Goal: Communication & Community: Answer question/provide support

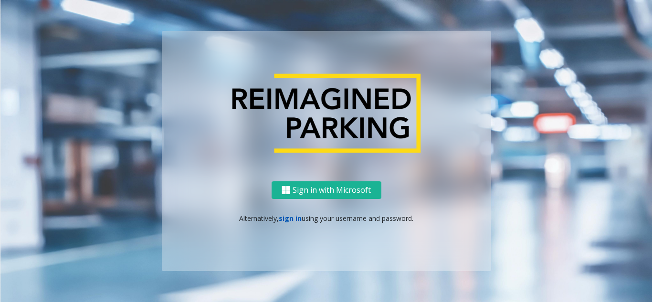
click at [293, 219] on link "sign in" at bounding box center [290, 218] width 23 height 9
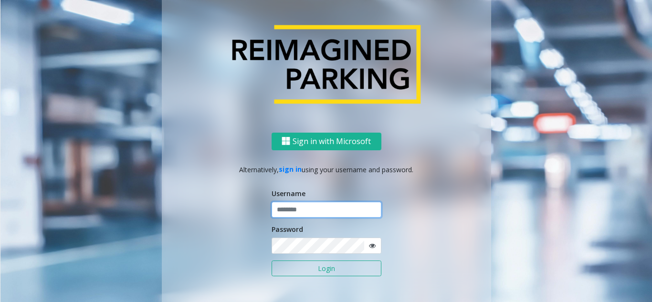
click at [293, 214] on input "text" at bounding box center [327, 210] width 110 height 16
type input "********"
click at [369, 247] on icon at bounding box center [372, 246] width 7 height 7
click at [302, 268] on button "Login" at bounding box center [327, 269] width 110 height 16
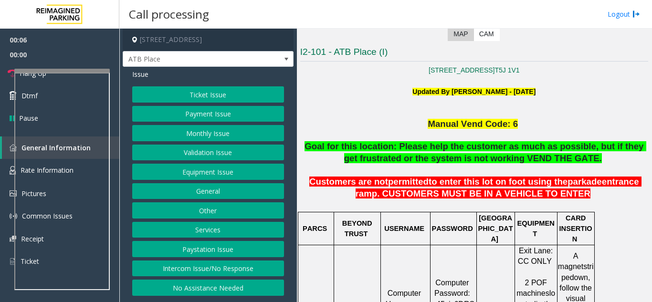
scroll to position [239, 0]
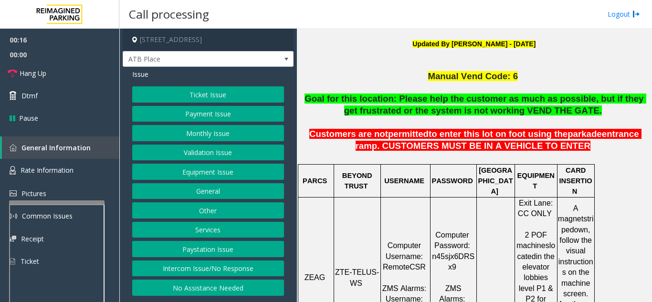
click at [49, 202] on div at bounding box center [56, 203] width 95 height 4
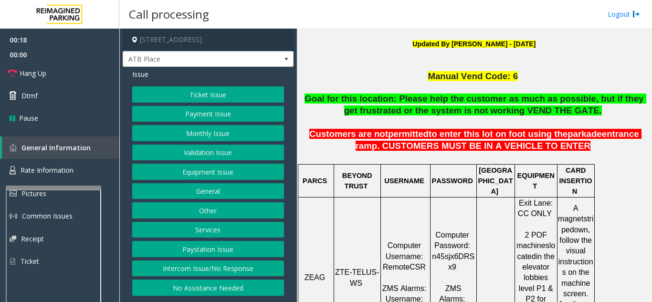
click at [45, 187] on div at bounding box center [53, 188] width 95 height 4
click at [59, 73] on link "Hang Up" at bounding box center [59, 73] width 119 height 22
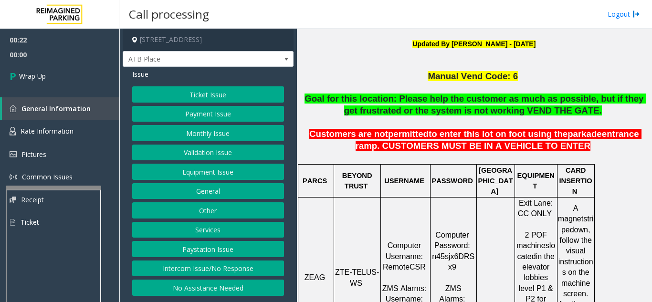
click at [196, 267] on button "Intercom Issue/No Response" at bounding box center [208, 269] width 152 height 16
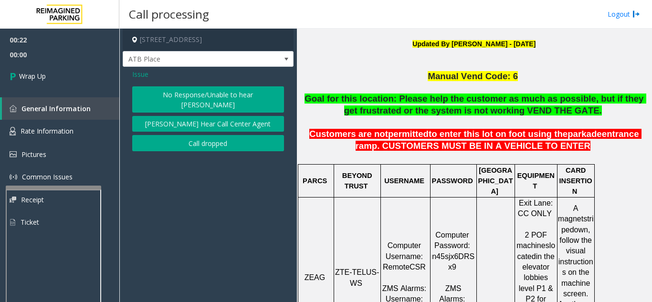
click at [194, 95] on button "No Response/Unable to hear [PERSON_NAME]" at bounding box center [208, 99] width 152 height 26
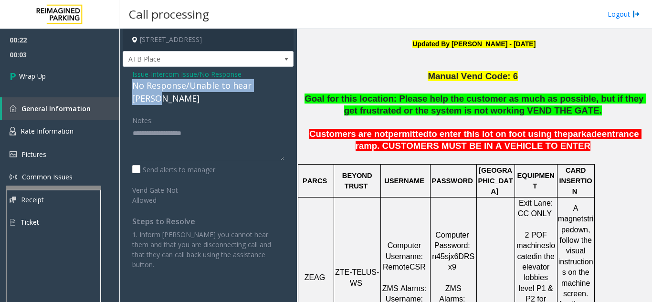
drag, startPoint x: 131, startPoint y: 85, endPoint x: 277, endPoint y: 84, distance: 146.6
click at [277, 84] on div "Issue - Intercom Issue/No Response No Response/Unable to hear [PERSON_NAME] Not…" at bounding box center [208, 173] width 171 height 212
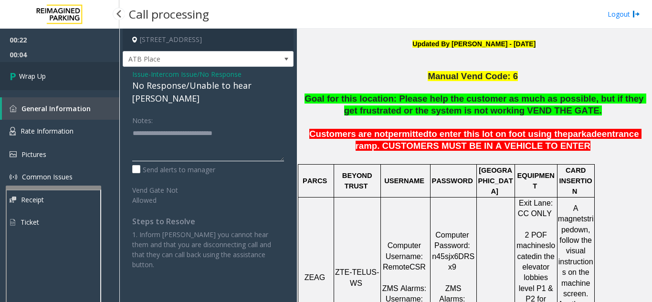
type textarea "**********"
click at [77, 69] on link "Wrap Up" at bounding box center [59, 76] width 119 height 28
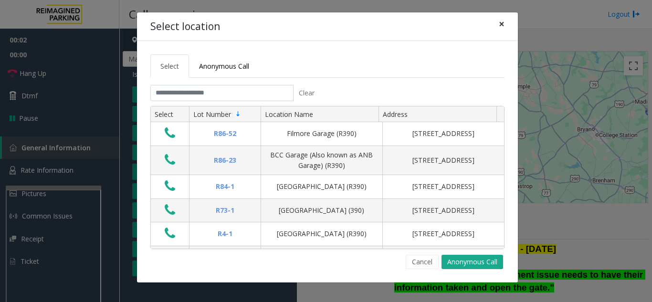
click at [498, 24] on button "×" at bounding box center [501, 23] width 19 height 23
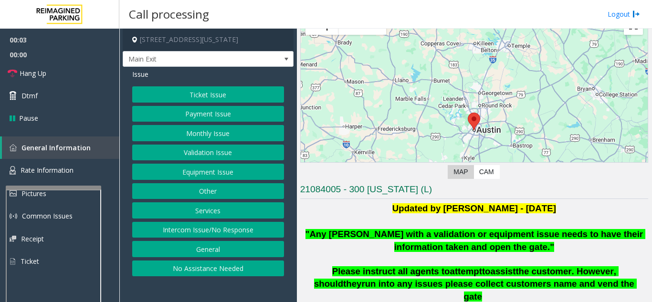
scroll to position [191, 0]
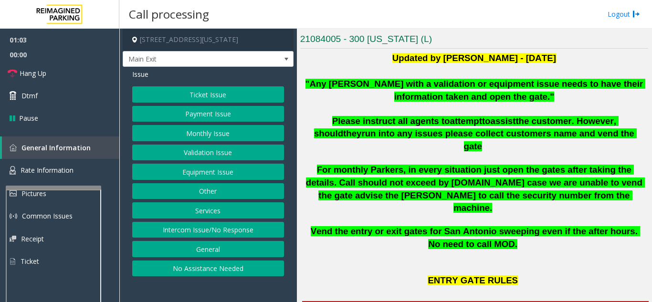
click at [201, 96] on button "Ticket Issue" at bounding box center [208, 94] width 152 height 16
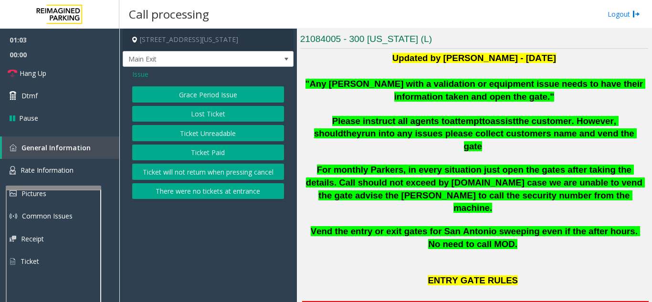
click at [206, 132] on button "Ticket Unreadable" at bounding box center [208, 133] width 152 height 16
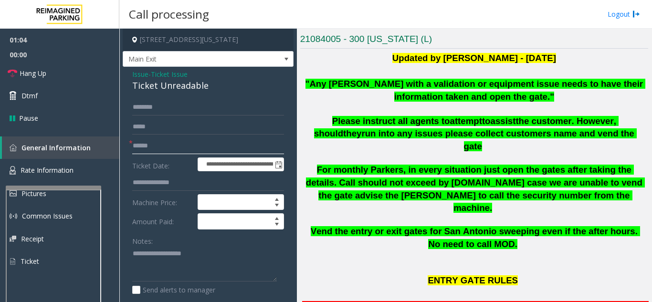
click at [199, 148] on input "text" at bounding box center [208, 146] width 152 height 16
click at [156, 255] on textarea at bounding box center [204, 264] width 145 height 36
type textarea "**********"
click at [159, 150] on input "text" at bounding box center [208, 146] width 152 height 16
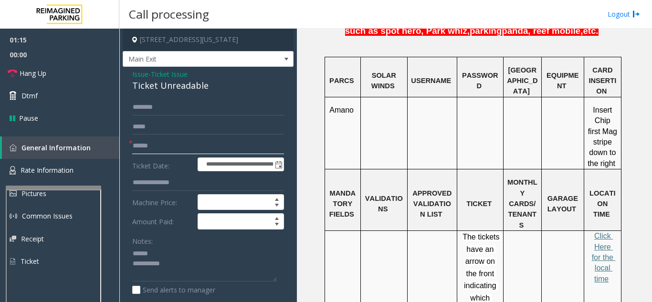
scroll to position [621, 0]
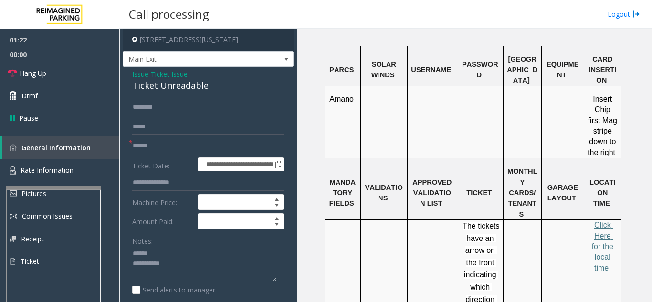
type input "******"
click at [210, 251] on textarea at bounding box center [204, 264] width 145 height 36
drag, startPoint x: 153, startPoint y: 85, endPoint x: 194, endPoint y: 85, distance: 41.1
click at [220, 86] on div "Ticket Unreadable" at bounding box center [208, 85] width 152 height 13
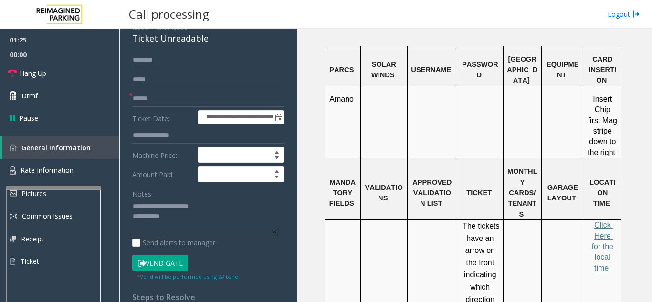
scroll to position [48, 0]
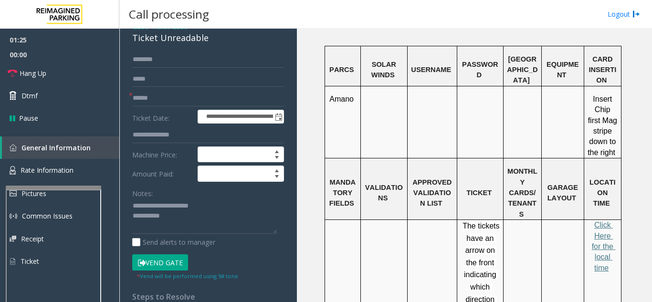
click at [179, 262] on button "Vend Gate" at bounding box center [160, 262] width 56 height 16
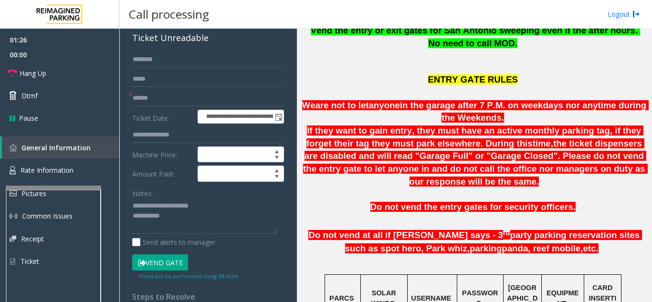
scroll to position [382, 0]
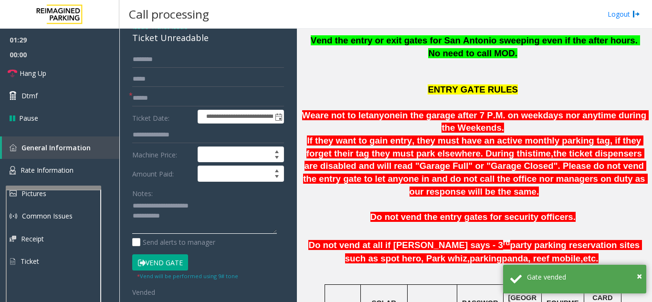
click at [239, 215] on textarea at bounding box center [204, 217] width 145 height 36
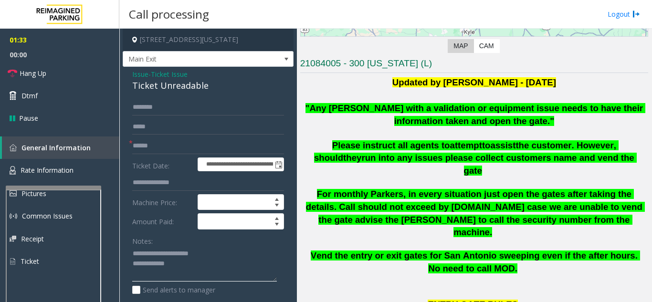
scroll to position [143, 0]
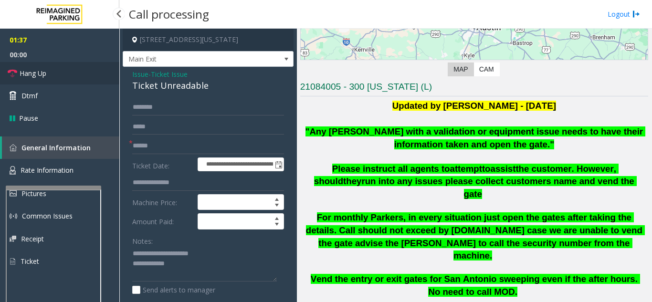
click at [56, 73] on link "Hang Up" at bounding box center [59, 73] width 119 height 22
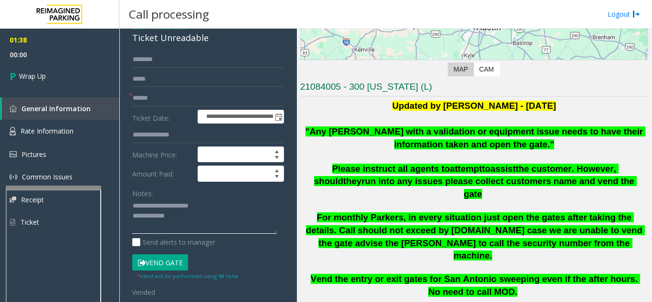
click at [182, 219] on textarea at bounding box center [204, 217] width 145 height 36
type textarea "**********"
click at [68, 78] on link "Wrap Up" at bounding box center [59, 76] width 119 height 28
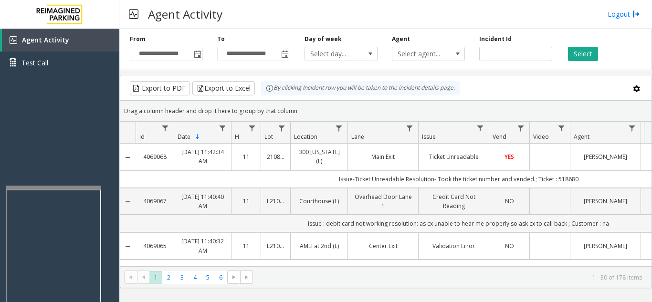
click at [622, 225] on td "issue : debit card not working resolution: as cx unable to hear me properly so …" at bounding box center [459, 224] width 646 height 18
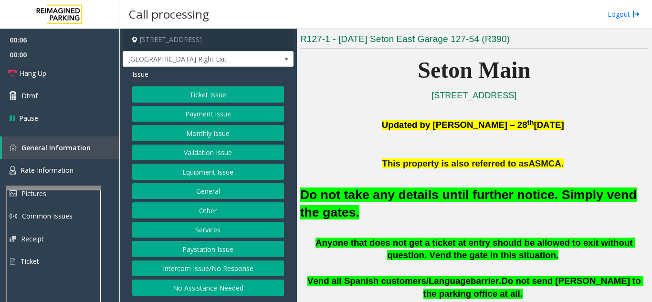
scroll to position [239, 0]
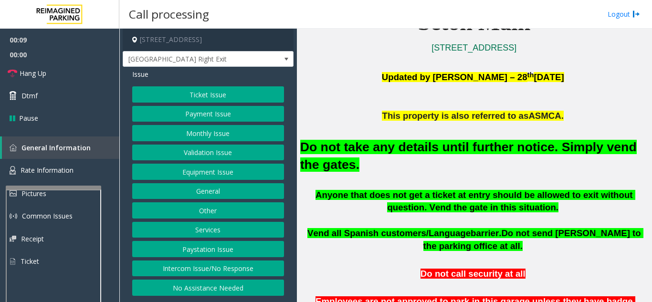
click at [201, 169] on button "Equipment Issue" at bounding box center [208, 172] width 152 height 16
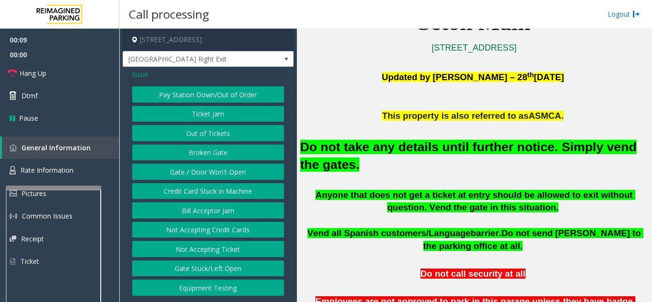
click at [201, 169] on button "Gate / Door Won't Open" at bounding box center [208, 172] width 152 height 16
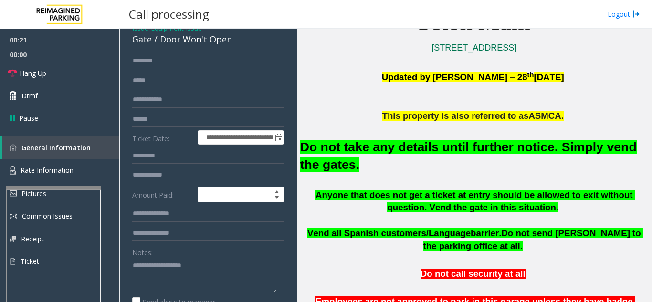
scroll to position [0, 0]
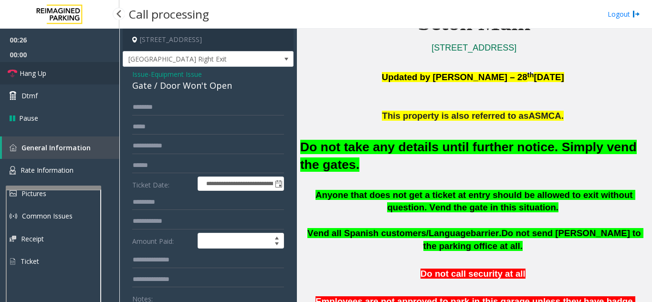
click at [68, 73] on link "Hang Up" at bounding box center [59, 73] width 119 height 22
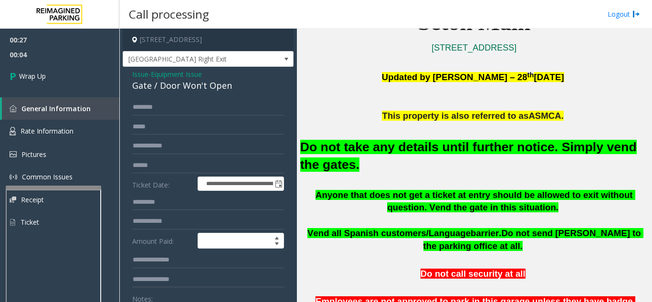
click at [143, 75] on span "Issue" at bounding box center [140, 74] width 16 height 10
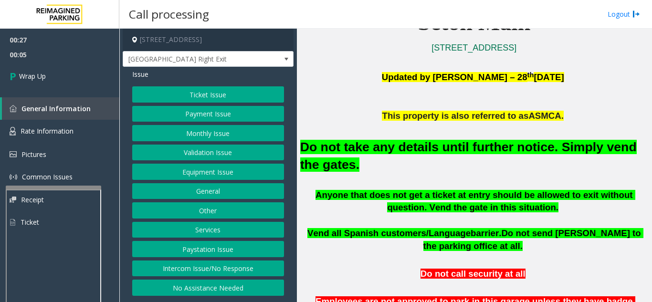
click at [214, 268] on button "Intercom Issue/No Response" at bounding box center [208, 269] width 152 height 16
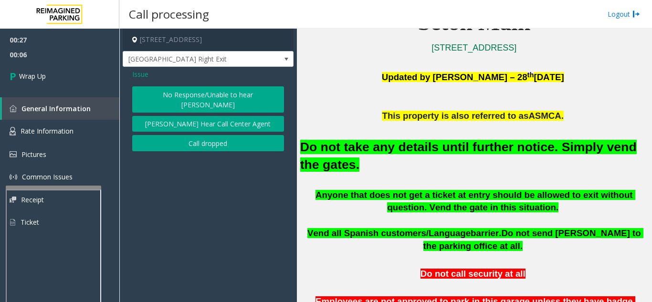
click at [192, 95] on button "No Response/Unable to hear [PERSON_NAME]" at bounding box center [208, 99] width 152 height 26
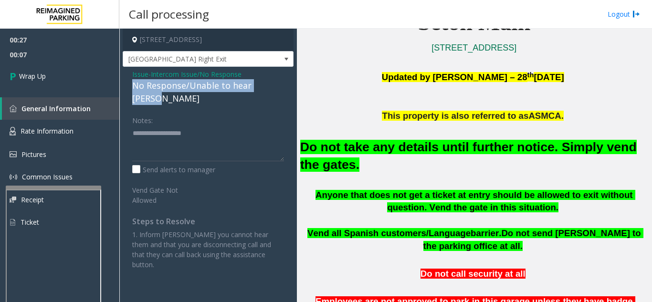
drag, startPoint x: 128, startPoint y: 87, endPoint x: 270, endPoint y: 84, distance: 141.3
click at [281, 85] on div "Issue - Intercom Issue/No Response No Response/Unable to hear [PERSON_NAME] Not…" at bounding box center [208, 173] width 171 height 212
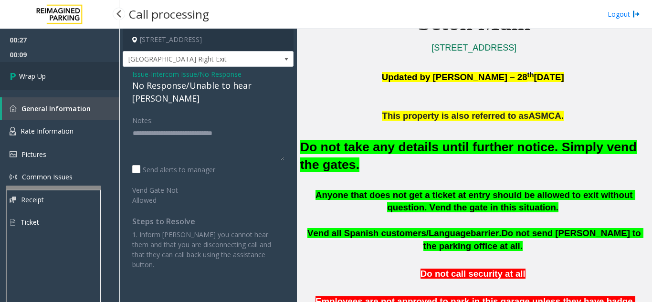
type textarea "**********"
click at [60, 76] on link "Wrap Up" at bounding box center [59, 76] width 119 height 28
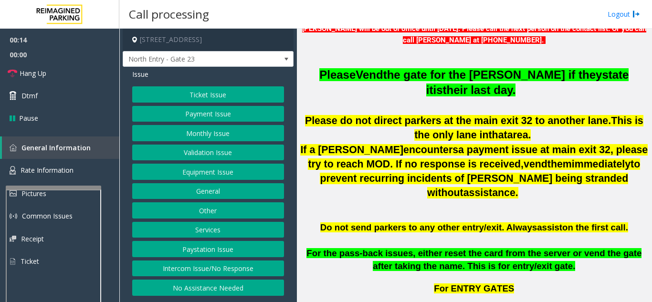
scroll to position [430, 0]
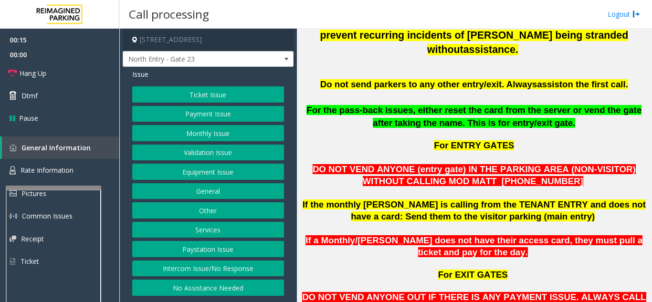
click at [391, 140] on p "For ENTRY GATES" at bounding box center [474, 146] width 348 height 12
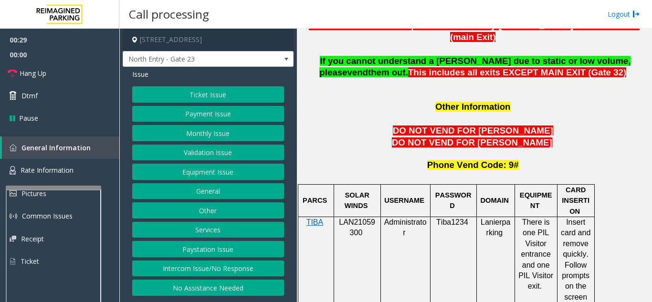
scroll to position [821, 0]
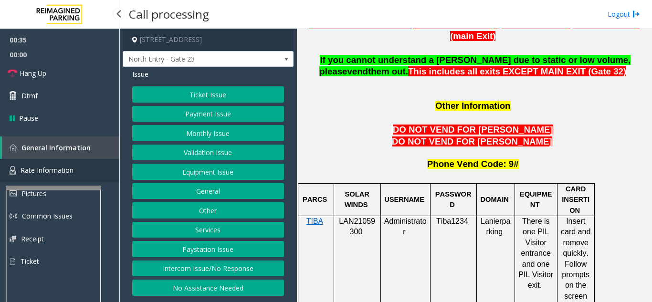
click at [83, 174] on link "Rate Information" at bounding box center [59, 170] width 119 height 23
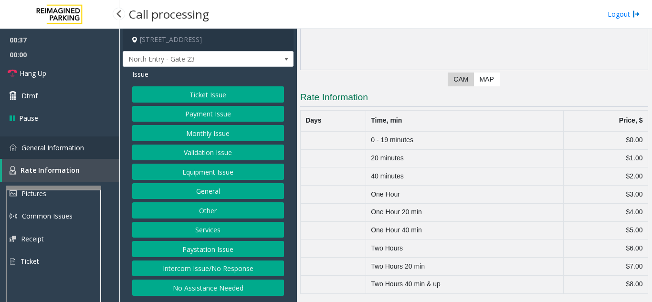
click at [81, 148] on span "General Information" at bounding box center [52, 147] width 63 height 9
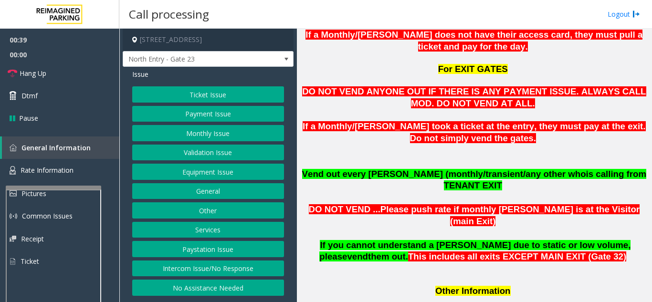
scroll to position [630, 0]
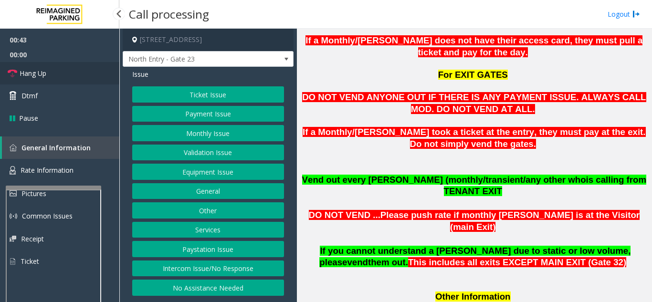
click at [72, 81] on link "Hang Up" at bounding box center [59, 73] width 119 height 22
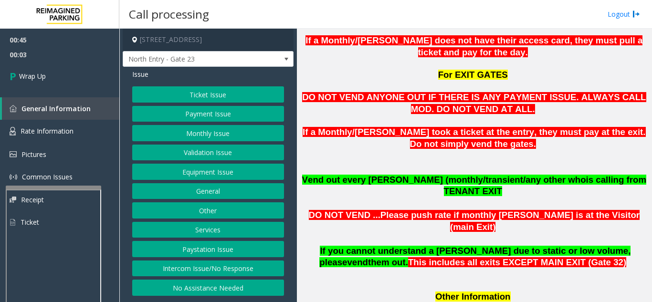
click at [167, 171] on button "Equipment Issue" at bounding box center [208, 172] width 152 height 16
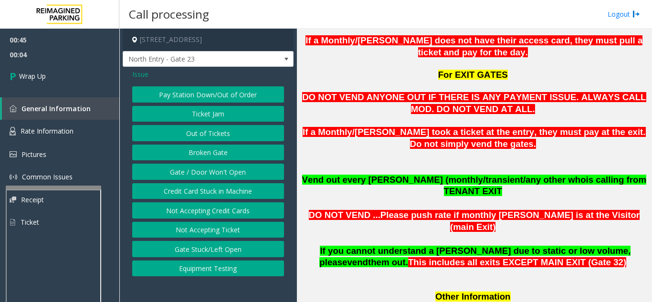
click at [167, 171] on button "Gate / Door Won't Open" at bounding box center [208, 172] width 152 height 16
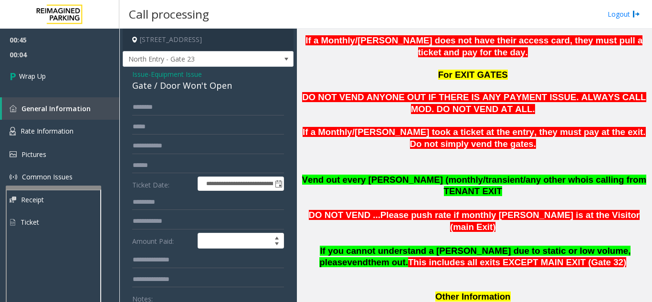
scroll to position [48, 0]
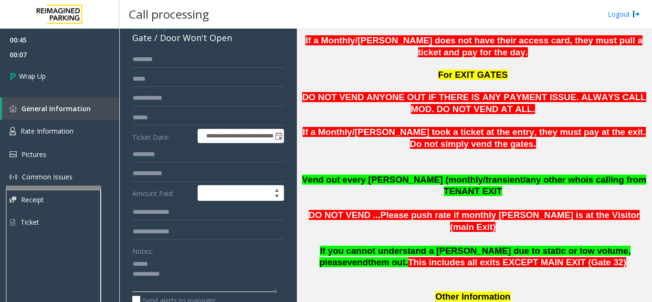
click at [161, 265] on textarea at bounding box center [204, 274] width 145 height 36
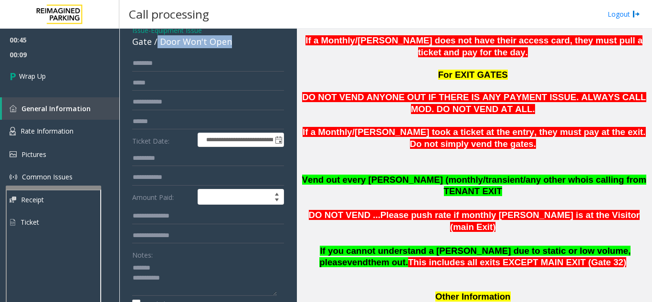
drag, startPoint x: 159, startPoint y: 37, endPoint x: 237, endPoint y: 43, distance: 78.5
click at [237, 43] on div "Gate / Door Won't Open" at bounding box center [208, 41] width 152 height 13
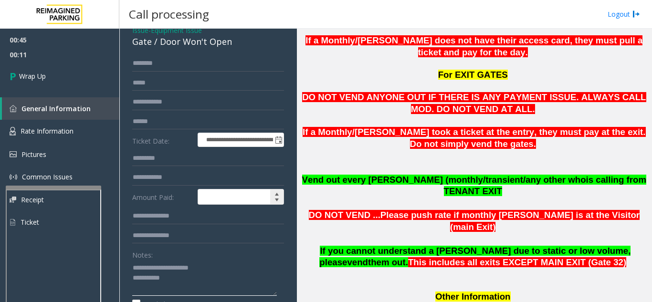
scroll to position [92, 0]
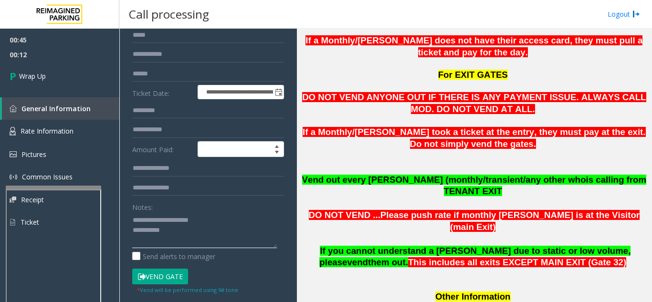
click at [205, 228] on textarea at bounding box center [204, 230] width 145 height 36
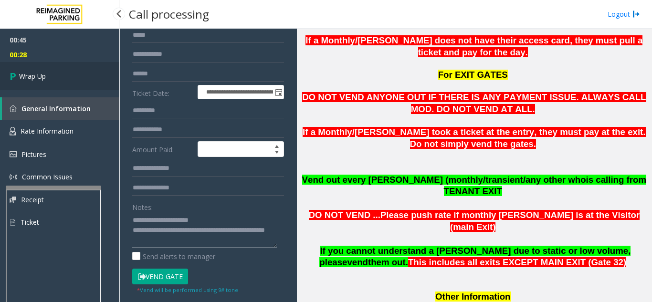
type textarea "**********"
click at [34, 69] on link "Wrap Up" at bounding box center [59, 76] width 119 height 28
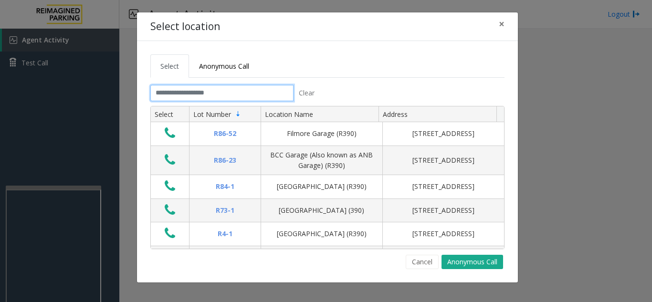
click at [182, 92] on input "text" at bounding box center [221, 93] width 143 height 16
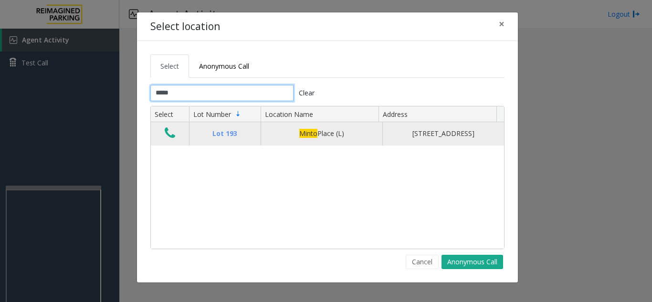
type input "*****"
click at [167, 139] on icon "Data table" at bounding box center [170, 133] width 11 height 13
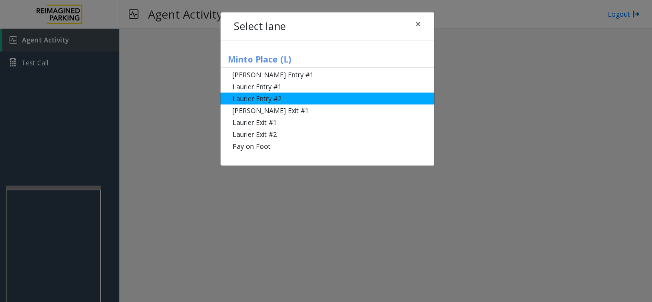
click at [252, 99] on li "Laurier Entry #2" at bounding box center [328, 99] width 214 height 12
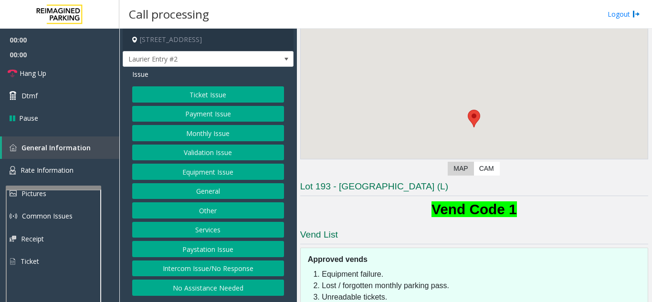
scroll to position [95, 0]
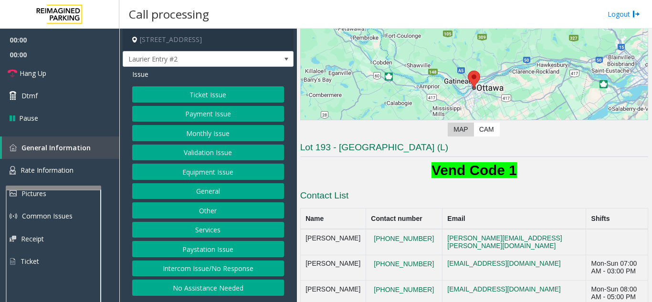
click at [211, 127] on button "Monthly Issue" at bounding box center [208, 133] width 152 height 16
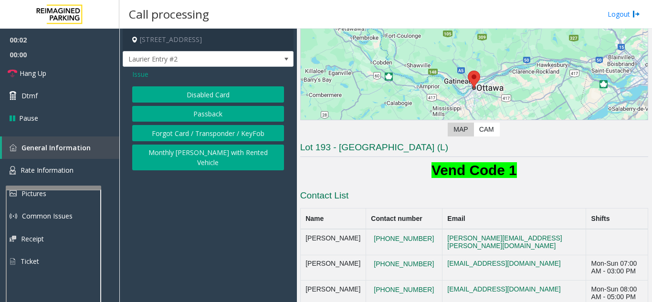
click at [210, 94] on button "Disabled Card" at bounding box center [208, 94] width 152 height 16
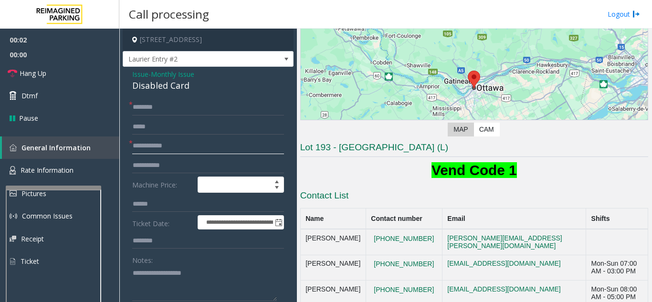
click at [209, 147] on input "text" at bounding box center [208, 146] width 152 height 16
type textarea "**********"
click at [166, 150] on input "text" at bounding box center [208, 146] width 152 height 16
click at [140, 147] on input "**********" at bounding box center [208, 146] width 152 height 16
click at [148, 148] on input "**********" at bounding box center [208, 146] width 152 height 16
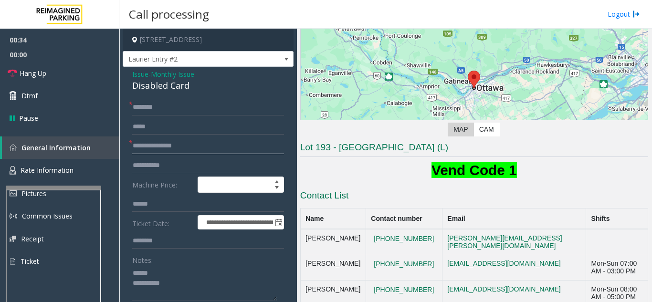
type input "**********"
click at [172, 111] on input "text" at bounding box center [208, 107] width 152 height 16
click at [176, 270] on textarea at bounding box center [204, 283] width 145 height 36
drag, startPoint x: 129, startPoint y: 87, endPoint x: 195, endPoint y: 85, distance: 65.9
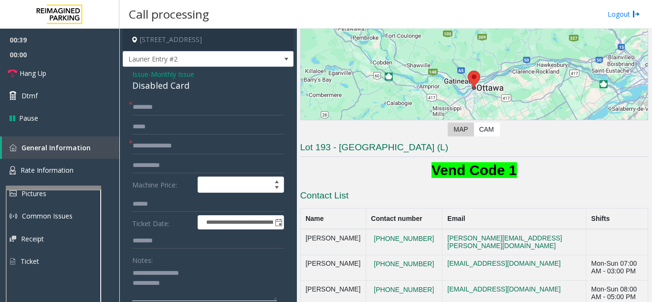
type textarea "**********"
click at [174, 103] on input "text" at bounding box center [208, 107] width 152 height 16
type input "*"
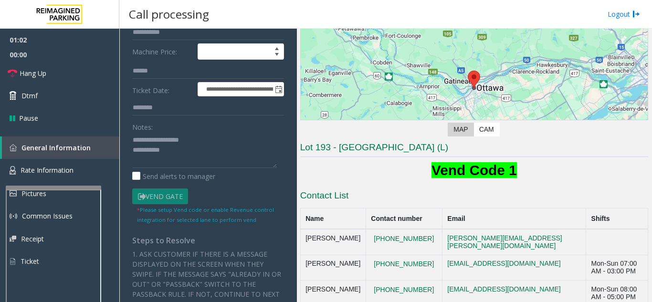
scroll to position [191, 0]
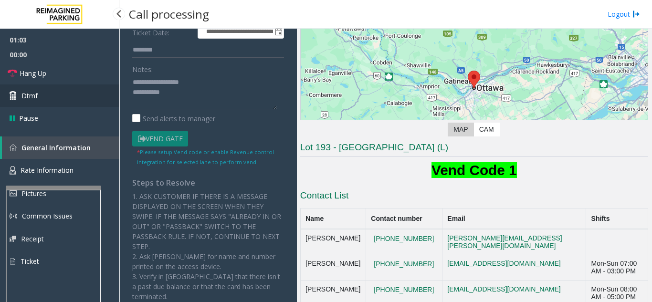
type input "*******"
click at [46, 96] on link "Dtmf" at bounding box center [59, 96] width 119 height 22
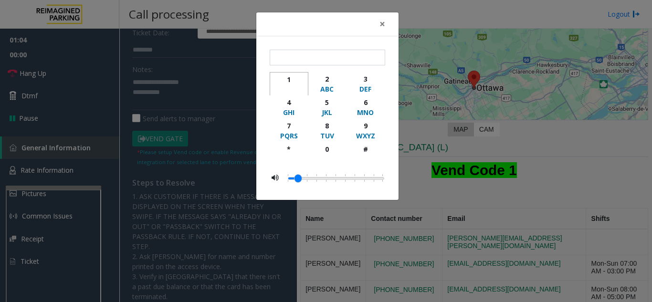
click at [293, 82] on div "1" at bounding box center [289, 79] width 26 height 10
type input "*"
click at [387, 26] on button "×" at bounding box center [382, 23] width 19 height 23
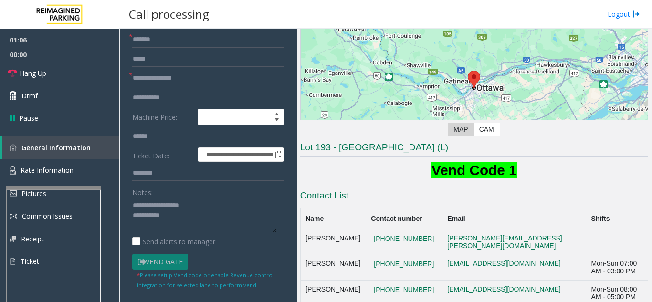
scroll to position [48, 0]
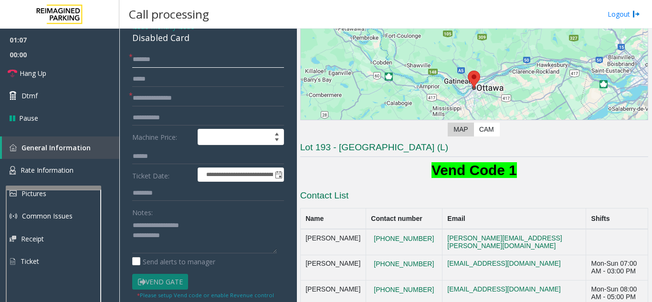
drag, startPoint x: 181, startPoint y: 61, endPoint x: 121, endPoint y: 64, distance: 60.2
click at [121, 64] on app-call-processing-form "**********" at bounding box center [208, 166] width 178 height 274
type input "*"
drag, startPoint x: 199, startPoint y: 233, endPoint x: 192, endPoint y: 237, distance: 7.9
click at [194, 236] on textarea at bounding box center [204, 236] width 145 height 36
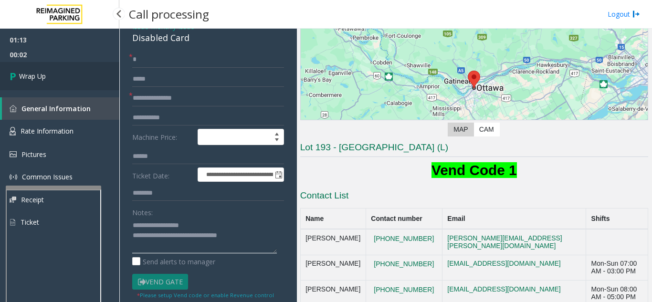
type textarea "**********"
click at [41, 74] on span "Wrap Up" at bounding box center [32, 76] width 27 height 10
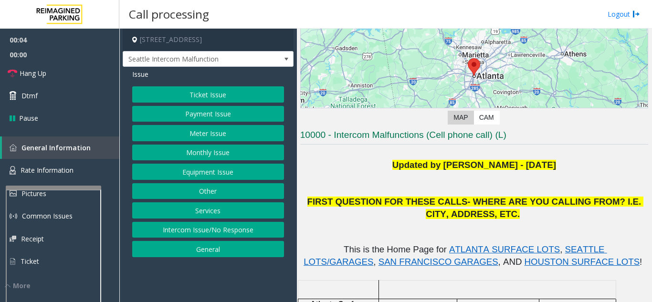
scroll to position [95, 0]
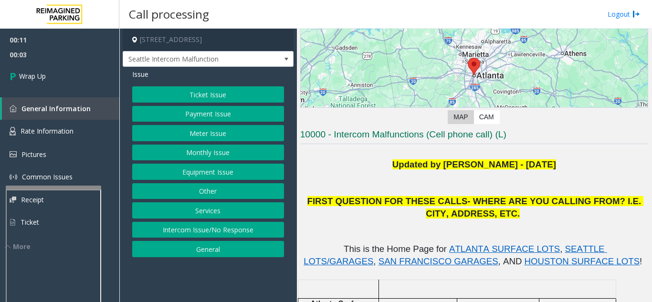
click at [212, 177] on button "Equipment Issue" at bounding box center [208, 172] width 152 height 16
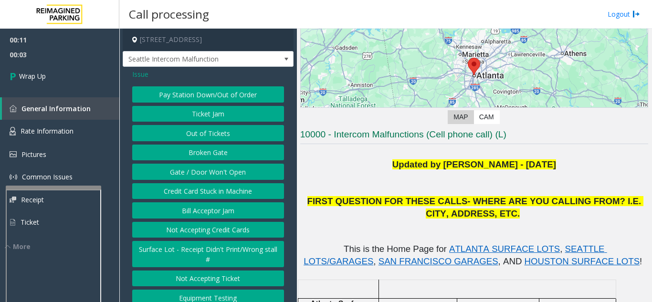
click at [212, 177] on button "Gate / Door Won't Open" at bounding box center [208, 172] width 152 height 16
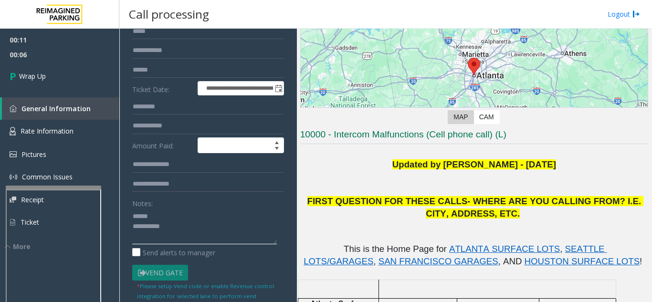
click at [175, 224] on textarea at bounding box center [204, 227] width 145 height 36
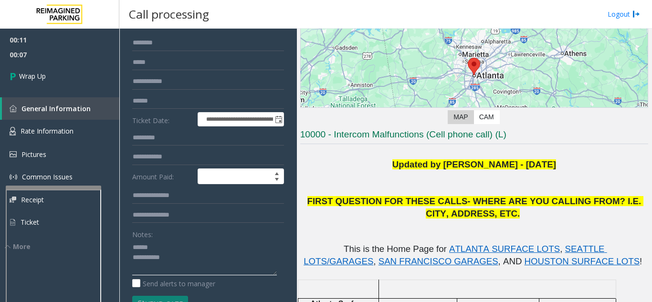
scroll to position [48, 0]
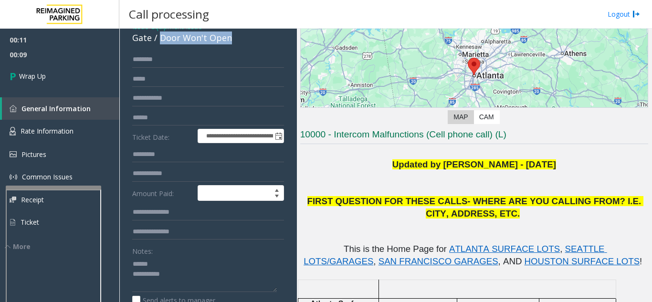
drag, startPoint x: 159, startPoint y: 45, endPoint x: 242, endPoint y: 49, distance: 83.7
click at [242, 44] on div "Gate / Door Won't Open" at bounding box center [208, 38] width 152 height 13
click at [203, 283] on textarea at bounding box center [204, 274] width 145 height 36
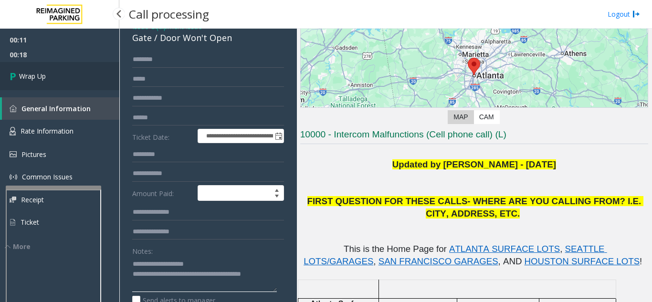
type textarea "**********"
click at [39, 78] on span "Wrap Up" at bounding box center [32, 76] width 27 height 10
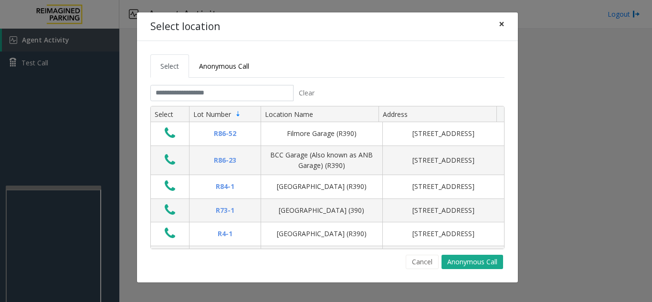
click at [500, 25] on span "×" at bounding box center [502, 23] width 6 height 13
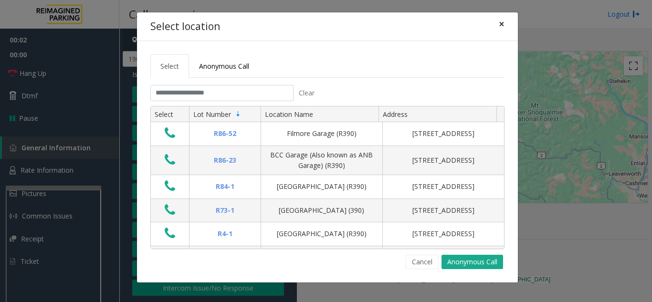
drag, startPoint x: 503, startPoint y: 23, endPoint x: 498, endPoint y: 32, distance: 9.4
click at [501, 24] on span "×" at bounding box center [502, 23] width 6 height 13
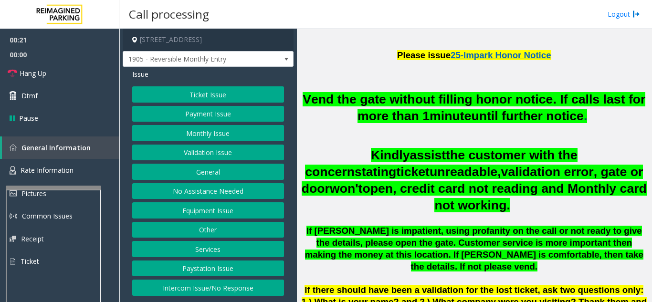
scroll to position [334, 0]
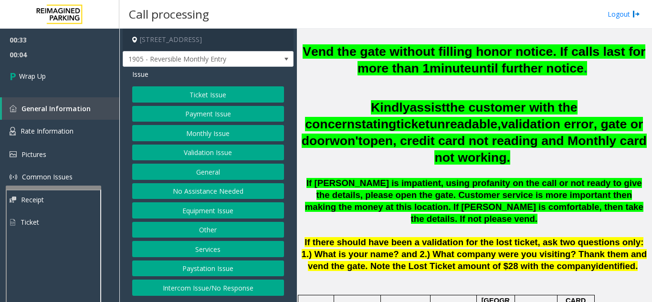
click at [210, 134] on button "Monthly Issue" at bounding box center [208, 133] width 152 height 16
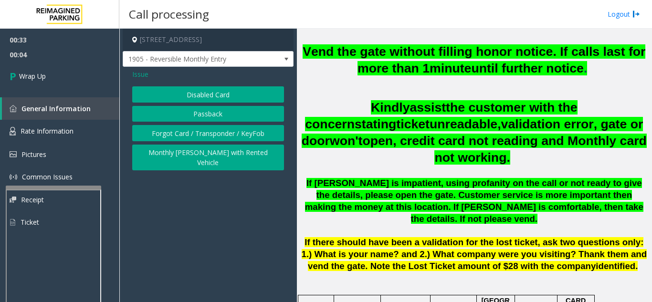
click at [201, 94] on button "Disabled Card" at bounding box center [208, 94] width 152 height 16
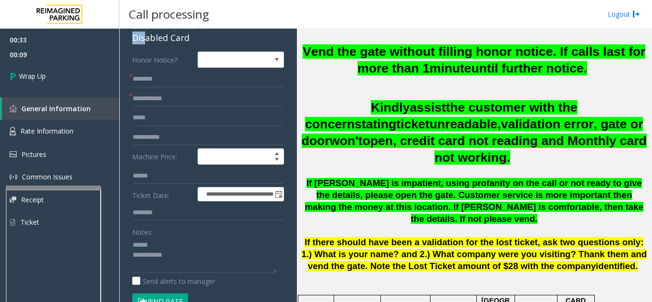
scroll to position [33, 0]
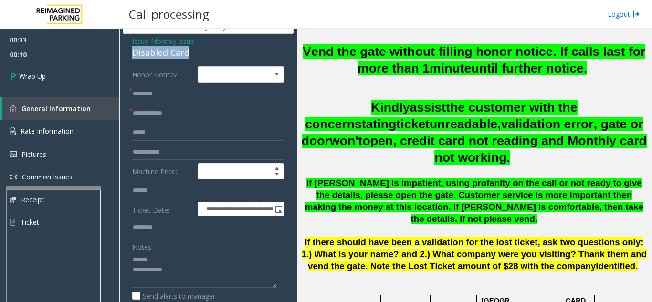
drag, startPoint x: 127, startPoint y: 34, endPoint x: 196, endPoint y: 53, distance: 71.7
type textarea "**********"
click at [182, 116] on input "text" at bounding box center [208, 114] width 152 height 16
type input "**"
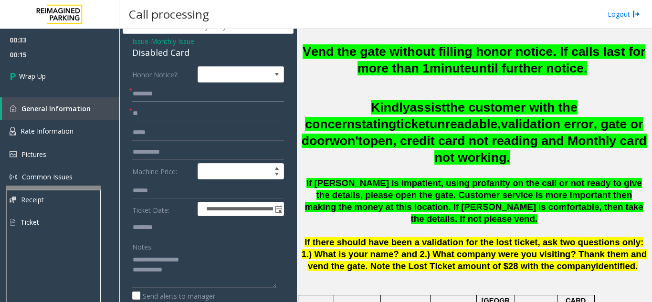
click at [184, 91] on input "text" at bounding box center [208, 94] width 152 height 16
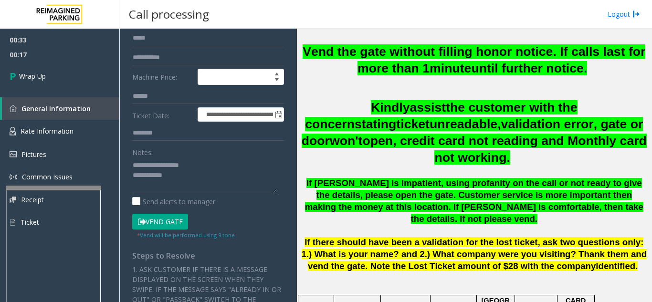
scroll to position [128, 0]
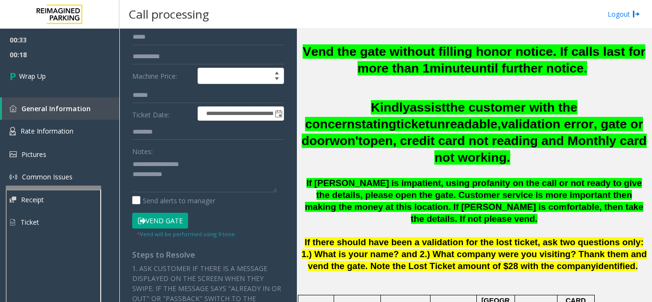
type input "**"
click at [225, 178] on textarea at bounding box center [204, 175] width 145 height 36
type textarea "**********"
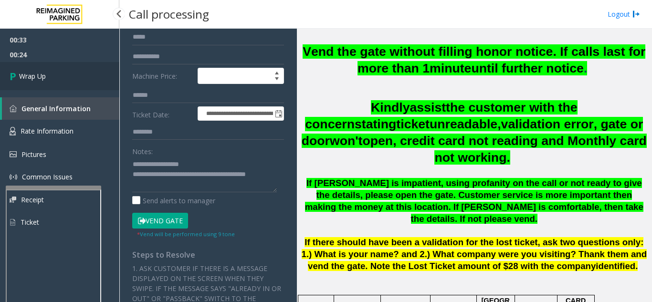
click at [84, 90] on div "00:33 00:24 Wrap Up General Information Rate Information Pictures Common Issues…" at bounding box center [59, 135] width 119 height 213
click at [72, 83] on link "Wrap Up" at bounding box center [59, 76] width 119 height 28
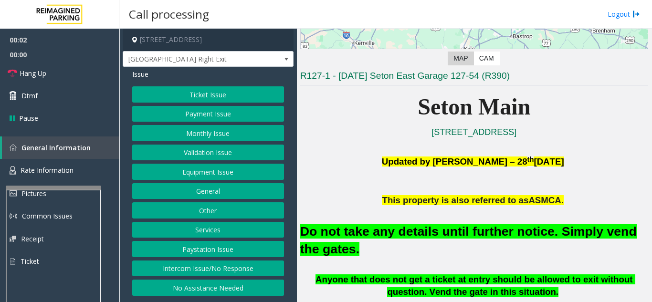
scroll to position [191, 0]
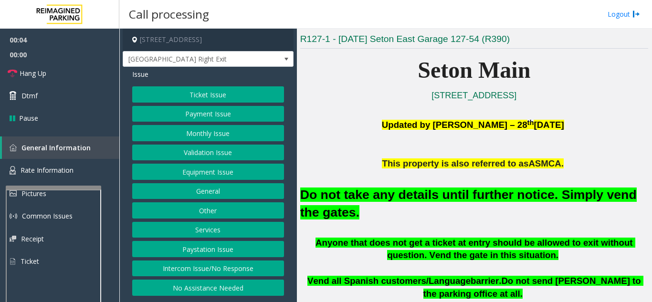
click at [231, 171] on button "Equipment Issue" at bounding box center [208, 172] width 152 height 16
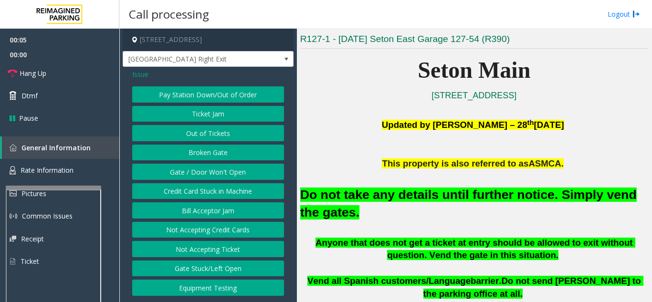
click at [231, 171] on button "Gate / Door Won't Open" at bounding box center [208, 172] width 152 height 16
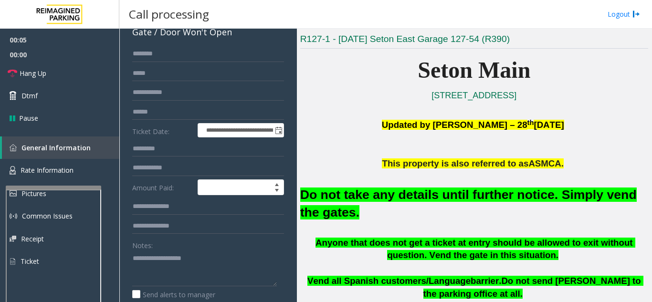
scroll to position [95, 0]
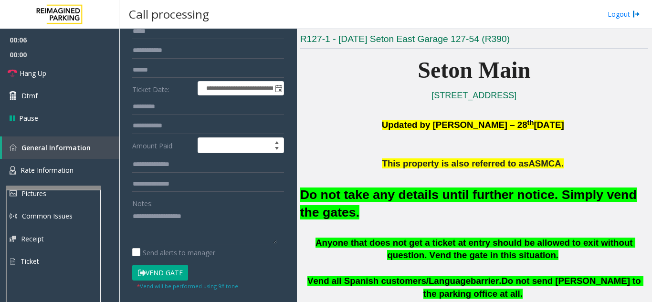
click at [172, 275] on button "Vend Gate" at bounding box center [160, 273] width 56 height 16
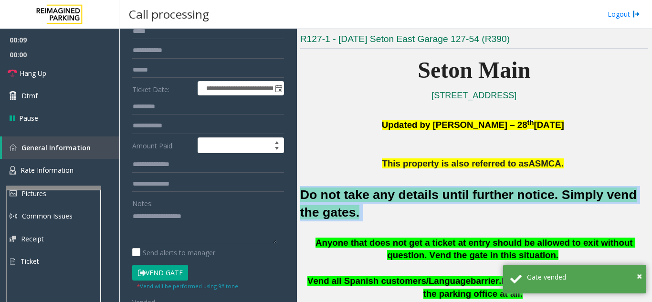
drag, startPoint x: 334, startPoint y: 214, endPoint x: 302, endPoint y: 196, distance: 36.5
click at [302, 196] on h2 "Do not take any details until further notice. Simply vend the gates." at bounding box center [474, 203] width 348 height 35
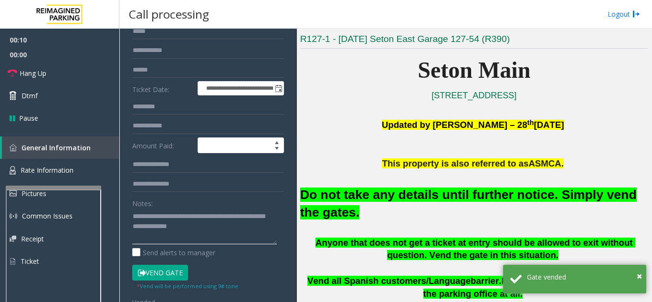
click at [216, 226] on textarea at bounding box center [204, 227] width 145 height 36
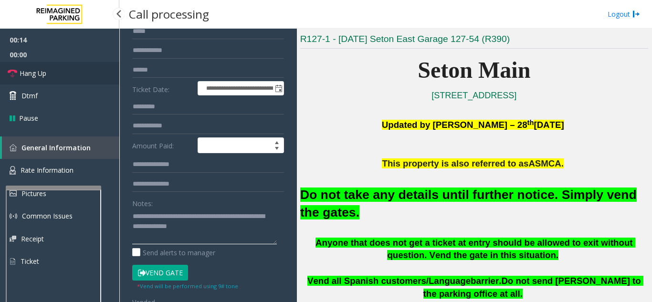
type textarea "**********"
click at [35, 77] on span "Hang Up" at bounding box center [33, 73] width 27 height 10
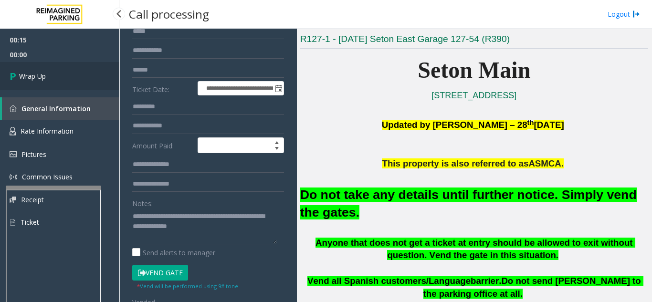
click at [41, 76] on span "Wrap Up" at bounding box center [32, 76] width 27 height 10
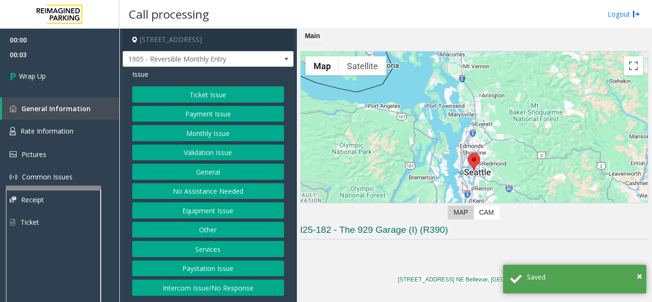
click at [233, 285] on button "Intercom Issue/No Response" at bounding box center [208, 288] width 152 height 16
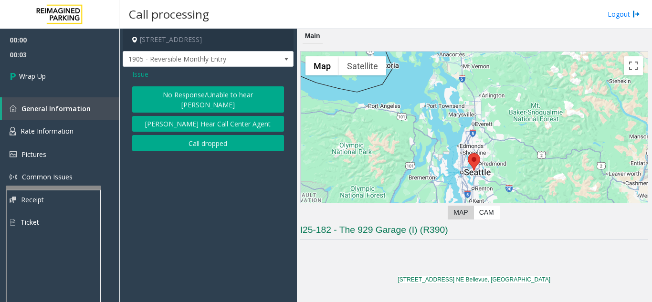
click at [193, 137] on button "Call dropped" at bounding box center [208, 143] width 152 height 16
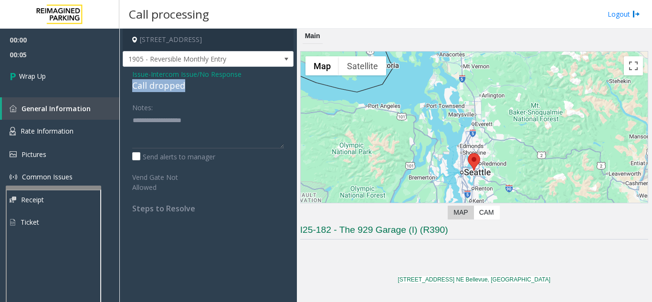
drag, startPoint x: 129, startPoint y: 87, endPoint x: 190, endPoint y: 85, distance: 61.1
click at [190, 85] on div "Issue - Intercom Issue/No Response Call dropped Notes: Send alerts to manager V…" at bounding box center [208, 145] width 171 height 156
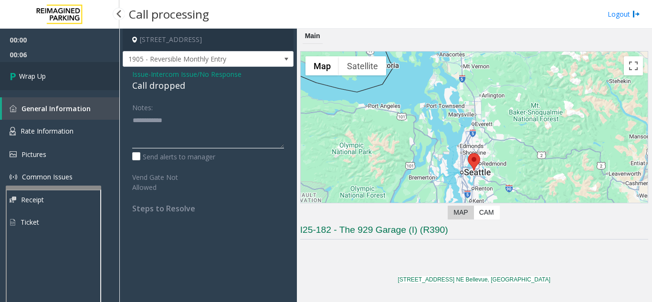
type textarea "**********"
click at [59, 80] on link "Wrap Up" at bounding box center [59, 76] width 119 height 28
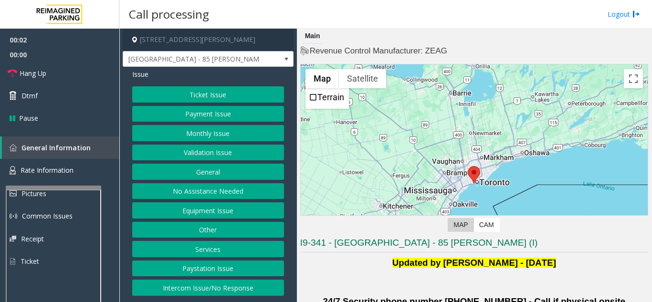
scroll to position [239, 0]
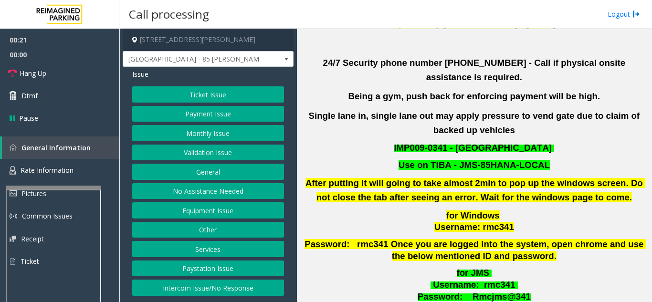
click at [223, 155] on button "Validation Issue" at bounding box center [208, 153] width 152 height 16
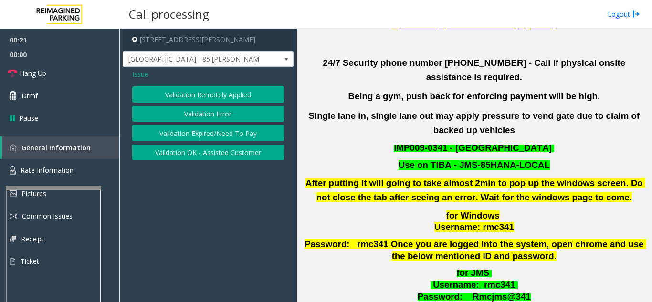
click at [211, 115] on button "Validation Error" at bounding box center [208, 114] width 152 height 16
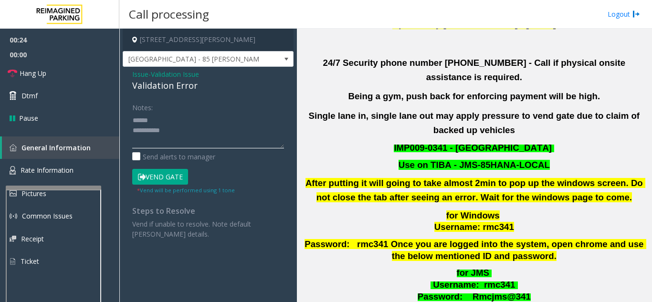
click at [170, 117] on textarea at bounding box center [208, 131] width 152 height 36
drag, startPoint x: 130, startPoint y: 85, endPoint x: 203, endPoint y: 87, distance: 73.1
click at [203, 87] on div "Issue - Validation Issue Validation Error Notes: Send alerts to manager Vend Ga…" at bounding box center [208, 158] width 171 height 182
click at [196, 128] on textarea at bounding box center [208, 131] width 152 height 36
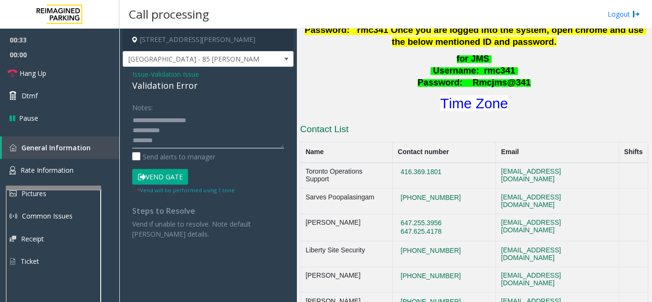
scroll to position [477, 0]
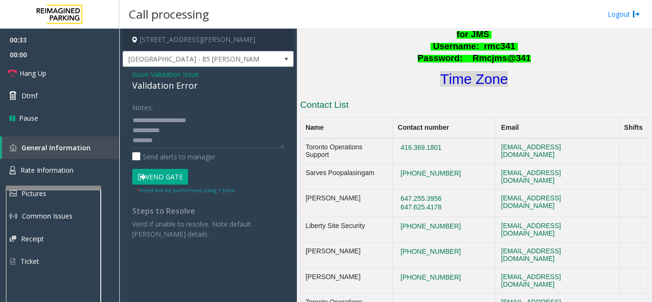
click at [480, 71] on font "Time Zone" at bounding box center [474, 79] width 68 height 16
click at [187, 144] on textarea at bounding box center [208, 131] width 152 height 36
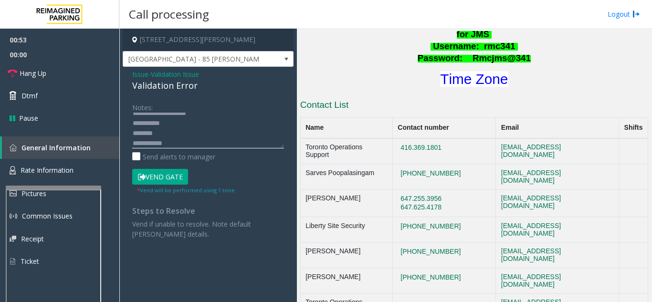
scroll to position [17, 0]
click at [180, 180] on button "Vend Gate" at bounding box center [160, 177] width 56 height 16
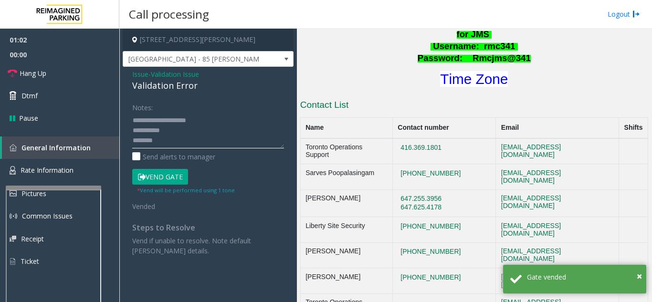
click at [223, 120] on textarea at bounding box center [208, 131] width 152 height 36
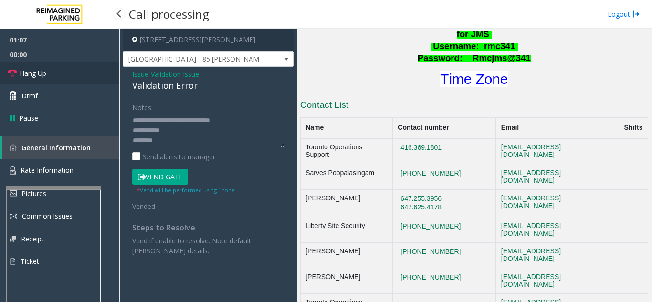
click at [49, 75] on link "Hang Up" at bounding box center [59, 73] width 119 height 22
click at [213, 135] on textarea at bounding box center [208, 131] width 152 height 36
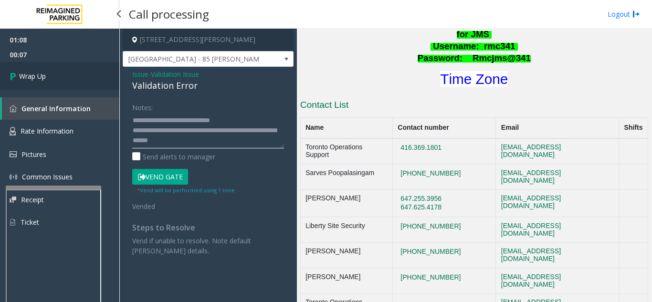
type textarea "**********"
click at [70, 71] on link "Wrap Up" at bounding box center [59, 76] width 119 height 28
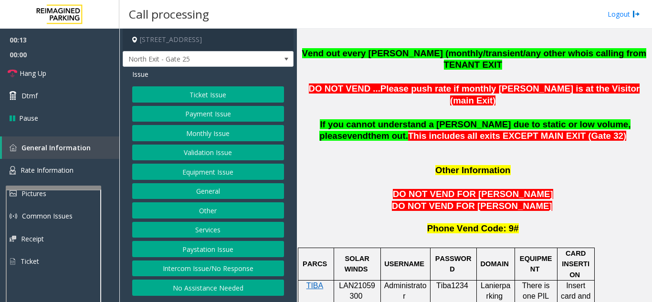
scroll to position [812, 0]
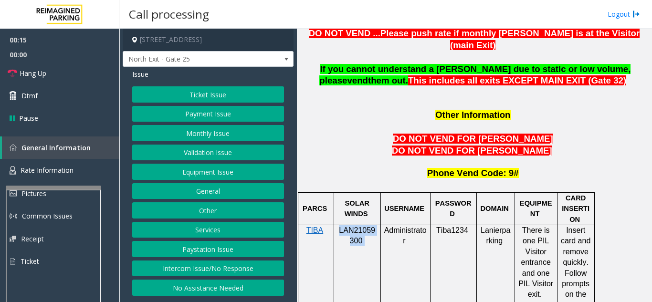
drag, startPoint x: 368, startPoint y: 204, endPoint x: 338, endPoint y: 193, distance: 32.3
click at [338, 225] on p "LAN21059300" at bounding box center [358, 235] width 40 height 21
copy p "LAN21059300"
click at [225, 133] on button "Monthly Issue" at bounding box center [208, 133] width 152 height 16
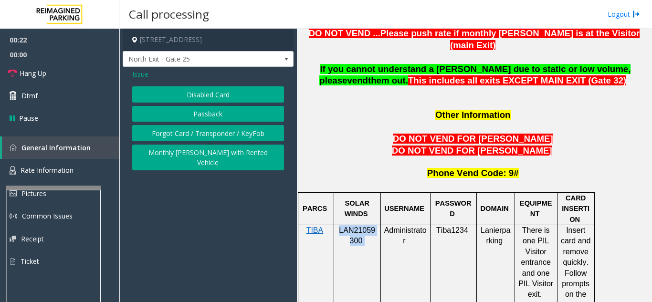
click at [215, 116] on button "Passback" at bounding box center [208, 114] width 152 height 16
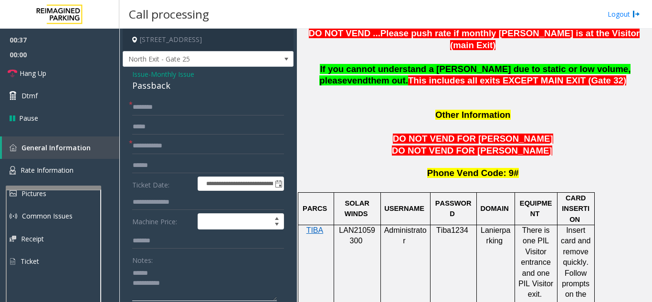
click at [176, 269] on textarea at bounding box center [204, 283] width 145 height 36
drag, startPoint x: 127, startPoint y: 87, endPoint x: 180, endPoint y: 87, distance: 52.0
click at [180, 87] on div "**********" at bounding box center [208, 294] width 171 height 455
click at [193, 287] on textarea at bounding box center [204, 283] width 145 height 36
type textarea "**********"
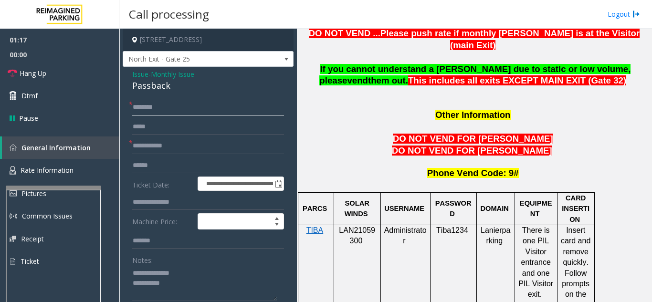
click at [197, 113] on input "text" at bounding box center [208, 107] width 152 height 16
type input "*******"
click at [64, 73] on link "Hang Up" at bounding box center [59, 73] width 119 height 22
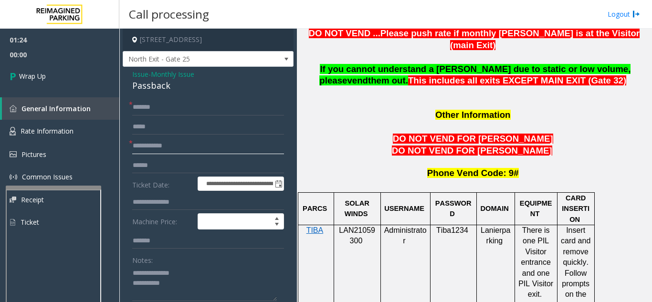
click at [169, 146] on input "text" at bounding box center [208, 146] width 152 height 16
type input "*****"
click at [212, 288] on textarea at bounding box center [204, 283] width 145 height 36
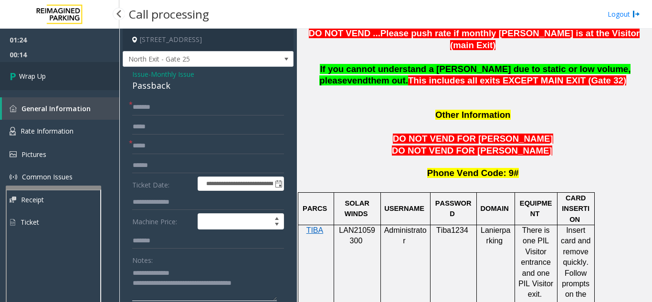
type textarea "**********"
click at [56, 81] on link "Wrap Up" at bounding box center [59, 76] width 119 height 28
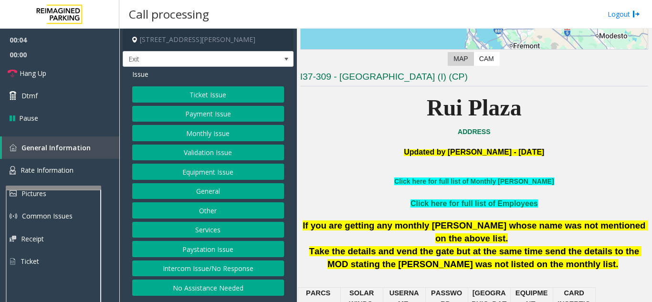
scroll to position [191, 0]
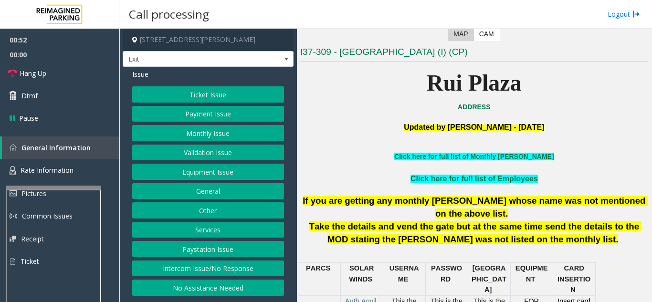
click at [224, 229] on button "Services" at bounding box center [208, 230] width 152 height 16
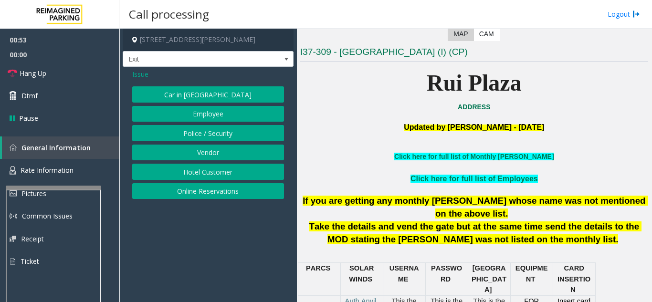
click at [228, 193] on button "Online Reservations" at bounding box center [208, 191] width 152 height 16
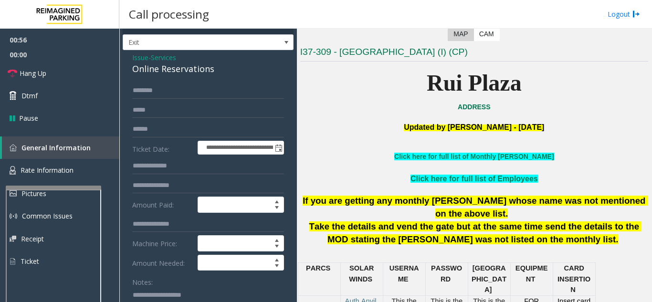
scroll to position [0, 0]
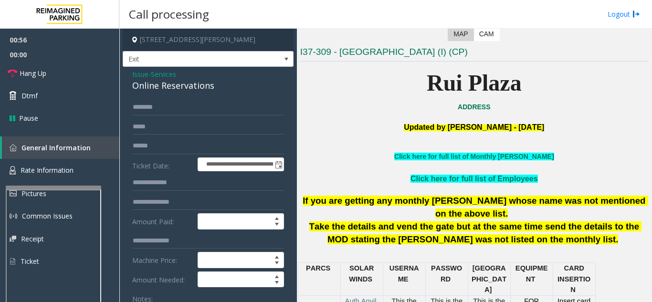
click at [139, 72] on span "Issue" at bounding box center [140, 74] width 16 height 10
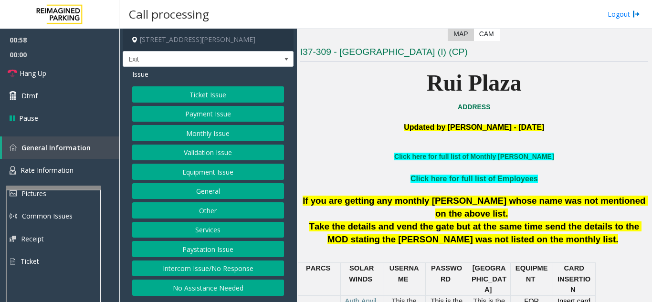
click at [203, 228] on button "Services" at bounding box center [208, 230] width 152 height 16
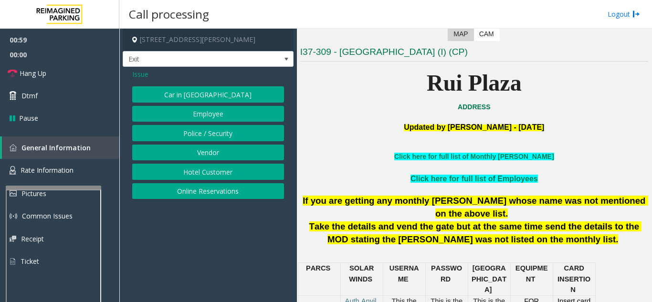
click at [192, 177] on button "Hotel Customer" at bounding box center [208, 172] width 152 height 16
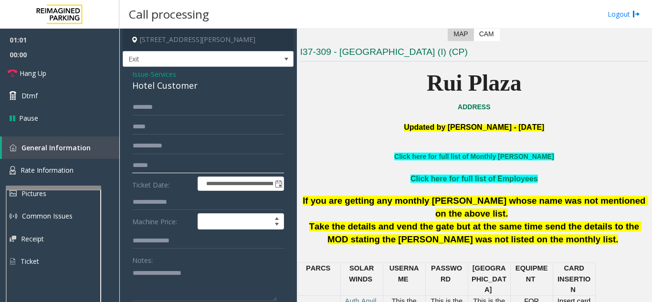
click at [191, 167] on input "text" at bounding box center [208, 166] width 152 height 16
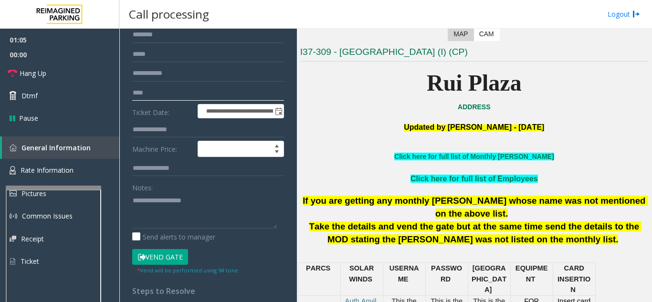
scroll to position [95, 0]
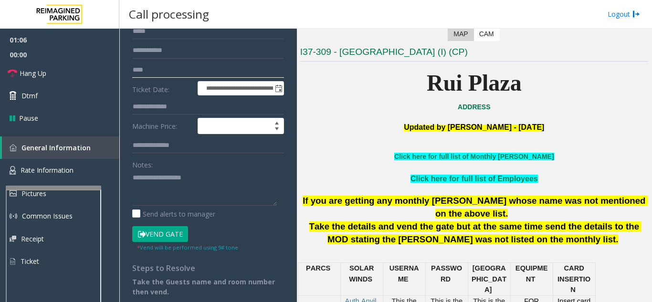
type input "****"
click at [169, 233] on button "Vend Gate" at bounding box center [160, 234] width 56 height 16
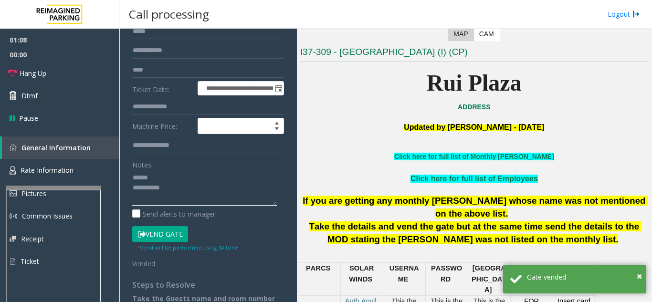
click at [161, 175] on textarea at bounding box center [204, 188] width 145 height 36
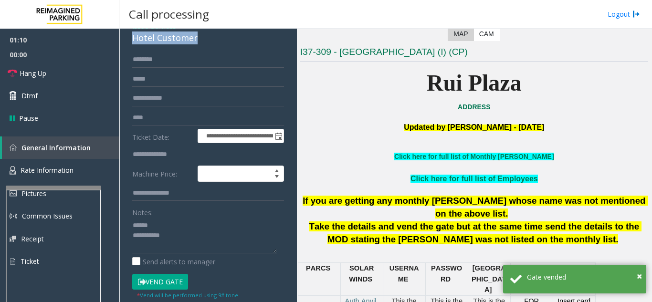
drag, startPoint x: 129, startPoint y: 37, endPoint x: 198, endPoint y: 43, distance: 69.0
click at [198, 43] on div "**********" at bounding box center [208, 204] width 171 height 371
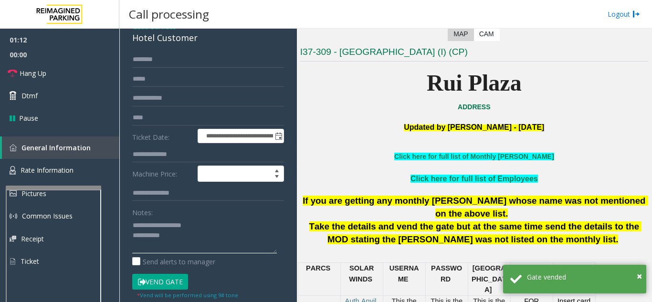
click at [207, 238] on textarea at bounding box center [204, 236] width 145 height 36
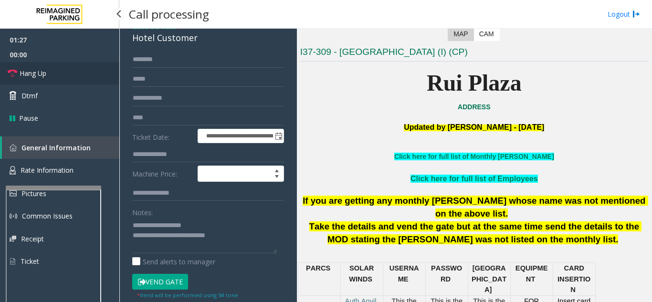
click at [31, 76] on span "Hang Up" at bounding box center [33, 73] width 27 height 10
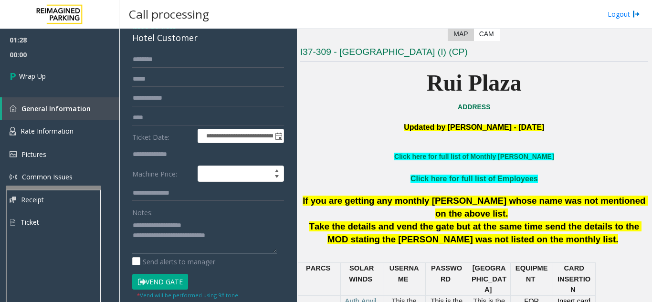
click at [259, 234] on textarea at bounding box center [204, 236] width 145 height 36
type textarea "**********"
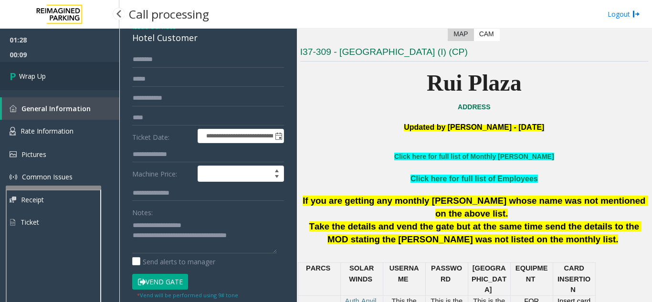
click at [4, 81] on link "Wrap Up" at bounding box center [59, 76] width 119 height 28
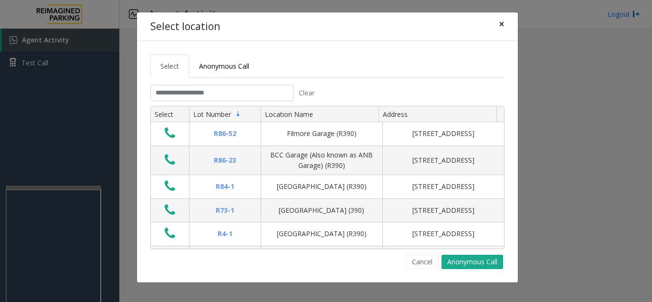
click at [504, 25] on span "×" at bounding box center [502, 23] width 6 height 13
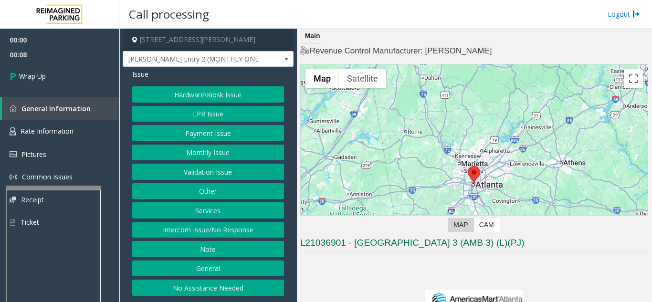
click at [240, 230] on button "Intercom Issue/No Response" at bounding box center [208, 230] width 152 height 16
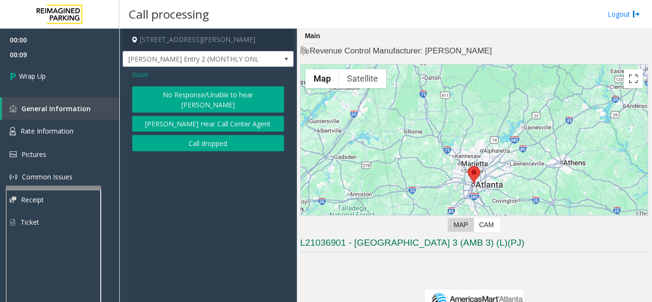
click at [226, 137] on button "Call dropped" at bounding box center [208, 143] width 152 height 16
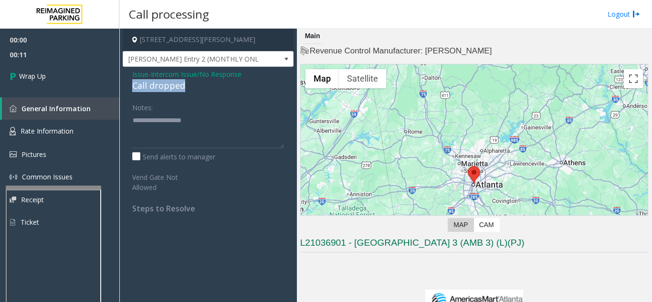
drag, startPoint x: 196, startPoint y: 85, endPoint x: 126, endPoint y: 85, distance: 70.2
click at [126, 85] on div "Issue - Intercom Issue/No Response Call dropped Notes: Send alerts to manager V…" at bounding box center [208, 145] width 171 height 156
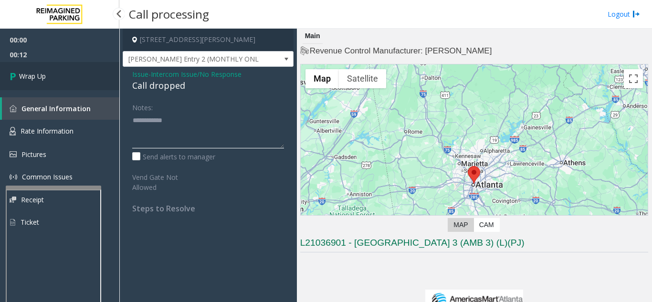
type textarea "**********"
click at [68, 81] on link "Wrap Up" at bounding box center [59, 76] width 119 height 28
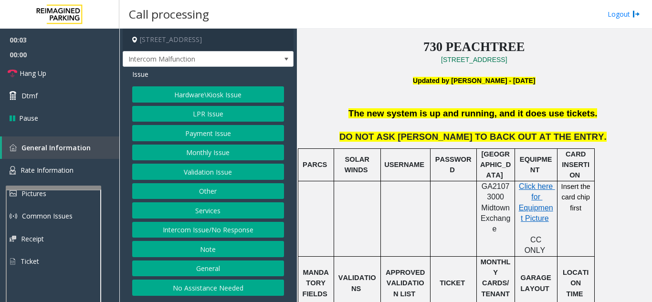
scroll to position [239, 0]
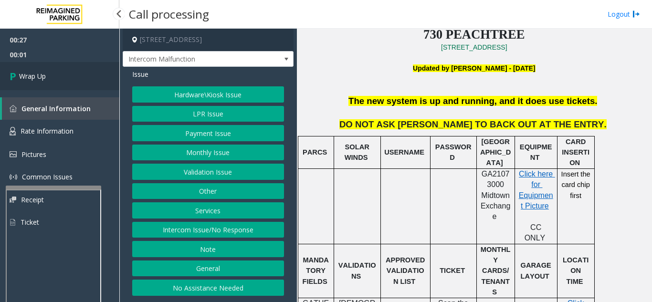
click at [66, 81] on link "Wrap Up" at bounding box center [59, 76] width 119 height 28
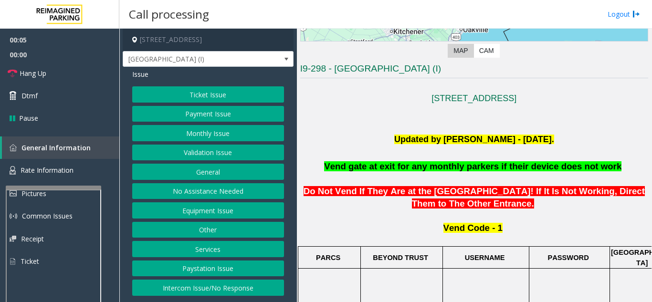
scroll to position [191, 0]
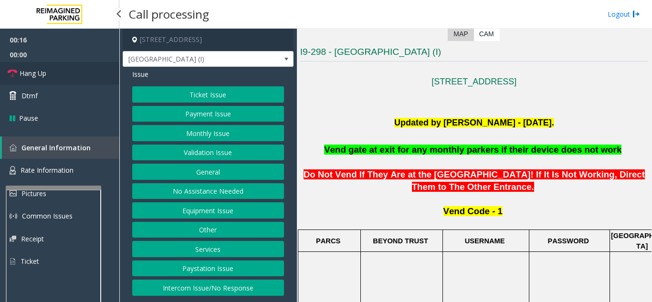
click at [42, 83] on link "Hang Up" at bounding box center [59, 73] width 119 height 22
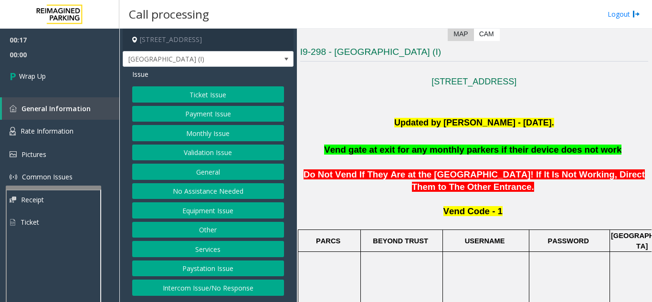
click at [183, 288] on button "Intercom Issue/No Response" at bounding box center [208, 288] width 152 height 16
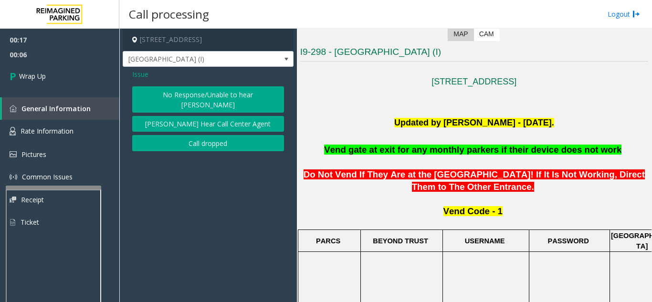
click at [177, 96] on button "No Response/Unable to hear [PERSON_NAME]" at bounding box center [208, 99] width 152 height 26
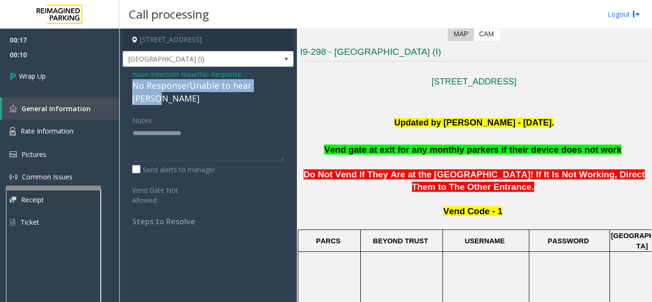
drag, startPoint x: 129, startPoint y: 88, endPoint x: 275, endPoint y: 83, distance: 146.2
click at [275, 83] on div "Issue - Intercom Issue/No Response No Response/Unable to hear [PERSON_NAME] Not…" at bounding box center [208, 151] width 171 height 169
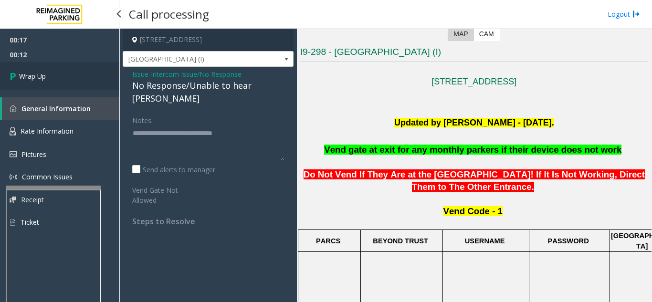
type textarea "**********"
click at [65, 82] on link "Wrap Up" at bounding box center [59, 76] width 119 height 28
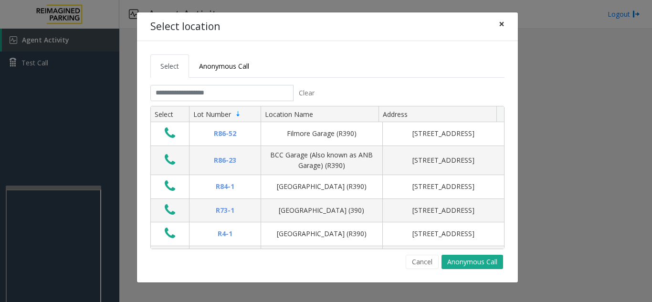
click at [505, 25] on button "×" at bounding box center [501, 23] width 19 height 23
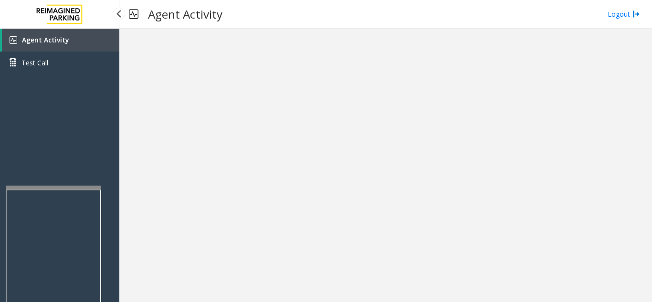
click at [62, 40] on span "Agent Activity" at bounding box center [45, 39] width 47 height 9
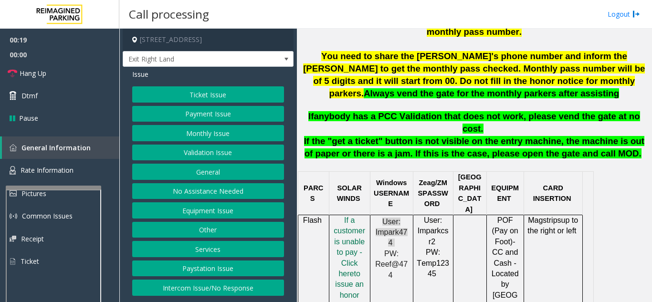
scroll to position [430, 0]
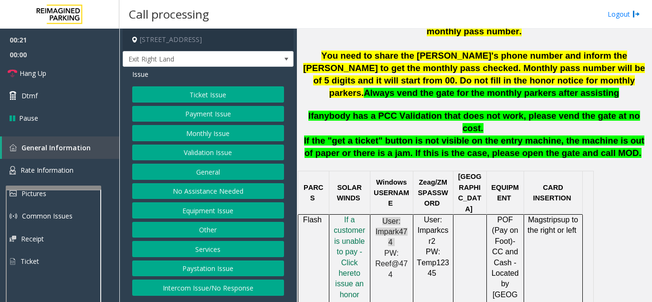
click at [209, 157] on button "Validation Issue" at bounding box center [208, 153] width 152 height 16
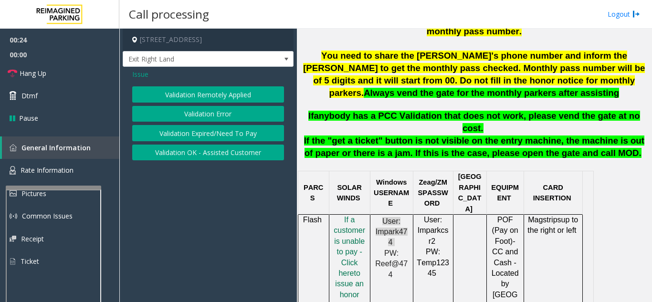
click at [137, 72] on span "Issue" at bounding box center [140, 74] width 16 height 10
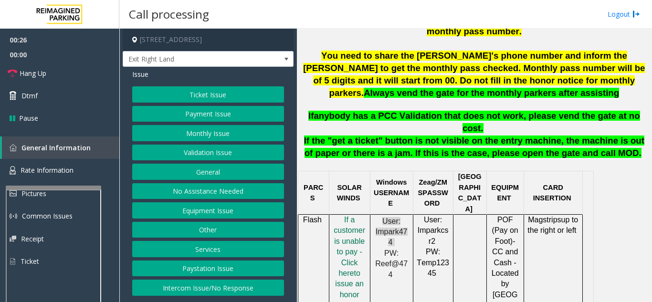
click at [205, 95] on button "Ticket Issue" at bounding box center [208, 94] width 152 height 16
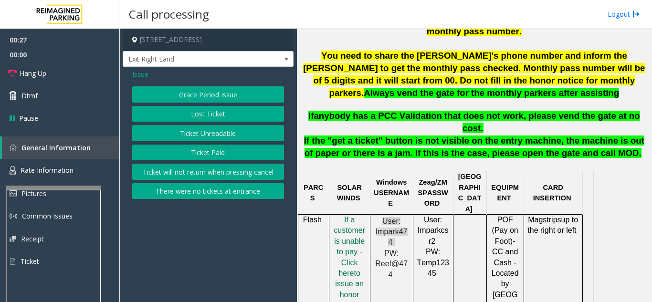
click at [192, 192] on button "There were no tickets at entrance" at bounding box center [208, 191] width 152 height 16
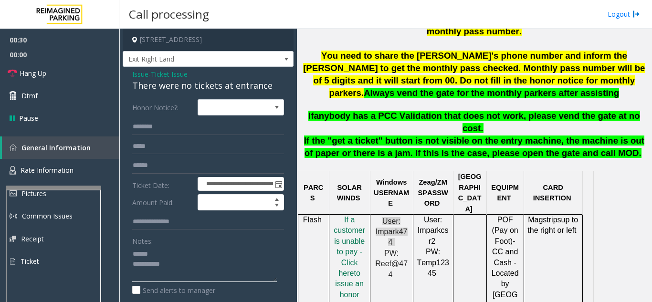
click at [166, 255] on textarea at bounding box center [204, 264] width 145 height 36
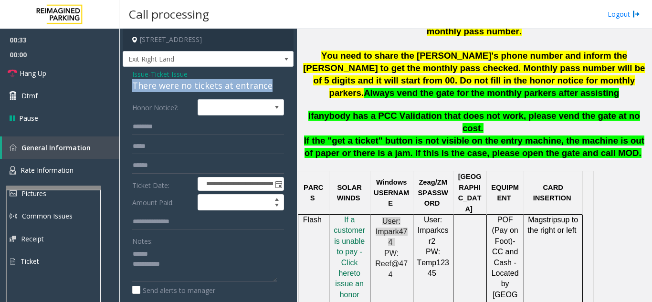
drag, startPoint x: 128, startPoint y: 84, endPoint x: 272, endPoint y: 84, distance: 144.2
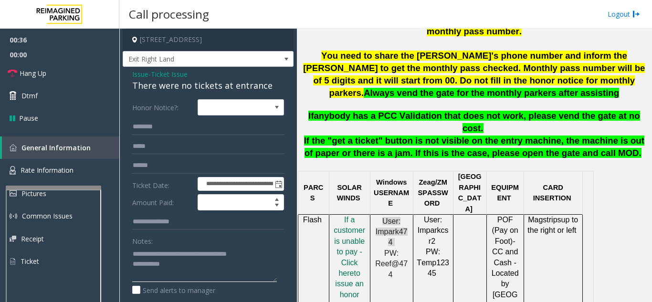
type textarea "**********"
click at [180, 163] on input "text" at bounding box center [208, 166] width 152 height 16
click at [209, 264] on textarea at bounding box center [204, 264] width 145 height 36
click at [210, 166] on input "text" at bounding box center [208, 166] width 152 height 16
click at [207, 129] on input "text" at bounding box center [208, 127] width 152 height 16
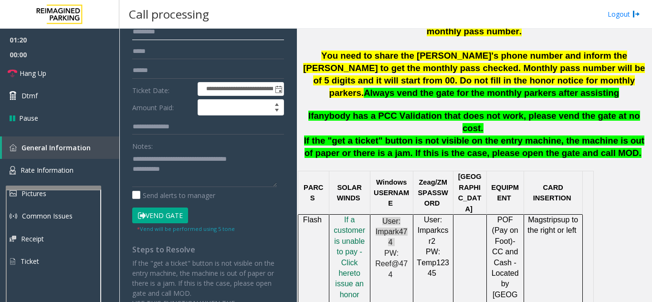
scroll to position [95, 0]
type input "********"
click at [162, 213] on button "Vend Gate" at bounding box center [160, 215] width 56 height 16
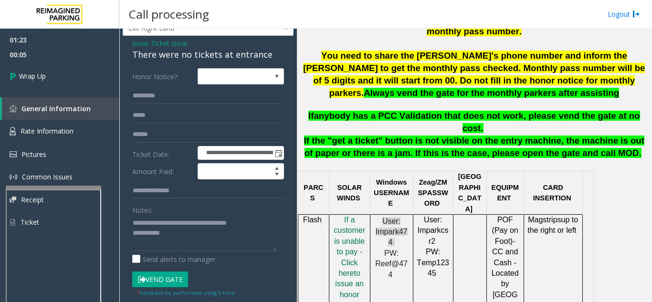
scroll to position [48, 0]
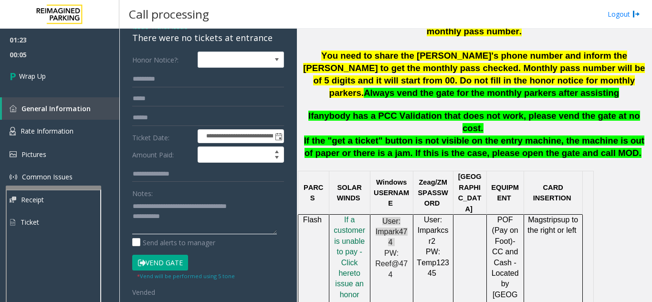
click at [211, 223] on textarea at bounding box center [204, 217] width 145 height 36
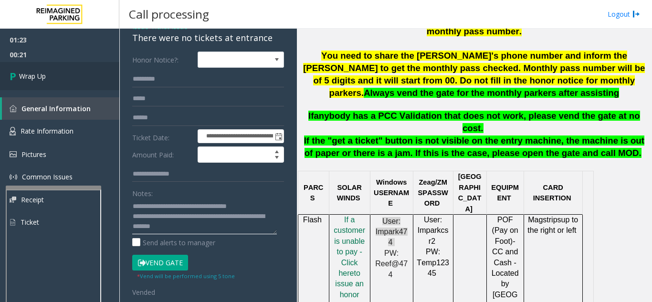
type textarea "**********"
click at [75, 74] on link "Wrap Up" at bounding box center [59, 76] width 119 height 28
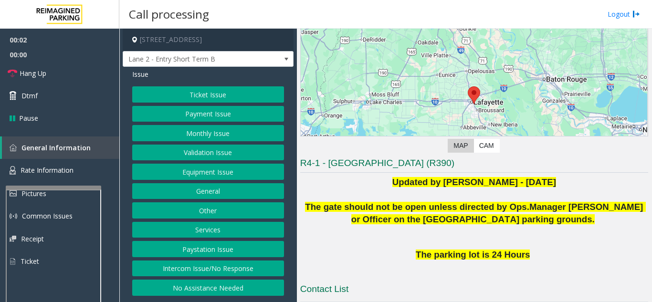
scroll to position [143, 0]
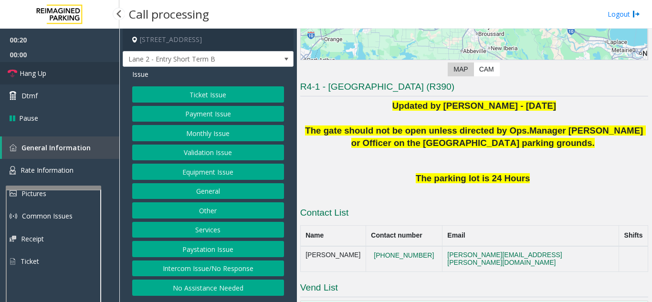
click at [60, 80] on link "Hang Up" at bounding box center [59, 73] width 119 height 22
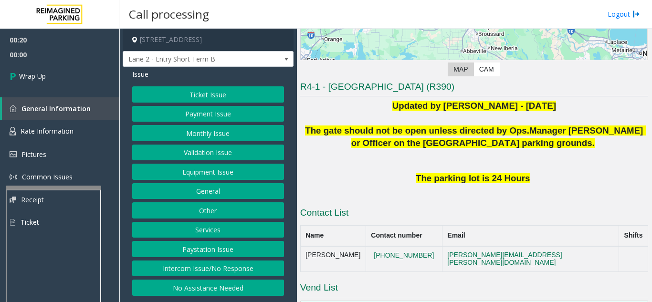
click at [209, 267] on button "Intercom Issue/No Response" at bounding box center [208, 269] width 152 height 16
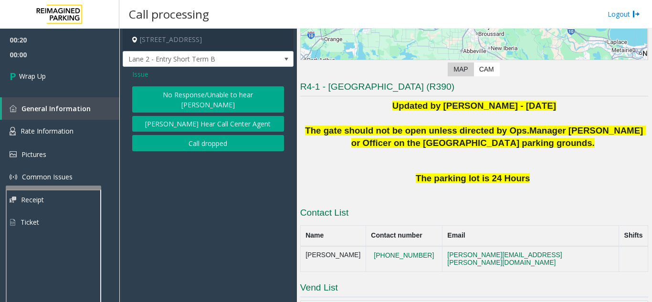
click at [188, 97] on button "No Response/Unable to hear [PERSON_NAME]" at bounding box center [208, 99] width 152 height 26
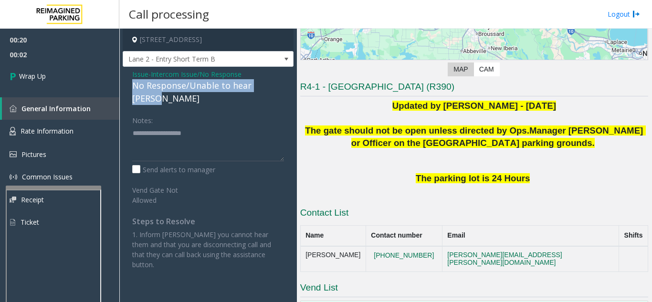
drag, startPoint x: 127, startPoint y: 84, endPoint x: 282, endPoint y: 84, distance: 155.2
click at [282, 84] on div "Issue - Intercom Issue/No Response No Response/Unable to hear [PERSON_NAME] Not…" at bounding box center [208, 173] width 171 height 212
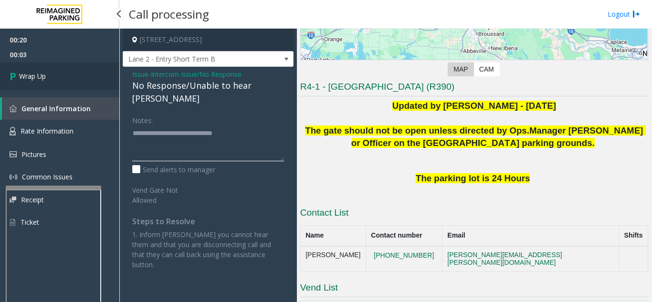
type textarea "**********"
click at [68, 78] on link "Wrap Up" at bounding box center [59, 76] width 119 height 28
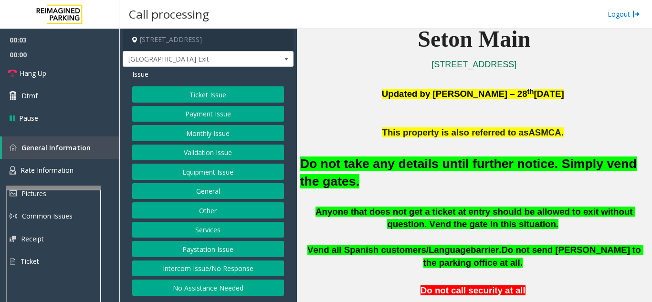
scroll to position [239, 0]
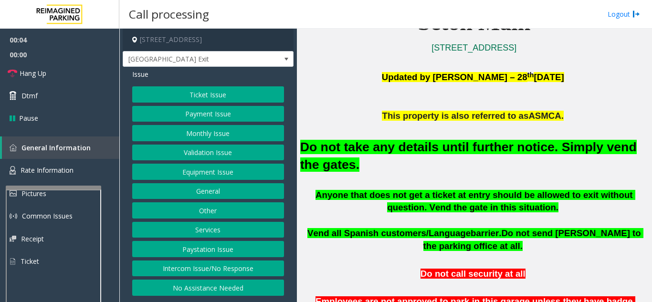
click at [204, 135] on button "Monthly Issue" at bounding box center [208, 133] width 152 height 16
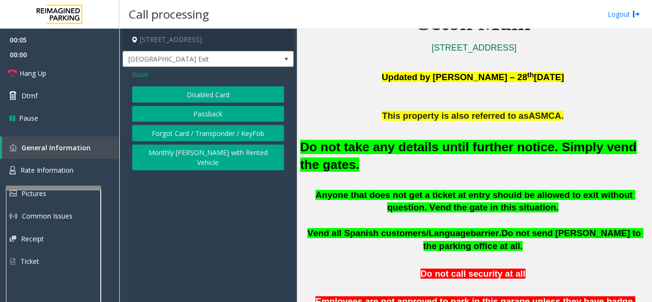
click at [200, 98] on button "Disabled Card" at bounding box center [208, 94] width 152 height 16
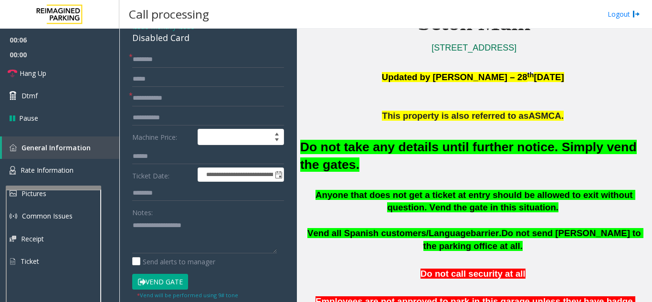
scroll to position [95, 0]
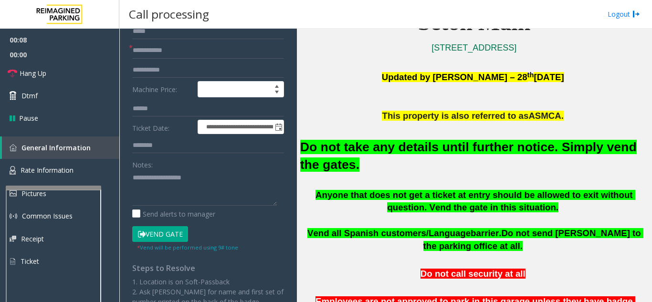
click at [162, 232] on button "Vend Gate" at bounding box center [160, 234] width 56 height 16
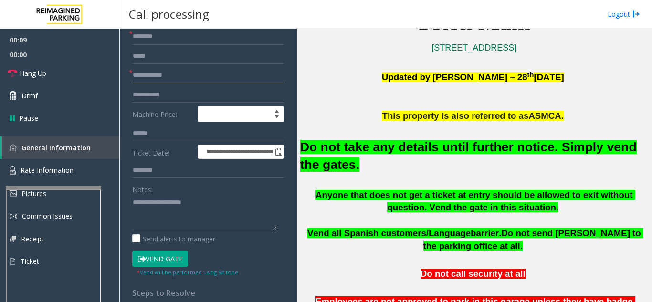
click at [168, 79] on input "text" at bounding box center [208, 75] width 152 height 16
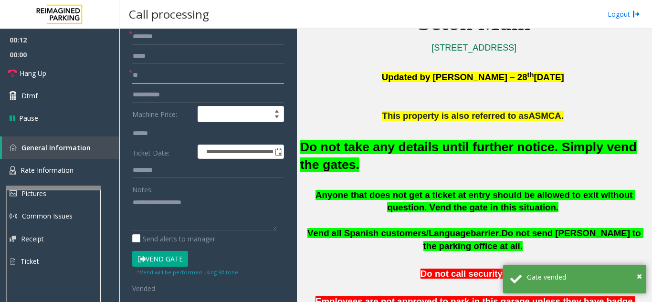
type input "**"
click at [172, 38] on input "text" at bounding box center [208, 37] width 152 height 16
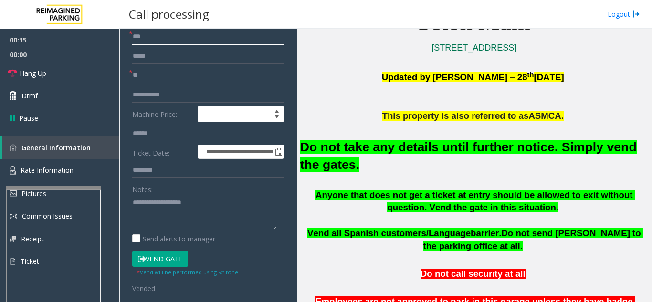
type input "**"
click at [62, 80] on link "Hang Up" at bounding box center [59, 73] width 119 height 22
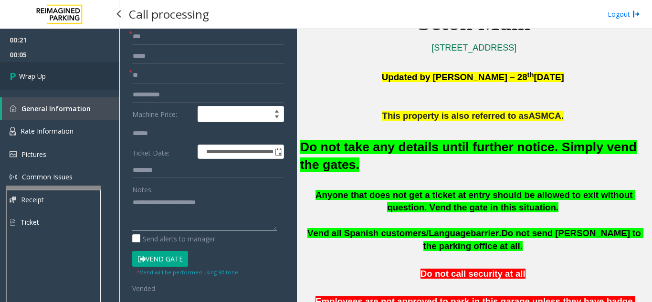
type textarea "**********"
click at [63, 83] on link "Wrap Up" at bounding box center [59, 76] width 119 height 28
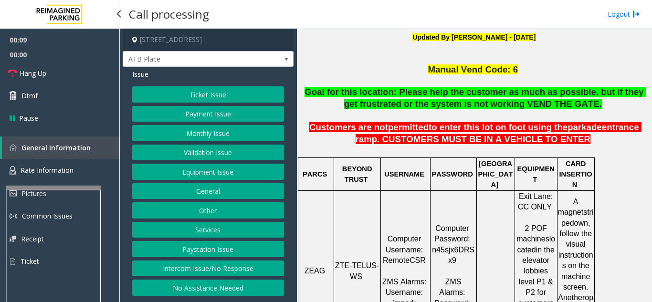
scroll to position [239, 0]
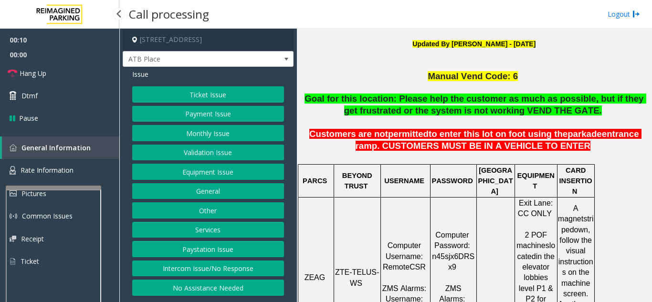
click at [215, 99] on button "Ticket Issue" at bounding box center [208, 94] width 152 height 16
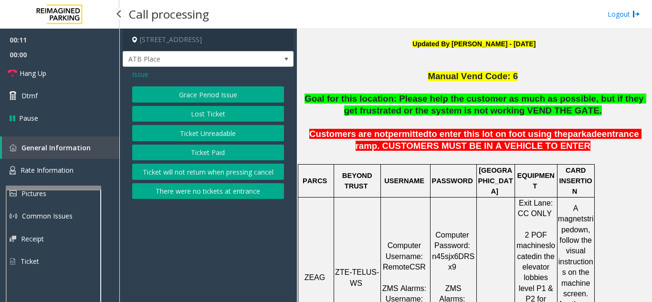
click at [215, 128] on button "Ticket Unreadable" at bounding box center [208, 133] width 152 height 16
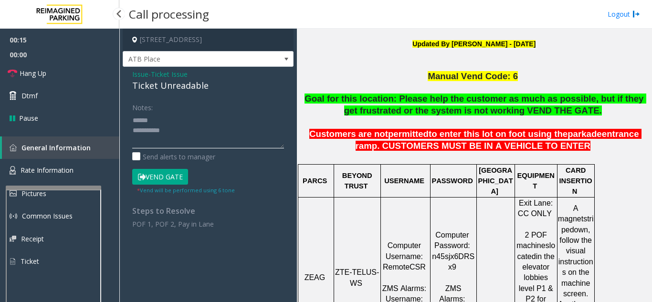
click at [190, 133] on textarea at bounding box center [208, 131] width 152 height 36
drag, startPoint x: 127, startPoint y: 85, endPoint x: 185, endPoint y: 84, distance: 58.7
click at [224, 87] on div "Issue - Ticket Issue Ticket Unreadable Notes: Send alerts to manager Vend Gate …" at bounding box center [208, 153] width 171 height 172
click at [192, 134] on textarea at bounding box center [208, 131] width 152 height 36
click at [189, 142] on textarea at bounding box center [208, 131] width 152 height 36
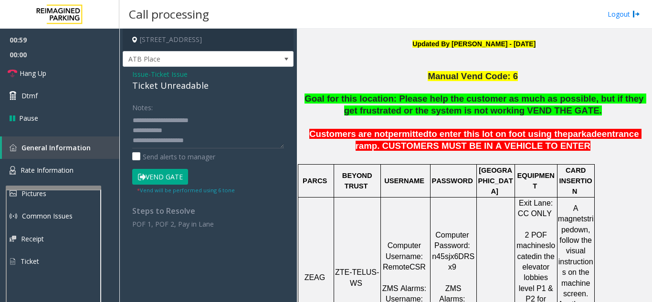
click at [178, 179] on button "Vend Gate" at bounding box center [160, 177] width 56 height 16
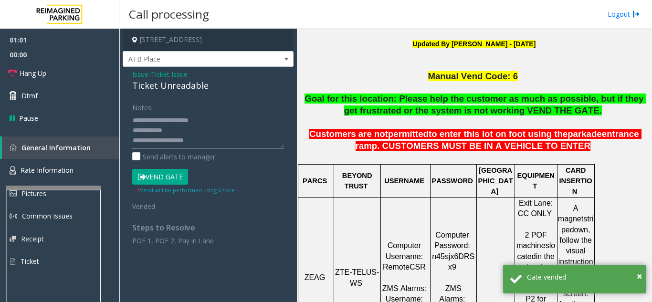
drag, startPoint x: 167, startPoint y: 140, endPoint x: 146, endPoint y: 140, distance: 21.5
click at [146, 140] on textarea at bounding box center [208, 131] width 152 height 36
click at [182, 128] on textarea at bounding box center [208, 131] width 152 height 36
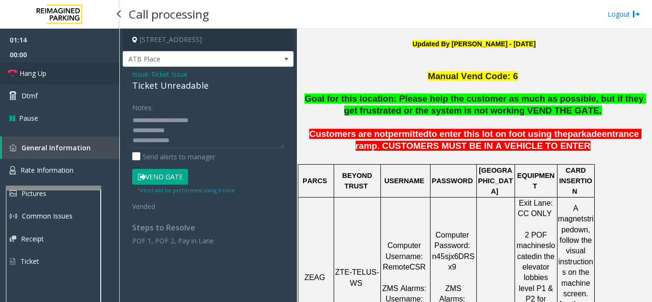
click at [111, 74] on link "Hang Up" at bounding box center [59, 73] width 119 height 22
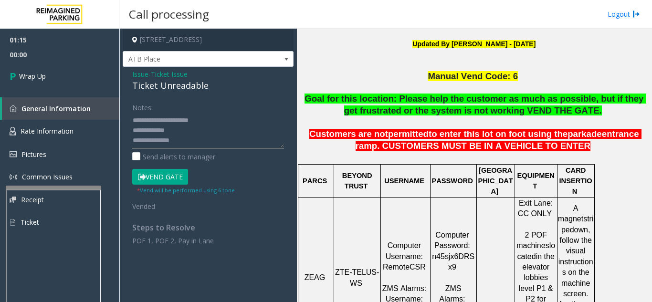
click at [183, 130] on textarea at bounding box center [208, 131] width 152 height 36
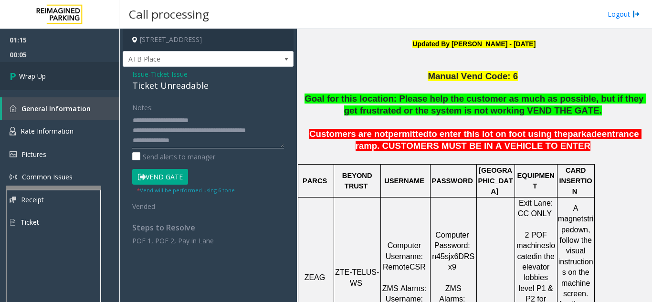
type textarea "**********"
click at [37, 72] on span "Wrap Up" at bounding box center [32, 76] width 27 height 10
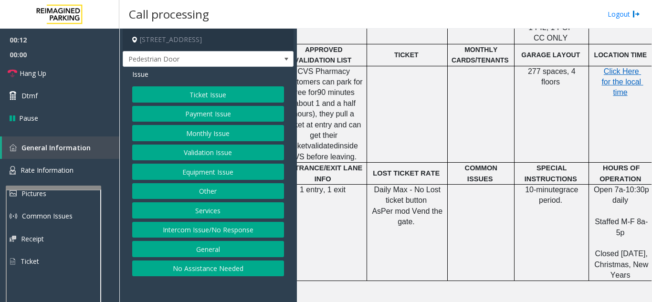
scroll to position [382, 196]
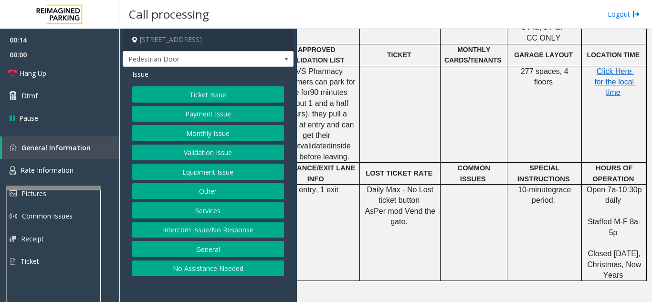
click at [201, 226] on button "Intercom Issue/No Response" at bounding box center [208, 230] width 152 height 16
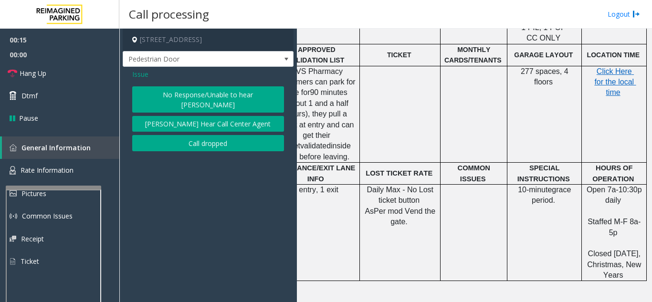
click at [181, 103] on div "No Response/Unable to hear parker Parker Cannot Hear Call Center Agent Call dro…" at bounding box center [208, 118] width 152 height 65
click at [175, 99] on button "No Response/Unable to hear [PERSON_NAME]" at bounding box center [208, 99] width 152 height 26
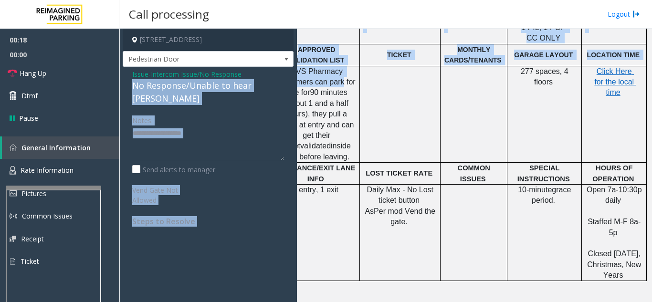
drag, startPoint x: 132, startPoint y: 84, endPoint x: 298, endPoint y: 84, distance: 166.6
click at [298, 84] on div "1818 Southwest 4th Avenue, Portland, OR Pedestrian Door Issue - Intercom Issue/…" at bounding box center [385, 166] width 532 height 274
click at [62, 75] on link "Hang Up" at bounding box center [59, 73] width 119 height 22
click at [171, 126] on textarea at bounding box center [208, 144] width 152 height 36
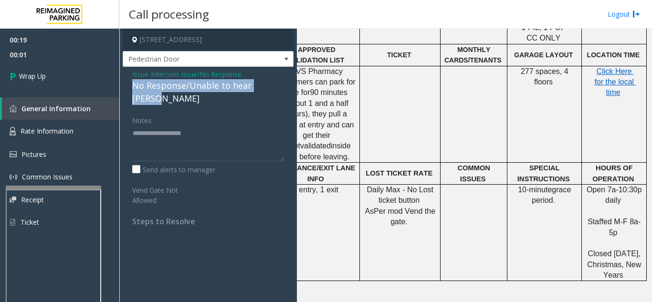
drag, startPoint x: 136, startPoint y: 85, endPoint x: 276, endPoint y: 83, distance: 139.9
click at [276, 83] on div "Issue - Intercom Issue/No Response No Response/Unable to hear [PERSON_NAME] Not…" at bounding box center [208, 151] width 171 height 169
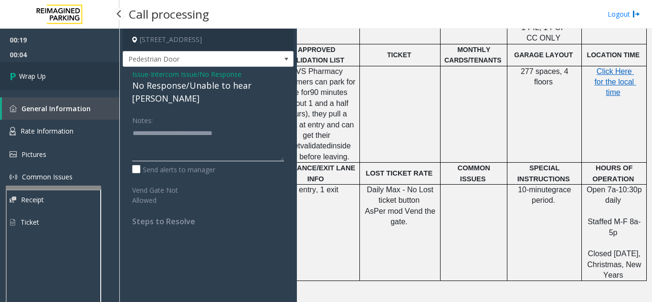
type textarea "**********"
click at [40, 80] on span "Wrap Up" at bounding box center [32, 76] width 27 height 10
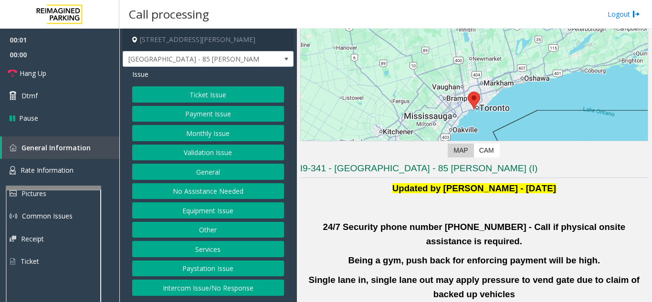
scroll to position [191, 0]
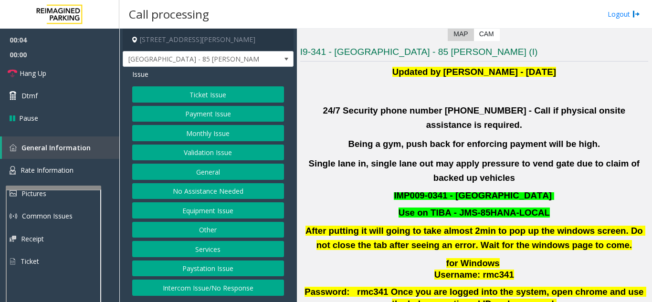
click at [218, 157] on button "Validation Issue" at bounding box center [208, 153] width 152 height 16
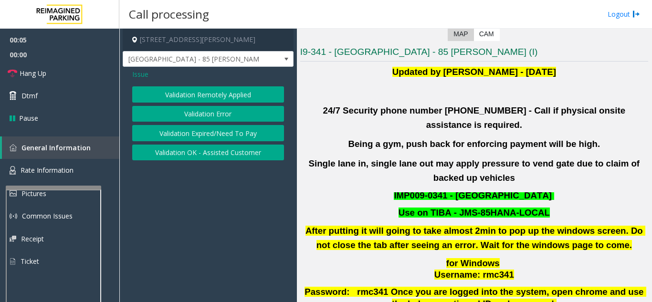
click at [216, 117] on button "Validation Error" at bounding box center [208, 114] width 152 height 16
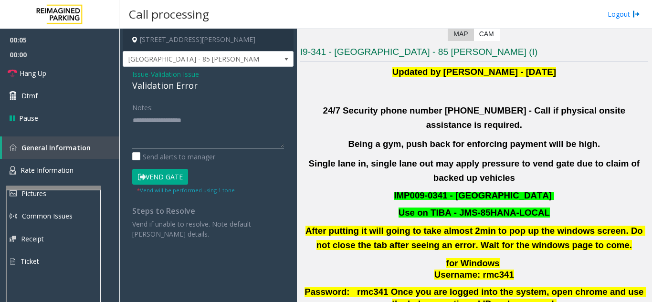
click at [210, 134] on textarea at bounding box center [208, 131] width 152 height 36
click at [180, 118] on textarea at bounding box center [208, 131] width 152 height 36
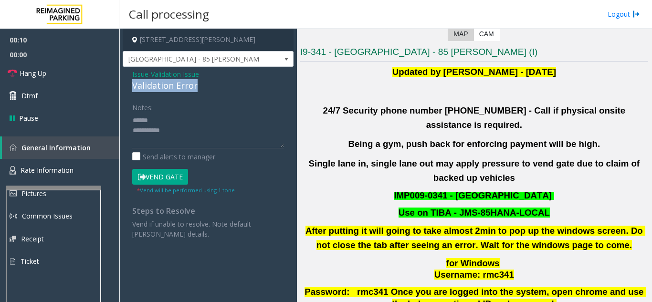
drag, startPoint x: 133, startPoint y: 86, endPoint x: 201, endPoint y: 86, distance: 68.8
click at [201, 86] on div "Validation Error" at bounding box center [208, 85] width 152 height 13
click at [205, 128] on textarea at bounding box center [208, 131] width 152 height 36
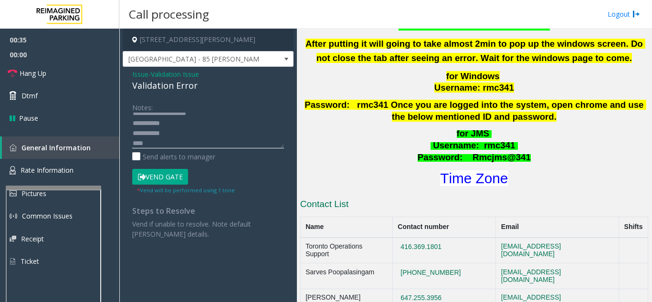
scroll to position [382, 0]
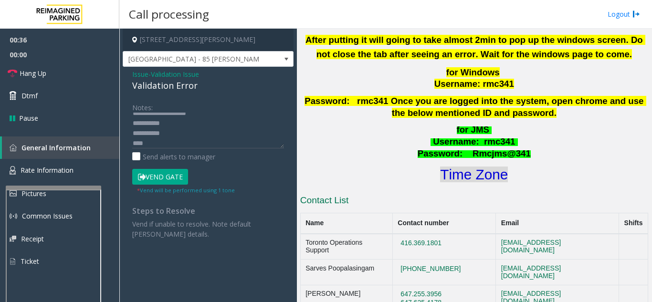
click at [471, 167] on font "Time Zone" at bounding box center [474, 175] width 68 height 16
click at [183, 148] on textarea at bounding box center [208, 131] width 152 height 36
click at [160, 182] on button "Vend Gate" at bounding box center [160, 177] width 56 height 16
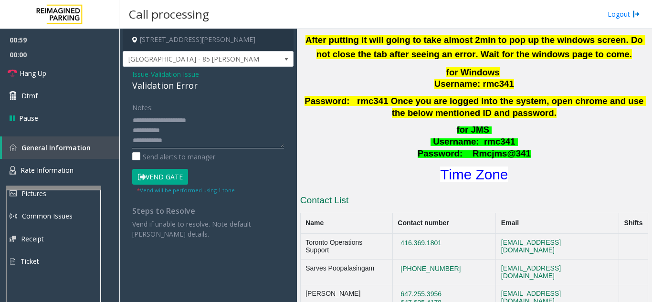
click at [200, 123] on textarea at bounding box center [208, 131] width 152 height 36
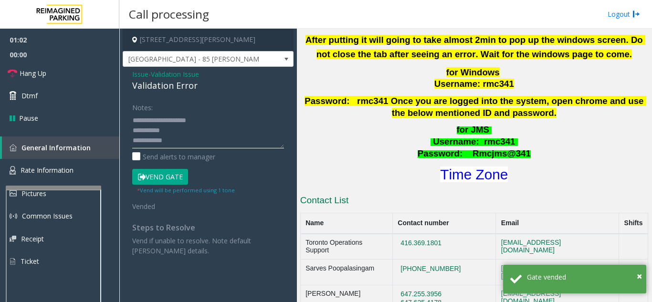
scroll to position [0, 0]
click at [233, 125] on textarea at bounding box center [208, 131] width 152 height 36
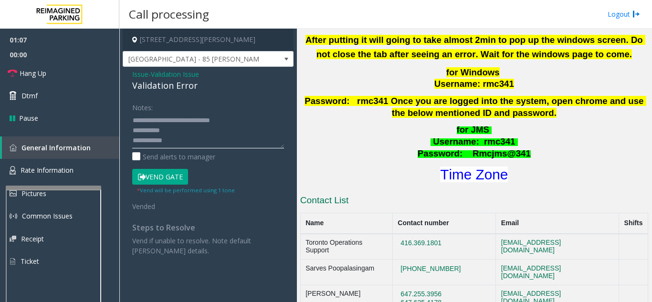
click at [204, 131] on textarea at bounding box center [208, 131] width 152 height 36
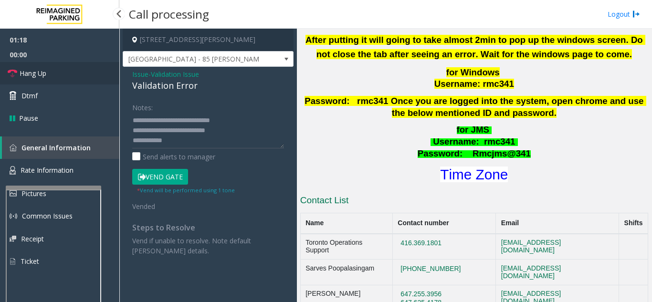
click at [88, 82] on link "Hang Up" at bounding box center [59, 73] width 119 height 22
click at [261, 136] on textarea at bounding box center [208, 131] width 152 height 36
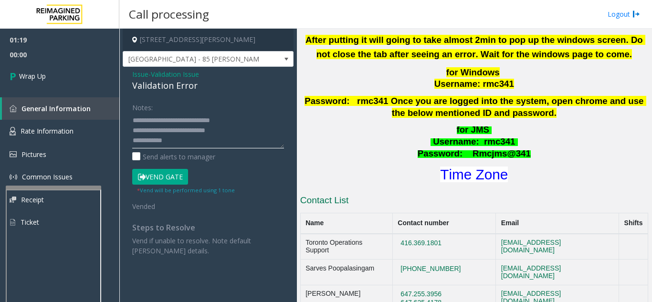
click at [259, 133] on textarea at bounding box center [208, 131] width 152 height 36
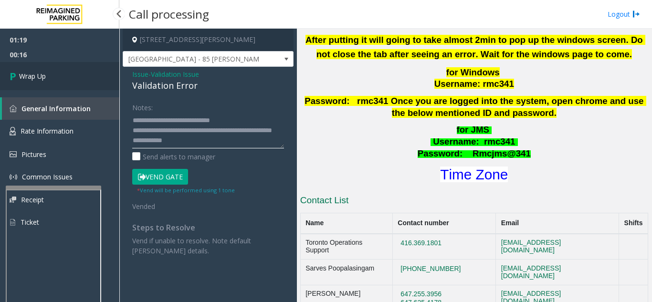
type textarea "**********"
click at [64, 65] on link "Wrap Up" at bounding box center [59, 76] width 119 height 28
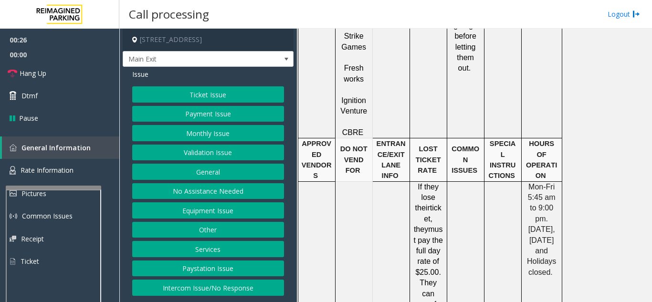
scroll to position [1766, 0]
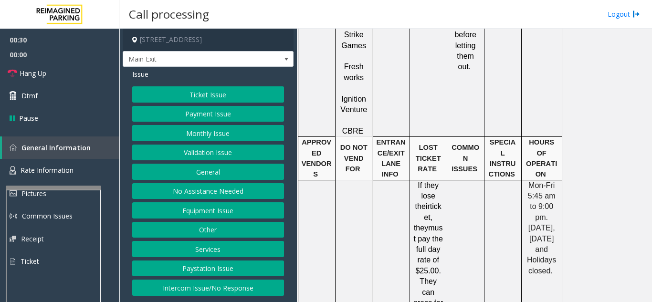
click at [223, 93] on button "Ticket Issue" at bounding box center [208, 94] width 152 height 16
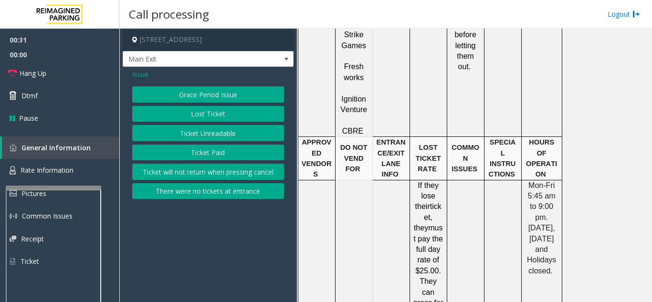
click at [210, 113] on button "Lost Ticket" at bounding box center [208, 114] width 152 height 16
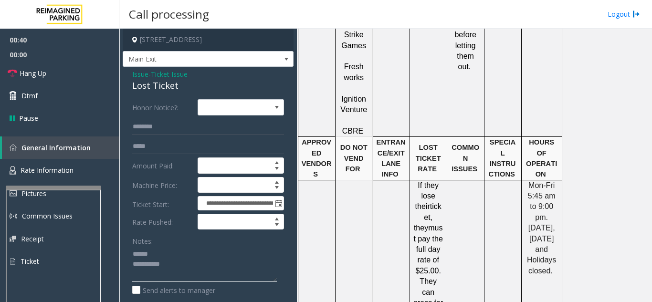
click at [169, 251] on textarea at bounding box center [204, 264] width 145 height 36
drag, startPoint x: 129, startPoint y: 87, endPoint x: 175, endPoint y: 85, distance: 45.4
click at [177, 85] on div "**********" at bounding box center [208, 268] width 171 height 403
click at [192, 263] on textarea at bounding box center [204, 264] width 145 height 36
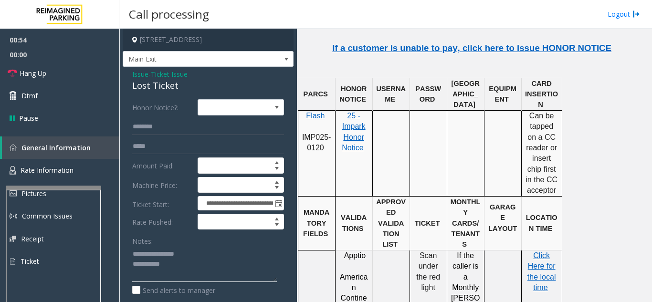
scroll to position [1098, 0]
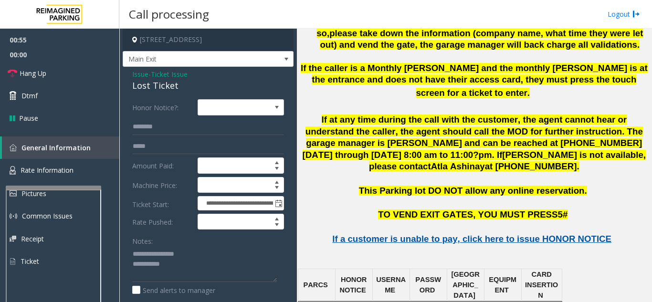
click at [539, 234] on span "If a customer is unable to pay, click here to issue HONOR NOTICE" at bounding box center [471, 239] width 279 height 10
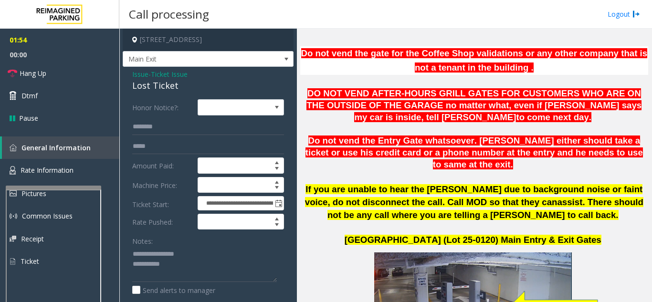
scroll to position [334, 0]
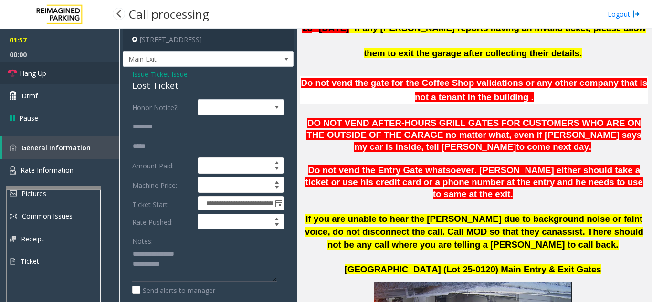
click at [29, 77] on span "Hang Up" at bounding box center [33, 73] width 27 height 10
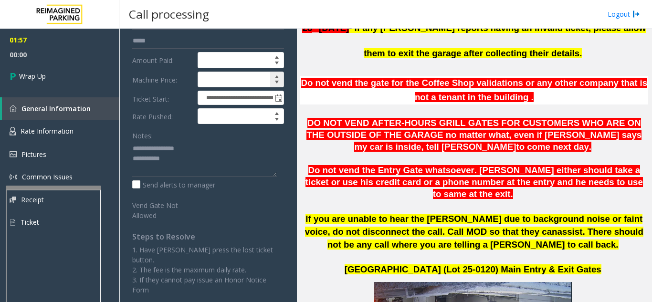
scroll to position [143, 0]
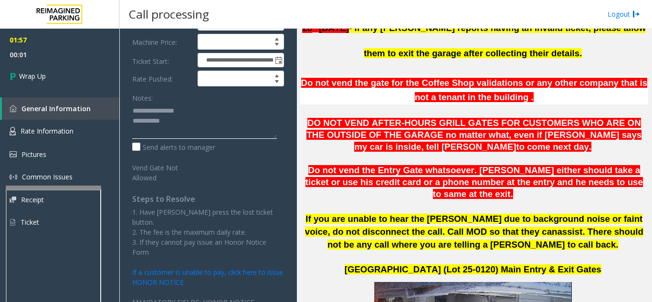
click at [211, 126] on textarea at bounding box center [204, 121] width 145 height 36
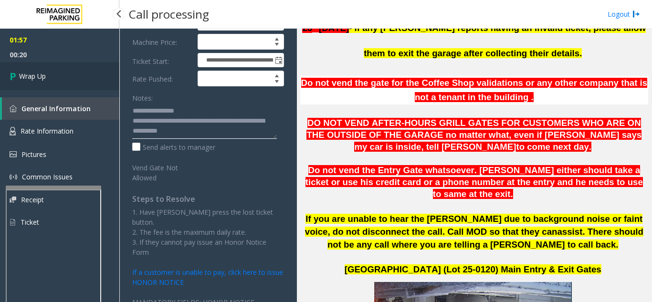
type textarea "**********"
click at [25, 78] on span "Wrap Up" at bounding box center [32, 76] width 27 height 10
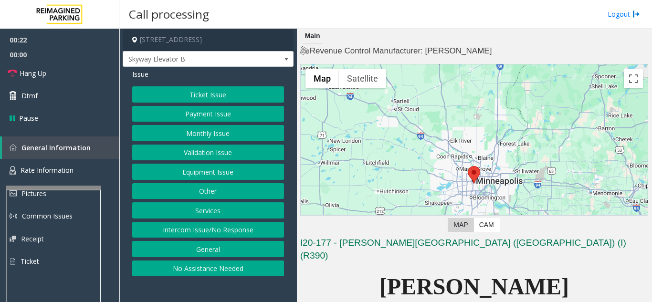
click at [216, 224] on button "Intercom Issue/No Response" at bounding box center [208, 230] width 152 height 16
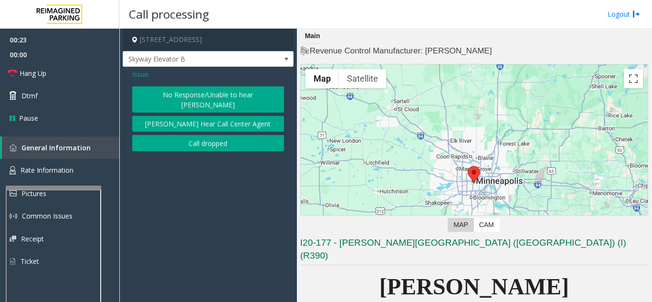
click at [176, 95] on button "No Response/Unable to hear [PERSON_NAME]" at bounding box center [208, 99] width 152 height 26
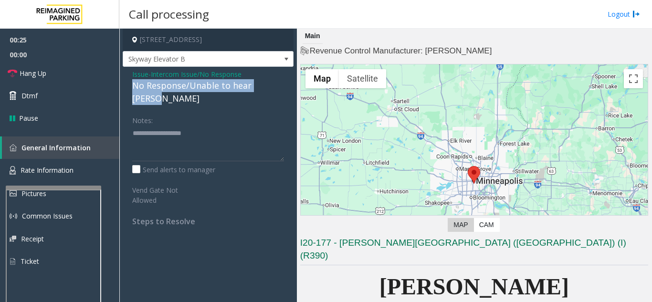
drag, startPoint x: 127, startPoint y: 86, endPoint x: 279, endPoint y: 88, distance: 151.4
click at [279, 88] on div "Issue - Intercom Issue/No Response No Response/Unable to hear [PERSON_NAME] Not…" at bounding box center [208, 151] width 171 height 169
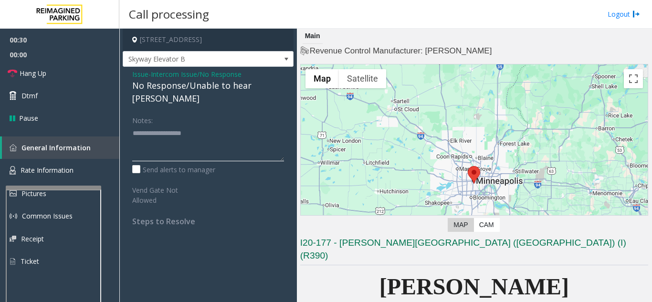
click at [230, 136] on textarea at bounding box center [208, 144] width 152 height 36
click at [130, 66] on span "Skyway Elevator B" at bounding box center [191, 59] width 136 height 15
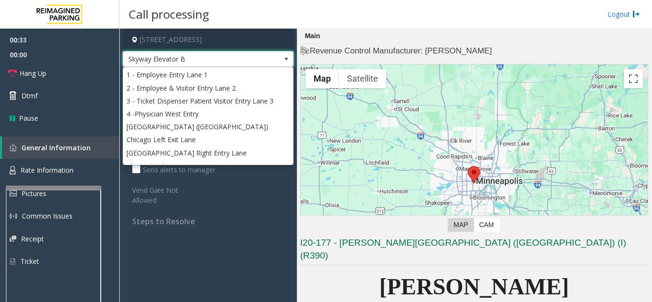
scroll to position [112, 0]
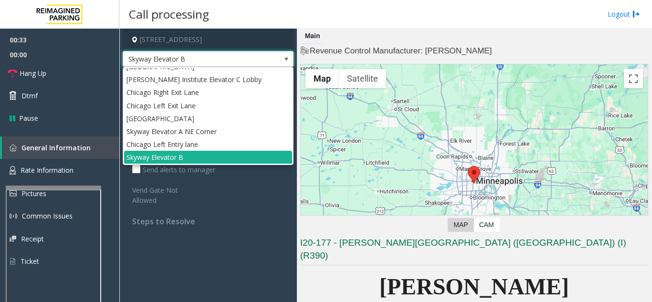
click at [185, 218] on div "Issue - Intercom Issue/No Response No Response/Unable to hear [PERSON_NAME] Not…" at bounding box center [208, 151] width 171 height 169
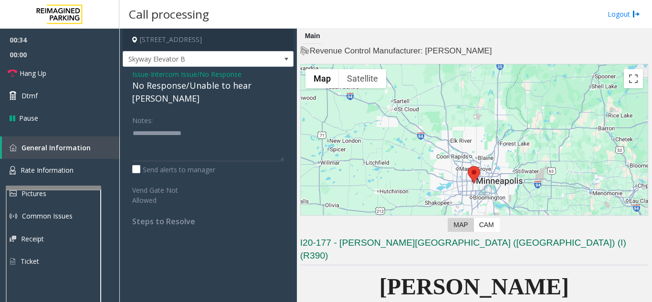
click at [140, 74] on span "Issue" at bounding box center [140, 74] width 16 height 10
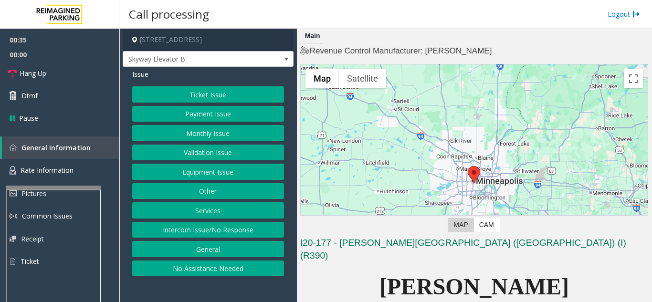
click at [189, 179] on button "Equipment Issue" at bounding box center [208, 172] width 152 height 16
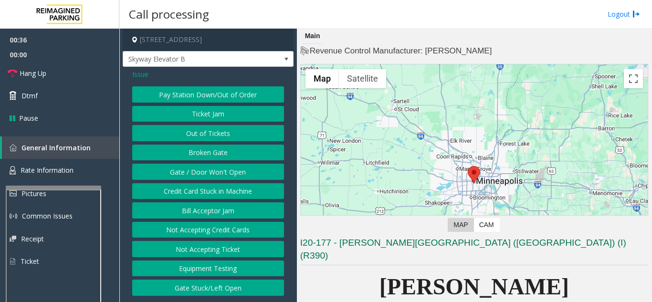
click at [191, 170] on button "Gate / Door Won't Open" at bounding box center [208, 172] width 152 height 16
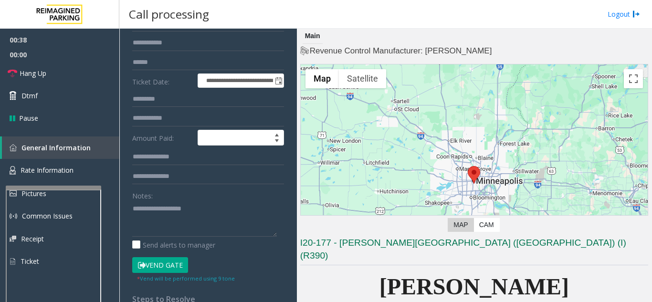
scroll to position [143, 0]
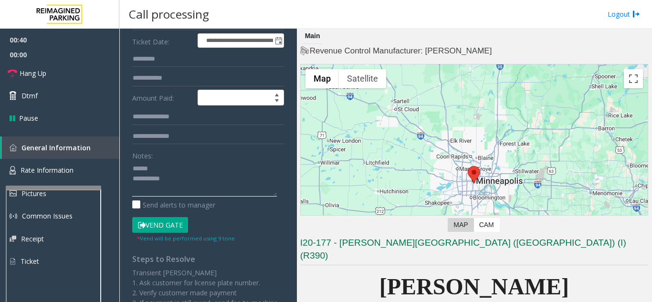
click at [164, 168] on textarea at bounding box center [204, 179] width 145 height 36
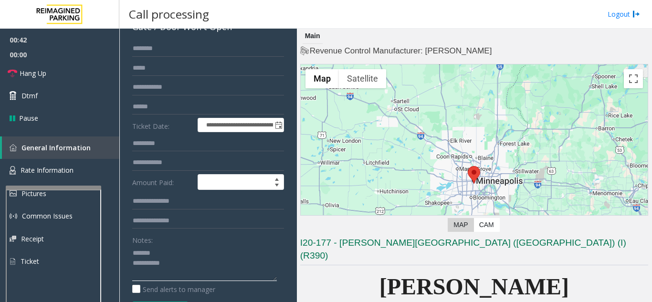
scroll to position [48, 0]
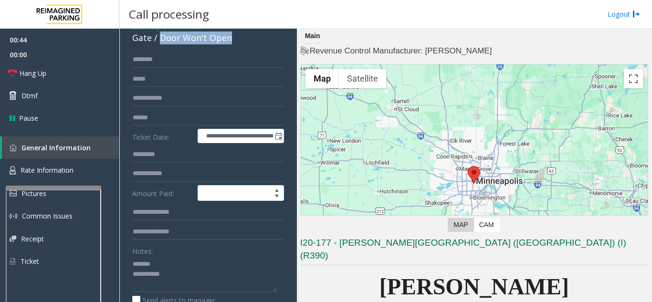
drag, startPoint x: 159, startPoint y: 40, endPoint x: 232, endPoint y: 42, distance: 73.1
click at [232, 42] on div "Gate / Door Won't Open" at bounding box center [208, 38] width 152 height 13
click at [201, 278] on textarea at bounding box center [204, 274] width 145 height 36
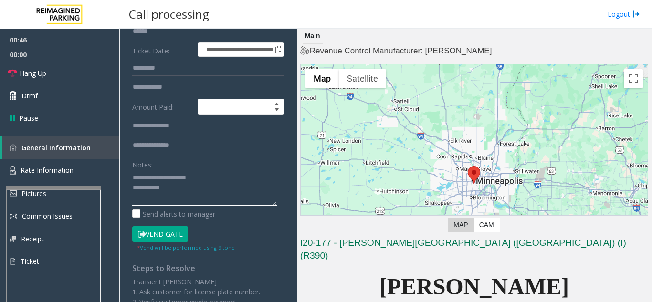
scroll to position [143, 0]
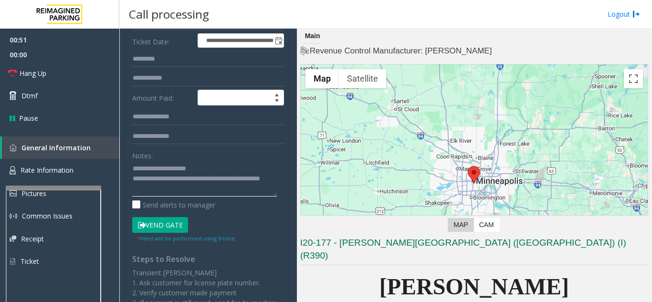
type textarea "**********"
click at [225, 146] on form "**********" at bounding box center [208, 99] width 152 height 287
click at [31, 71] on span "Hang Up" at bounding box center [33, 73] width 27 height 10
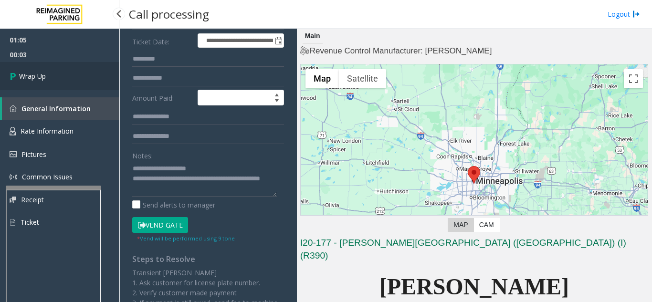
click at [43, 87] on link "Wrap Up" at bounding box center [59, 76] width 119 height 28
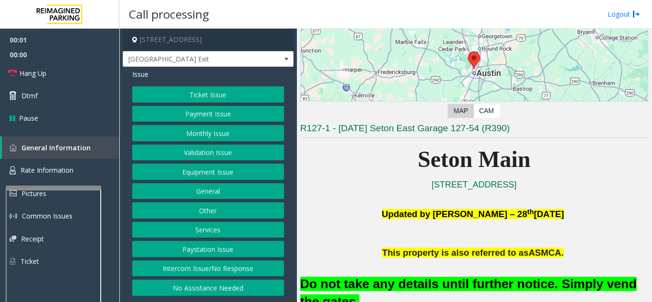
scroll to position [239, 0]
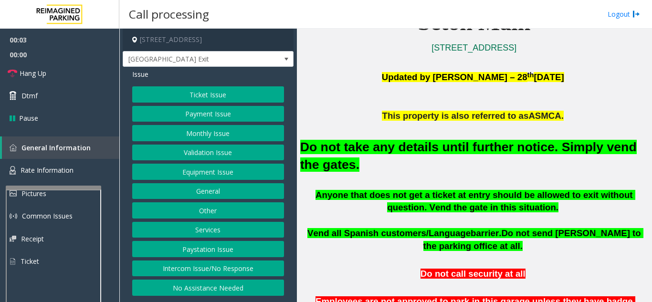
click at [218, 169] on button "Equipment Issue" at bounding box center [208, 172] width 152 height 16
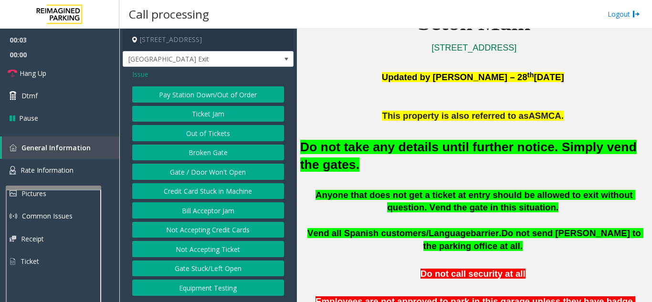
click at [218, 169] on button "Gate / Door Won't Open" at bounding box center [208, 172] width 152 height 16
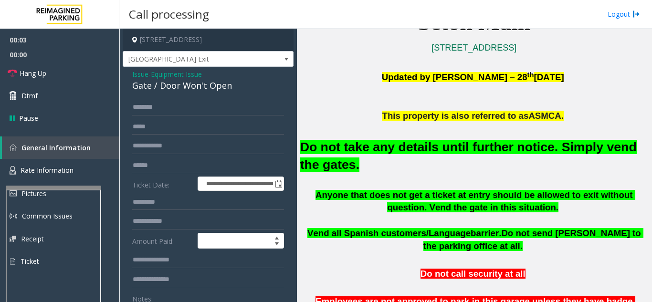
scroll to position [48, 0]
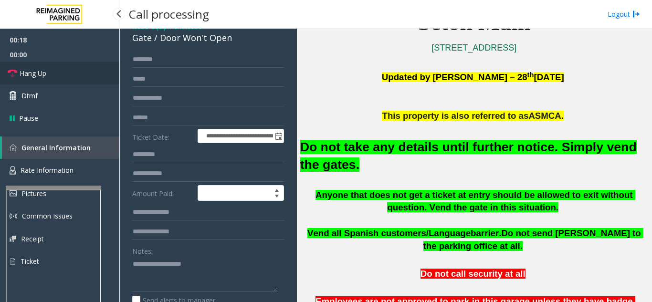
click at [68, 80] on link "Hang Up" at bounding box center [59, 73] width 119 height 22
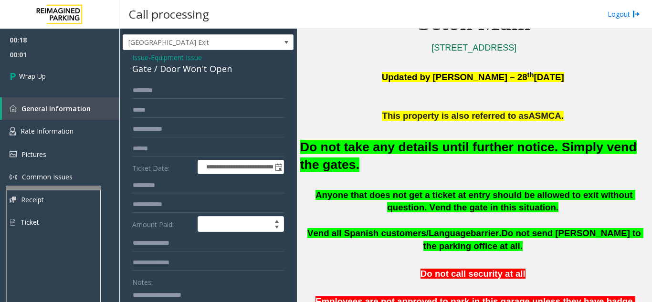
scroll to position [0, 0]
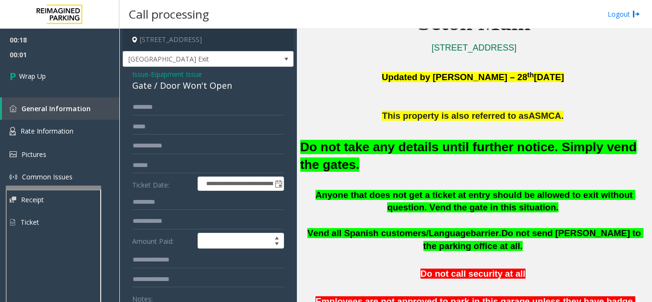
click at [139, 76] on span "Issue" at bounding box center [140, 74] width 16 height 10
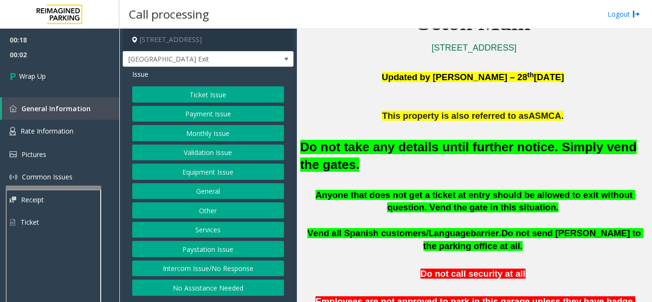
click at [195, 267] on button "Intercom Issue/No Response" at bounding box center [208, 269] width 152 height 16
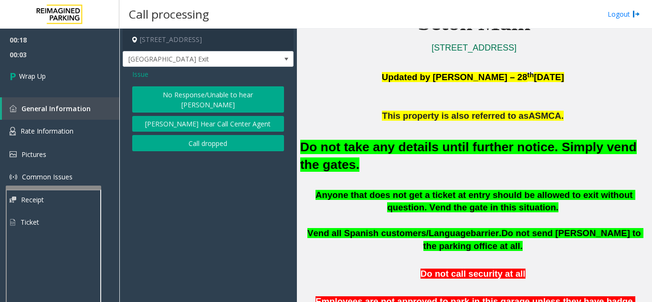
click at [180, 99] on button "No Response/Unable to hear [PERSON_NAME]" at bounding box center [208, 99] width 152 height 26
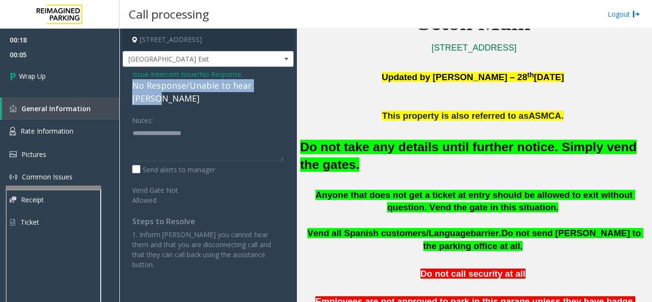
drag, startPoint x: 132, startPoint y: 85, endPoint x: 259, endPoint y: 85, distance: 127.0
click at [279, 85] on div "Issue - Intercom Issue/No Response No Response/Unable to hear [PERSON_NAME] Not…" at bounding box center [208, 173] width 171 height 212
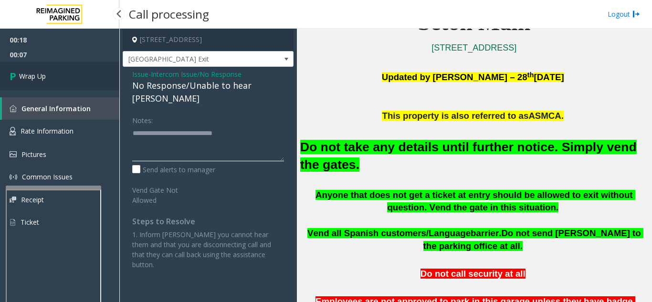
type textarea "**********"
click at [69, 77] on link "Wrap Up" at bounding box center [59, 76] width 119 height 28
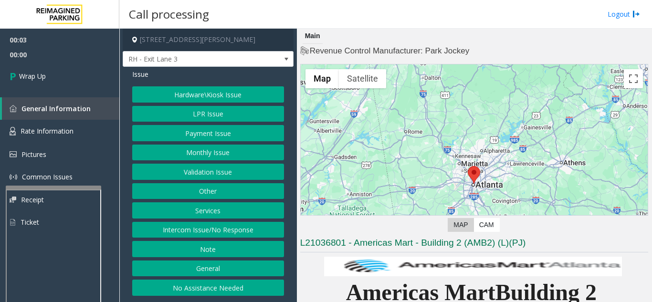
click at [215, 225] on button "Intercom Issue/No Response" at bounding box center [208, 230] width 152 height 16
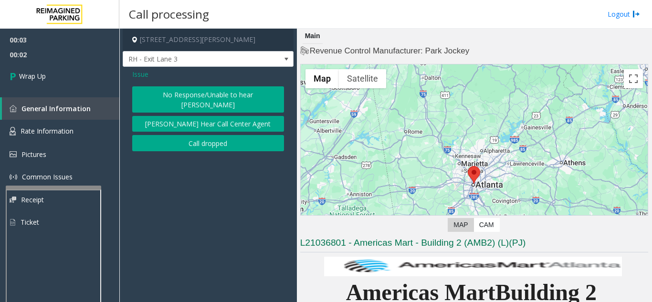
click at [198, 135] on button "Call dropped" at bounding box center [208, 143] width 152 height 16
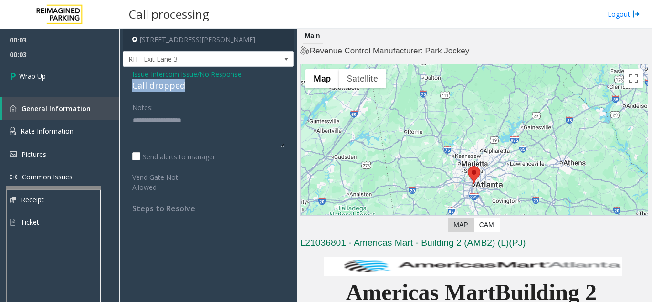
drag, startPoint x: 129, startPoint y: 85, endPoint x: 174, endPoint y: 82, distance: 45.0
click at [192, 83] on div "Issue - Intercom Issue/No Response Call dropped Notes: Send alerts to manager V…" at bounding box center [208, 145] width 171 height 156
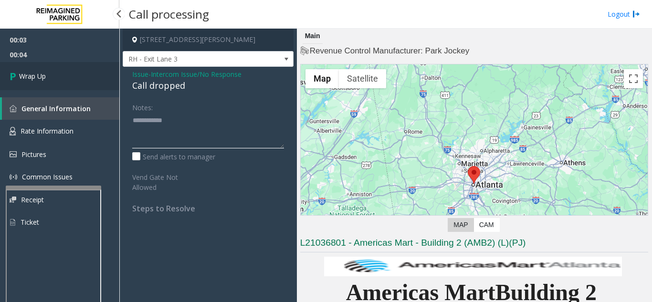
type textarea "**********"
click at [67, 66] on link "Wrap Up" at bounding box center [59, 76] width 119 height 28
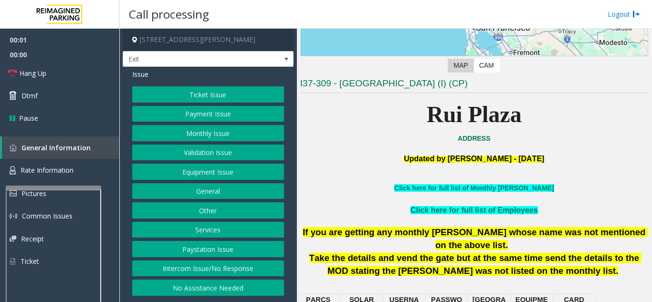
scroll to position [191, 0]
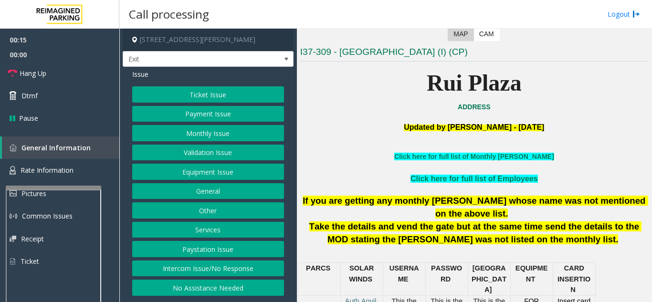
click at [228, 267] on button "Intercom Issue/No Response" at bounding box center [208, 269] width 152 height 16
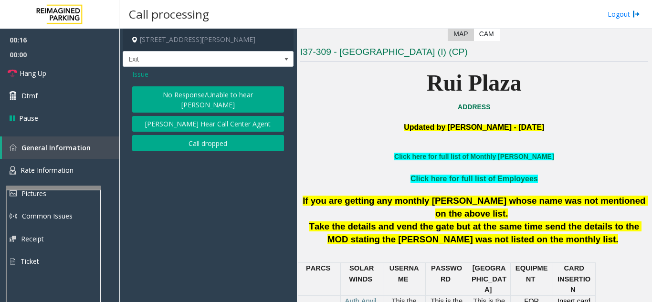
click at [166, 101] on button "No Response/Unable to hear [PERSON_NAME]" at bounding box center [208, 99] width 152 height 26
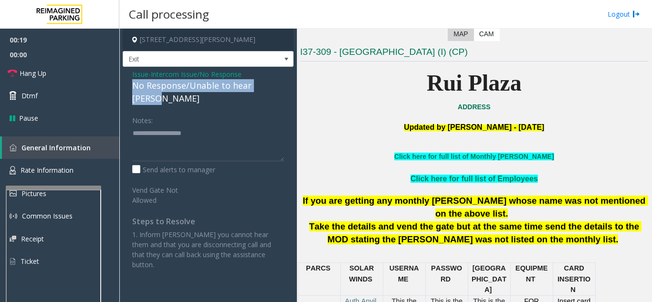
drag, startPoint x: 127, startPoint y: 85, endPoint x: 281, endPoint y: 87, distance: 153.7
click at [281, 87] on div "Issue - Intercom Issue/No Response No Response/Unable to hear [PERSON_NAME] Not…" at bounding box center [208, 173] width 171 height 212
click at [86, 78] on link "Hang Up" at bounding box center [59, 73] width 119 height 22
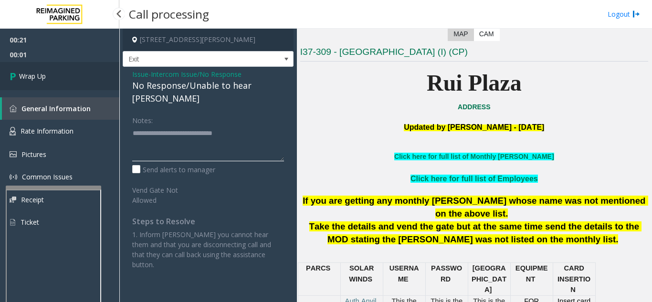
type textarea "**********"
click at [66, 78] on link "Wrap Up" at bounding box center [59, 76] width 119 height 28
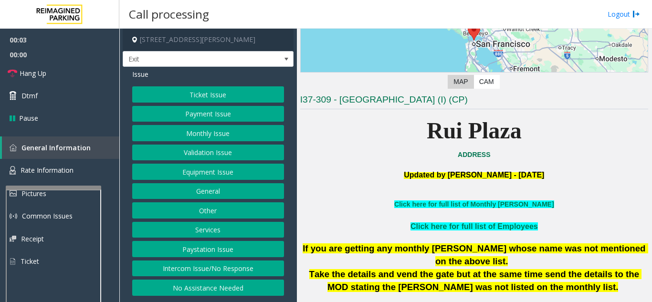
scroll to position [191, 0]
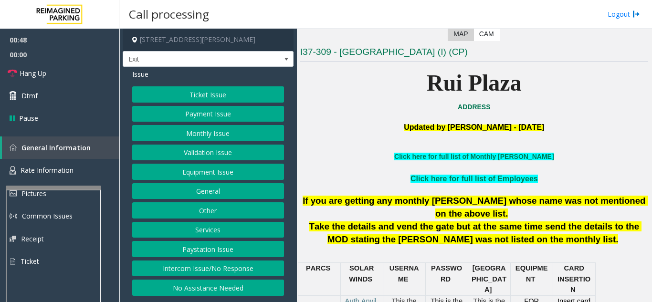
click at [198, 171] on button "Equipment Issue" at bounding box center [208, 172] width 152 height 16
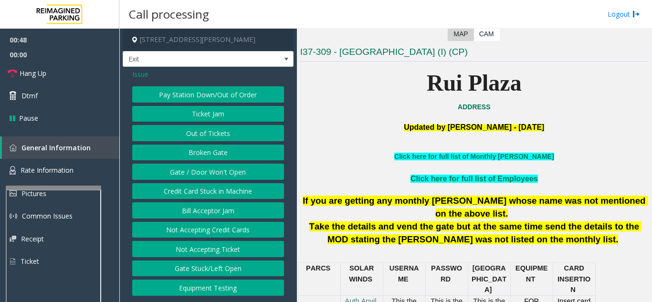
click at [198, 171] on button "Gate / Door Won't Open" at bounding box center [208, 172] width 152 height 16
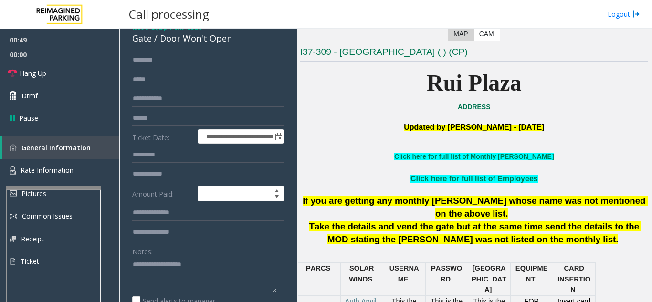
scroll to position [48, 0]
click at [166, 262] on textarea at bounding box center [204, 274] width 145 height 36
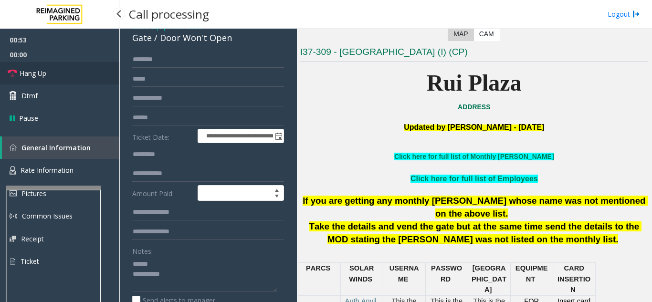
click at [70, 75] on link "Hang Up" at bounding box center [59, 73] width 119 height 22
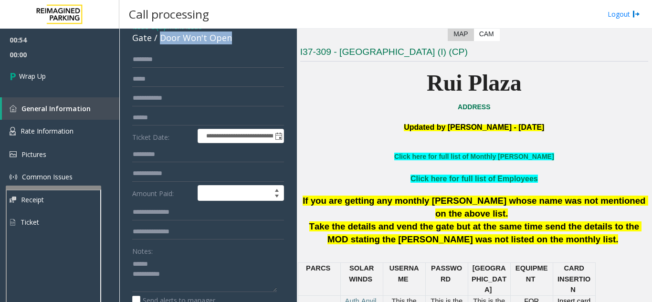
drag, startPoint x: 162, startPoint y: 39, endPoint x: 226, endPoint y: 38, distance: 64.5
click at [234, 38] on div "Gate / Door Won't Open" at bounding box center [208, 38] width 152 height 13
click at [217, 277] on textarea at bounding box center [204, 274] width 145 height 36
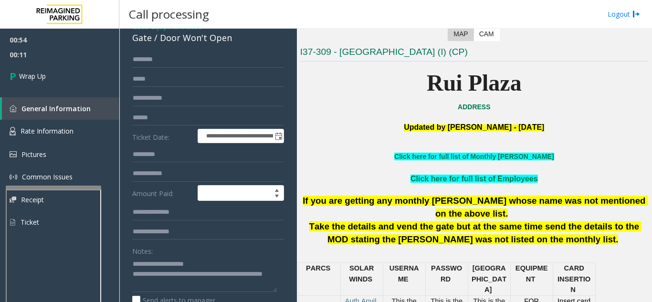
click at [240, 255] on div "Notes:" at bounding box center [208, 267] width 152 height 49
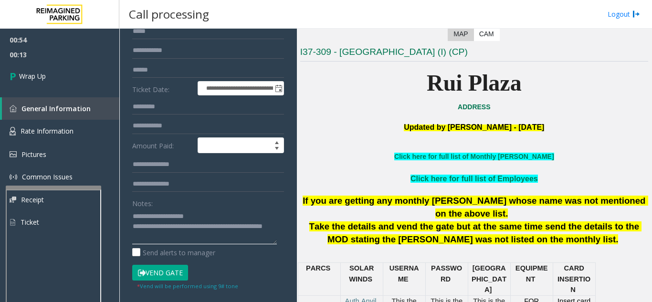
click at [227, 224] on textarea at bounding box center [204, 227] width 145 height 36
click at [248, 196] on div "Notes:" at bounding box center [208, 219] width 152 height 49
click at [225, 226] on textarea at bounding box center [204, 227] width 145 height 36
type textarea "**********"
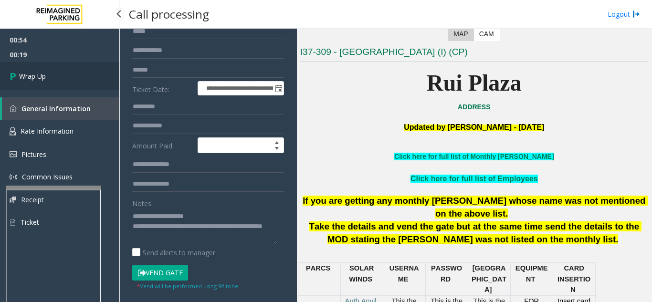
click at [45, 85] on link "Wrap Up" at bounding box center [59, 76] width 119 height 28
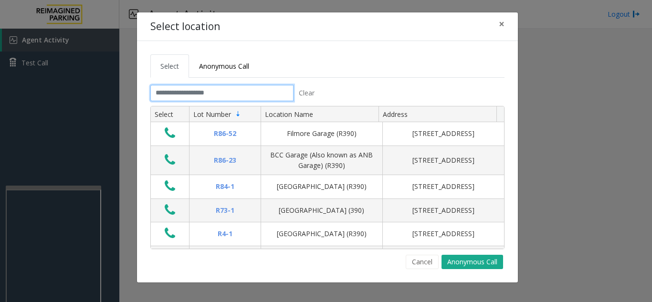
click at [203, 92] on input "text" at bounding box center [221, 93] width 143 height 16
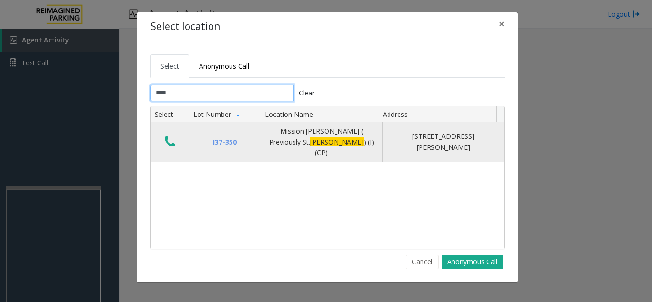
type input "****"
click at [165, 139] on icon "Data table" at bounding box center [170, 141] width 11 height 13
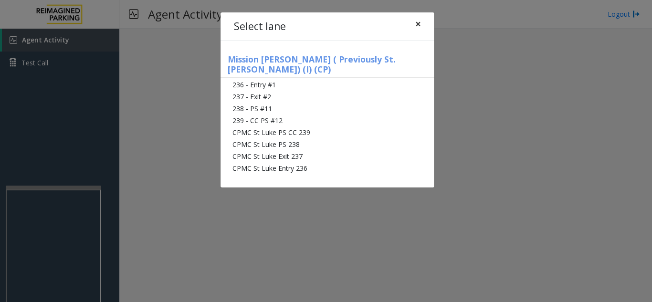
click at [423, 24] on button "×" at bounding box center [418, 23] width 19 height 23
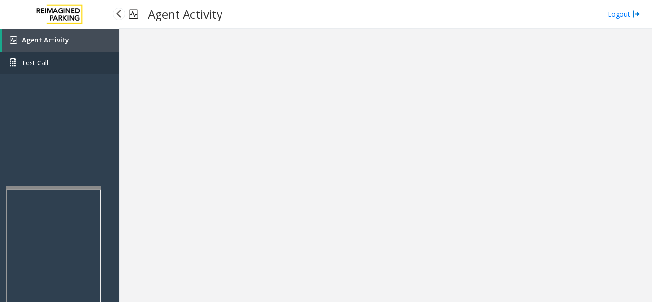
drag, startPoint x: 86, startPoint y: 35, endPoint x: 109, endPoint y: 58, distance: 31.7
click at [86, 35] on link "Agent Activity" at bounding box center [60, 40] width 117 height 23
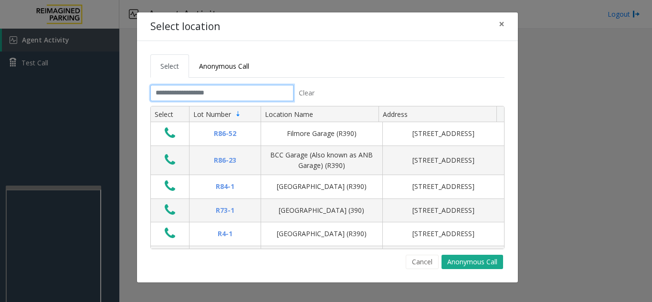
click at [228, 93] on input "text" at bounding box center [221, 93] width 143 height 16
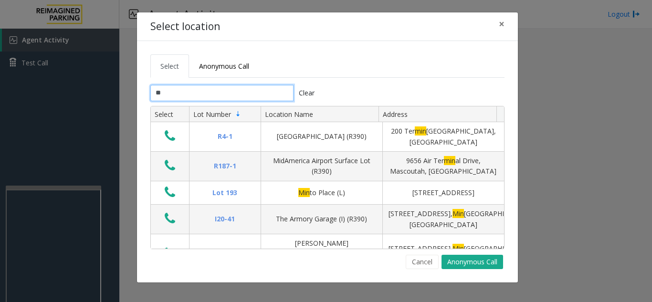
type input "*"
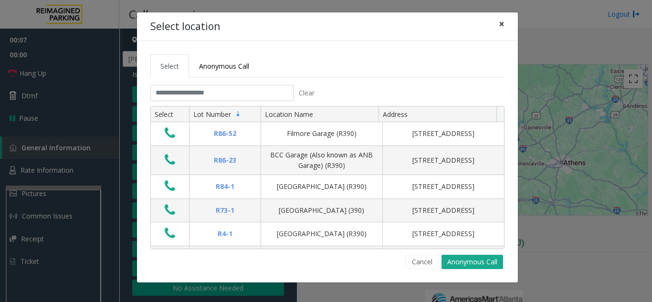
click at [499, 25] on span "×" at bounding box center [502, 23] width 6 height 13
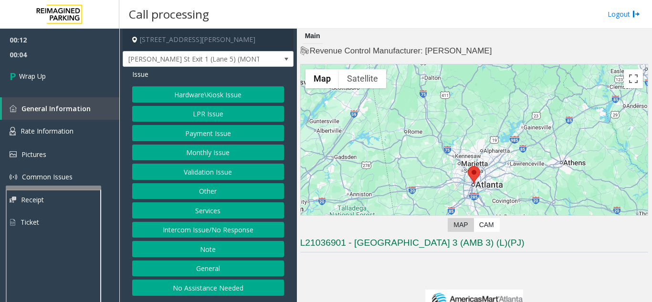
click at [218, 231] on button "Intercom Issue/No Response" at bounding box center [208, 230] width 152 height 16
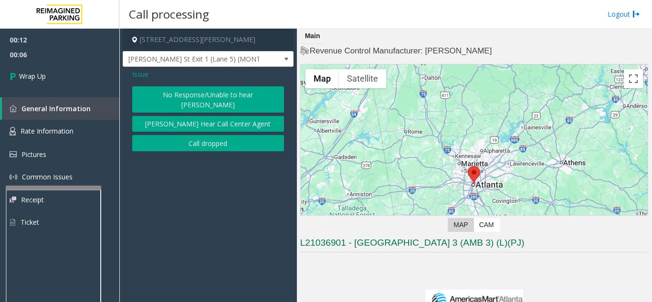
drag, startPoint x: 202, startPoint y: 143, endPoint x: 196, endPoint y: 138, distance: 7.2
click at [200, 141] on div "Issue No Response/Unable to hear parker Parker Cannot Hear Call Center Agent Ca…" at bounding box center [208, 111] width 171 height 89
click at [195, 135] on button "Call dropped" at bounding box center [208, 143] width 152 height 16
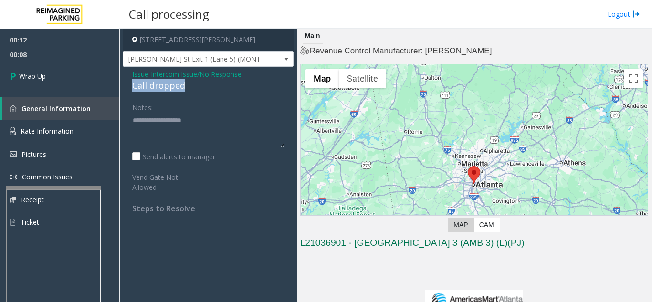
drag, startPoint x: 126, startPoint y: 87, endPoint x: 195, endPoint y: 86, distance: 69.2
click at [195, 86] on div "Issue - Intercom Issue/No Response Call dropped Notes: Send alerts to manager V…" at bounding box center [208, 145] width 171 height 156
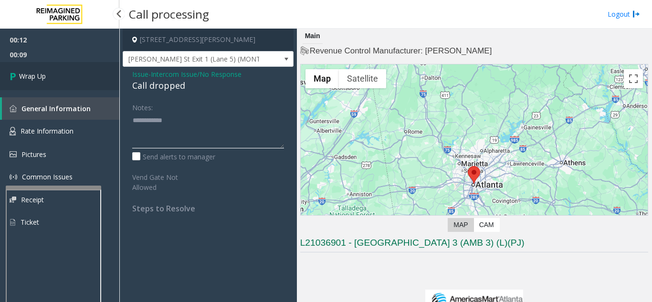
type textarea "**********"
click at [74, 84] on link "Wrap Up" at bounding box center [59, 76] width 119 height 28
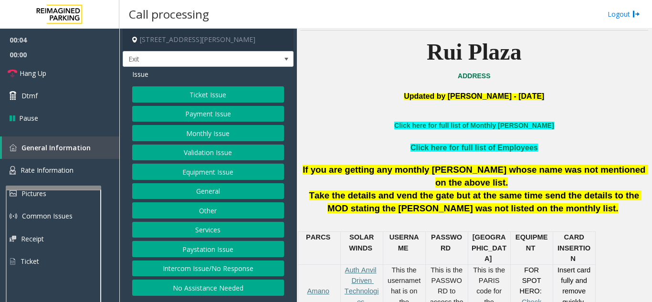
scroll to position [239, 0]
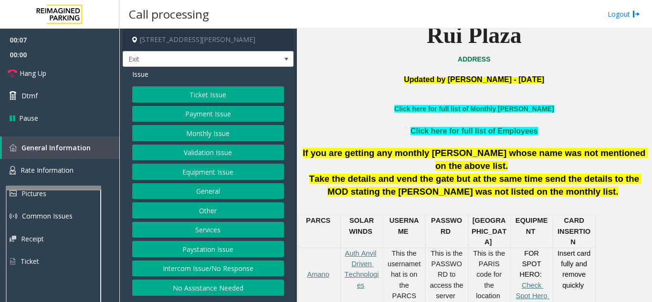
click at [499, 113] on p "Click here for full list of Monthly [PERSON_NAME]" at bounding box center [474, 109] width 348 height 11
click at [497, 108] on link "Click here for full list of Monthly [PERSON_NAME]" at bounding box center [473, 109] width 159 height 8
click at [219, 135] on button "Monthly Issue" at bounding box center [208, 133] width 152 height 16
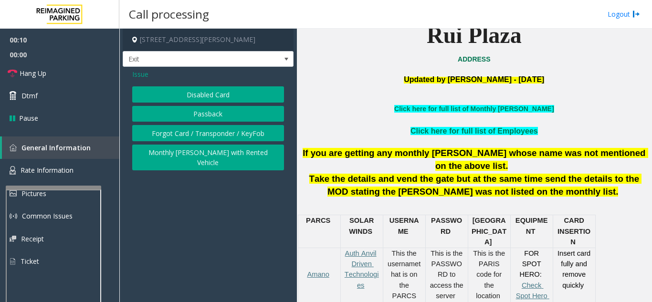
click at [209, 99] on button "Disabled Card" at bounding box center [208, 94] width 152 height 16
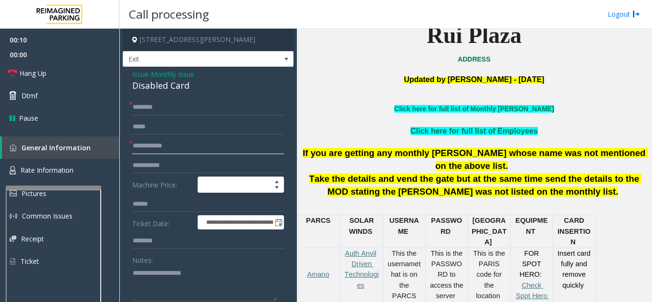
click at [201, 145] on input "text" at bounding box center [208, 146] width 152 height 16
click at [167, 271] on textarea at bounding box center [204, 283] width 145 height 36
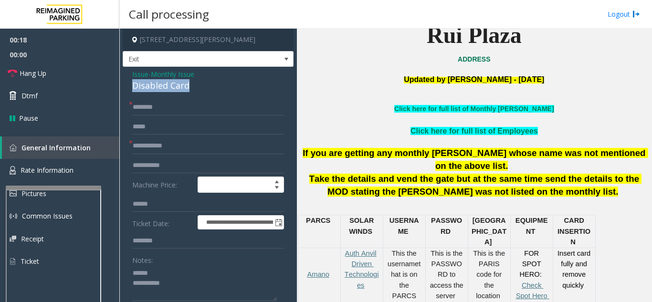
drag, startPoint x: 126, startPoint y: 86, endPoint x: 198, endPoint y: 85, distance: 72.1
type textarea "**********"
click at [211, 145] on input "text" at bounding box center [208, 146] width 152 height 16
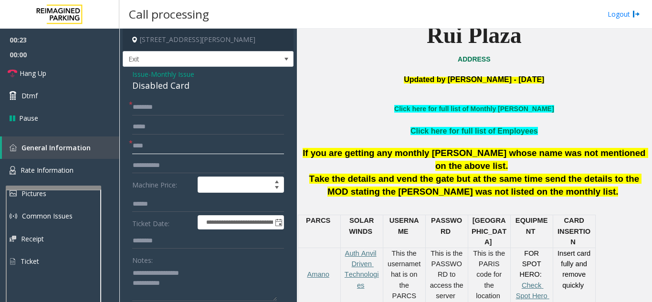
type input "****"
click at [462, 127] on link "Click here for full list of Employees" at bounding box center [474, 131] width 127 height 8
click at [508, 106] on link "Click here for full list of Monthly [PERSON_NAME]" at bounding box center [473, 109] width 159 height 8
click at [155, 104] on input "text" at bounding box center [208, 107] width 152 height 16
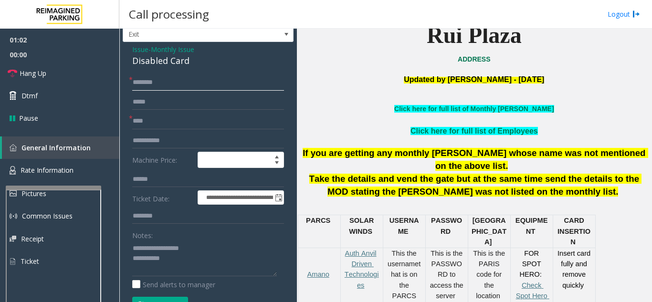
scroll to position [48, 0]
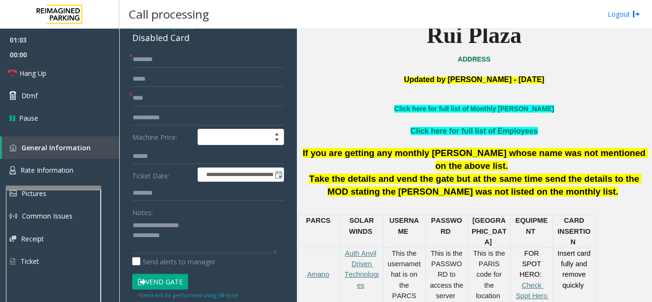
click at [164, 281] on button "Vend Gate" at bounding box center [160, 282] width 56 height 16
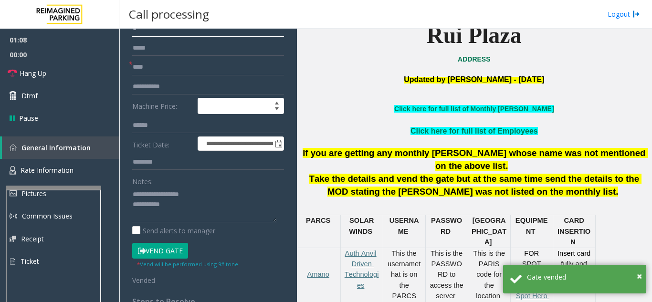
scroll to position [95, 0]
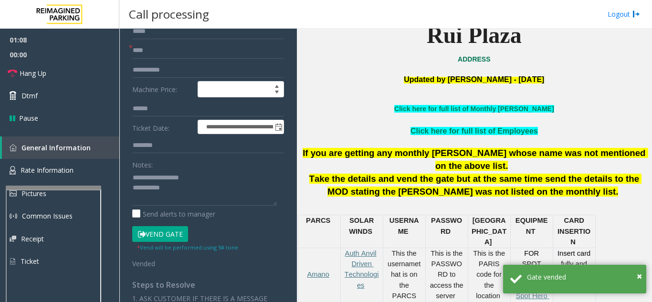
type input "*"
click at [197, 191] on textarea at bounding box center [204, 188] width 145 height 36
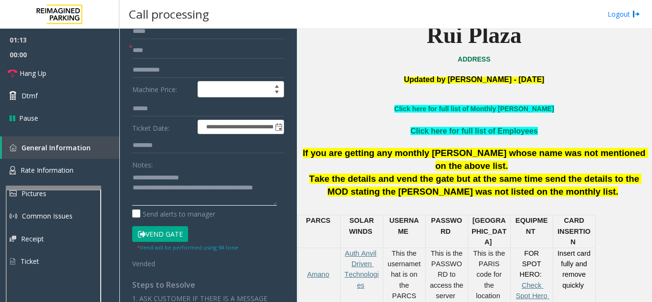
click at [202, 175] on textarea at bounding box center [204, 188] width 145 height 36
drag, startPoint x: 171, startPoint y: 189, endPoint x: 180, endPoint y: 198, distance: 12.2
click at [180, 198] on textarea at bounding box center [204, 188] width 145 height 36
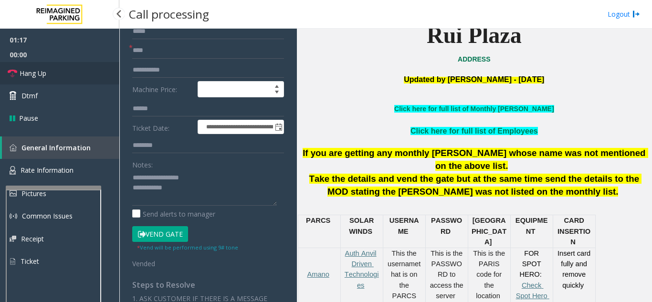
click at [67, 77] on link "Hang Up" at bounding box center [59, 73] width 119 height 22
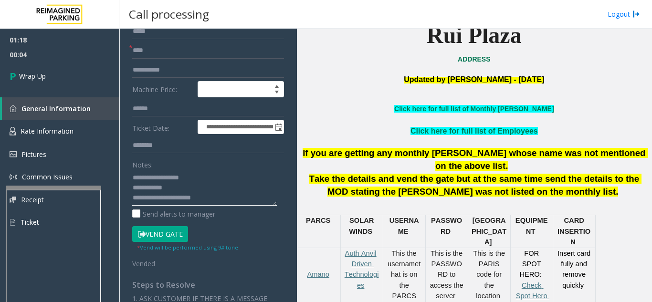
click at [235, 179] on textarea at bounding box center [204, 188] width 145 height 36
type textarea "**********"
click at [61, 79] on link "Wrap Up" at bounding box center [59, 76] width 119 height 28
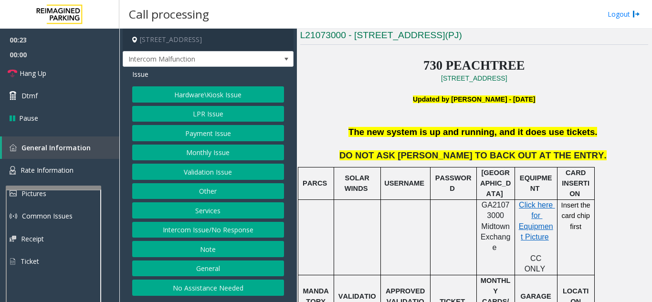
scroll to position [191, 0]
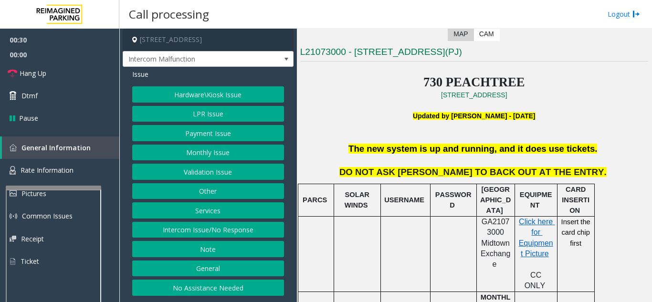
click at [221, 177] on button "Validation Issue" at bounding box center [208, 172] width 152 height 16
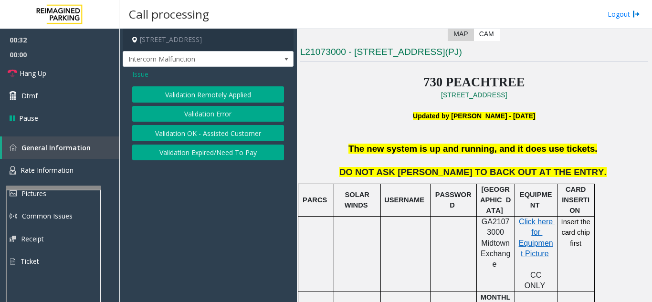
click at [134, 75] on span "Issue" at bounding box center [140, 74] width 16 height 10
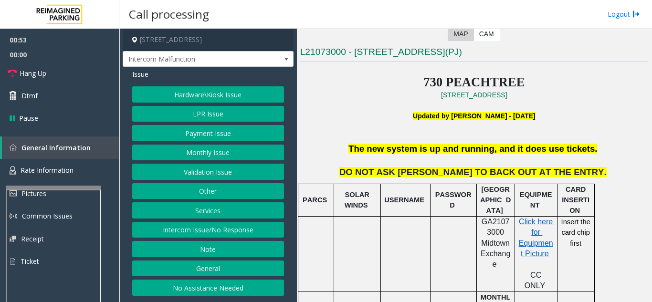
click at [221, 114] on button "LPR Issue" at bounding box center [208, 114] width 152 height 16
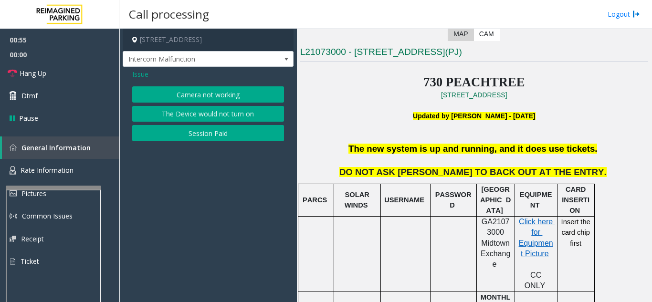
click at [210, 96] on button "Camera not working" at bounding box center [208, 94] width 152 height 16
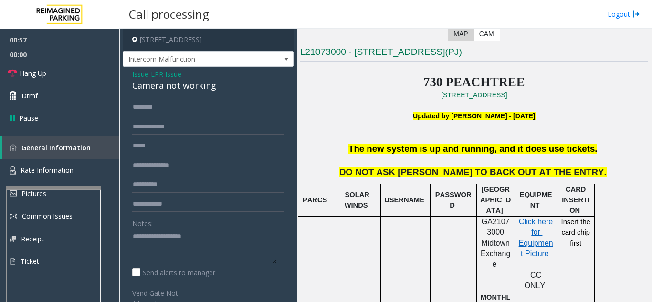
click at [139, 79] on span "Issue" at bounding box center [140, 74] width 16 height 10
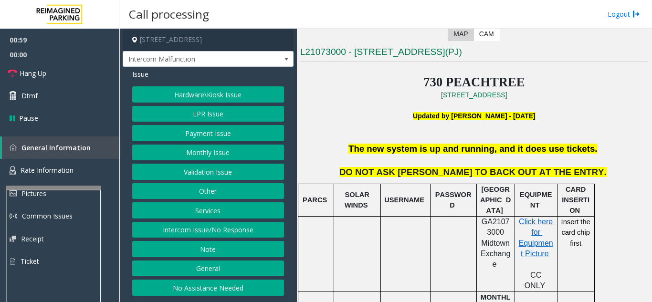
click at [206, 113] on button "LPR Issue" at bounding box center [208, 114] width 152 height 16
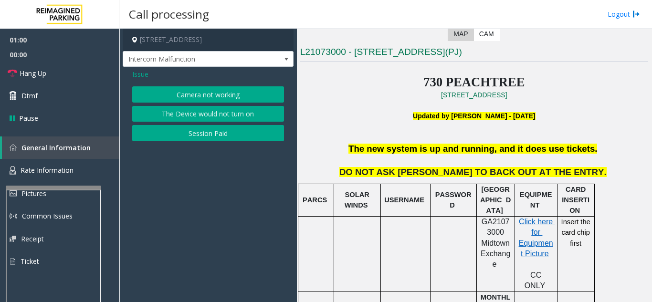
click at [212, 91] on button "Camera not working" at bounding box center [208, 94] width 152 height 16
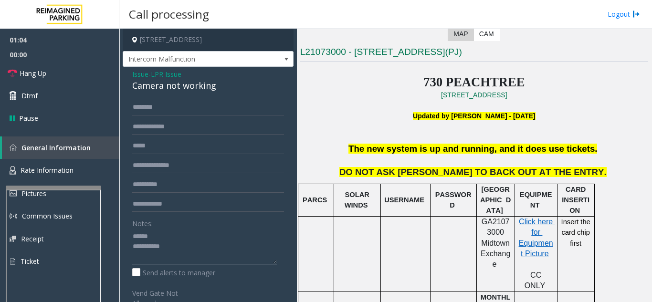
click at [164, 247] on textarea at bounding box center [204, 247] width 145 height 36
click at [58, 173] on span "Rate Information" at bounding box center [47, 170] width 53 height 9
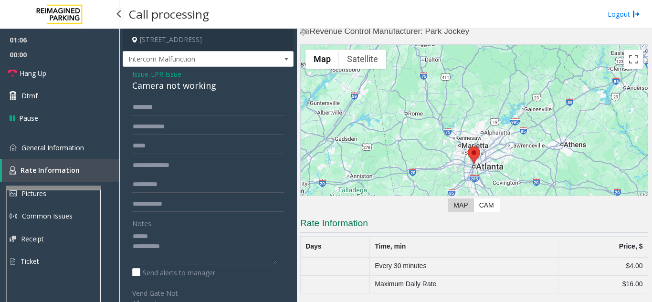
scroll to position [20, 0]
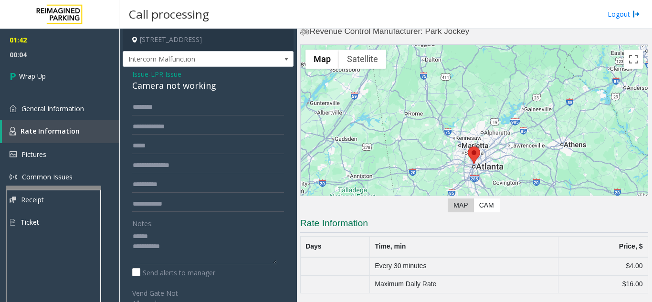
click at [128, 93] on div "Issue - LPR Issue Camera not working Notes: Send alerts to manager Vend Gate No…" at bounding box center [208, 260] width 171 height 386
click at [189, 245] on textarea at bounding box center [204, 247] width 145 height 36
click at [239, 264] on textarea at bounding box center [204, 247] width 145 height 36
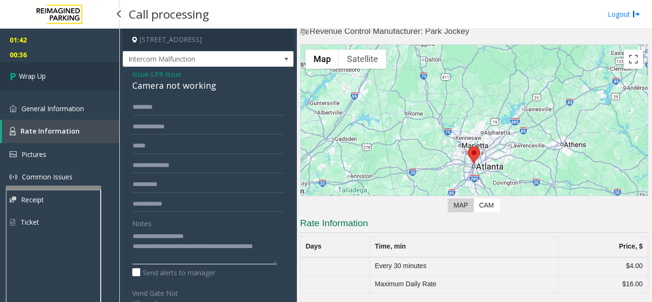
type textarea "**********"
click at [28, 69] on link "Wrap Up" at bounding box center [59, 76] width 119 height 28
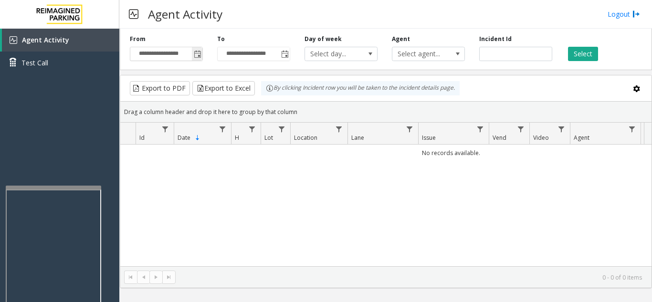
click at [197, 53] on span "Toggle popup" at bounding box center [198, 55] width 8 height 8
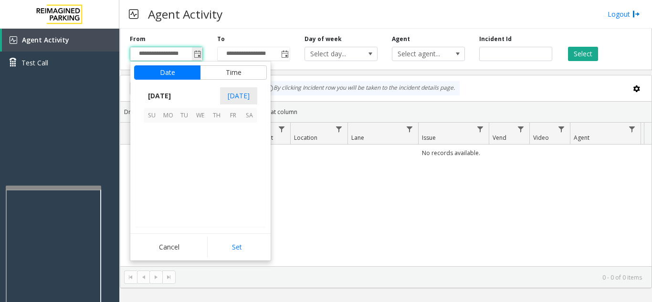
scroll to position [171348, 0]
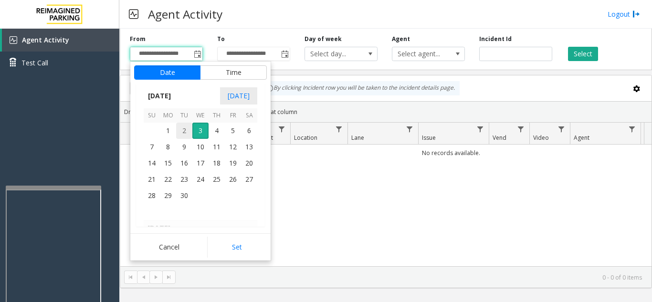
click at [182, 127] on span "2" at bounding box center [184, 131] width 16 height 16
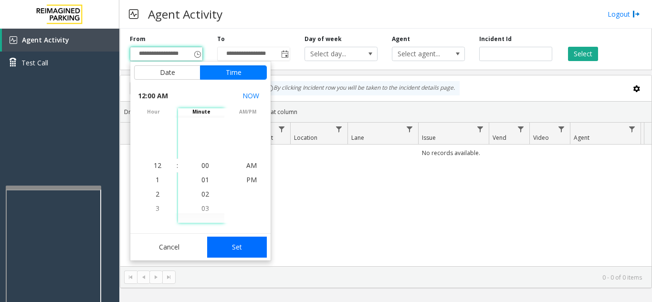
click at [223, 245] on button "Set" at bounding box center [237, 247] width 60 height 21
type input "**********"
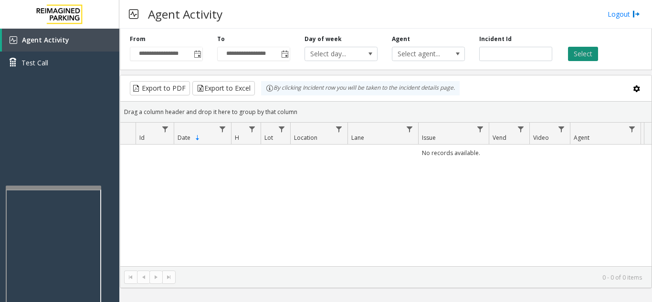
click at [579, 56] on button "Select" at bounding box center [583, 54] width 30 height 14
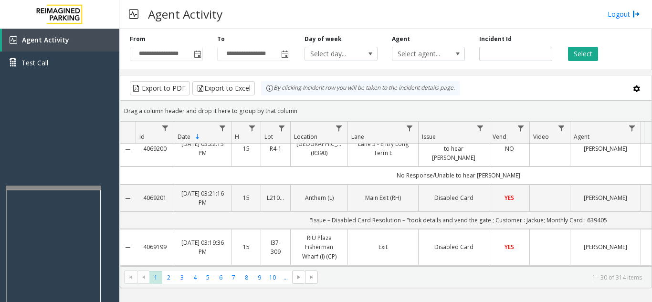
scroll to position [334, 0]
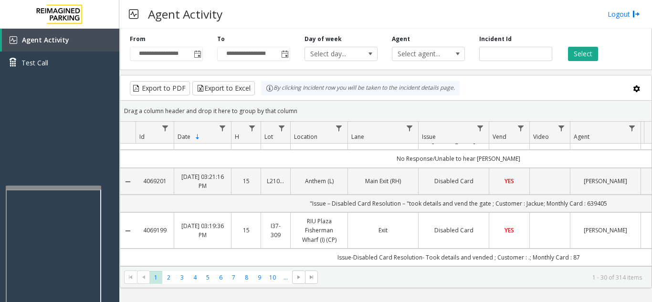
drag, startPoint x: 171, startPoint y: 199, endPoint x: 141, endPoint y: 202, distance: 30.7
click at [141, 212] on td "4069199" at bounding box center [155, 230] width 38 height 36
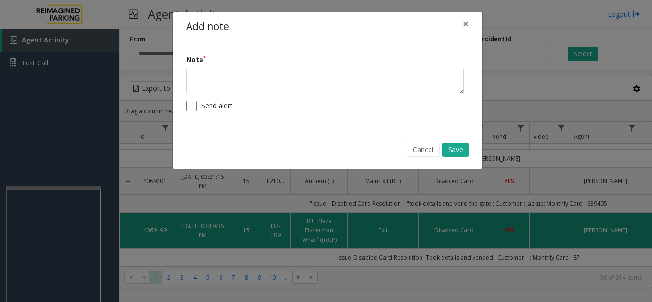
copy link "4069199"
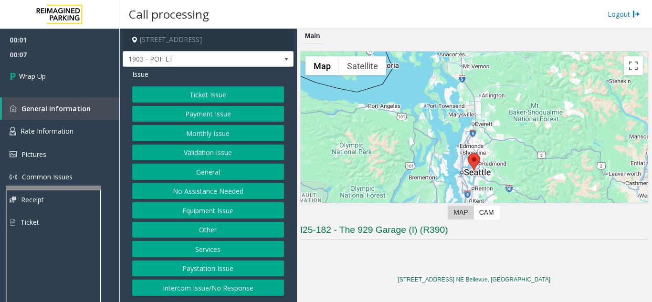
click at [237, 288] on button "Intercom Issue/No Response" at bounding box center [208, 288] width 152 height 16
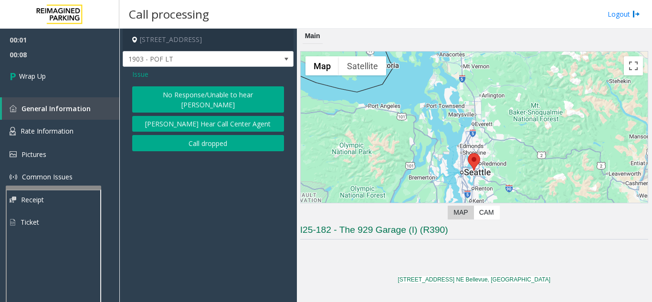
click at [225, 135] on button "Call dropped" at bounding box center [208, 143] width 152 height 16
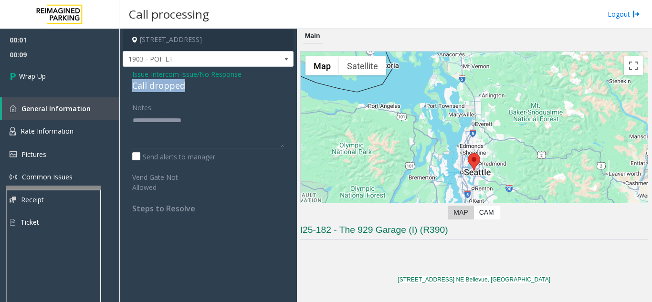
drag, startPoint x: 131, startPoint y: 83, endPoint x: 195, endPoint y: 85, distance: 63.5
click at [195, 85] on div "Issue - Intercom Issue/No Response Call dropped Notes: Send alerts to manager V…" at bounding box center [208, 145] width 171 height 156
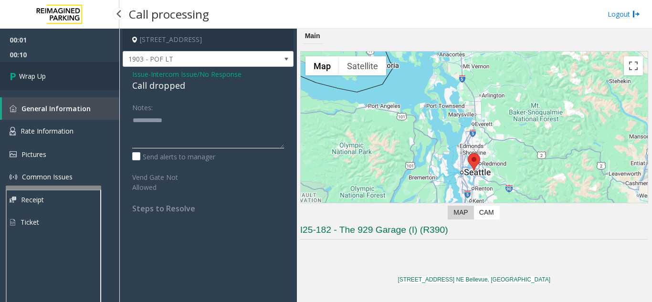
type textarea "**********"
click at [67, 84] on link "Wrap Up" at bounding box center [59, 76] width 119 height 28
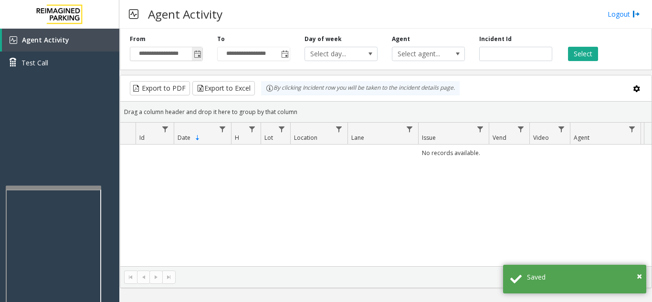
click at [196, 55] on span "Toggle popup" at bounding box center [198, 55] width 8 height 8
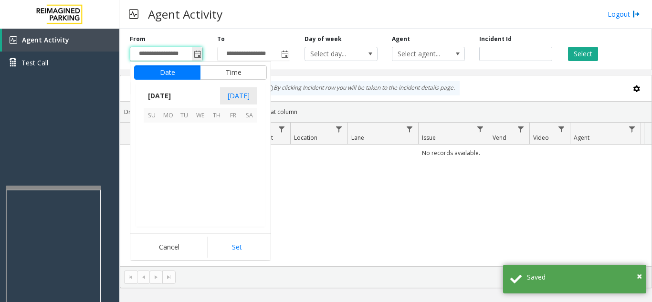
scroll to position [171348, 0]
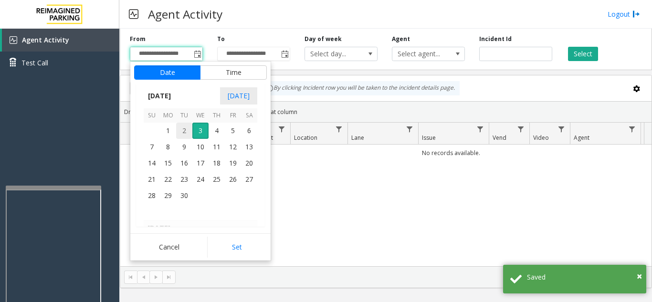
click at [184, 133] on span "2" at bounding box center [184, 131] width 16 height 16
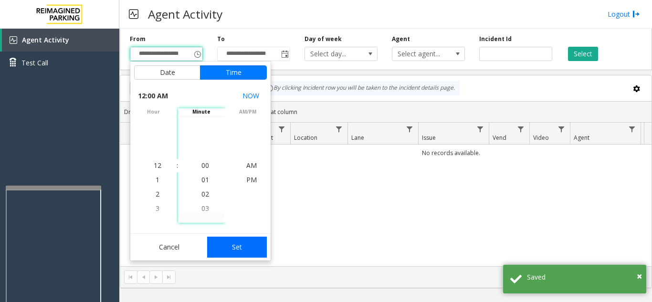
click at [223, 254] on button "Set" at bounding box center [237, 247] width 60 height 21
type input "**********"
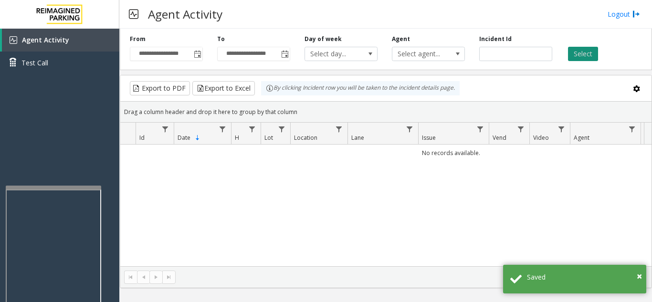
click at [582, 51] on button "Select" at bounding box center [583, 54] width 30 height 14
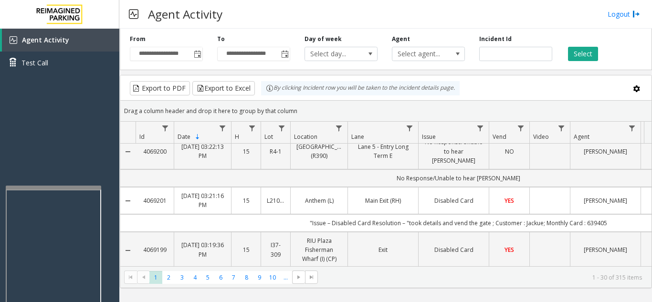
scroll to position [382, 0]
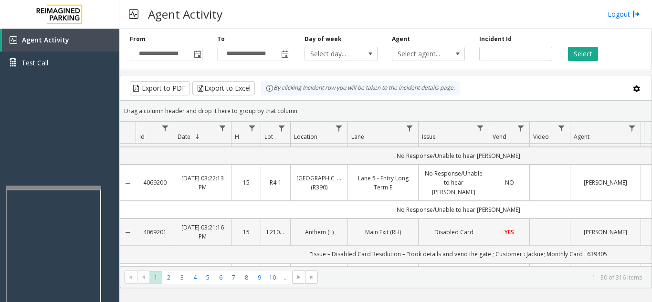
drag, startPoint x: 171, startPoint y: 201, endPoint x: 136, endPoint y: 200, distance: 35.3
click at [136, 219] on td "4069201" at bounding box center [155, 232] width 38 height 27
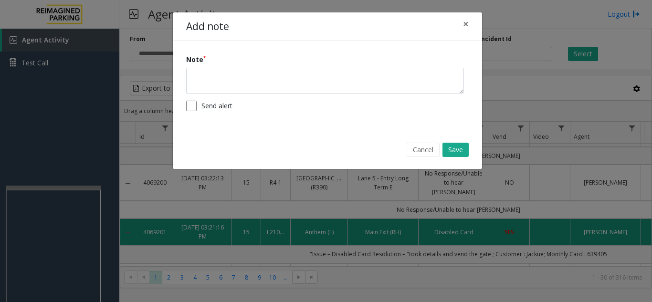
copy link "4069201"
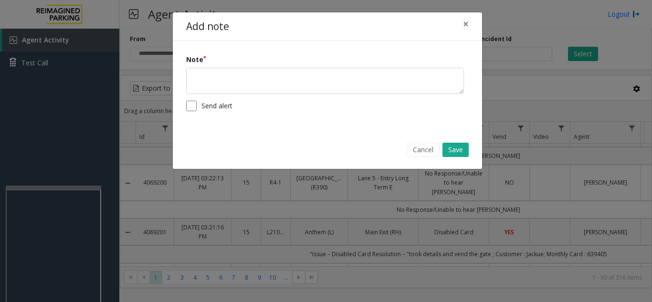
click at [557, 180] on div "Add note × Note Send alert Cancel Save" at bounding box center [326, 151] width 652 height 302
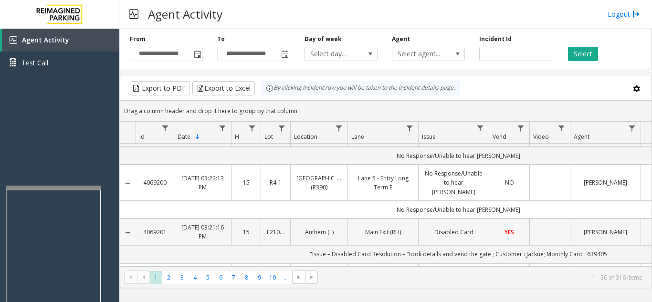
scroll to position [430, 0]
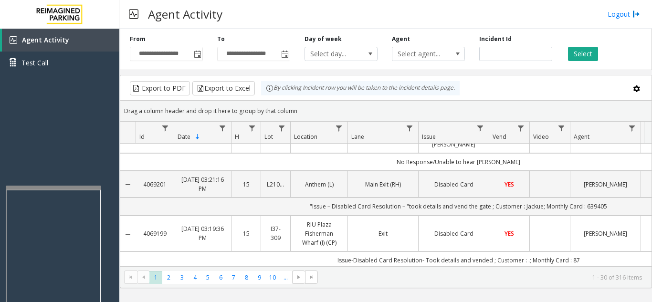
drag, startPoint x: 169, startPoint y: 205, endPoint x: 141, endPoint y: 204, distance: 27.3
click at [141, 216] on td "4069199" at bounding box center [155, 234] width 38 height 36
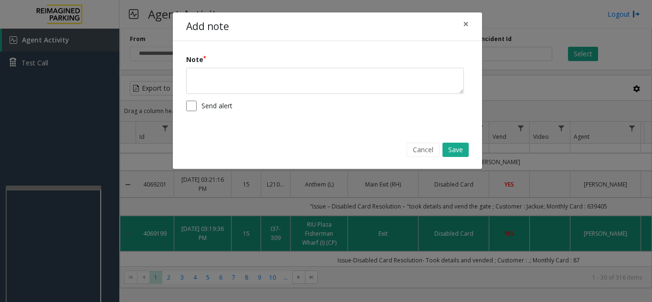
copy link "4069199"
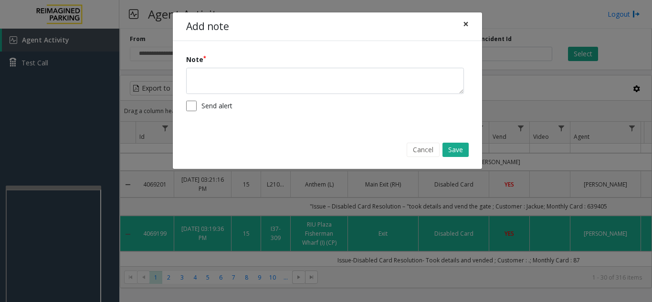
click at [465, 26] on span "×" at bounding box center [466, 23] width 6 height 13
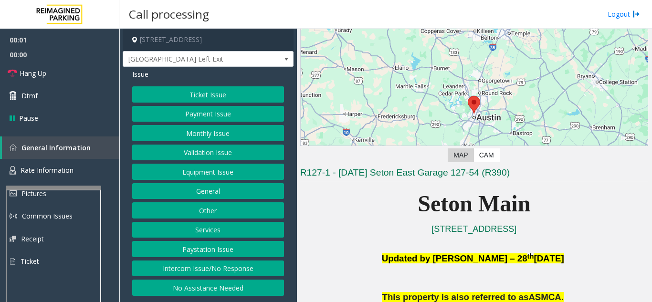
scroll to position [191, 0]
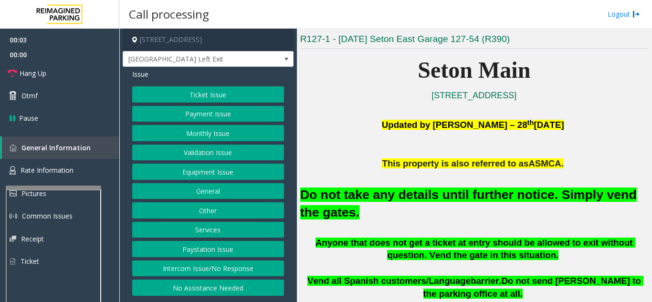
click at [227, 170] on button "Equipment Issue" at bounding box center [208, 172] width 152 height 16
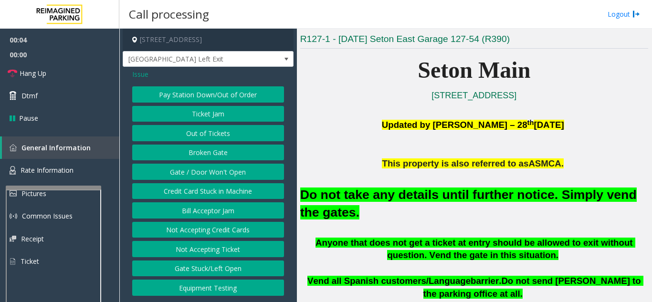
click at [227, 170] on button "Gate / Door Won't Open" at bounding box center [208, 172] width 152 height 16
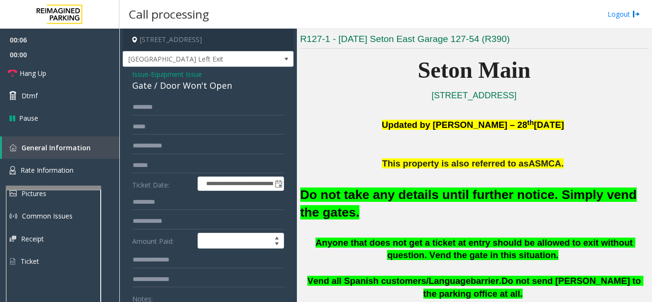
click at [148, 74] on span "Issue" at bounding box center [140, 74] width 16 height 10
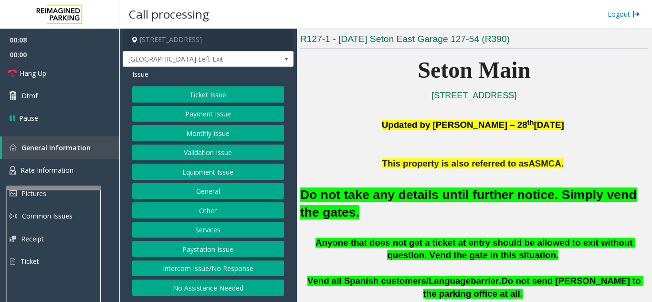
click at [203, 87] on button "Ticket Issue" at bounding box center [208, 94] width 152 height 16
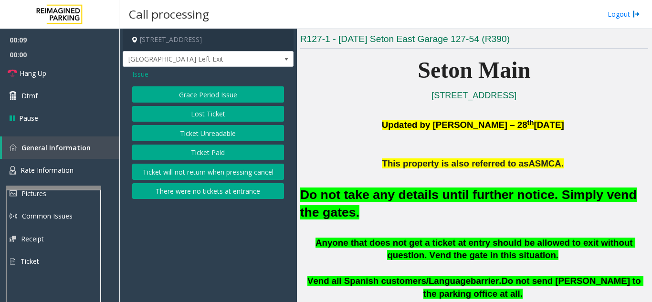
click at [140, 74] on span "Issue" at bounding box center [140, 74] width 16 height 10
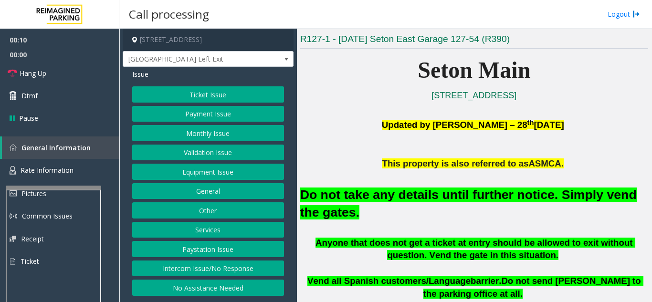
click at [209, 171] on button "Equipment Issue" at bounding box center [208, 172] width 152 height 16
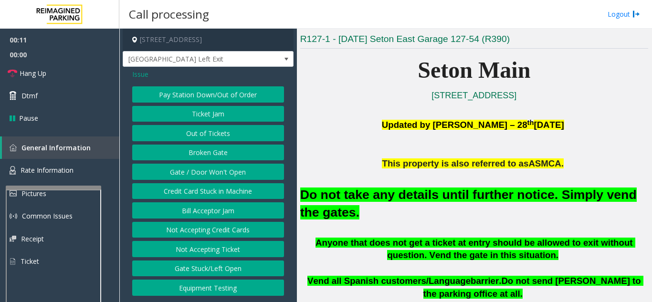
click at [209, 171] on button "Gate / Door Won't Open" at bounding box center [208, 172] width 152 height 16
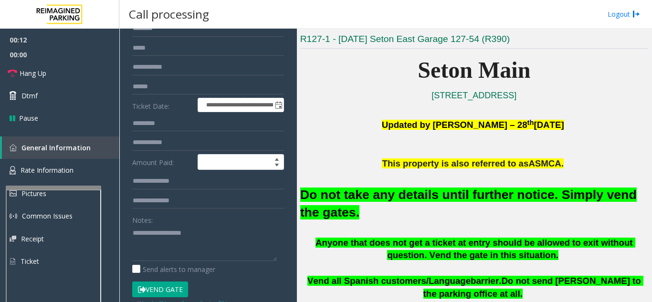
scroll to position [95, 0]
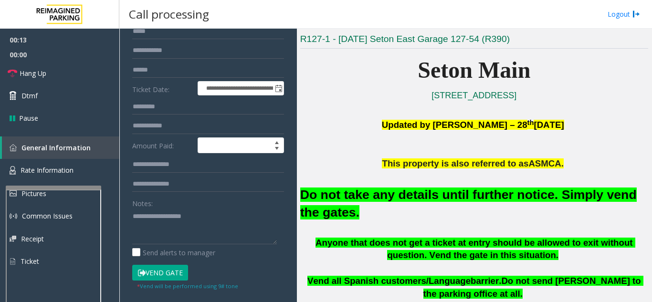
click at [170, 271] on button "Vend Gate" at bounding box center [160, 273] width 56 height 16
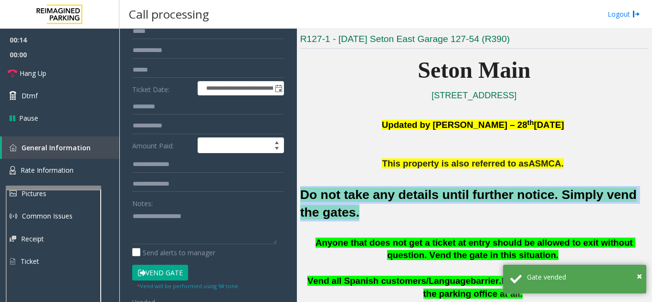
drag, startPoint x: 331, startPoint y: 212, endPoint x: 299, endPoint y: 191, distance: 38.3
click at [299, 191] on div "Main ← Move left → Move right ↑ Move up ↓ Move down + Zoom in - Zoom out Home J…" at bounding box center [474, 166] width 355 height 274
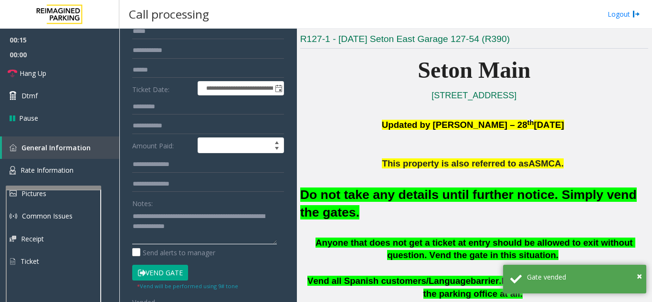
click at [223, 223] on textarea at bounding box center [204, 227] width 145 height 36
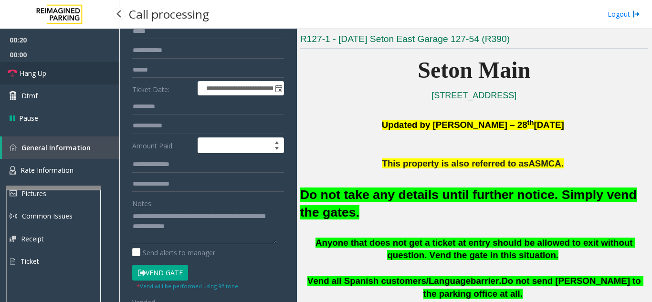
type textarea "**********"
click at [63, 70] on link "Hang Up" at bounding box center [59, 73] width 119 height 22
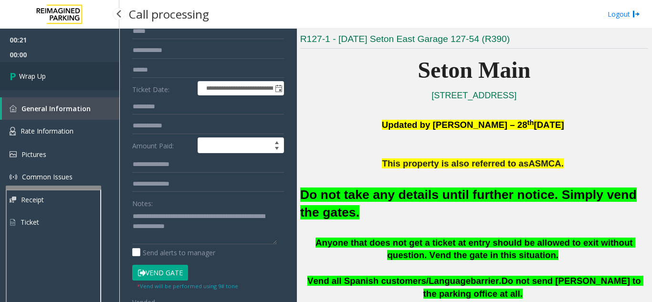
click at [63, 70] on link "Wrap Up" at bounding box center [59, 76] width 119 height 28
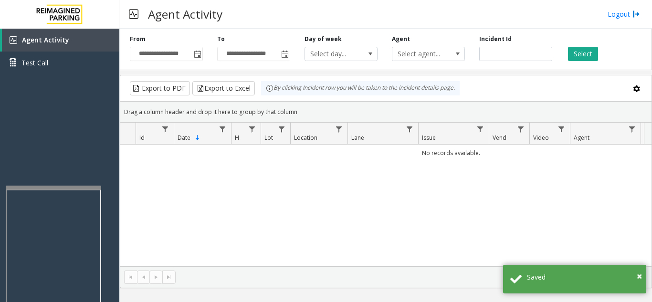
click at [584, 202] on div "No records available." at bounding box center [385, 206] width 531 height 122
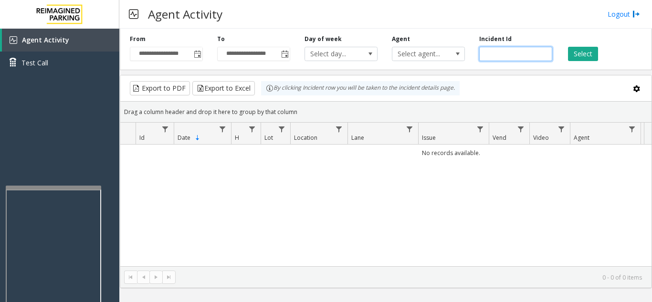
click at [497, 55] on input "number" at bounding box center [515, 54] width 73 height 14
paste input "*******"
type input "*******"
click at [580, 53] on button "Select" at bounding box center [583, 54] width 30 height 14
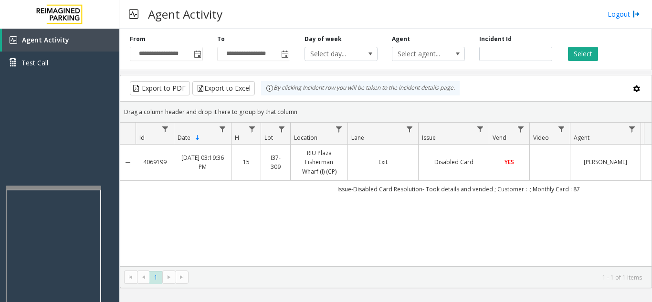
click at [561, 170] on td "Data table" at bounding box center [549, 163] width 41 height 36
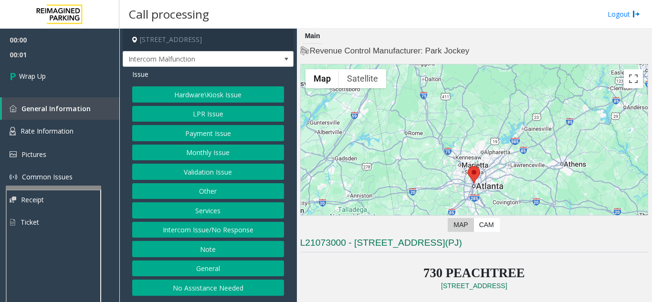
click at [218, 237] on button "Intercom Issue/No Response" at bounding box center [208, 230] width 152 height 16
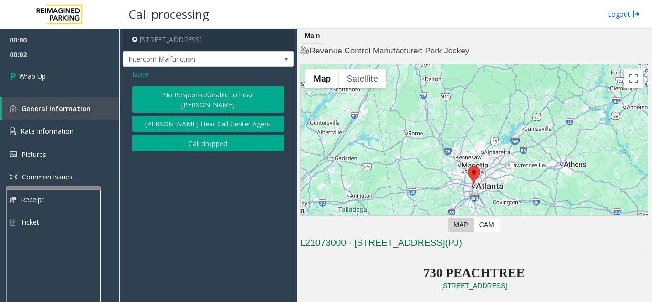
click at [206, 142] on div "Issue No Response/Unable to hear parker Parker Cannot Hear Call Center Agent Ca…" at bounding box center [208, 111] width 171 height 89
click at [205, 139] on button "Call dropped" at bounding box center [208, 143] width 152 height 16
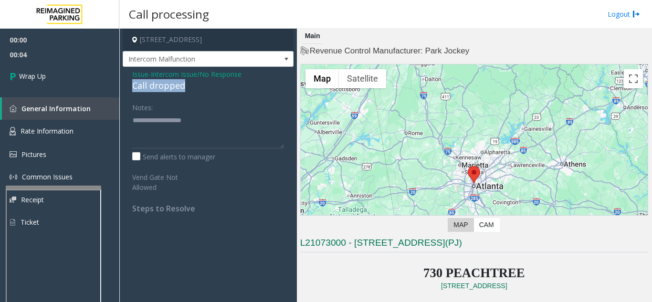
drag, startPoint x: 128, startPoint y: 85, endPoint x: 193, endPoint y: 85, distance: 65.4
click at [193, 85] on div "Issue - Intercom Issue/No Response Call dropped Notes: Send alerts to manager V…" at bounding box center [208, 145] width 171 height 156
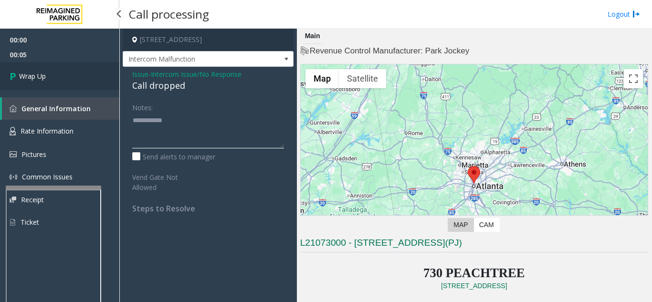
type textarea "**********"
click at [60, 79] on link "Wrap Up" at bounding box center [59, 76] width 119 height 28
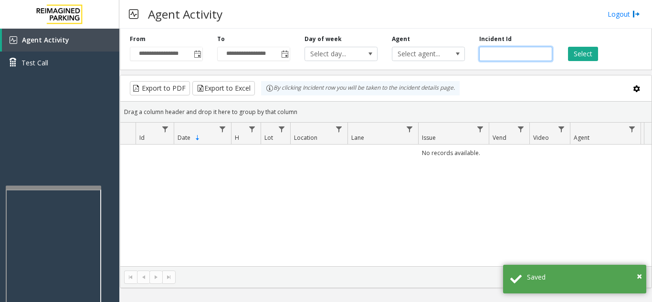
click at [490, 55] on input "number" at bounding box center [515, 54] width 73 height 14
paste input "*******"
type input "*******"
click at [583, 51] on button "Select" at bounding box center [583, 54] width 30 height 14
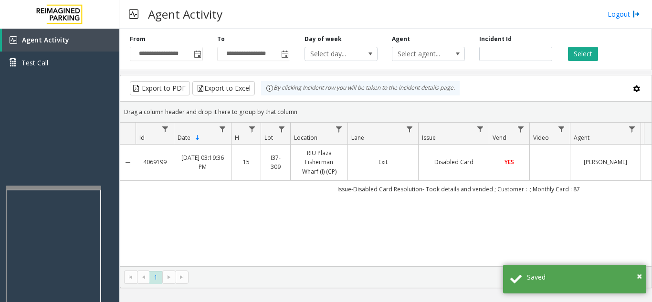
click at [556, 169] on td "Data table" at bounding box center [549, 163] width 41 height 36
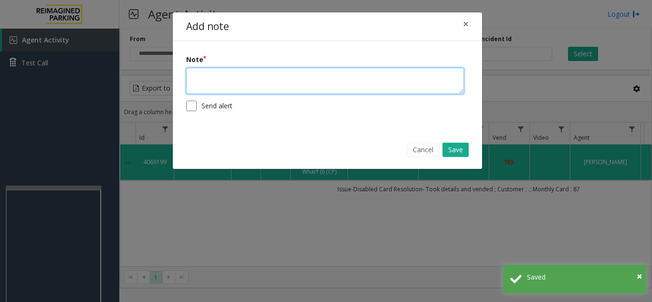
click at [350, 86] on textarea at bounding box center [325, 81] width 278 height 26
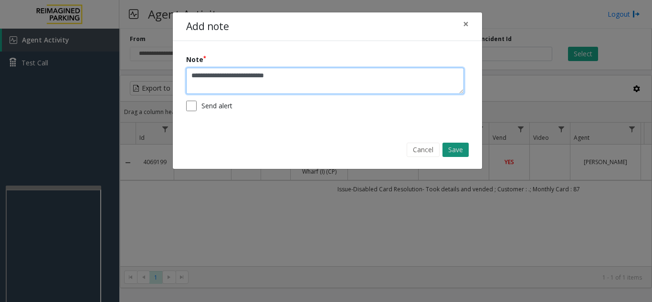
type textarea "**********"
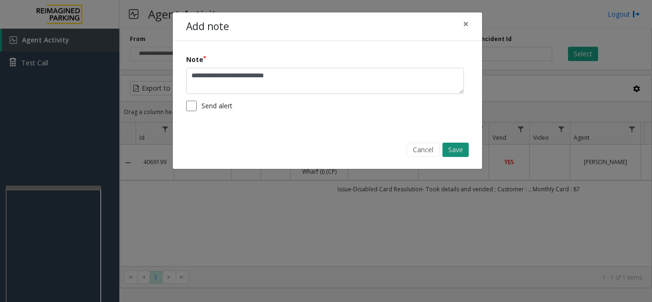
click at [463, 153] on button "Save" at bounding box center [456, 150] width 26 height 14
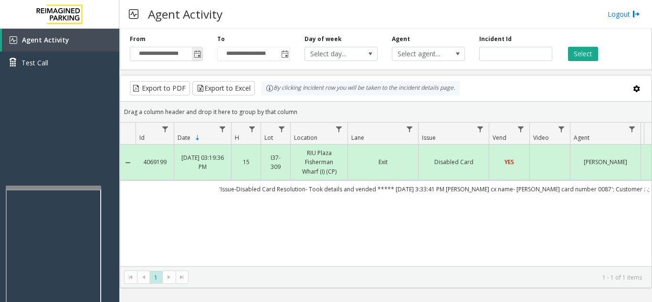
click at [201, 54] on span "Toggle popup" at bounding box center [198, 55] width 8 height 8
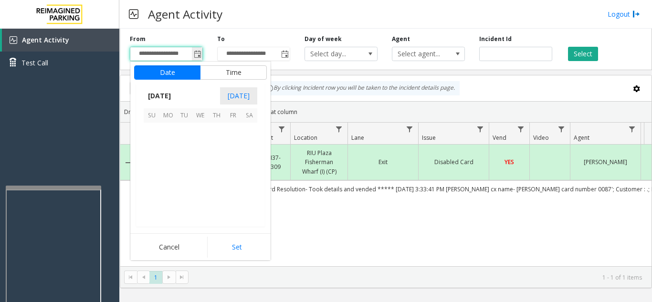
scroll to position [171348, 0]
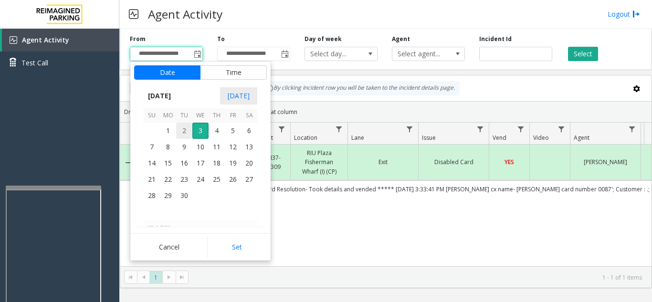
click at [184, 130] on span "2" at bounding box center [184, 131] width 16 height 16
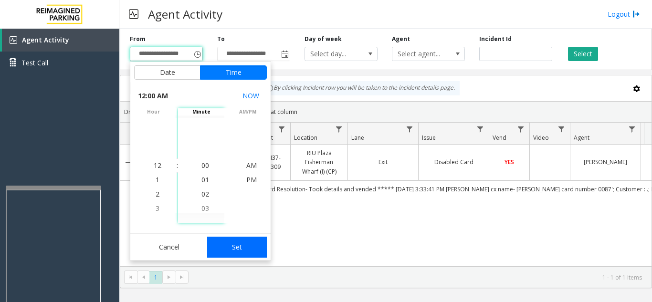
drag, startPoint x: 217, startPoint y: 252, endPoint x: 381, endPoint y: 206, distance: 169.9
click at [217, 251] on button "Set" at bounding box center [237, 247] width 60 height 21
type input "**********"
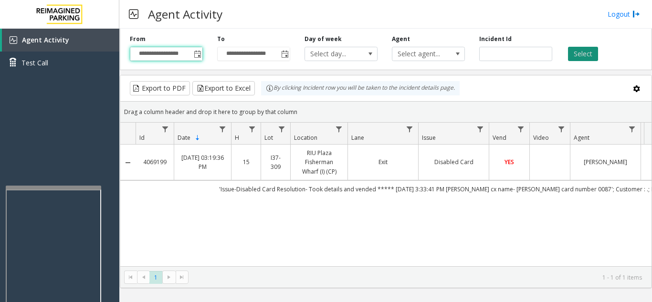
click at [577, 54] on button "Select" at bounding box center [583, 54] width 30 height 14
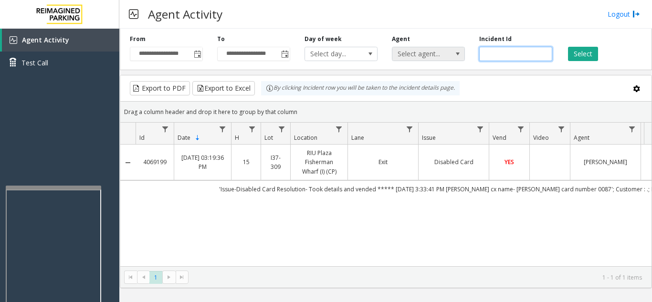
drag, startPoint x: 516, startPoint y: 53, endPoint x: 465, endPoint y: 57, distance: 51.7
click at [465, 57] on div "**********" at bounding box center [386, 47] width 532 height 45
click at [575, 56] on button "Select" at bounding box center [583, 54] width 30 height 14
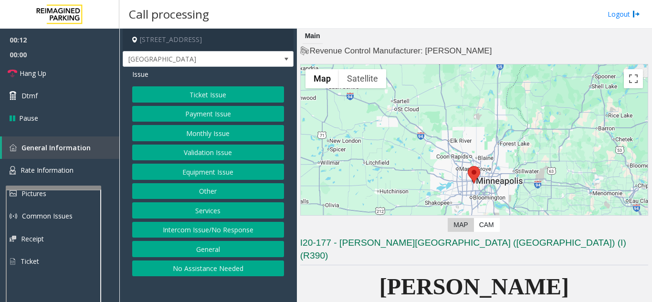
click at [220, 237] on button "Intercom Issue/No Response" at bounding box center [208, 230] width 152 height 16
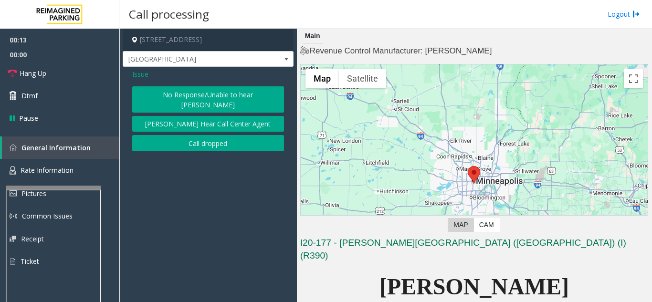
click at [167, 96] on button "No Response/Unable to hear [PERSON_NAME]" at bounding box center [208, 99] width 152 height 26
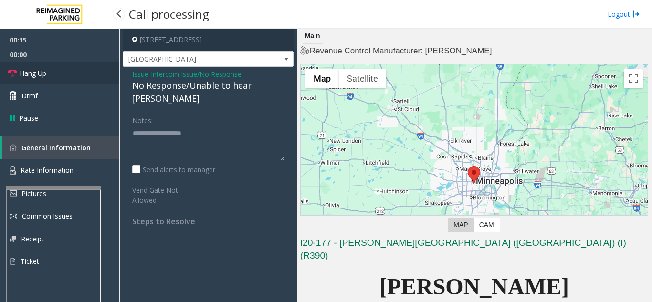
click at [85, 77] on link "Hang Up" at bounding box center [59, 73] width 119 height 22
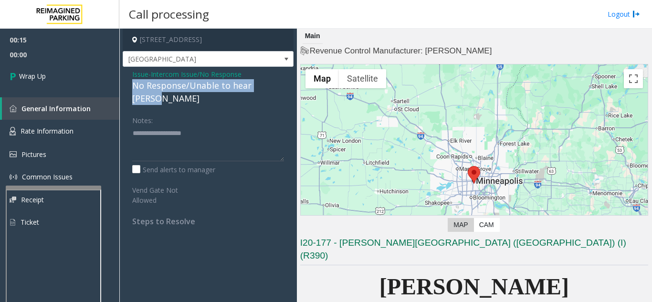
drag, startPoint x: 136, startPoint y: 86, endPoint x: 274, endPoint y: 87, distance: 137.5
click at [283, 87] on div "Issue - Intercom Issue/No Response No Response/Unable to hear [PERSON_NAME] Not…" at bounding box center [208, 151] width 171 height 169
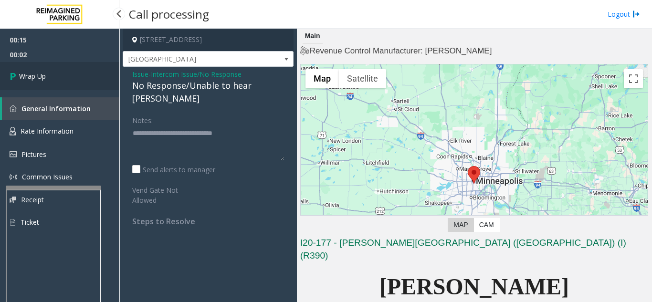
type textarea "**********"
click at [89, 72] on link "Wrap Up" at bounding box center [59, 76] width 119 height 28
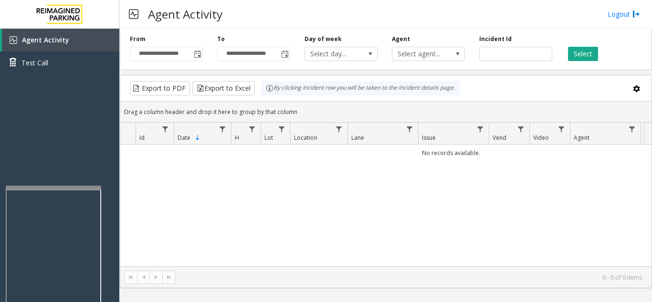
click at [600, 206] on div "No records available." at bounding box center [385, 206] width 531 height 122
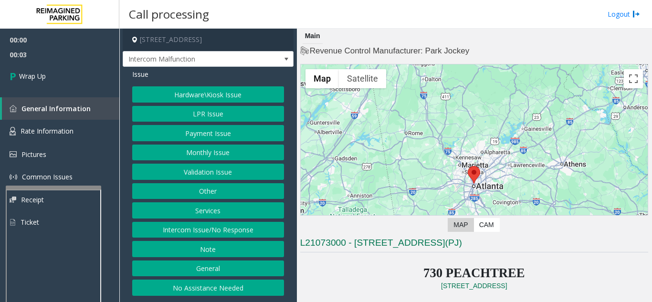
click at [205, 229] on button "Intercom Issue/No Response" at bounding box center [208, 230] width 152 height 16
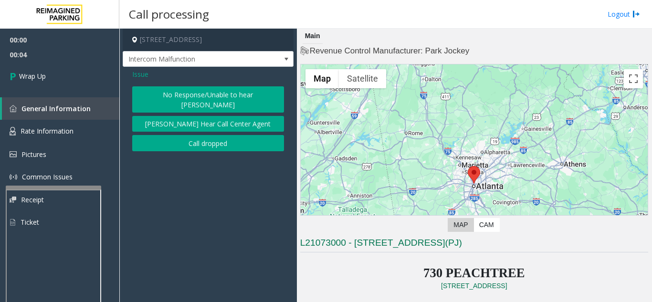
click at [205, 136] on button "Call dropped" at bounding box center [208, 143] width 152 height 16
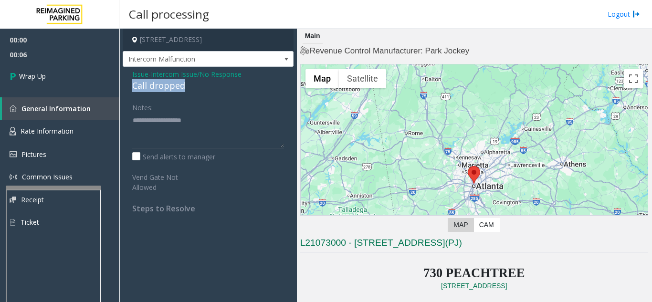
drag, startPoint x: 135, startPoint y: 84, endPoint x: 200, endPoint y: 86, distance: 65.5
click at [200, 86] on div "Issue - Intercom Issue/No Response Call dropped Notes: Send alerts to manager V…" at bounding box center [208, 145] width 171 height 156
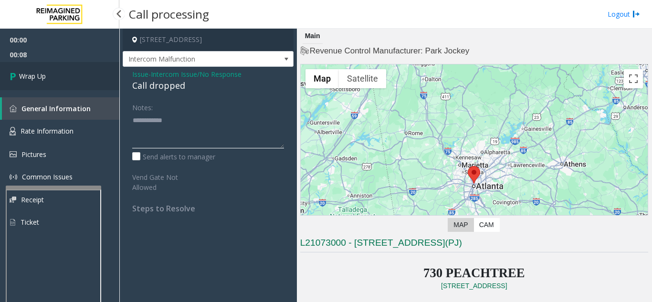
type textarea "**********"
click at [55, 73] on link "Wrap Up" at bounding box center [59, 76] width 119 height 28
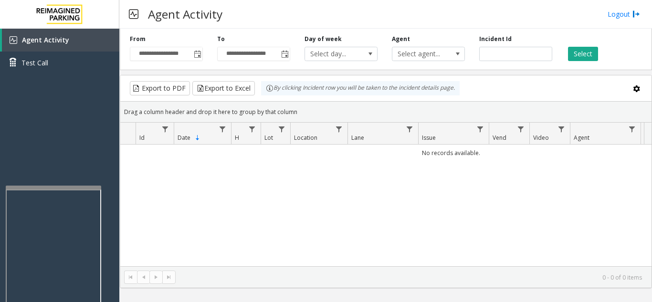
click at [611, 218] on div "No records available." at bounding box center [385, 206] width 531 height 122
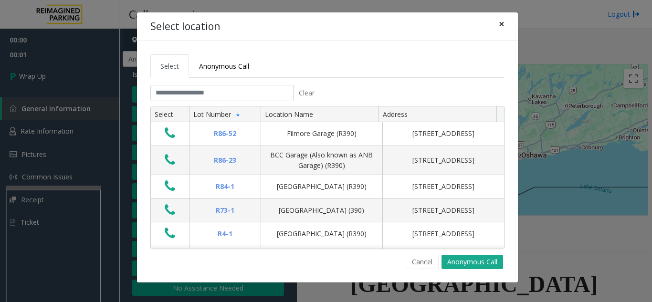
click at [502, 21] on span "×" at bounding box center [502, 23] width 6 height 13
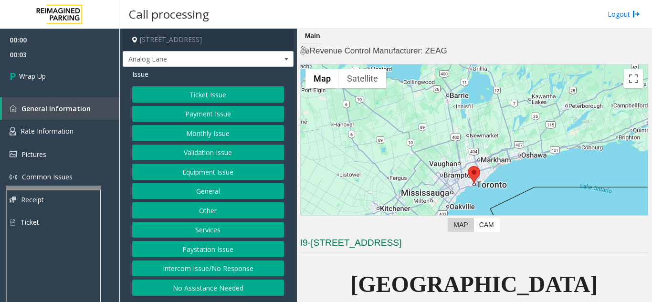
click at [225, 277] on div "Ticket Issue Payment Issue Monthly Issue Validation Issue Equipment Issue Gener…" at bounding box center [208, 191] width 152 height 210
click at [215, 266] on button "Intercom Issue/No Response" at bounding box center [208, 269] width 152 height 16
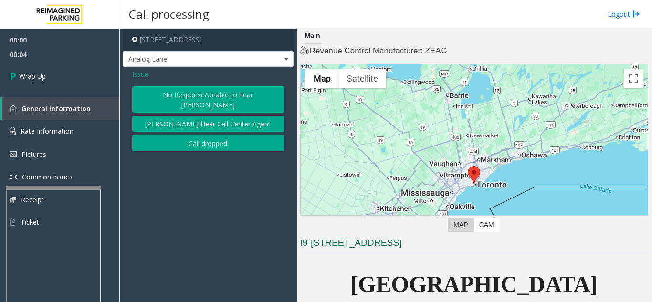
click at [212, 136] on button "Call dropped" at bounding box center [208, 143] width 152 height 16
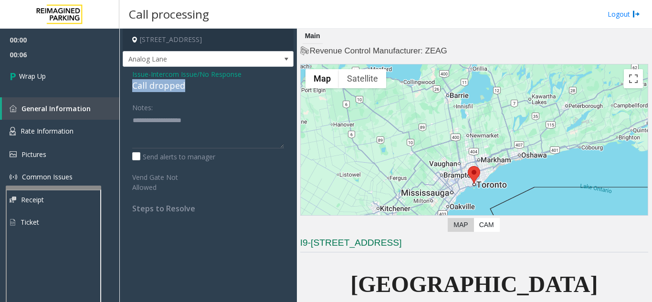
drag, startPoint x: 191, startPoint y: 86, endPoint x: 130, endPoint y: 86, distance: 61.1
click at [130, 86] on div "Issue - Intercom Issue/No Response Call dropped Notes: Send alerts to manager V…" at bounding box center [208, 145] width 171 height 156
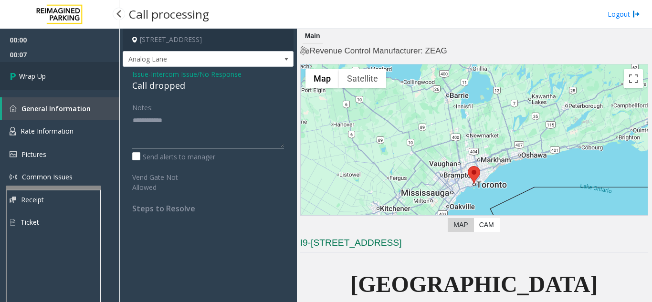
type textarea "**********"
click at [51, 81] on link "Wrap Up" at bounding box center [59, 76] width 119 height 28
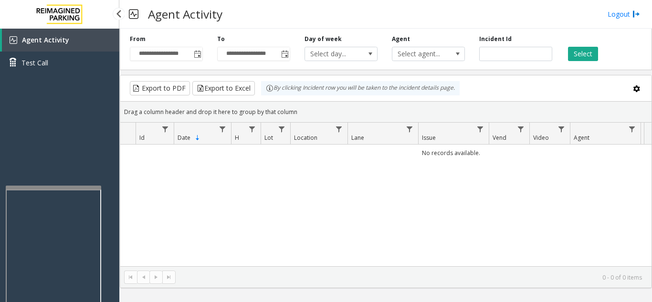
click at [90, 48] on link "Agent Activity" at bounding box center [60, 40] width 117 height 23
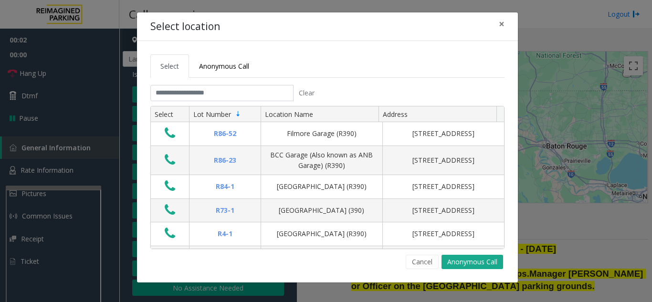
click at [540, 21] on div "Select location × Select Anonymous Call Clear Select Lot Number Location Name A…" at bounding box center [326, 151] width 652 height 302
click at [504, 24] on span "×" at bounding box center [502, 23] width 6 height 13
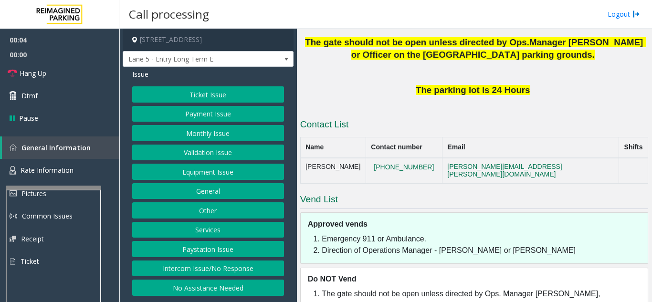
scroll to position [239, 0]
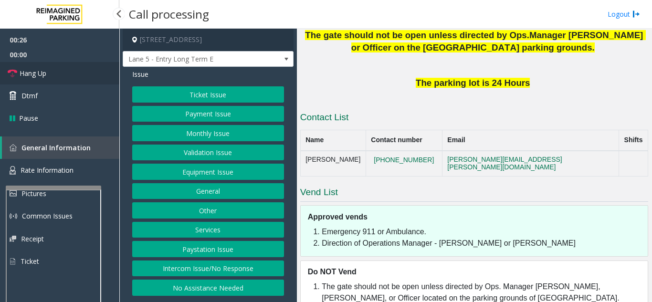
click at [66, 69] on link "Hang Up" at bounding box center [59, 73] width 119 height 22
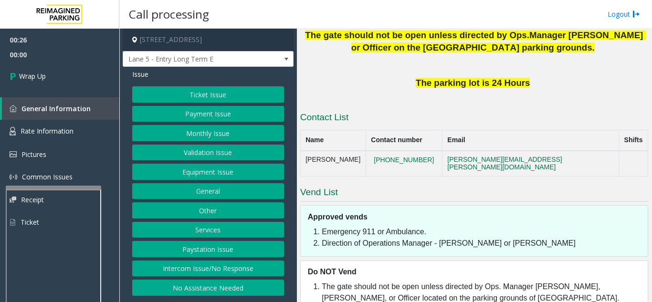
click at [233, 275] on button "Intercom Issue/No Response" at bounding box center [208, 269] width 152 height 16
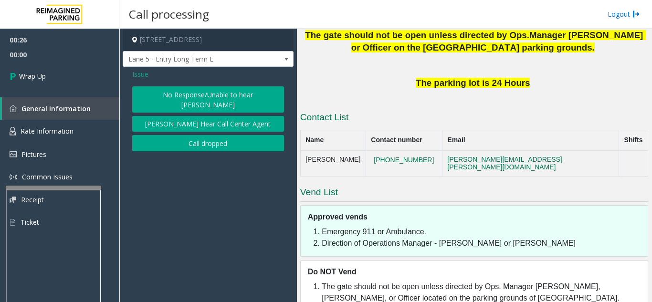
click at [190, 88] on button "No Response/Unable to hear [PERSON_NAME]" at bounding box center [208, 99] width 152 height 26
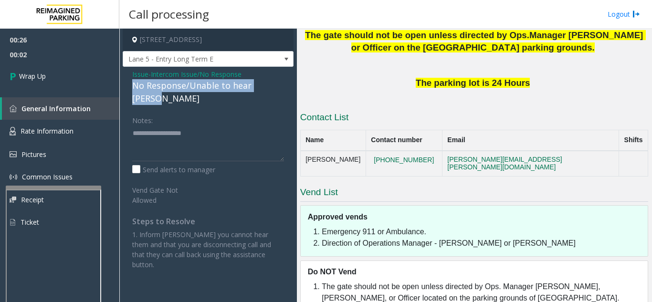
drag, startPoint x: 146, startPoint y: 85, endPoint x: 282, endPoint y: 86, distance: 136.5
click at [282, 86] on div "Issue - Intercom Issue/No Response No Response/Unable to hear [PERSON_NAME] Not…" at bounding box center [208, 173] width 171 height 212
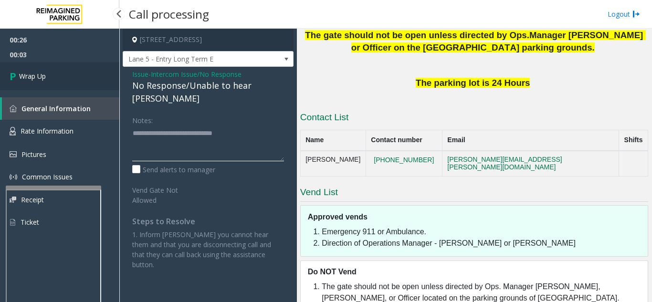
type textarea "**********"
click at [108, 82] on link "Wrap Up" at bounding box center [59, 76] width 119 height 28
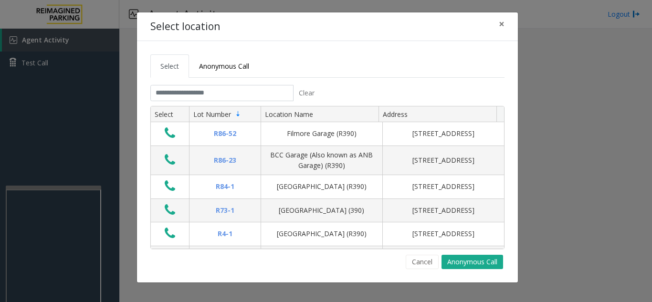
click at [578, 39] on div "Select location × Select Anonymous Call Clear Select Lot Number Location Name A…" at bounding box center [326, 151] width 652 height 302
click at [500, 25] on span "×" at bounding box center [502, 23] width 6 height 13
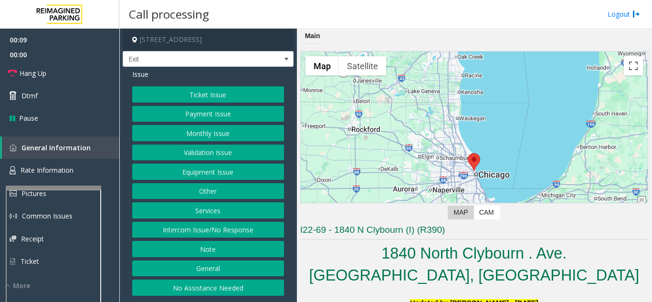
click at [349, 290] on h5 "U pdated by Pranav Babbar - 4th December 2024" at bounding box center [474, 300] width 348 height 21
click at [247, 241] on div "Ticket Issue Payment Issue Monthly Issue Validation Issue Equipment Issue Other…" at bounding box center [208, 191] width 152 height 210
click at [247, 237] on button "Intercom Issue/No Response" at bounding box center [208, 230] width 152 height 16
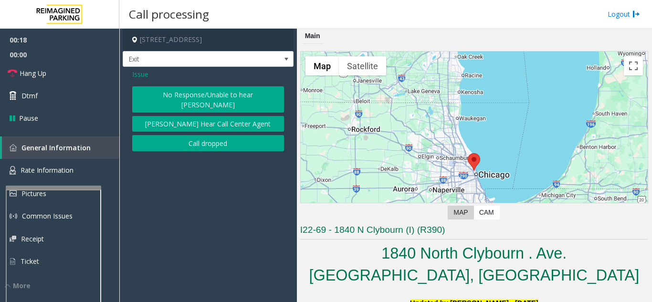
click at [187, 101] on button "No Response/Unable to hear [PERSON_NAME]" at bounding box center [208, 99] width 152 height 26
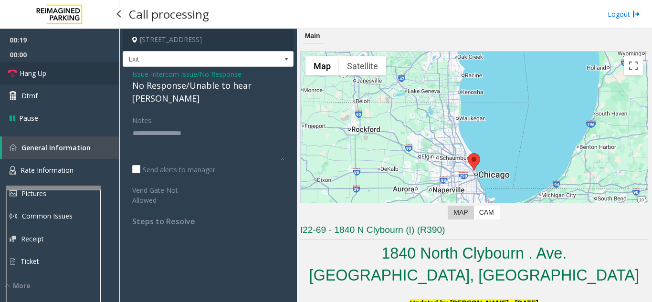
click at [81, 64] on link "Hang Up" at bounding box center [59, 73] width 119 height 22
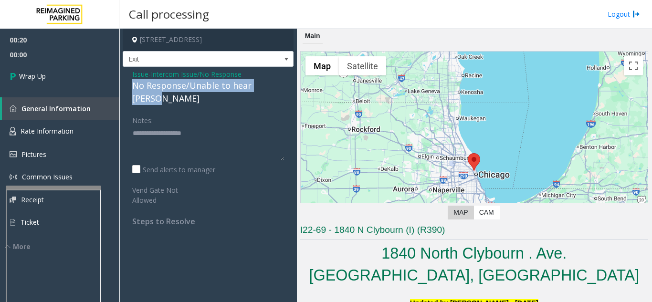
drag, startPoint x: 130, startPoint y: 85, endPoint x: 281, endPoint y: 86, distance: 151.3
click at [281, 86] on div "Issue - Intercom Issue/No Response No Response/Unable to hear [PERSON_NAME] Not…" at bounding box center [208, 151] width 171 height 169
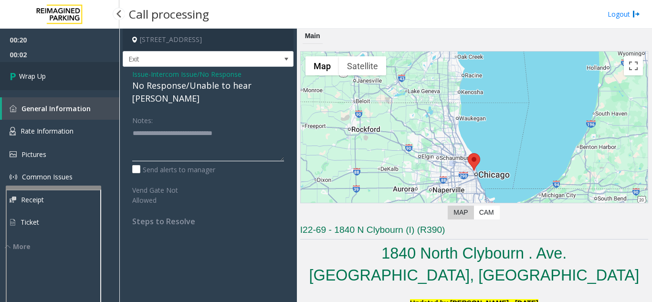
type textarea "**********"
click at [97, 67] on link "Wrap Up" at bounding box center [59, 76] width 119 height 28
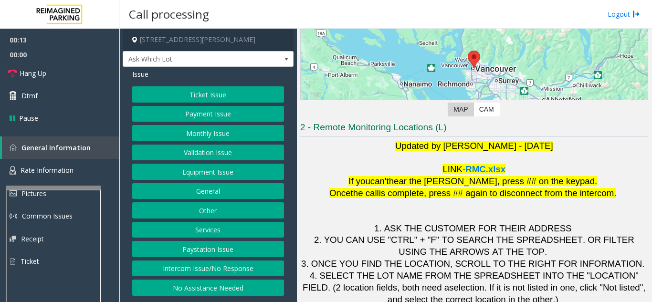
scroll to position [140, 0]
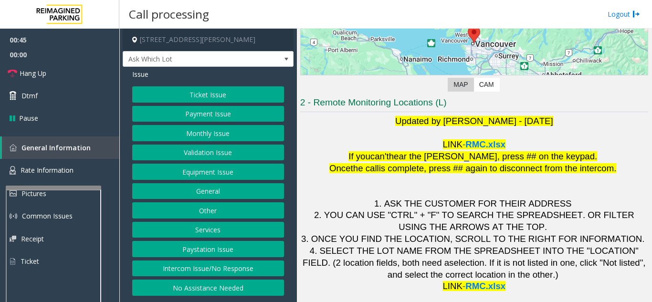
click at [216, 173] on button "Equipment Issue" at bounding box center [208, 172] width 152 height 16
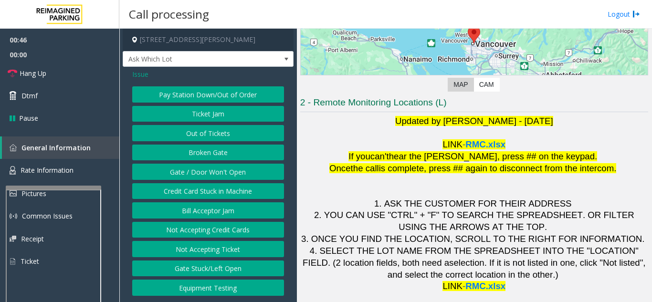
click at [216, 173] on button "Gate / Door Won't Open" at bounding box center [208, 172] width 152 height 16
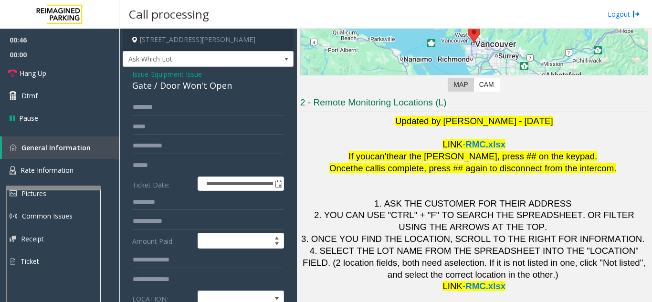
scroll to position [48, 0]
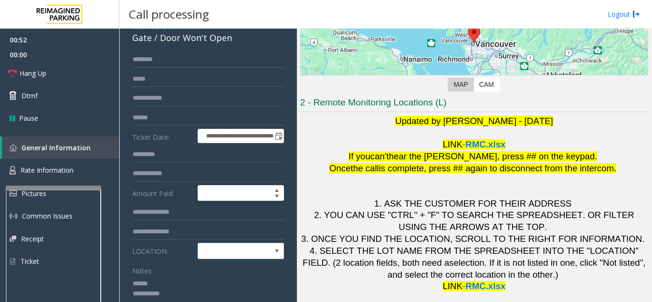
click at [158, 285] on textarea at bounding box center [204, 294] width 145 height 36
type textarea "**********"
click at [173, 119] on input "text" at bounding box center [208, 118] width 152 height 16
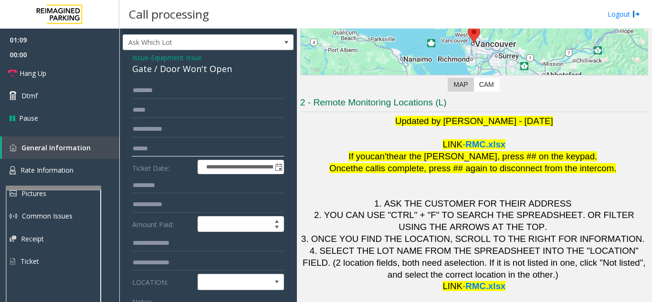
scroll to position [0, 0]
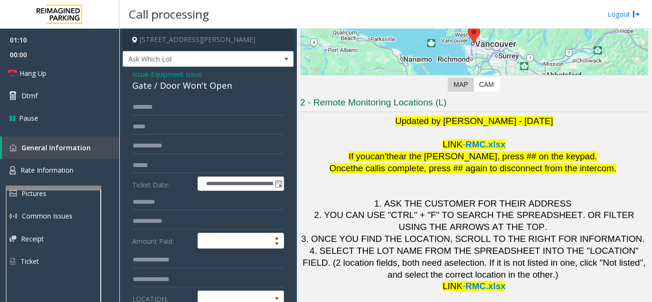
click at [137, 74] on span "Issue" at bounding box center [140, 74] width 16 height 10
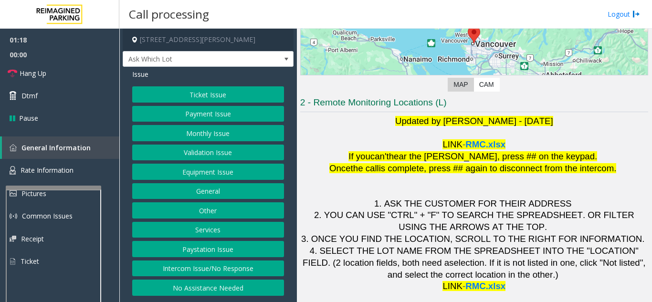
click at [193, 175] on button "Equipment Issue" at bounding box center [208, 172] width 152 height 16
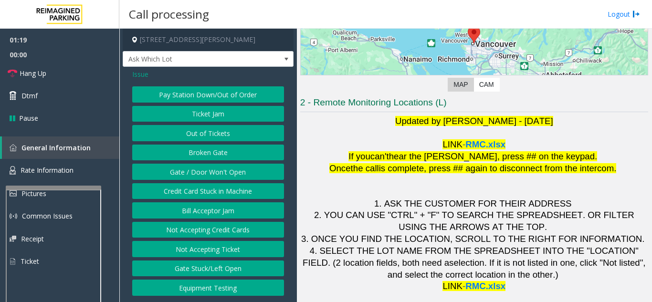
click at [193, 175] on button "Gate / Door Won't Open" at bounding box center [208, 172] width 152 height 16
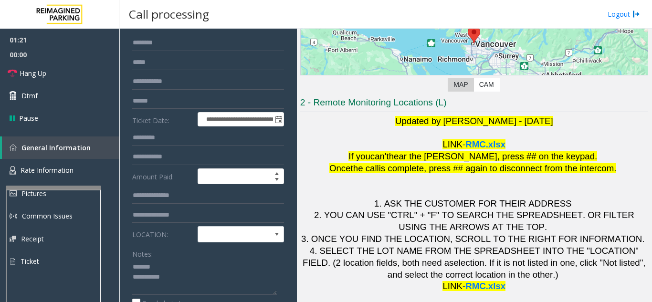
scroll to position [48, 0]
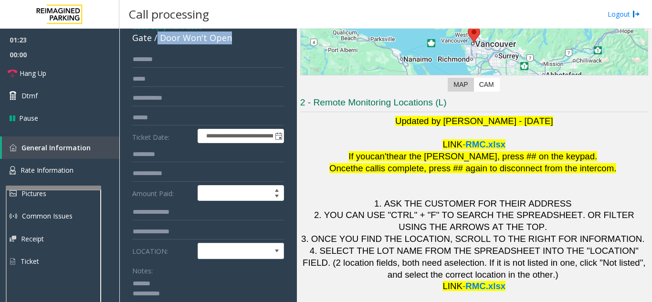
drag, startPoint x: 158, startPoint y: 40, endPoint x: 235, endPoint y: 45, distance: 77.5
click at [235, 45] on div "**********" at bounding box center [208, 260] width 171 height 483
click at [205, 298] on textarea at bounding box center [204, 294] width 145 height 36
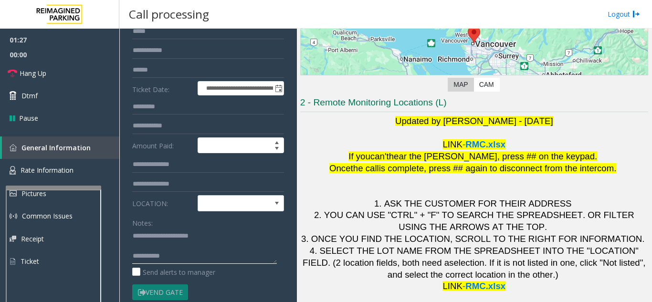
click at [196, 254] on textarea at bounding box center [204, 246] width 145 height 36
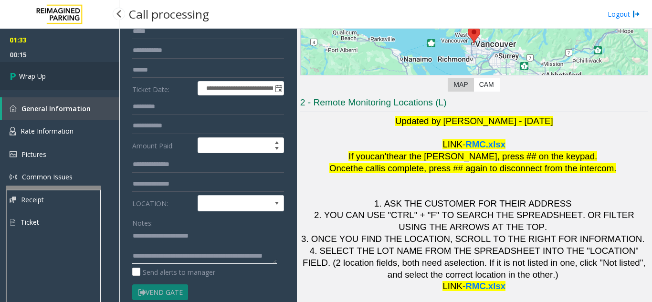
type textarea "**********"
click at [69, 78] on link "Wrap Up" at bounding box center [59, 76] width 119 height 28
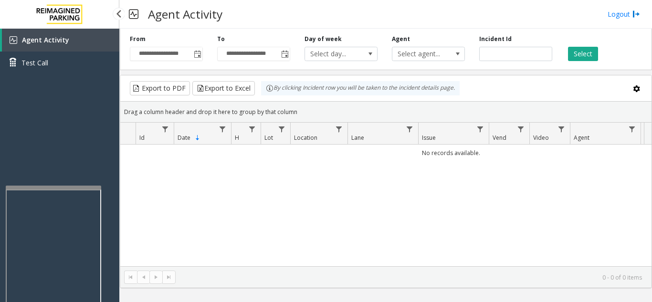
click at [43, 122] on div "Agent Activity Test Call" at bounding box center [59, 180] width 119 height 302
click at [601, 178] on div "No records available." at bounding box center [385, 206] width 531 height 122
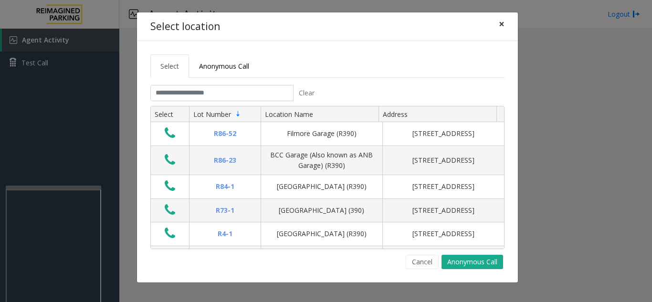
click at [506, 24] on button "×" at bounding box center [501, 23] width 19 height 23
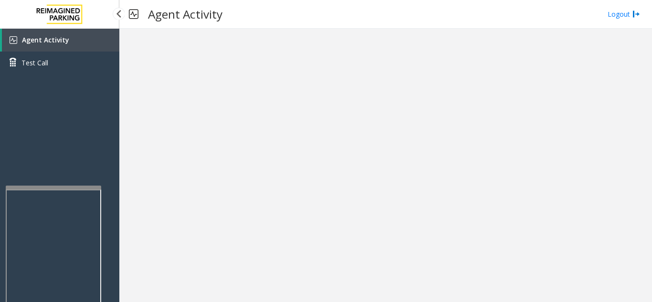
click at [97, 38] on link "Agent Activity" at bounding box center [60, 40] width 117 height 23
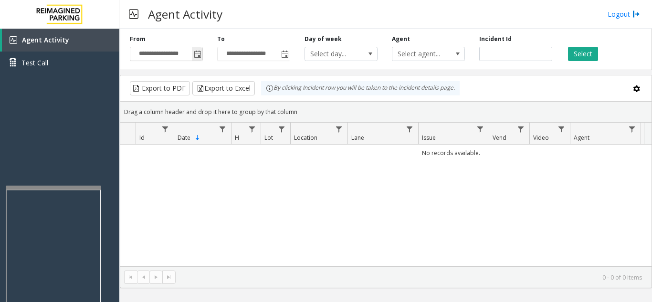
click at [199, 55] on span "Toggle popup" at bounding box center [198, 55] width 8 height 8
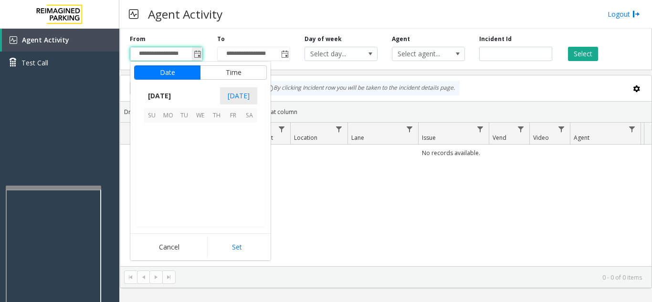
scroll to position [171348, 0]
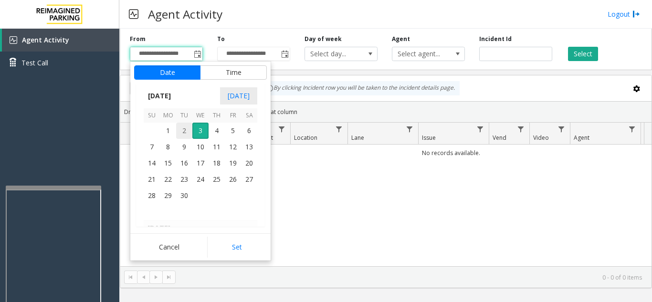
click at [183, 135] on span "2" at bounding box center [184, 131] width 16 height 16
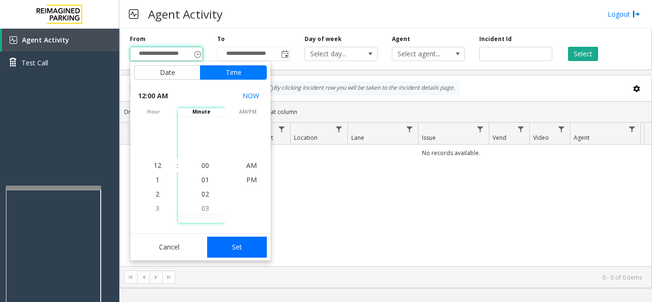
click at [248, 252] on button "Set" at bounding box center [237, 247] width 60 height 21
type input "**********"
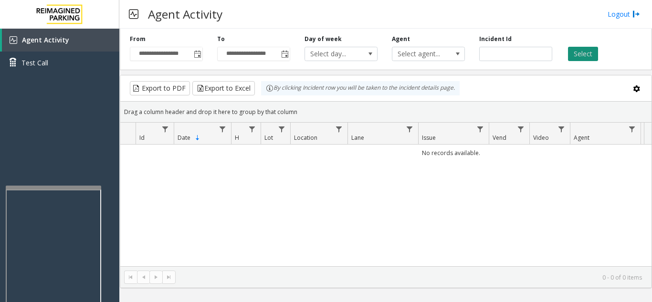
click at [578, 52] on button "Select" at bounding box center [583, 54] width 30 height 14
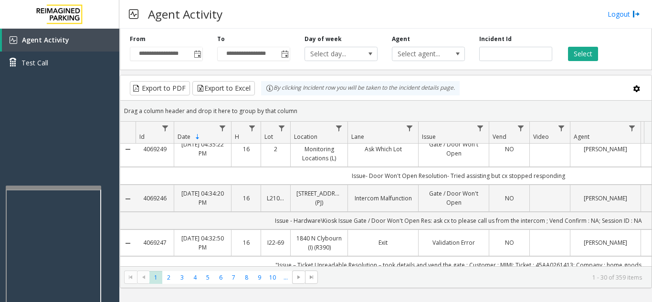
scroll to position [239, 0]
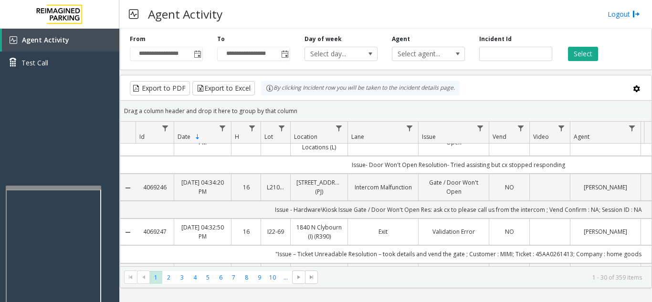
click at [633, 48] on div "Select" at bounding box center [603, 48] width 87 height 26
click at [626, 40] on div "Select" at bounding box center [603, 48] width 87 height 26
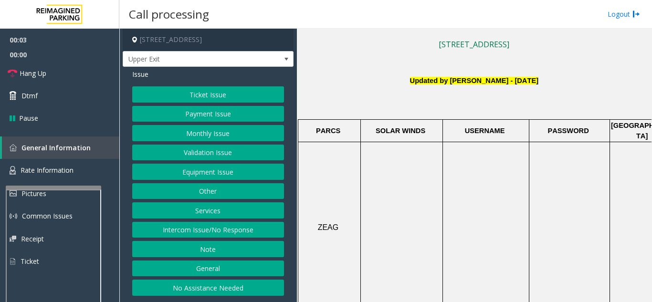
scroll to position [239, 0]
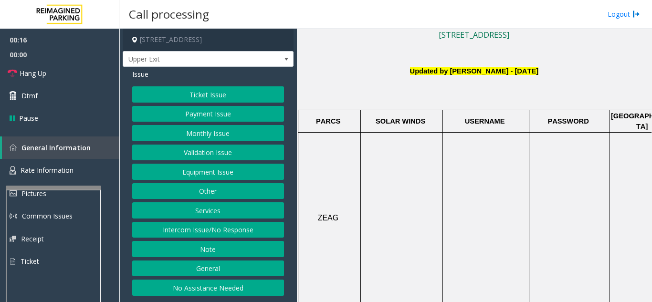
click at [227, 233] on button "Intercom Issue/No Response" at bounding box center [208, 230] width 152 height 16
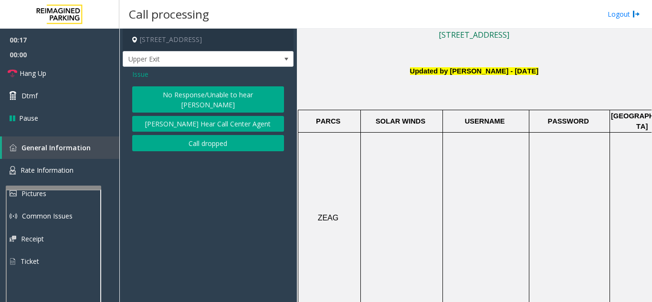
click at [199, 98] on button "No Response/Unable to hear [PERSON_NAME]" at bounding box center [208, 99] width 152 height 26
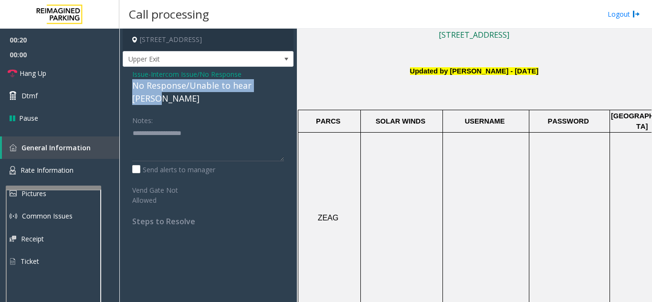
drag, startPoint x: 128, startPoint y: 84, endPoint x: 277, endPoint y: 85, distance: 149.0
click at [277, 85] on div "Issue - Intercom Issue/No Response No Response/Unable to hear [PERSON_NAME] Not…" at bounding box center [208, 151] width 171 height 169
click at [83, 82] on link "Hang Up" at bounding box center [59, 73] width 119 height 22
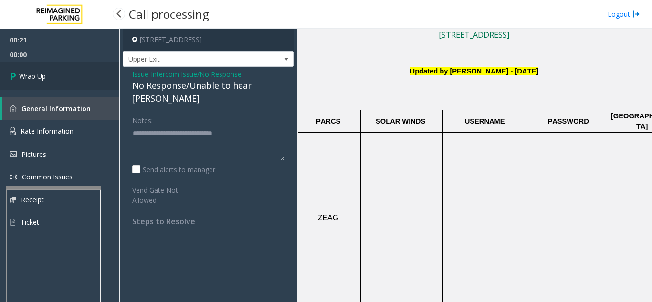
type textarea "**********"
click at [64, 85] on link "Wrap Up" at bounding box center [59, 76] width 119 height 28
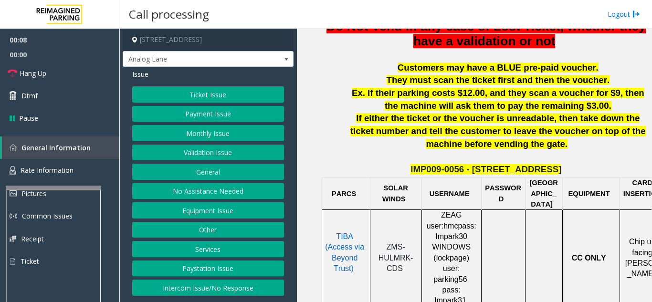
scroll to position [334, 21]
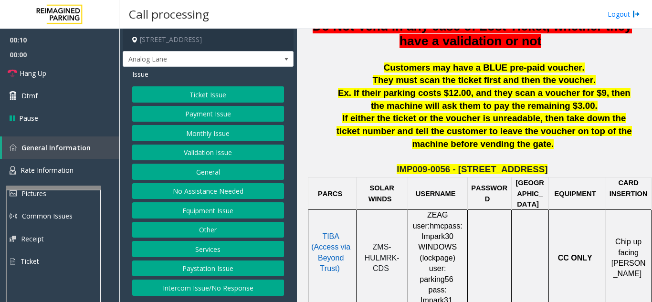
click at [205, 112] on button "Payment Issue" at bounding box center [208, 114] width 152 height 16
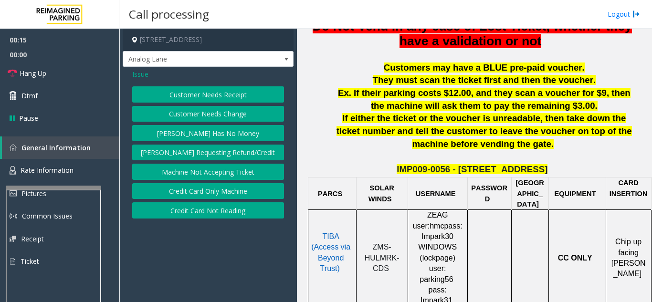
click at [229, 214] on button "Credit Card Not Reading" at bounding box center [208, 210] width 152 height 16
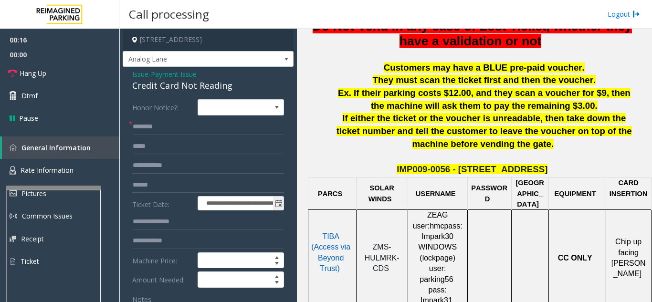
scroll to position [48, 0]
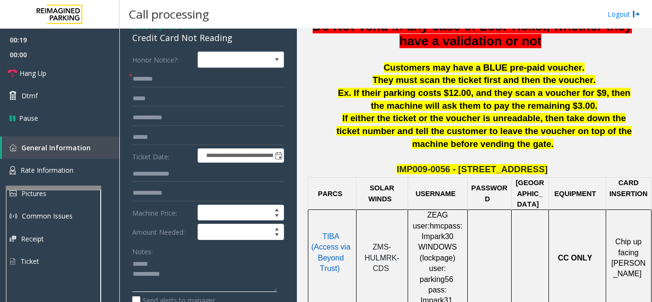
click at [159, 263] on textarea at bounding box center [204, 275] width 145 height 36
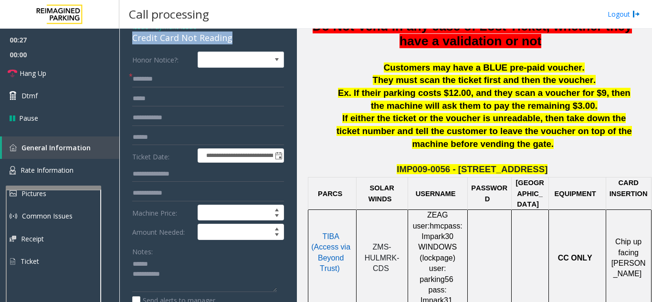
drag, startPoint x: 128, startPoint y: 38, endPoint x: 236, endPoint y: 42, distance: 108.5
click at [236, 42] on div "**********" at bounding box center [208, 276] width 171 height 514
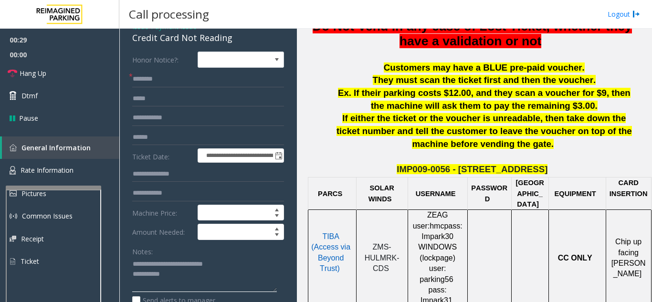
type textarea "**********"
click at [186, 77] on input "text" at bounding box center [208, 79] width 152 height 16
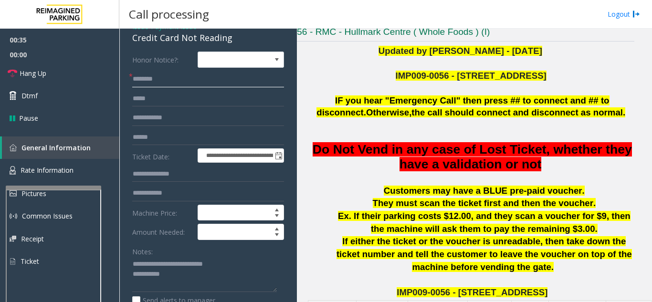
scroll to position [191, 21]
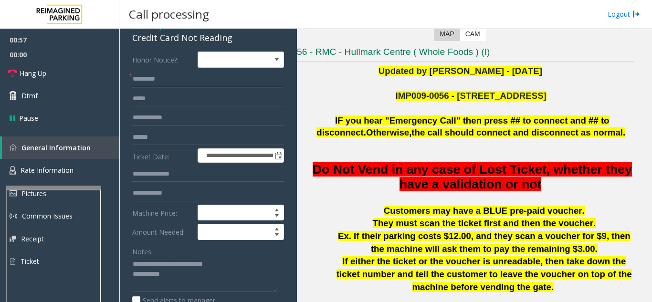
type input "*********"
click at [182, 136] on input "text" at bounding box center [208, 137] width 152 height 16
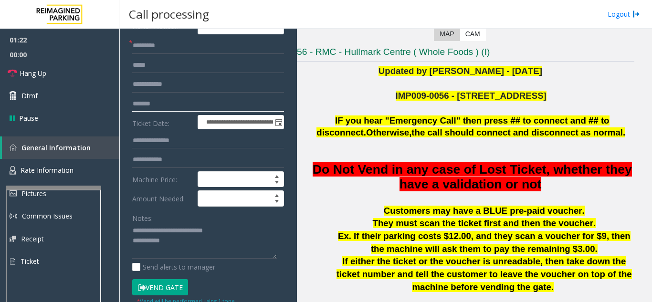
scroll to position [191, 0]
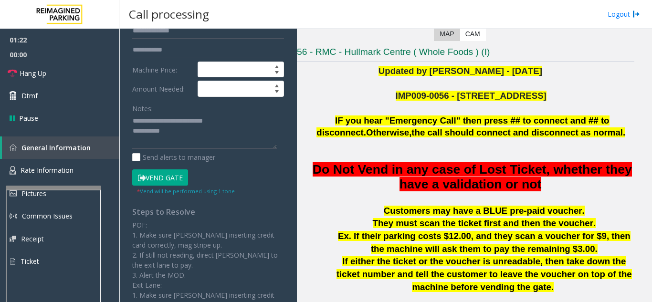
type input "*******"
click at [171, 178] on button "Vend Gate" at bounding box center [160, 177] width 56 height 16
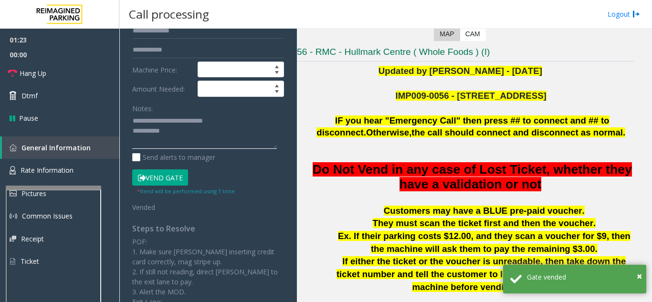
click at [202, 131] on textarea at bounding box center [204, 132] width 145 height 36
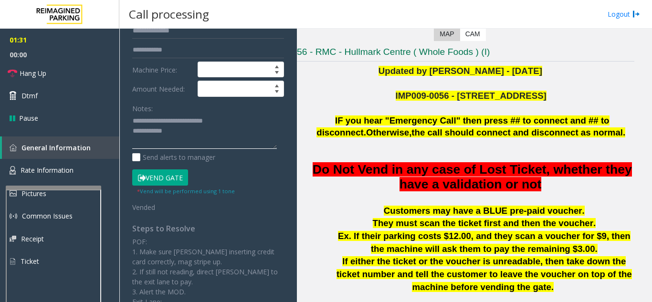
click at [202, 138] on textarea at bounding box center [204, 132] width 145 height 36
paste textarea "**********"
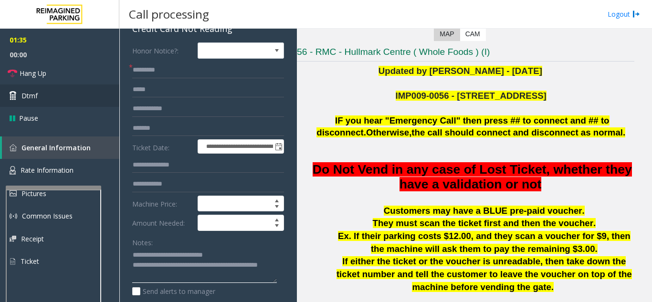
scroll to position [48, 0]
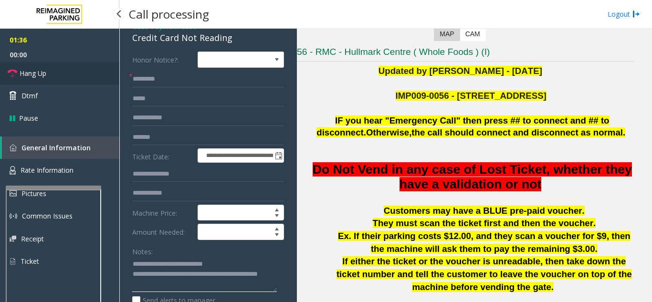
type textarea "**********"
click at [18, 70] on link "Hang Up" at bounding box center [59, 73] width 119 height 22
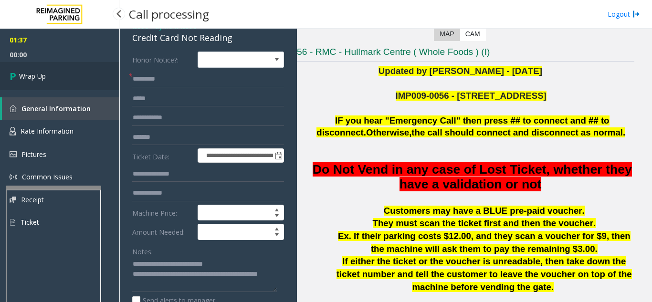
click at [44, 81] on link "Wrap Up" at bounding box center [59, 76] width 119 height 28
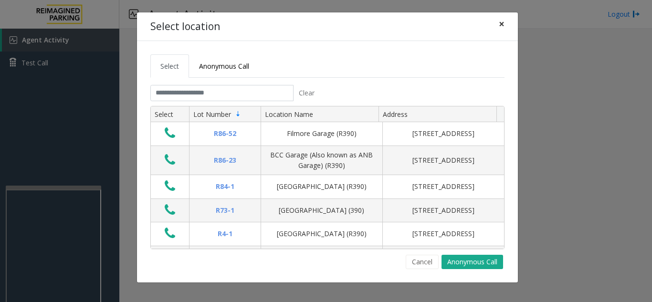
click at [504, 25] on span "×" at bounding box center [502, 23] width 6 height 13
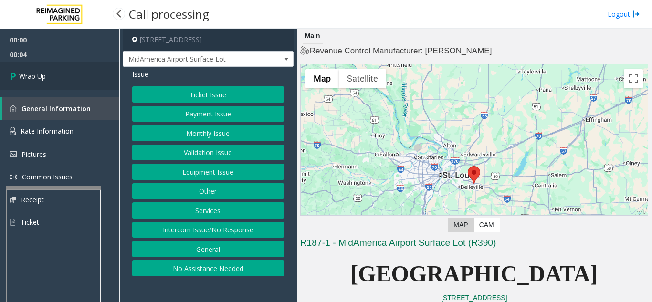
click at [68, 86] on link "Wrap Up" at bounding box center [59, 76] width 119 height 28
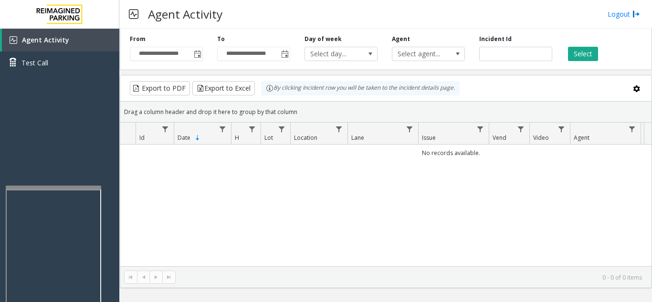
click at [608, 171] on div "No records available." at bounding box center [385, 206] width 531 height 122
click at [199, 55] on span "Toggle popup" at bounding box center [198, 55] width 8 height 8
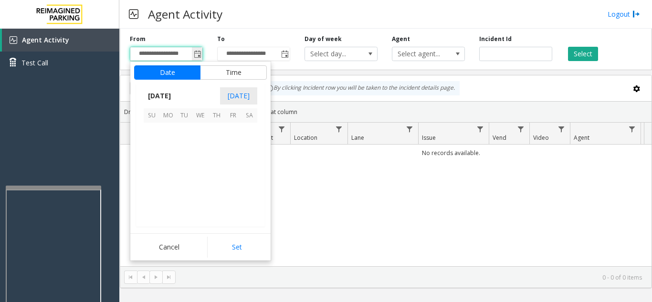
scroll to position [171348, 0]
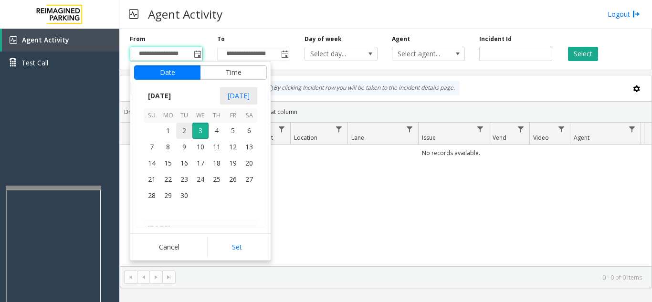
click at [183, 134] on span "2" at bounding box center [184, 131] width 16 height 16
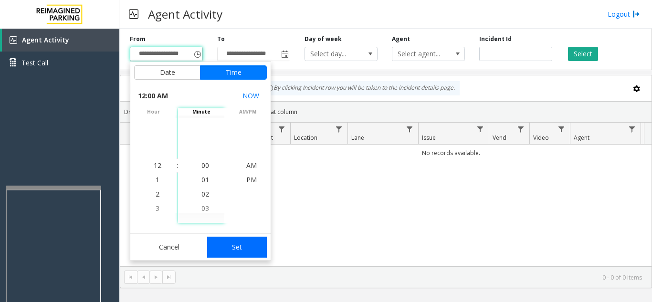
click at [233, 247] on button "Set" at bounding box center [237, 247] width 60 height 21
type input "**********"
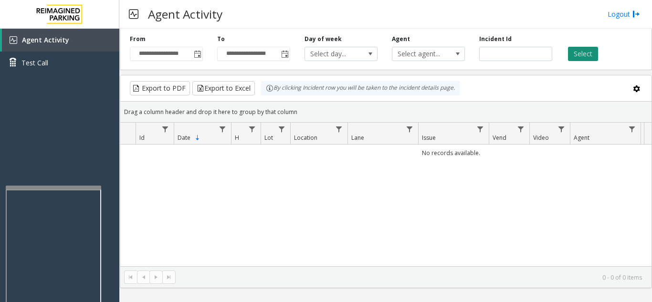
click at [580, 53] on button "Select" at bounding box center [583, 54] width 30 height 14
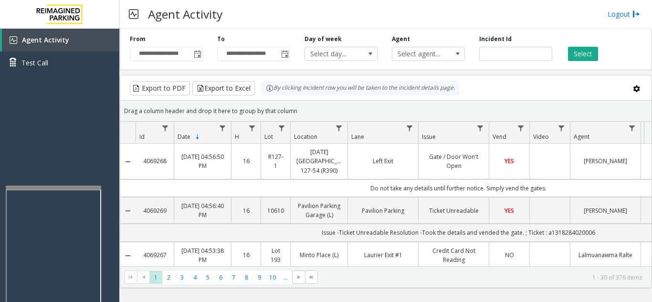
click at [624, 54] on div "Select" at bounding box center [603, 48] width 87 height 26
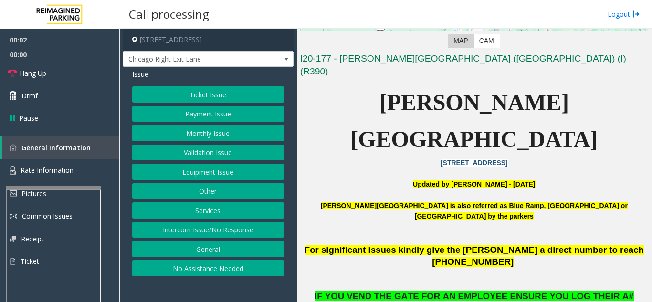
scroll to position [191, 0]
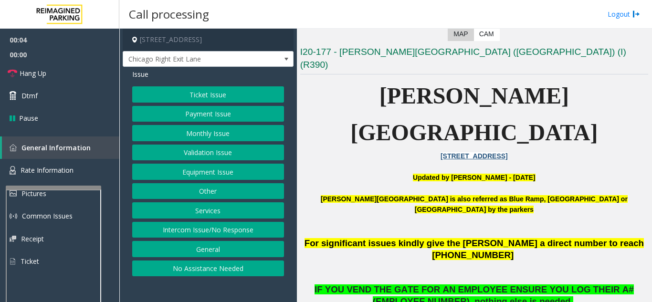
click at [210, 129] on button "Monthly Issue" at bounding box center [208, 133] width 152 height 16
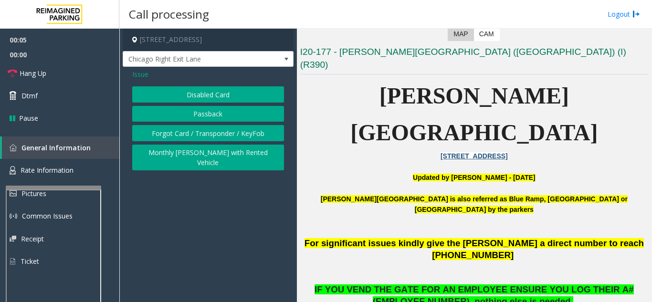
click at [214, 95] on button "Disabled Card" at bounding box center [208, 94] width 152 height 16
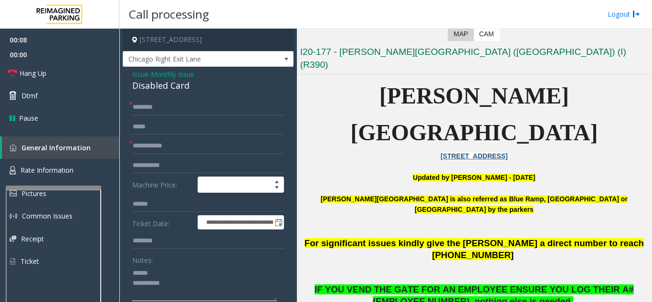
click at [161, 273] on textarea at bounding box center [204, 283] width 145 height 36
click at [183, 275] on textarea at bounding box center [204, 283] width 145 height 36
type textarea "**********"
drag, startPoint x: 121, startPoint y: 85, endPoint x: 217, endPoint y: 94, distance: 96.3
click at [217, 94] on app-call-processing-form "**********" at bounding box center [208, 166] width 178 height 274
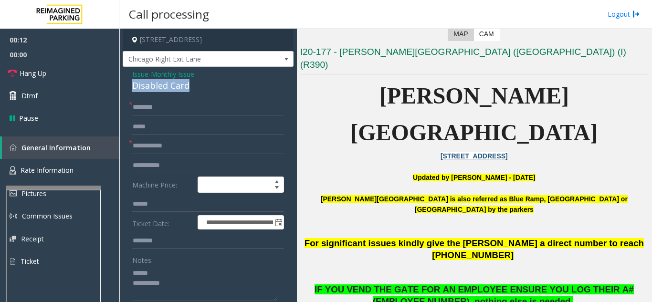
click at [192, 86] on div "Disabled Card" at bounding box center [208, 85] width 152 height 13
click at [178, 146] on input "text" at bounding box center [208, 146] width 152 height 16
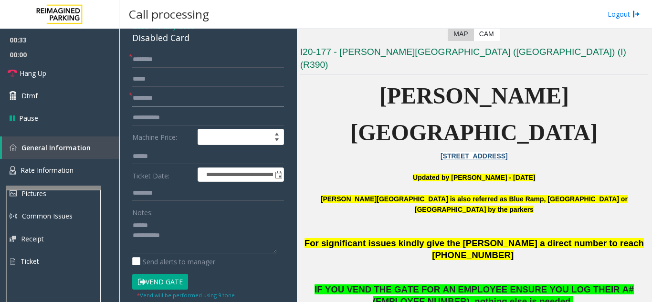
type input "********"
click at [159, 285] on button "Vend Gate" at bounding box center [160, 282] width 56 height 16
click at [179, 226] on textarea at bounding box center [204, 236] width 145 height 36
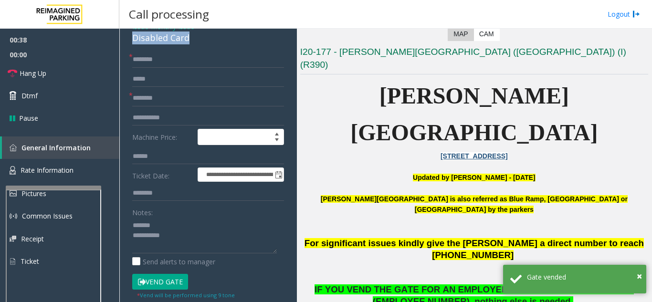
drag, startPoint x: 130, startPoint y: 40, endPoint x: 198, endPoint y: 39, distance: 67.8
click at [198, 39] on div "**********" at bounding box center [208, 290] width 171 height 542
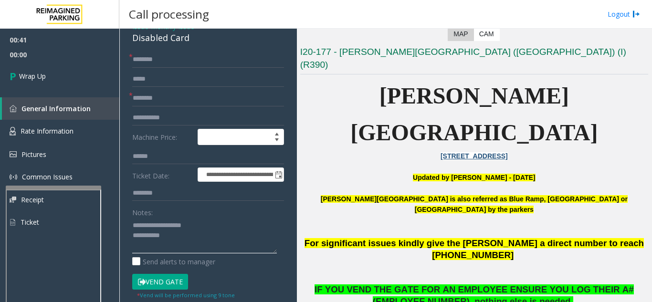
type textarea "**********"
click at [173, 63] on input "text" at bounding box center [208, 60] width 152 height 16
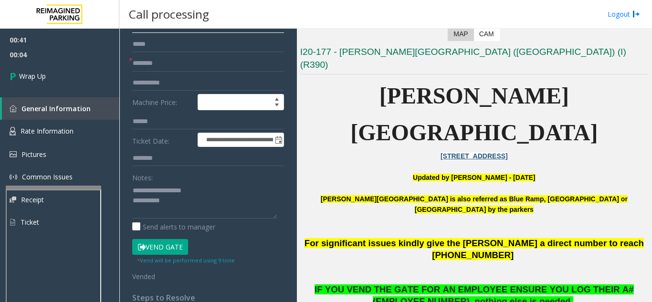
scroll to position [95, 0]
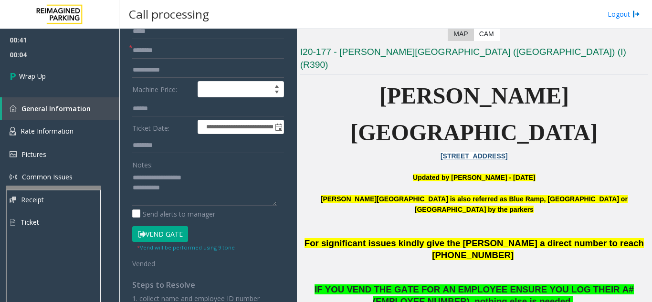
type input "**"
click at [213, 188] on textarea at bounding box center [204, 188] width 145 height 36
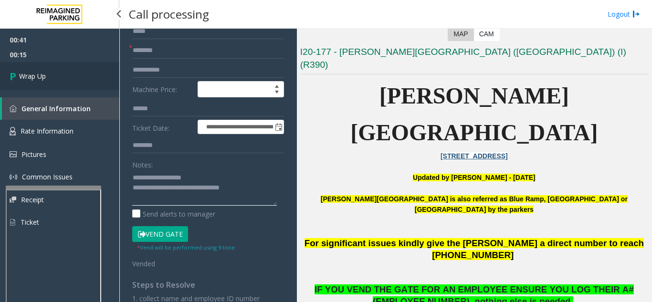
type textarea "**********"
click at [97, 70] on link "Wrap Up" at bounding box center [59, 76] width 119 height 28
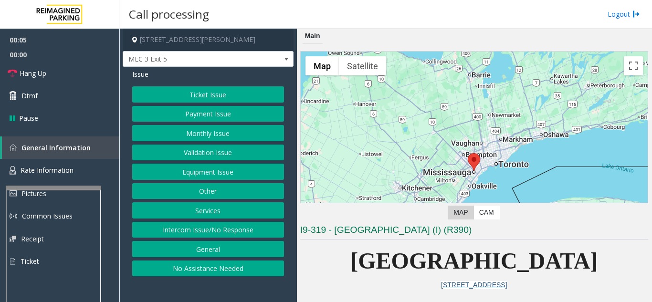
scroll to position [143, 0]
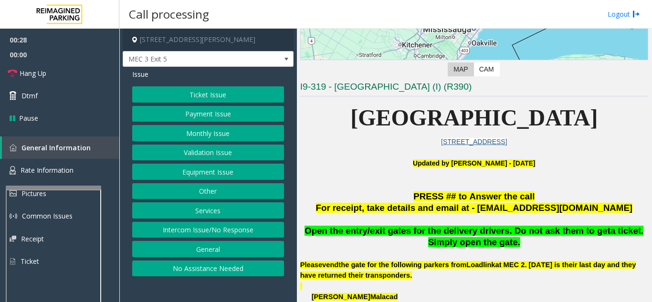
click at [206, 95] on button "Ticket Issue" at bounding box center [208, 94] width 152 height 16
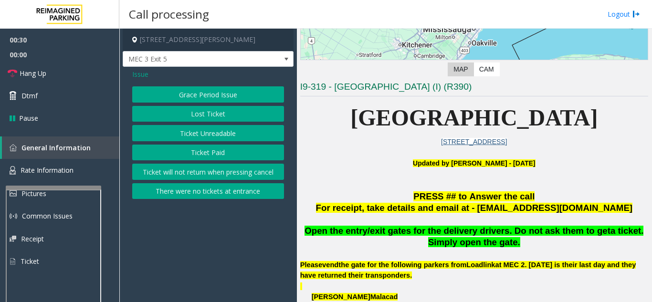
click at [214, 191] on button "There were no tickets at entrance" at bounding box center [208, 191] width 152 height 16
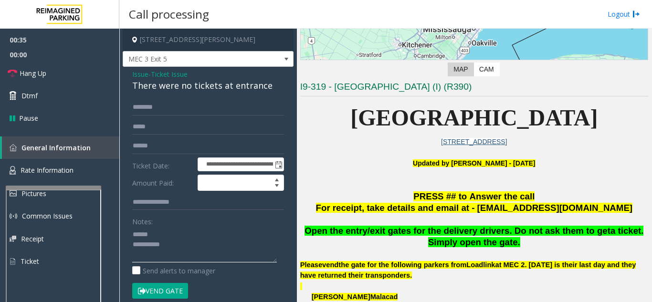
type textarea "**********"
click at [185, 106] on input "text" at bounding box center [208, 107] width 152 height 16
type input "*****"
click at [165, 290] on button "Vend Gate" at bounding box center [160, 291] width 56 height 16
click at [183, 239] on textarea at bounding box center [204, 245] width 145 height 36
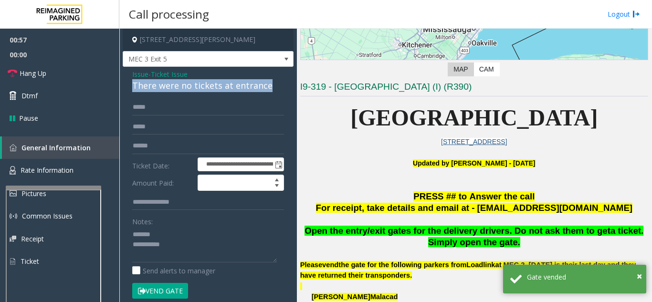
drag, startPoint x: 129, startPoint y: 85, endPoint x: 269, endPoint y: 90, distance: 140.0
click at [269, 90] on div "**********" at bounding box center [208, 308] width 171 height 483
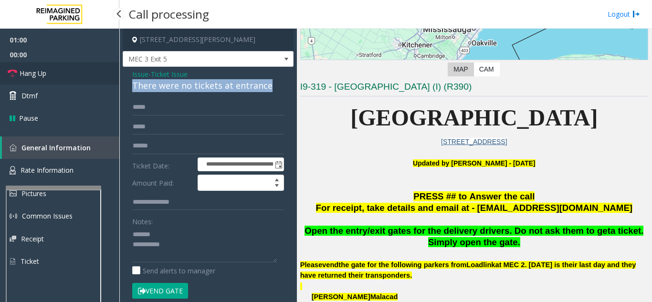
click at [66, 84] on link "Hang Up" at bounding box center [59, 73] width 119 height 22
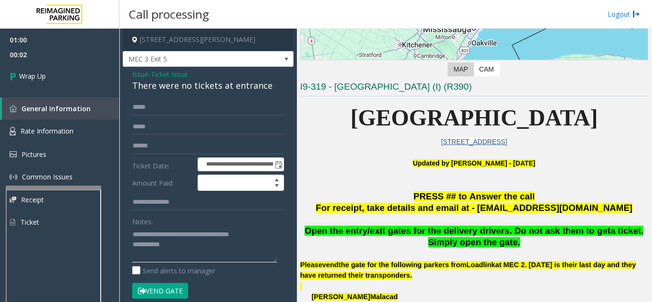
click at [178, 246] on textarea at bounding box center [204, 245] width 145 height 36
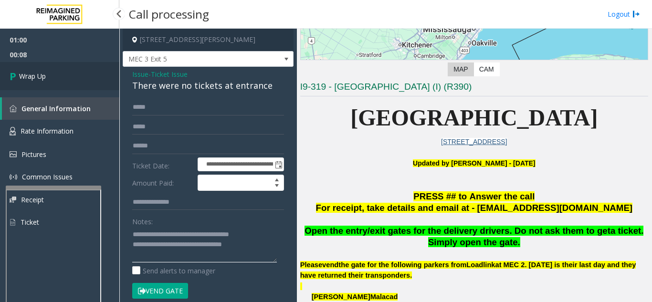
type textarea "**********"
click at [38, 71] on span "Wrap Up" at bounding box center [32, 76] width 27 height 10
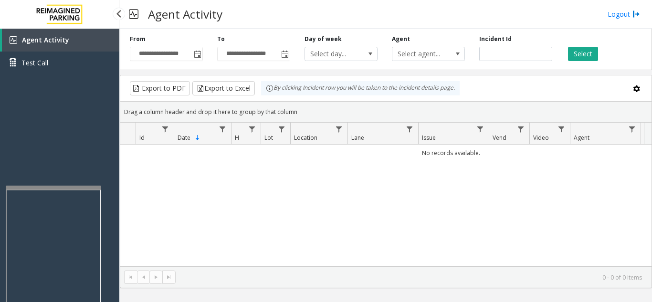
click at [52, 110] on div "Agent Activity Test Call" at bounding box center [59, 180] width 119 height 302
click at [198, 54] on span "Toggle popup" at bounding box center [198, 55] width 8 height 8
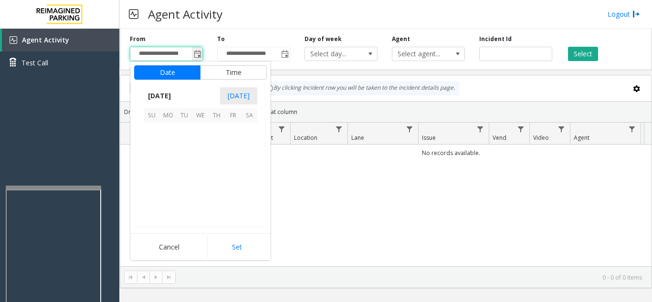
scroll to position [171348, 0]
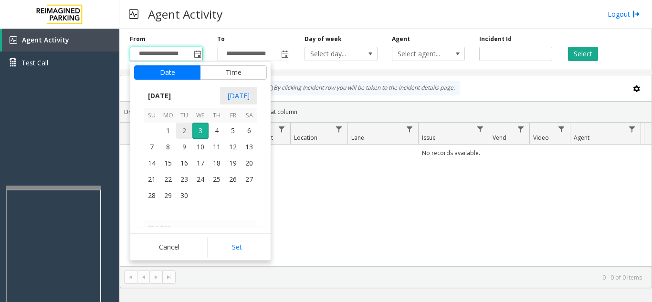
click at [186, 130] on span "2" at bounding box center [184, 131] width 16 height 16
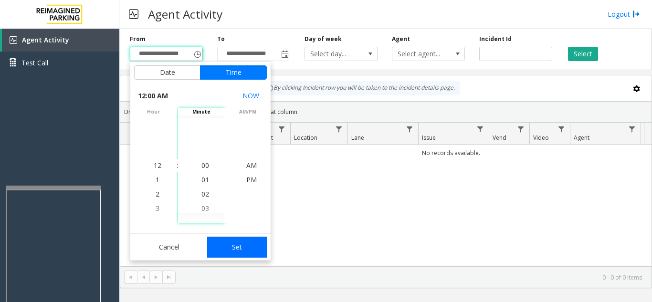
click at [242, 247] on button "Set" at bounding box center [237, 247] width 60 height 21
type input "**********"
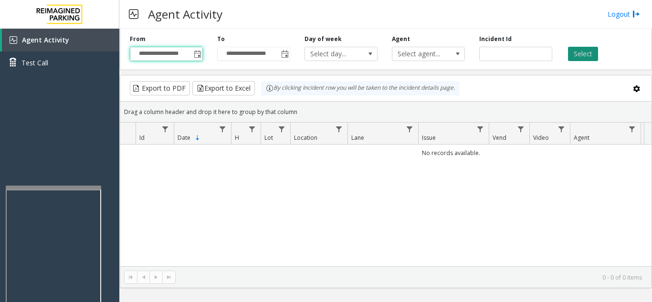
click at [584, 59] on button "Select" at bounding box center [583, 54] width 30 height 14
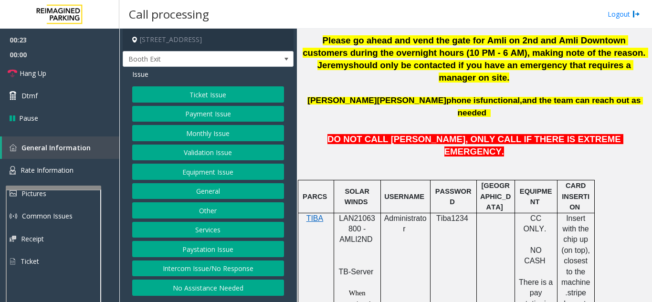
scroll to position [477, 0]
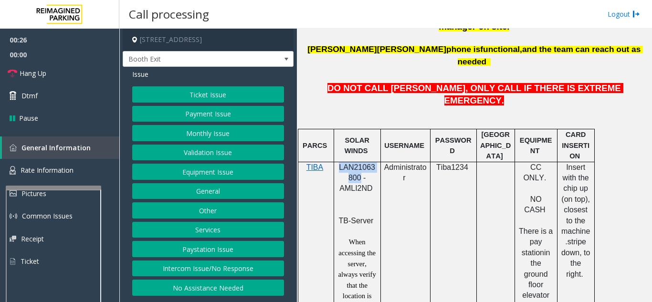
drag, startPoint x: 359, startPoint y: 128, endPoint x: 339, endPoint y: 121, distance: 21.5
click at [339, 162] on p "LAN21063800 - AMLI2ND" at bounding box center [358, 183] width 40 height 43
copy span "LAN21063800"
click at [204, 157] on button "Validation Issue" at bounding box center [208, 153] width 152 height 16
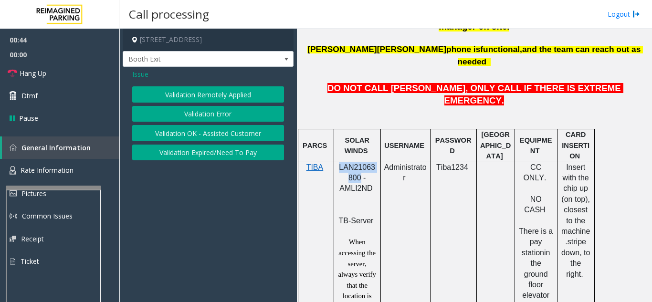
click at [203, 116] on button "Validation Error" at bounding box center [208, 114] width 152 height 16
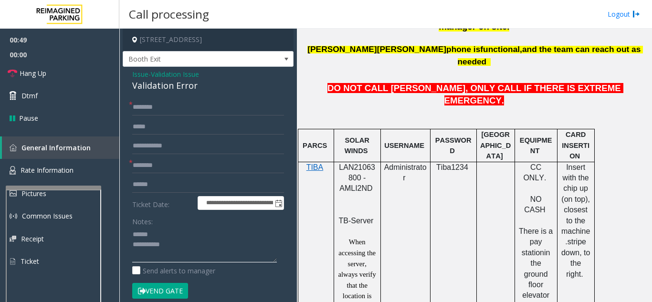
click at [160, 233] on textarea at bounding box center [204, 245] width 145 height 36
drag, startPoint x: 127, startPoint y: 87, endPoint x: 216, endPoint y: 89, distance: 88.8
click at [216, 89] on div "**********" at bounding box center [208, 270] width 171 height 406
type textarea "**********"
click at [225, 107] on input "text" at bounding box center [208, 107] width 152 height 16
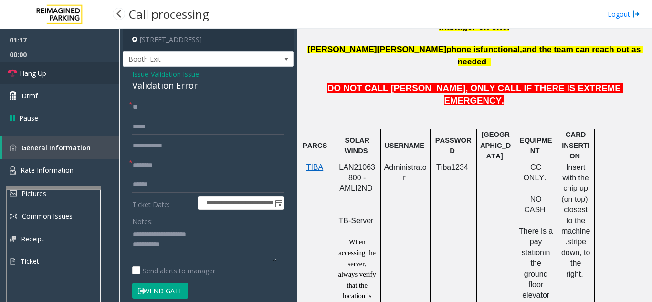
type input "**"
click at [70, 73] on link "Hang Up" at bounding box center [59, 73] width 119 height 22
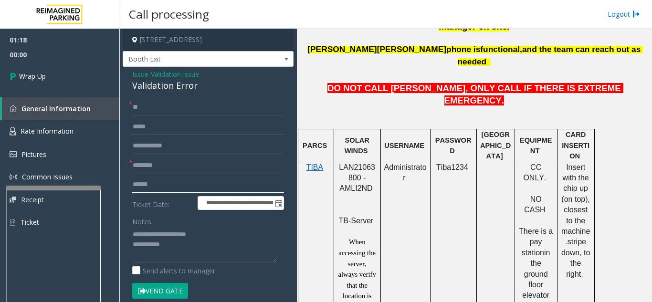
click at [184, 182] on input "text" at bounding box center [208, 185] width 152 height 16
click at [185, 169] on input "text" at bounding box center [208, 166] width 152 height 16
type input "**"
click at [211, 245] on textarea at bounding box center [204, 245] width 145 height 36
type textarea "**********"
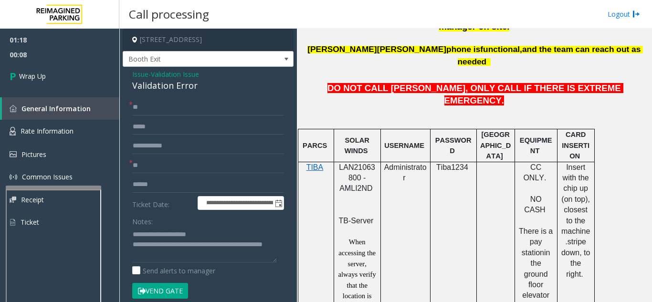
click at [182, 217] on div "Notes:" at bounding box center [208, 237] width 152 height 49
click at [24, 72] on span "Wrap Up" at bounding box center [32, 76] width 27 height 10
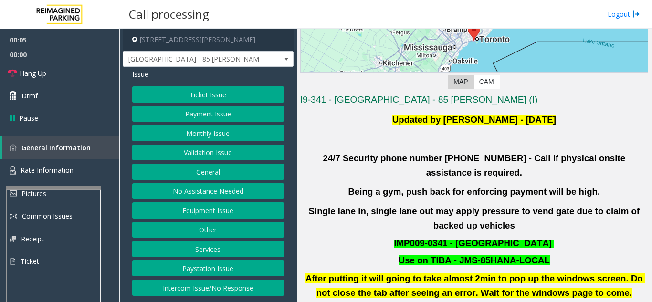
scroll to position [191, 0]
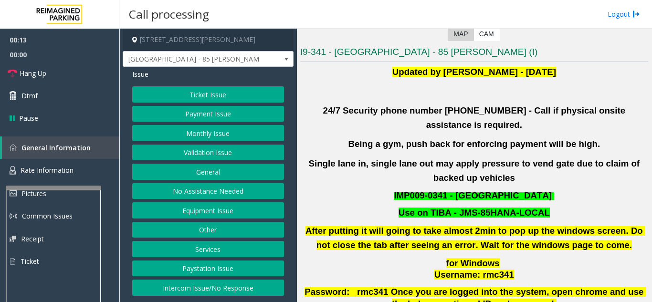
click at [172, 156] on button "Validation Issue" at bounding box center [208, 153] width 152 height 16
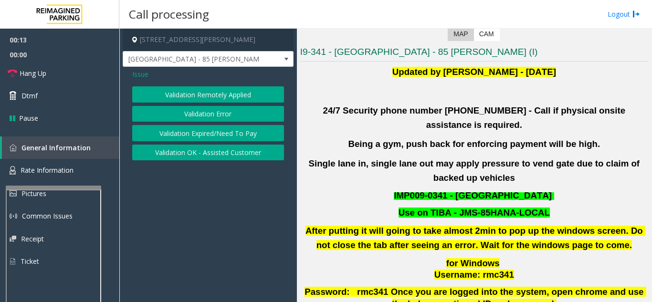
click at [176, 107] on button "Validation Error" at bounding box center [208, 114] width 152 height 16
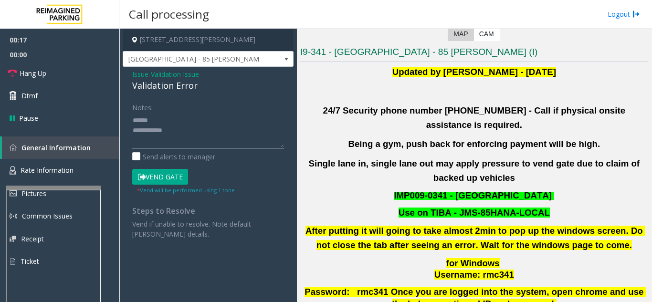
click at [180, 121] on textarea at bounding box center [208, 131] width 152 height 36
drag, startPoint x: 126, startPoint y: 85, endPoint x: 202, endPoint y: 86, distance: 75.9
click at [202, 86] on div "Issue - Validation Issue Validation Error Notes: Send alerts to manager Vend Ga…" at bounding box center [208, 158] width 171 height 182
click at [210, 130] on textarea at bounding box center [208, 131] width 152 height 36
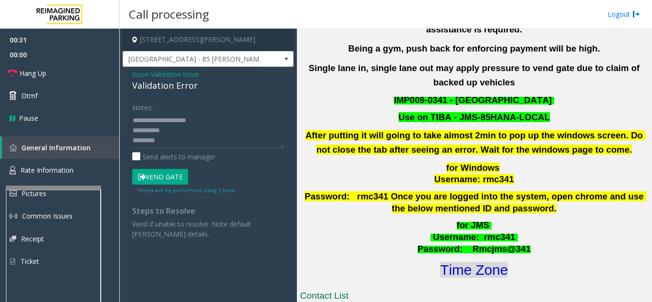
click at [484, 262] on font "Time Zone" at bounding box center [474, 270] width 68 height 16
click at [196, 142] on textarea at bounding box center [208, 131] width 152 height 36
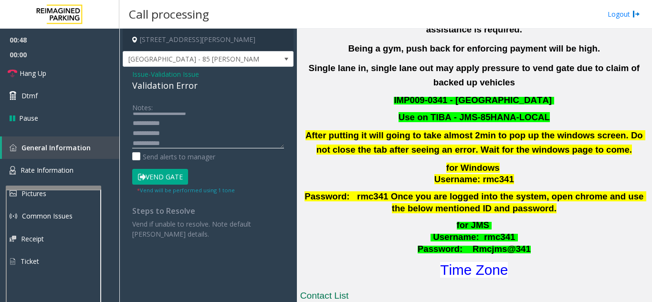
scroll to position [17, 0]
click at [157, 174] on button "Vend Gate" at bounding box center [160, 177] width 56 height 16
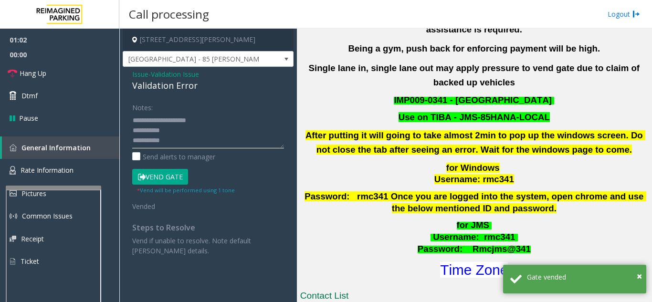
click at [223, 122] on textarea at bounding box center [208, 131] width 152 height 36
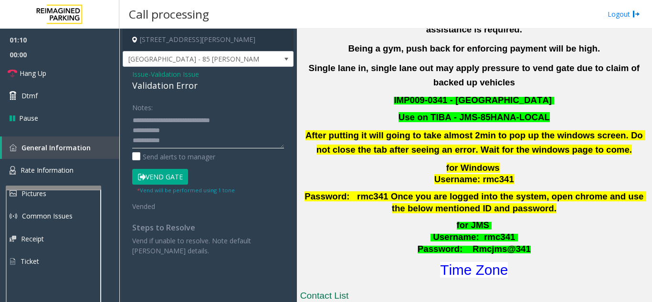
click at [212, 132] on textarea at bounding box center [208, 131] width 152 height 36
type textarea "**********"
click at [227, 101] on div "Notes:" at bounding box center [208, 123] width 152 height 49
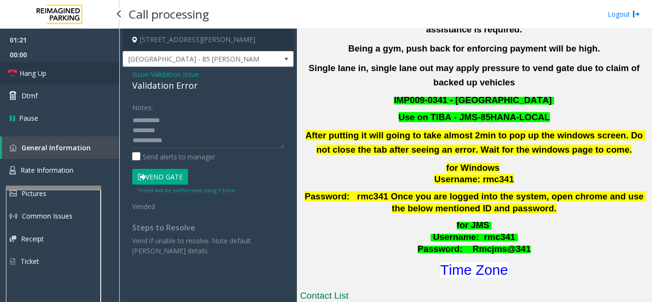
click at [96, 79] on link "Hang Up" at bounding box center [59, 73] width 119 height 22
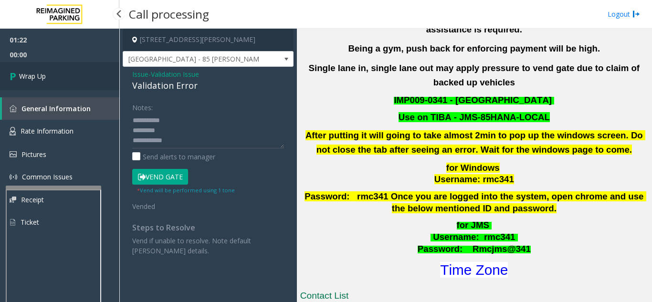
click at [96, 79] on link "Wrap Up" at bounding box center [59, 76] width 119 height 28
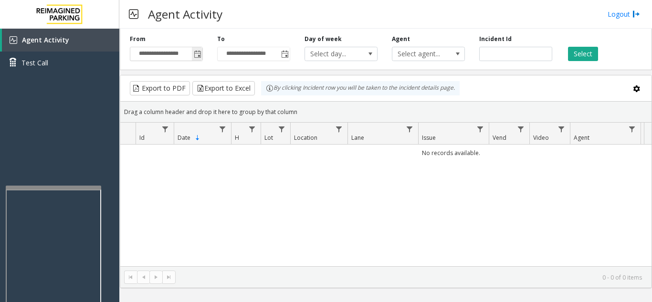
click at [195, 55] on span "Toggle popup" at bounding box center [198, 55] width 8 height 8
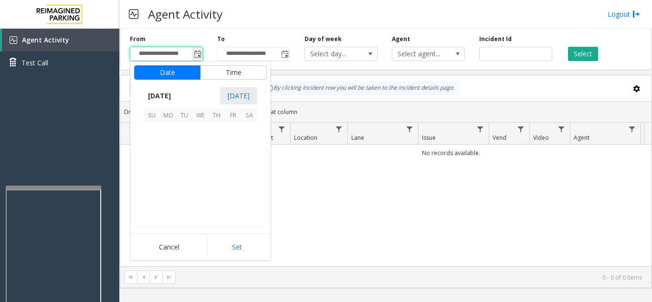
scroll to position [171348, 0]
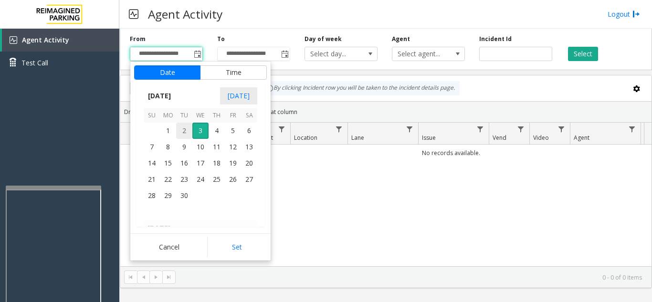
click at [185, 130] on span "2" at bounding box center [184, 131] width 16 height 16
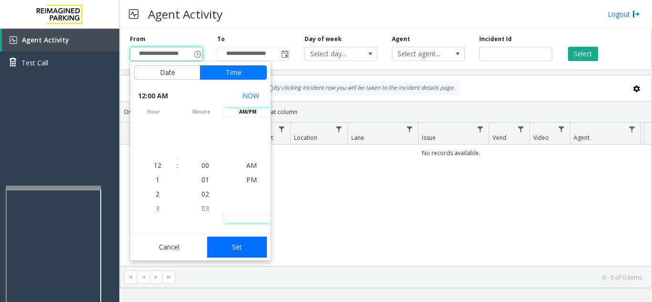
click at [251, 251] on button "Set" at bounding box center [237, 247] width 60 height 21
type input "**********"
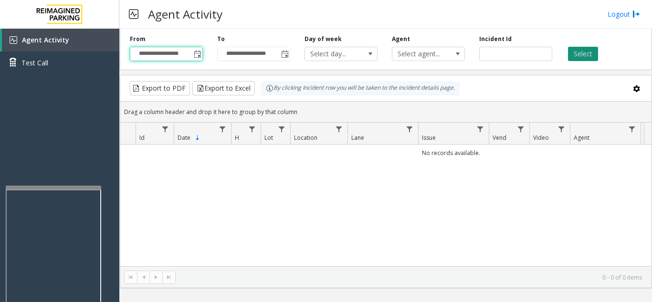
click at [594, 53] on button "Select" at bounding box center [583, 54] width 30 height 14
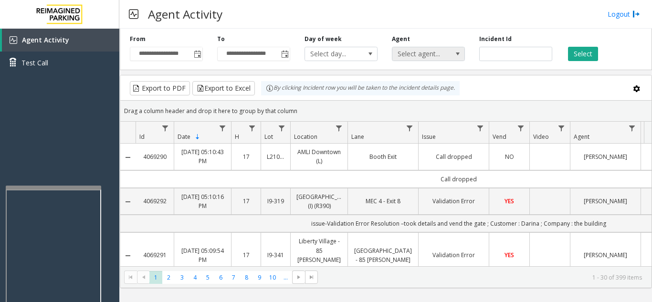
click at [439, 55] on span "Select agent..." at bounding box center [421, 53] width 58 height 13
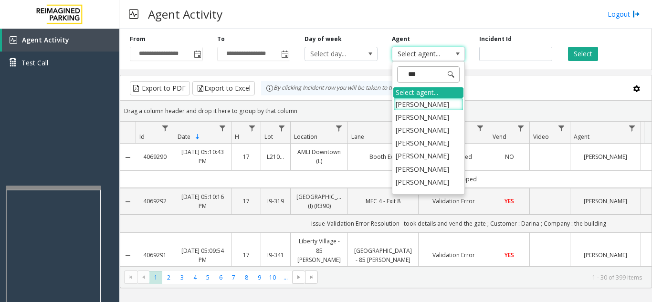
type input "****"
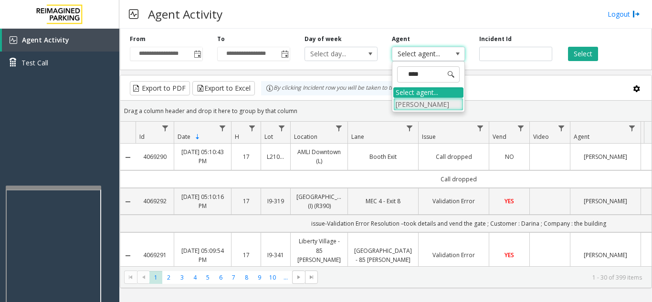
click at [430, 103] on li "[PERSON_NAME]" at bounding box center [428, 104] width 70 height 13
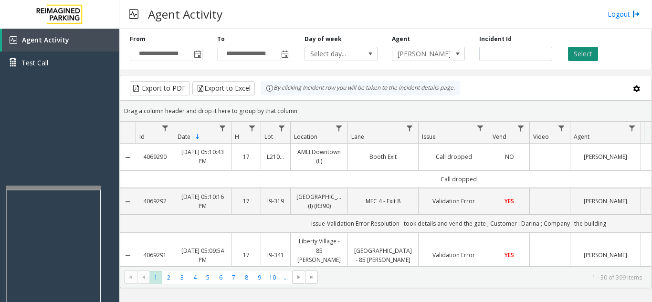
click at [572, 54] on button "Select" at bounding box center [583, 54] width 30 height 14
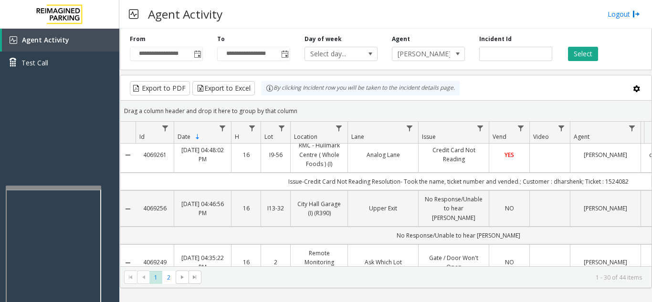
scroll to position [238, 0]
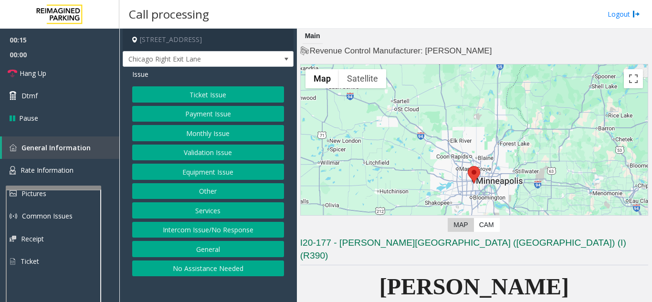
click at [233, 228] on button "Intercom Issue/No Response" at bounding box center [208, 230] width 152 height 16
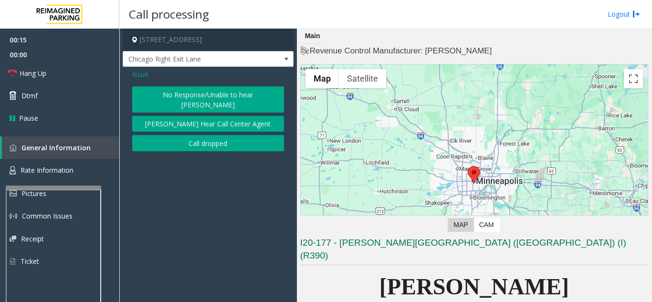
click at [197, 91] on button "No Response/Unable to hear [PERSON_NAME]" at bounding box center [208, 99] width 152 height 26
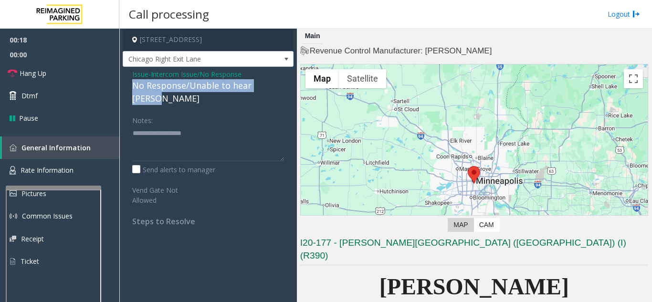
drag, startPoint x: 135, startPoint y: 87, endPoint x: 278, endPoint y: 79, distance: 143.0
click at [279, 79] on div "Issue - Intercom Issue/No Response No Response/Unable to hear [PERSON_NAME] Not…" at bounding box center [208, 151] width 171 height 169
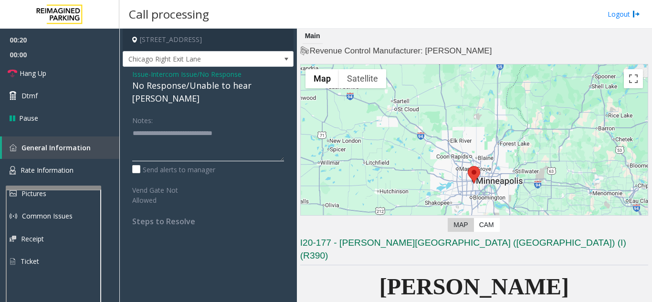
click at [264, 126] on textarea at bounding box center [208, 144] width 152 height 36
type textarea "**********"
click at [95, 82] on link "Hang Up" at bounding box center [59, 73] width 119 height 22
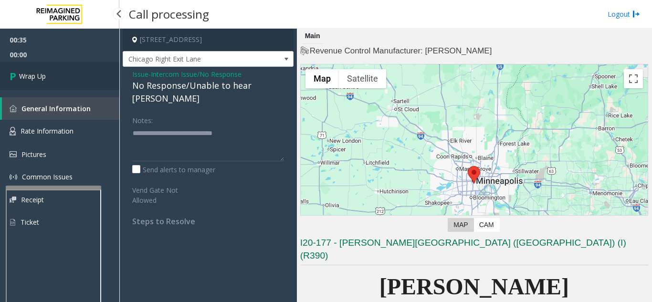
click at [95, 82] on link "Wrap Up" at bounding box center [59, 76] width 119 height 28
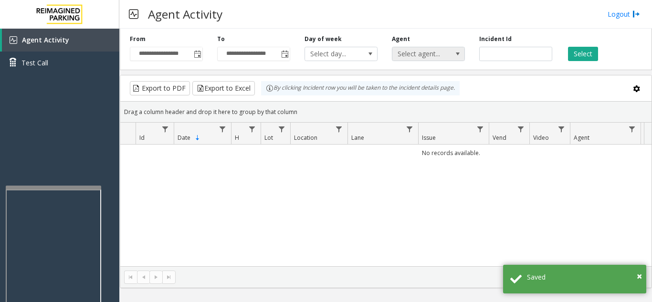
click at [456, 60] on span at bounding box center [457, 53] width 13 height 13
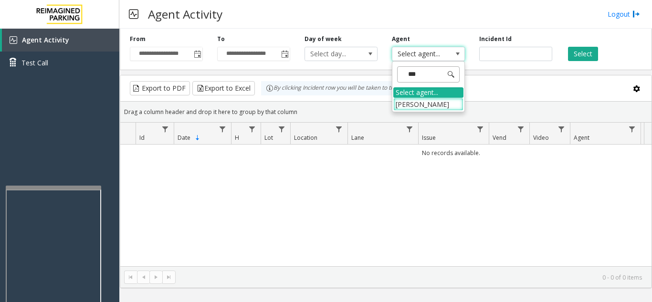
type input "****"
click at [427, 104] on li "[PERSON_NAME]" at bounding box center [428, 104] width 70 height 13
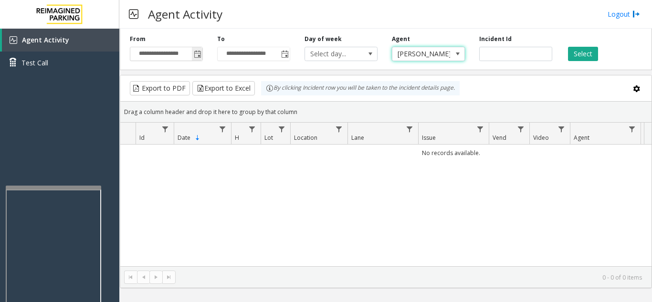
click at [196, 58] on span "Toggle popup" at bounding box center [198, 55] width 8 height 8
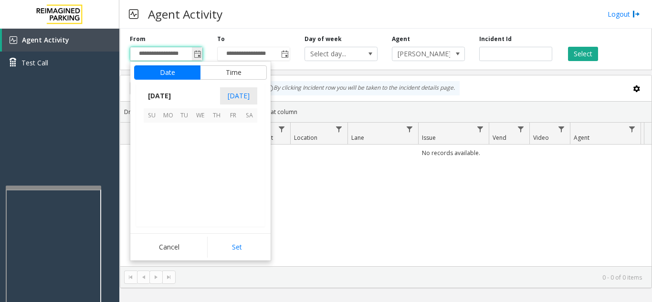
scroll to position [171348, 0]
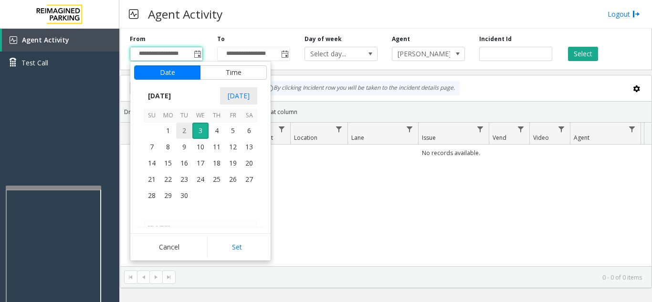
click at [185, 129] on span "2" at bounding box center [184, 131] width 16 height 16
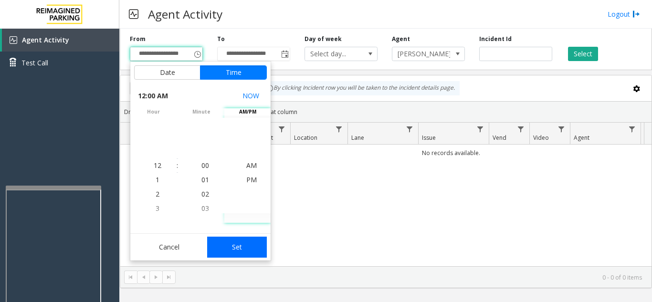
click at [247, 252] on button "Set" at bounding box center [237, 247] width 60 height 21
type input "**********"
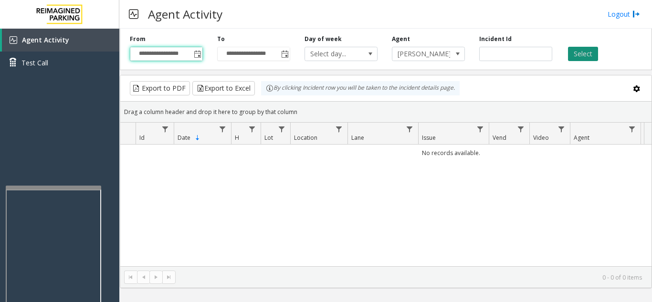
click at [593, 53] on button "Select" at bounding box center [583, 54] width 30 height 14
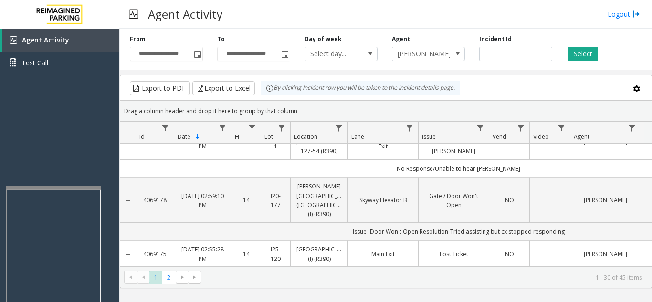
scroll to position [1194, 0]
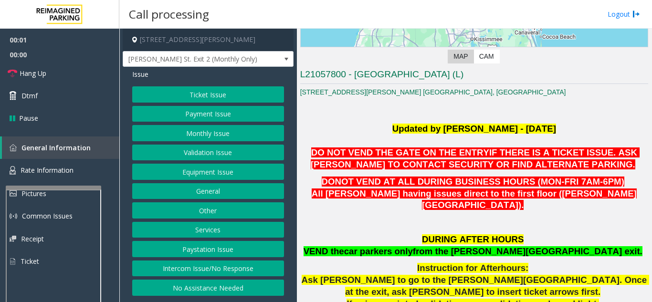
scroll to position [191, 0]
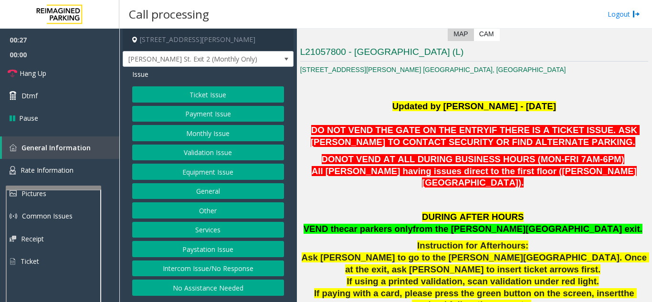
click at [229, 180] on div "Ticket Issue Payment Issue Monthly Issue Validation Issue Equipment Issue Gener…" at bounding box center [208, 191] width 152 height 210
click at [231, 173] on button "Equipment Issue" at bounding box center [208, 172] width 152 height 16
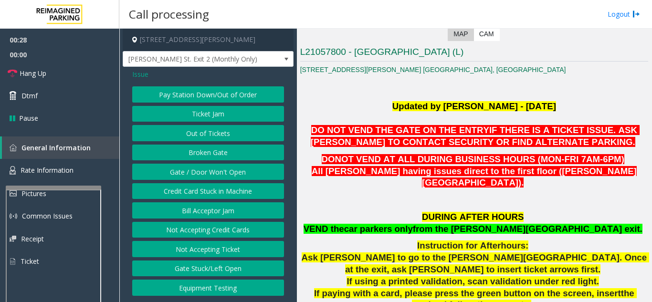
click at [231, 173] on button "Gate / Door Won't Open" at bounding box center [208, 172] width 152 height 16
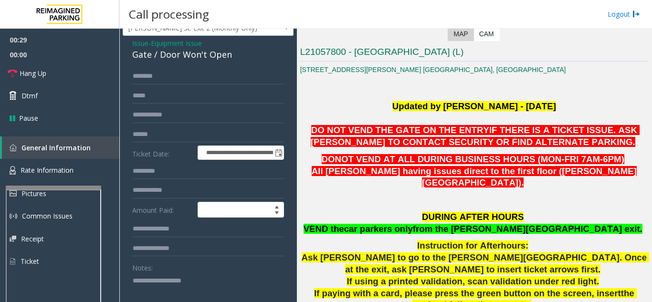
scroll to position [48, 0]
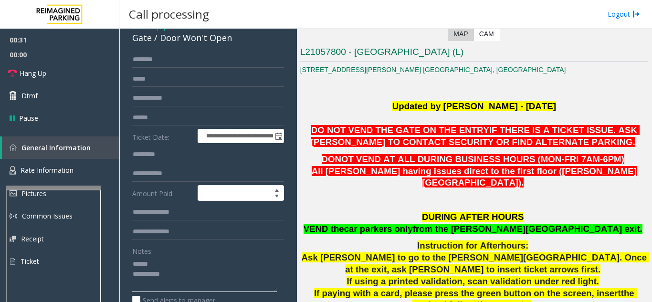
click at [178, 262] on textarea at bounding box center [204, 274] width 145 height 36
drag, startPoint x: 158, startPoint y: 38, endPoint x: 235, endPoint y: 41, distance: 76.9
click at [235, 41] on div "Gate / Door Won't Open" at bounding box center [208, 38] width 152 height 13
click at [207, 274] on textarea at bounding box center [204, 274] width 145 height 36
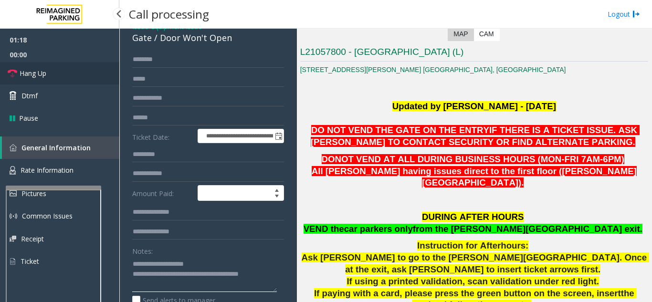
type textarea "**********"
click at [75, 81] on link "Hang Up" at bounding box center [59, 73] width 119 height 22
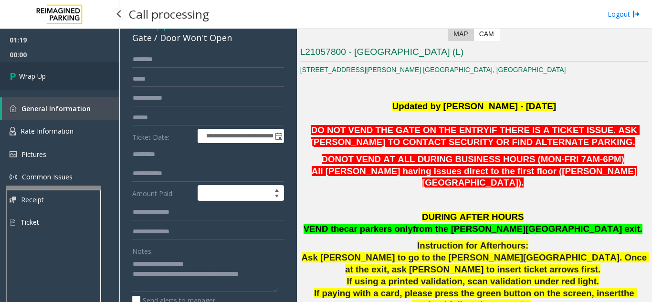
click at [75, 81] on link "Wrap Up" at bounding box center [59, 76] width 119 height 28
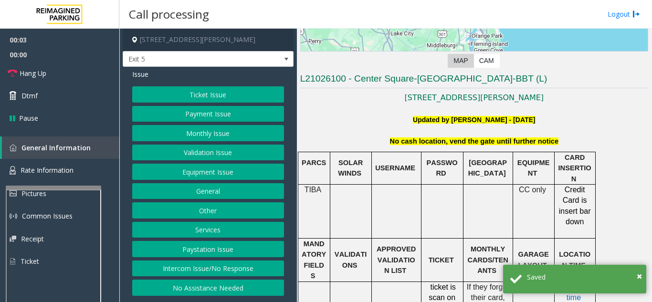
scroll to position [191, 0]
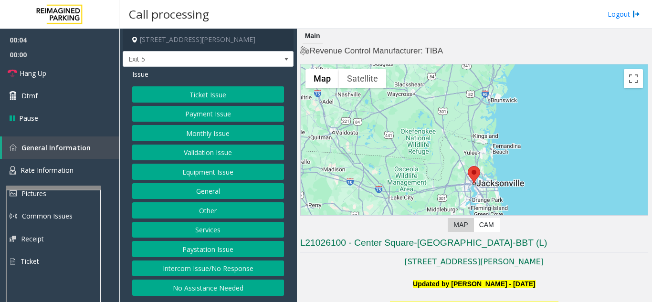
scroll to position [191, 0]
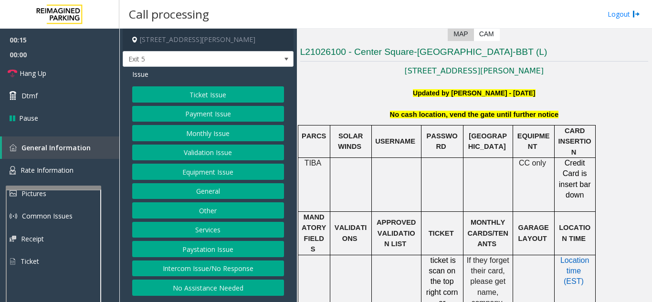
click at [209, 272] on button "Intercom Issue/No Response" at bounding box center [208, 269] width 152 height 16
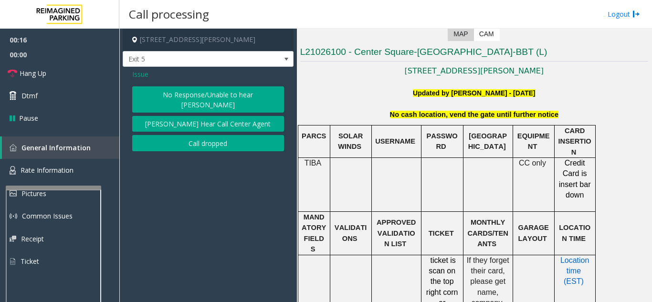
click at [180, 98] on button "No Response/Unable to hear [PERSON_NAME]" at bounding box center [208, 99] width 152 height 26
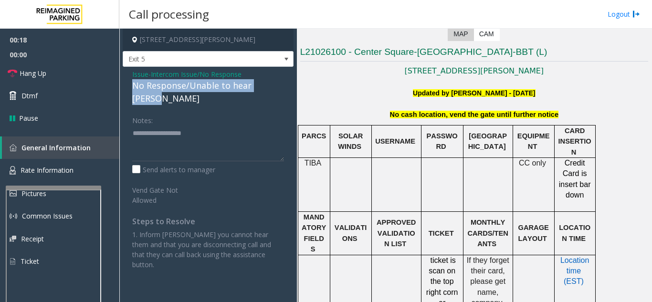
drag, startPoint x: 130, startPoint y: 87, endPoint x: 279, endPoint y: 84, distance: 149.0
click at [279, 84] on div "Issue - Intercom Issue/No Response No Response/Unable to hear [PERSON_NAME] Not…" at bounding box center [208, 173] width 171 height 212
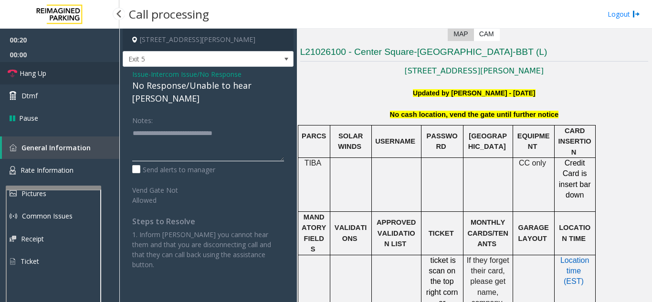
type textarea "**********"
click at [54, 78] on link "Hang Up" at bounding box center [59, 73] width 119 height 22
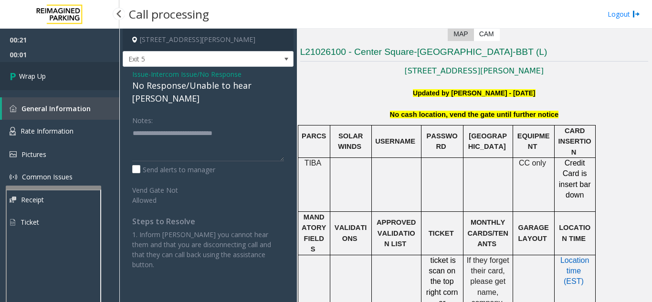
click at [54, 78] on link "Wrap Up" at bounding box center [59, 76] width 119 height 28
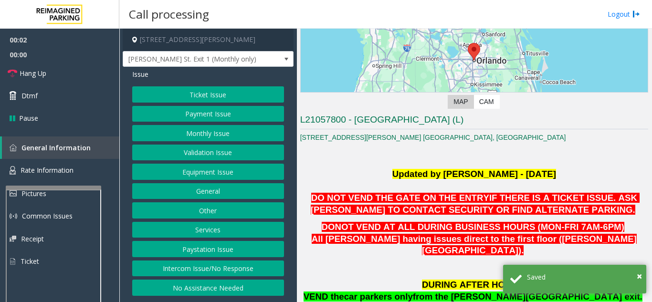
scroll to position [191, 0]
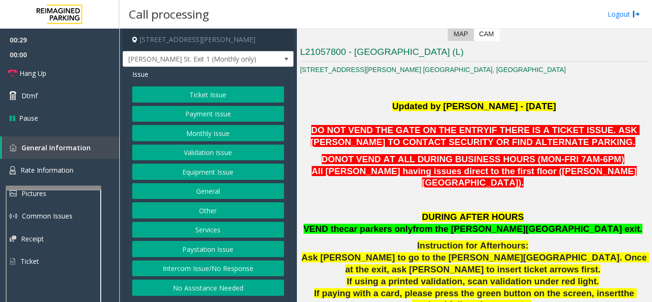
click at [211, 174] on button "Equipment Issue" at bounding box center [208, 172] width 152 height 16
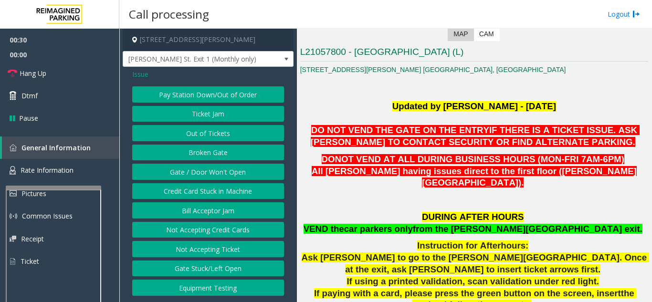
click at [211, 174] on button "Gate / Door Won't Open" at bounding box center [208, 172] width 152 height 16
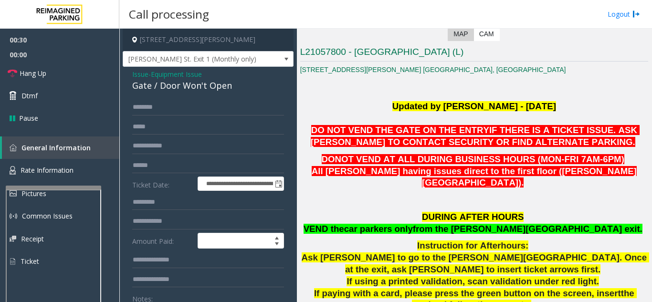
scroll to position [48, 0]
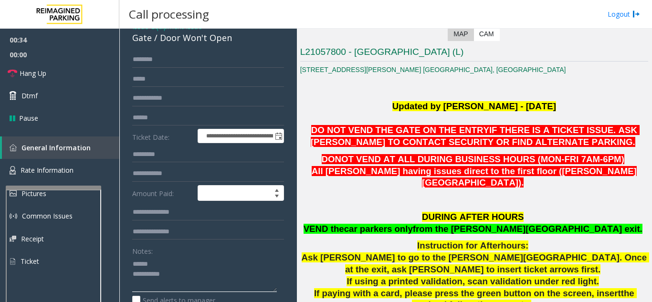
click at [182, 264] on textarea at bounding box center [204, 274] width 145 height 36
drag, startPoint x: 158, startPoint y: 39, endPoint x: 235, endPoint y: 39, distance: 77.3
click at [235, 39] on div "Gate / Door Won't Open" at bounding box center [208, 38] width 152 height 13
click at [213, 274] on textarea at bounding box center [204, 274] width 145 height 36
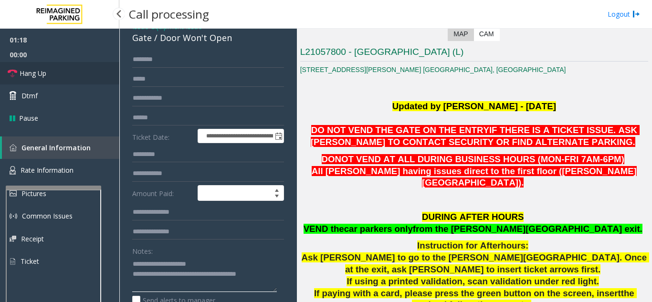
type textarea "**********"
click at [86, 70] on link "Hang Up" at bounding box center [59, 73] width 119 height 22
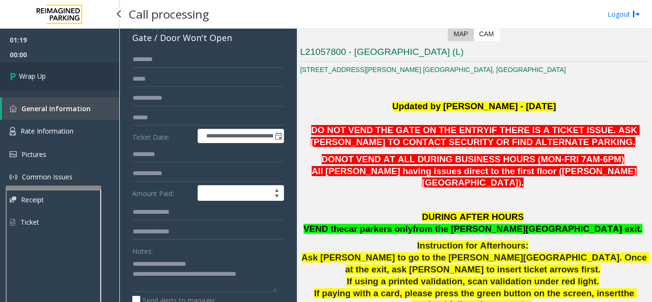
click at [86, 70] on link "Wrap Up" at bounding box center [59, 76] width 119 height 28
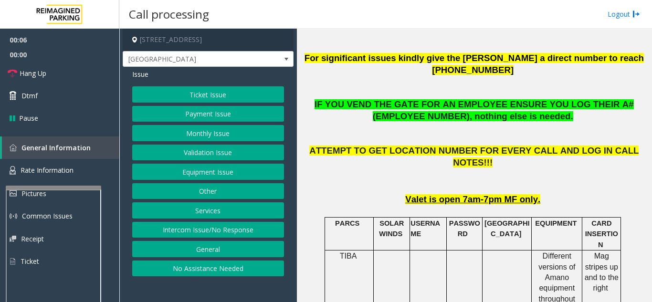
scroll to position [382, 0]
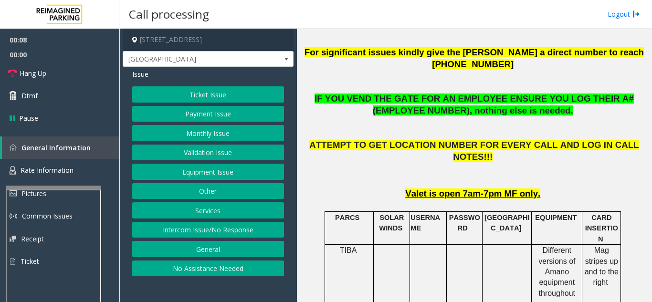
click at [211, 156] on button "Validation Issue" at bounding box center [208, 153] width 152 height 16
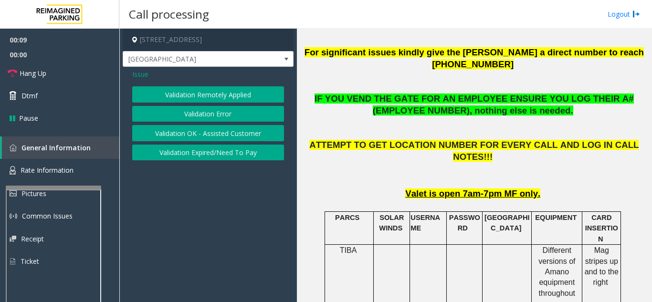
click at [207, 119] on button "Validation Error" at bounding box center [208, 114] width 152 height 16
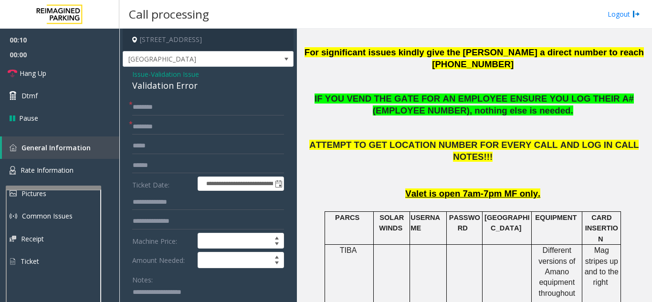
scroll to position [48, 0]
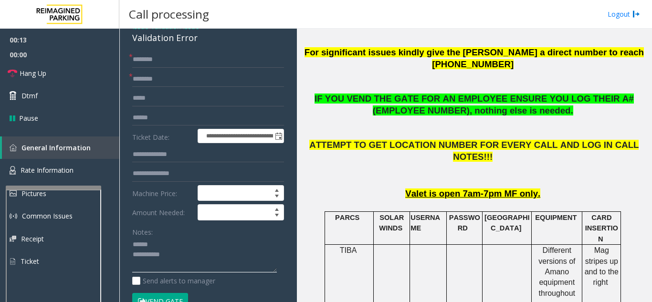
click at [169, 244] on textarea at bounding box center [204, 255] width 145 height 36
drag, startPoint x: 127, startPoint y: 42, endPoint x: 198, endPoint y: 42, distance: 70.2
click at [208, 251] on textarea at bounding box center [204, 255] width 145 height 36
type textarea "**********"
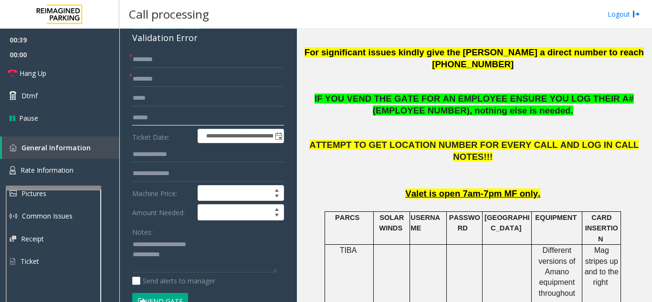
click at [138, 114] on input "text" at bounding box center [208, 118] width 152 height 16
click at [164, 295] on button "Vend Gate" at bounding box center [160, 301] width 56 height 16
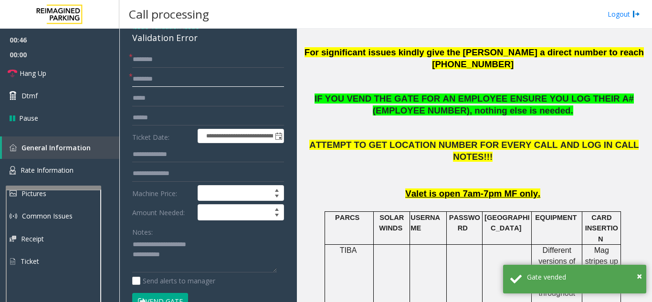
click at [153, 78] on input "text" at bounding box center [208, 79] width 152 height 16
type input "**"
click at [161, 62] on input "text" at bounding box center [208, 60] width 152 height 16
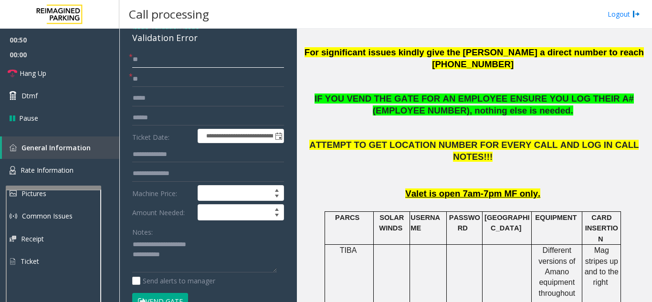
type input "**"
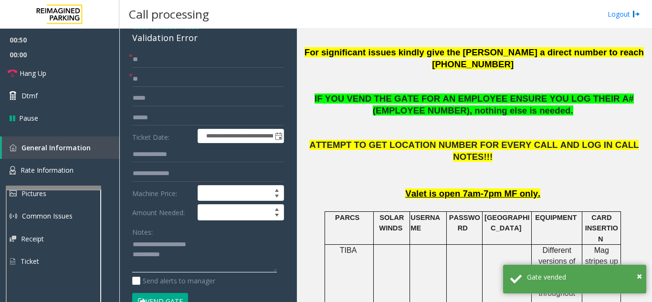
click at [204, 254] on textarea at bounding box center [204, 255] width 145 height 36
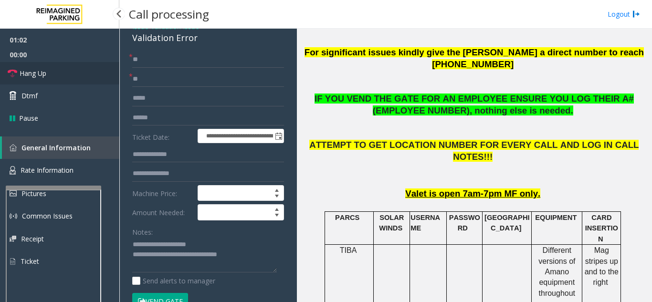
click at [32, 69] on span "Hang Up" at bounding box center [33, 73] width 27 height 10
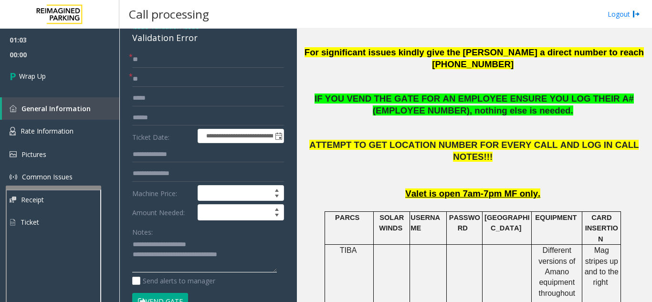
click at [257, 258] on textarea at bounding box center [204, 255] width 145 height 36
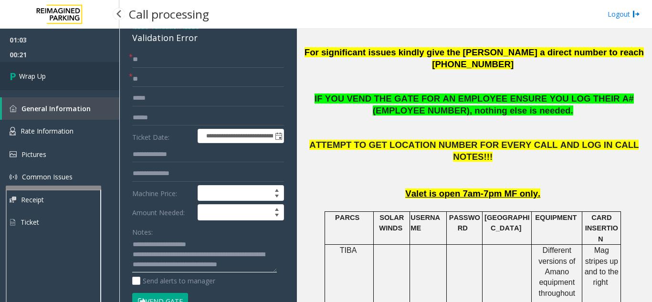
type textarea "**********"
click at [49, 81] on link "Wrap Up" at bounding box center [59, 76] width 119 height 28
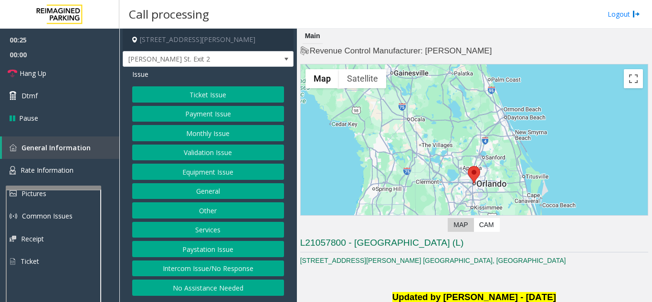
click at [247, 274] on button "Intercom Issue/No Response" at bounding box center [208, 269] width 152 height 16
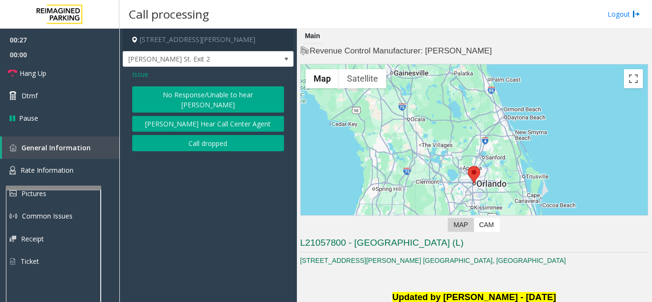
click at [193, 117] on button "[PERSON_NAME] Hear Call Center Agent" at bounding box center [208, 124] width 152 height 16
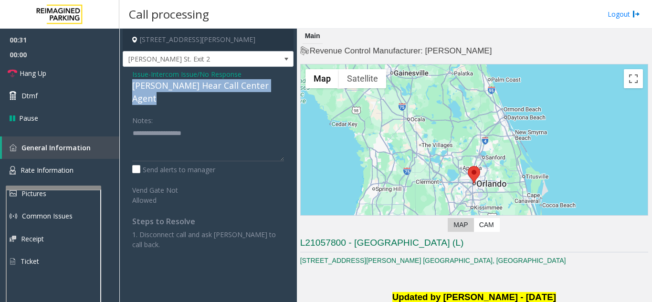
drag, startPoint x: 131, startPoint y: 89, endPoint x: 284, endPoint y: 86, distance: 152.8
click at [284, 86] on div "Issue - Intercom Issue/No Response Parker Cannot Hear Call Center Agent Notes: …" at bounding box center [208, 168] width 171 height 202
click at [53, 71] on link "Hang Up" at bounding box center [59, 73] width 119 height 22
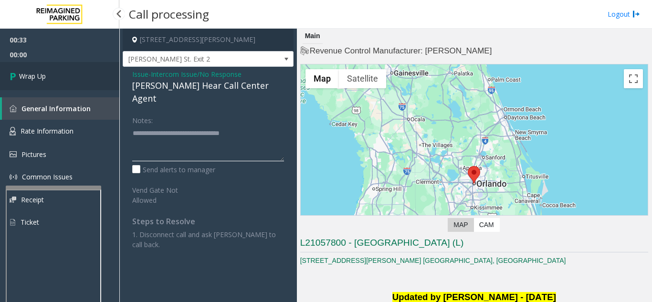
type textarea "**********"
click at [34, 73] on span "Wrap Up" at bounding box center [32, 76] width 27 height 10
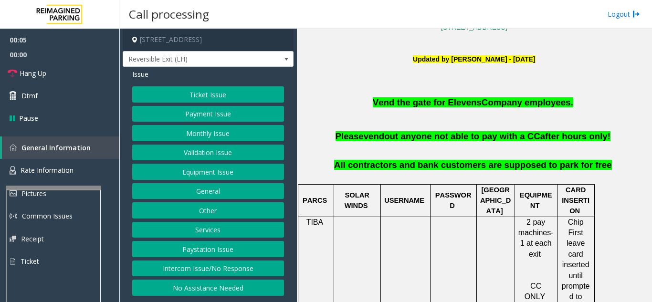
scroll to position [239, 0]
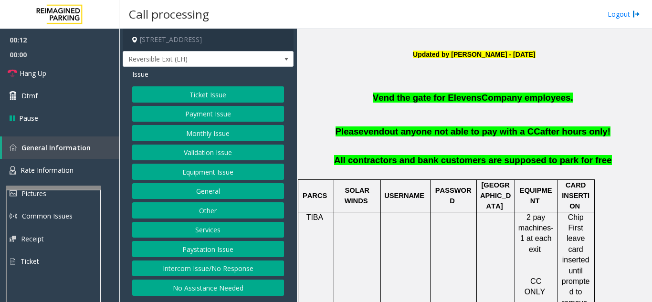
click at [201, 277] on button "Intercom Issue/No Response" at bounding box center [208, 269] width 152 height 16
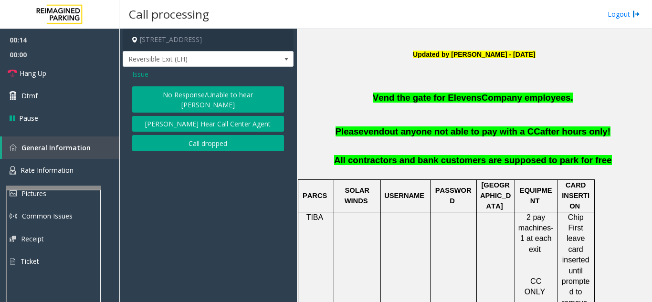
click at [159, 104] on button "No Response/Unable to hear [PERSON_NAME]" at bounding box center [208, 99] width 152 height 26
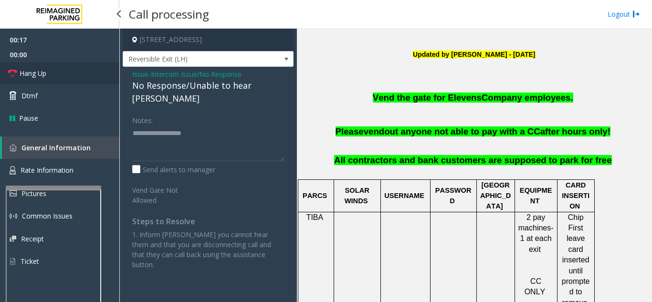
click at [75, 80] on link "Hang Up" at bounding box center [59, 73] width 119 height 22
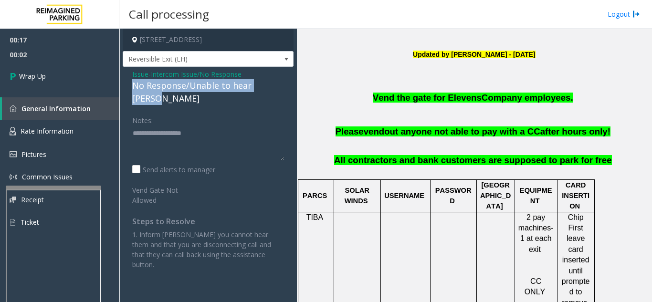
drag, startPoint x: 129, startPoint y: 95, endPoint x: 284, endPoint y: 94, distance: 154.7
click at [284, 94] on div "Issue - Intercom Issue/No Response No Response/Unable to hear [PERSON_NAME] Not…" at bounding box center [208, 173] width 171 height 212
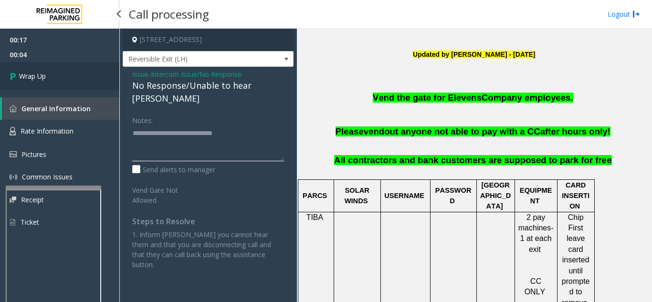
type textarea "**********"
click at [61, 87] on link "Wrap Up" at bounding box center [59, 76] width 119 height 28
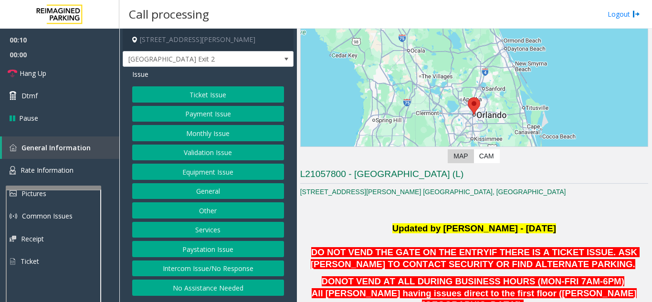
scroll to position [191, 0]
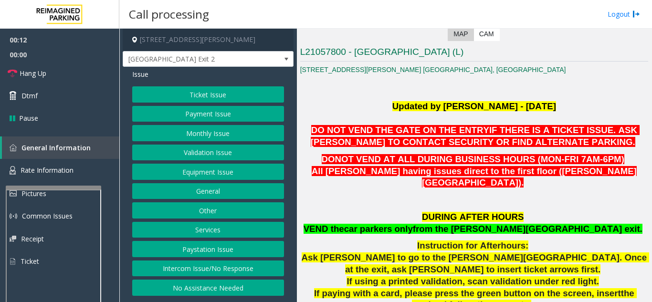
click at [204, 175] on button "Equipment Issue" at bounding box center [208, 172] width 152 height 16
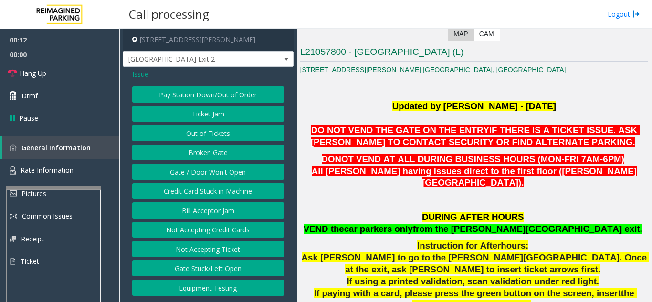
click at [204, 175] on button "Gate / Door Won't Open" at bounding box center [208, 172] width 152 height 16
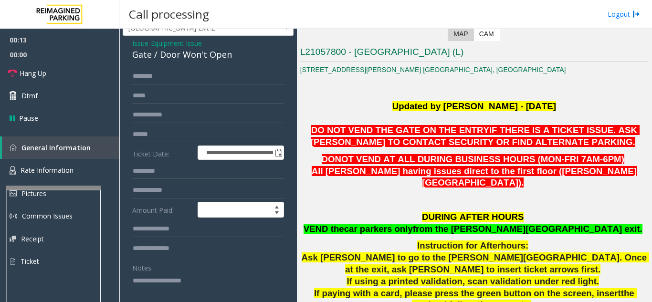
scroll to position [48, 0]
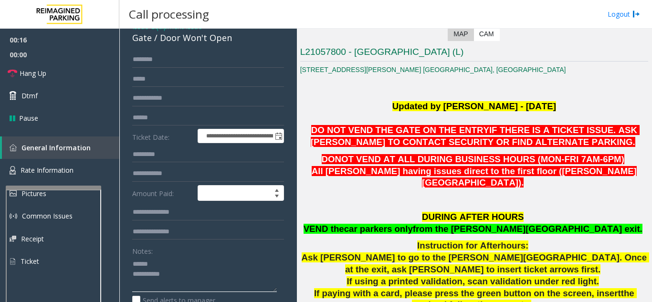
click at [169, 265] on textarea at bounding box center [204, 274] width 145 height 36
drag, startPoint x: 157, startPoint y: 39, endPoint x: 248, endPoint y: 46, distance: 91.0
click at [248, 46] on div "**********" at bounding box center [208, 266] width 171 height 494
click at [196, 283] on textarea at bounding box center [204, 274] width 145 height 36
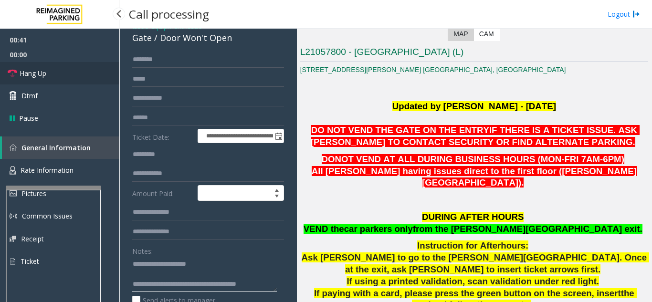
type textarea "**********"
click at [63, 72] on link "Hang Up" at bounding box center [59, 73] width 119 height 22
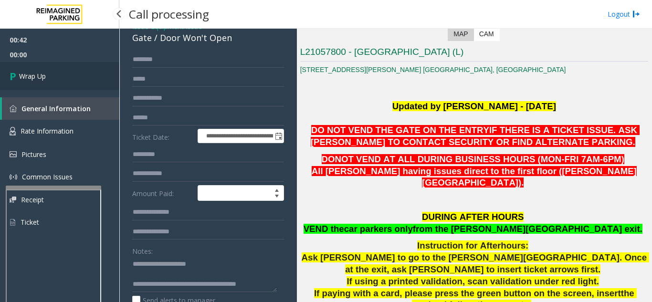
click at [63, 72] on link "Wrap Up" at bounding box center [59, 76] width 119 height 28
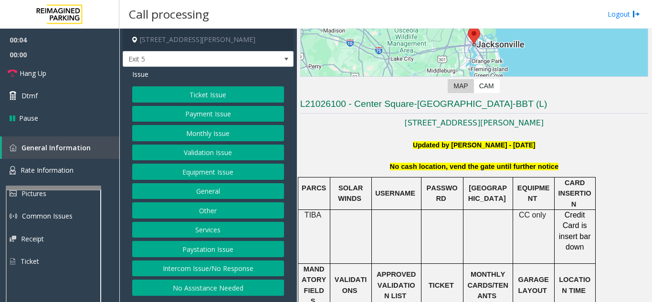
scroll to position [143, 0]
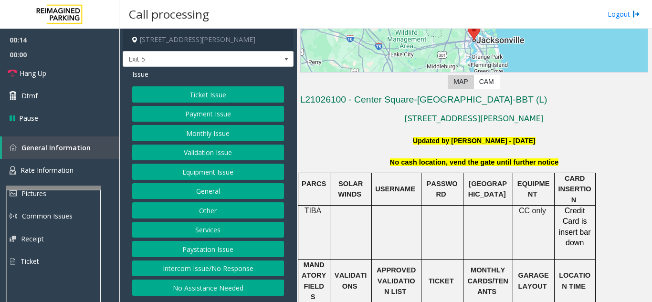
click at [200, 258] on div "Ticket Issue Payment Issue Monthly Issue Validation Issue Equipment Issue Gener…" at bounding box center [208, 191] width 152 height 210
click at [160, 174] on button "Equipment Issue" at bounding box center [208, 172] width 152 height 16
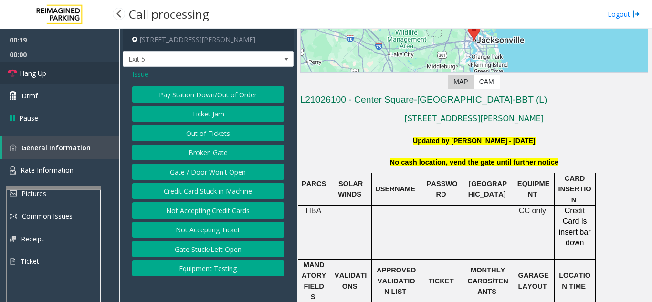
click at [46, 75] on span "Hang Up" at bounding box center [33, 73] width 27 height 10
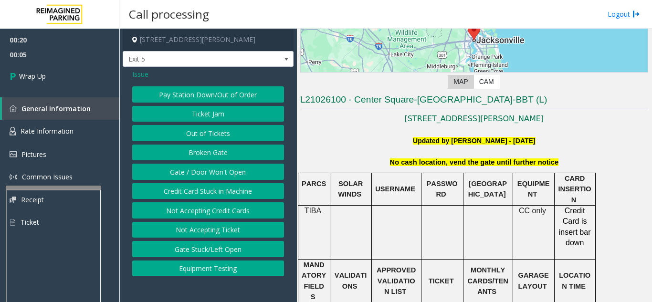
click at [140, 72] on span "Issue" at bounding box center [140, 74] width 16 height 10
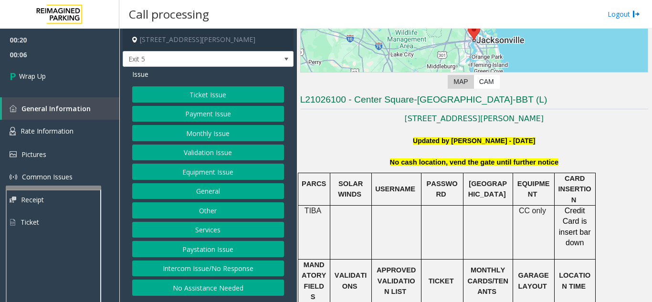
click at [194, 269] on button "Intercom Issue/No Response" at bounding box center [208, 269] width 152 height 16
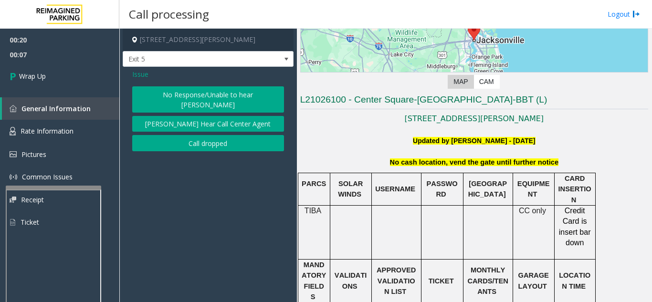
click at [169, 103] on div "No Response/Unable to hear parker Parker Cannot Hear Call Center Agent Call dro…" at bounding box center [208, 118] width 152 height 65
drag, startPoint x: 154, startPoint y: 94, endPoint x: 161, endPoint y: 94, distance: 7.2
click at [161, 94] on button "No Response/Unable to hear [PERSON_NAME]" at bounding box center [208, 99] width 152 height 26
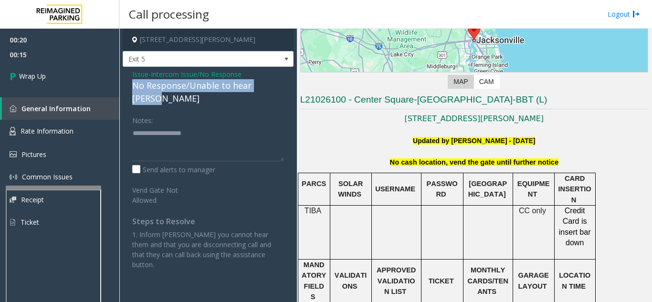
drag, startPoint x: 129, startPoint y: 87, endPoint x: 254, endPoint y: 86, distance: 125.6
click at [290, 85] on div "Issue - Intercom Issue/No Response No Response/Unable to hear [PERSON_NAME] Not…" at bounding box center [208, 173] width 171 height 212
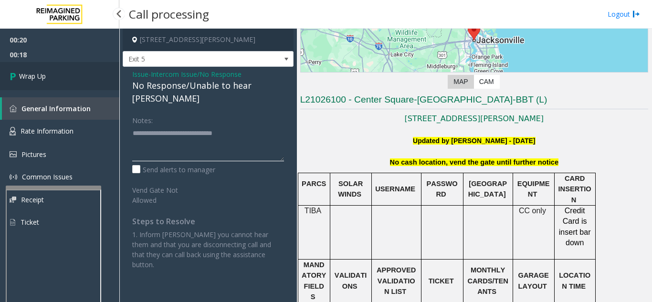
type textarea "**********"
click at [47, 77] on link "Wrap Up" at bounding box center [59, 76] width 119 height 28
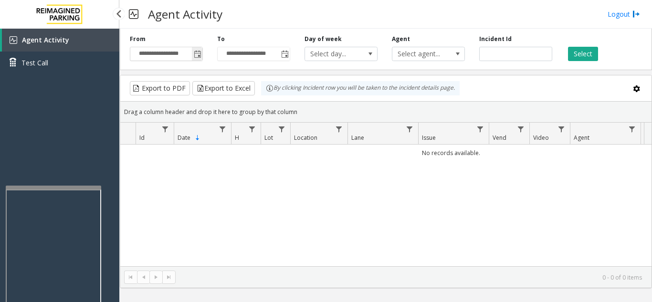
click at [199, 56] on span "Toggle popup" at bounding box center [198, 55] width 8 height 8
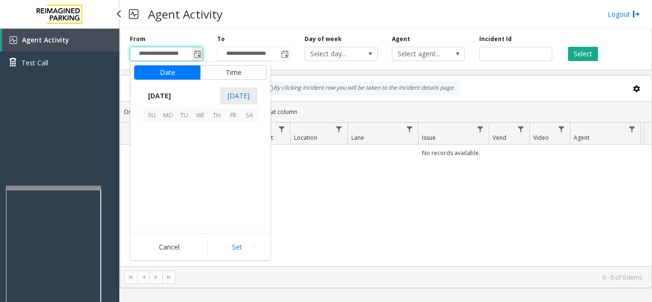
scroll to position [171348, 0]
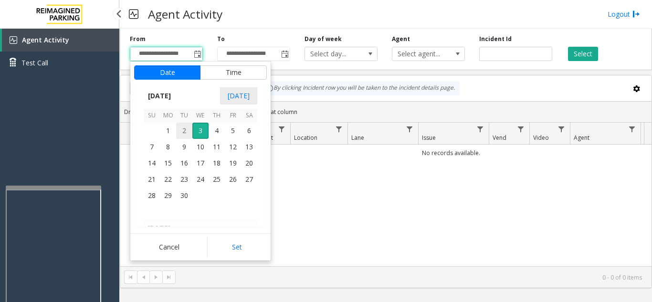
click at [187, 136] on span "2" at bounding box center [184, 131] width 16 height 16
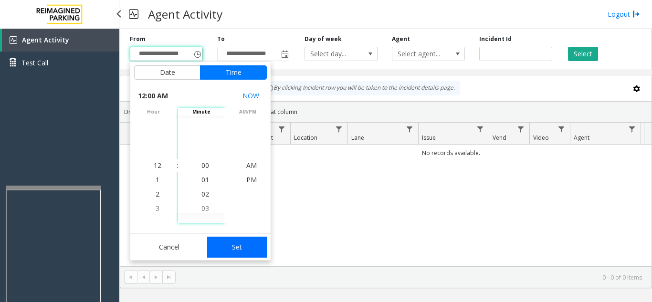
click at [234, 249] on button "Set" at bounding box center [237, 247] width 60 height 21
type input "**********"
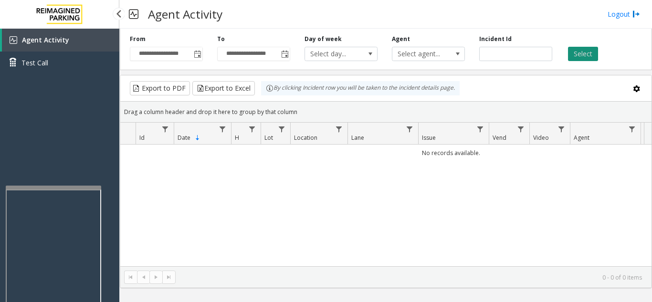
click at [585, 56] on button "Select" at bounding box center [583, 54] width 30 height 14
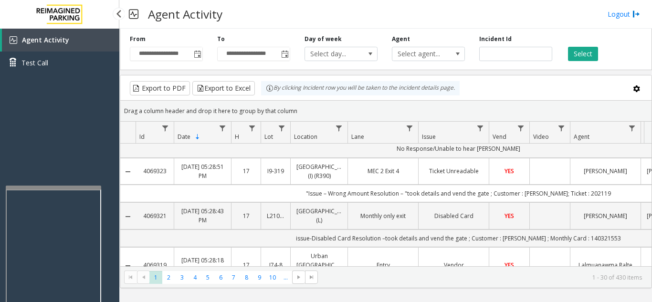
scroll to position [0, 0]
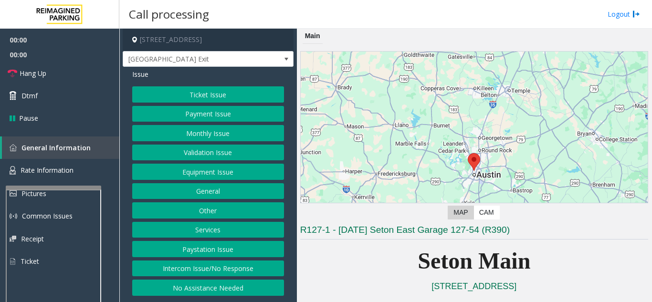
scroll to position [191, 0]
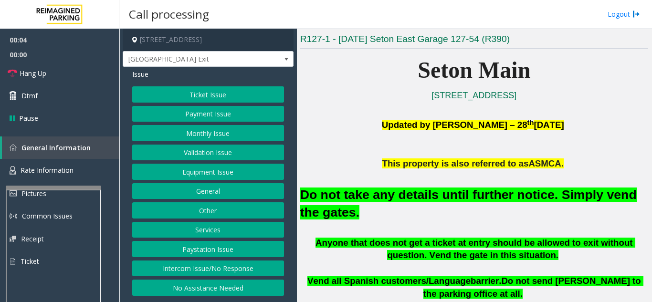
click at [241, 179] on button "Equipment Issue" at bounding box center [208, 172] width 152 height 16
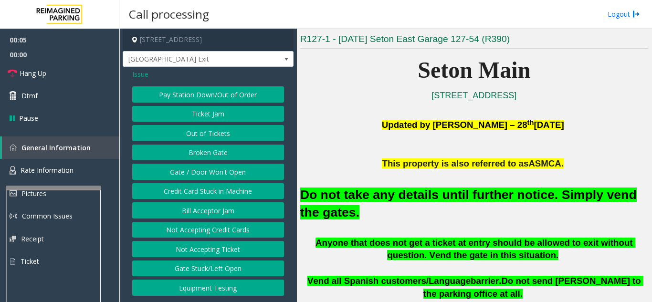
click at [241, 179] on button "Gate / Door Won't Open" at bounding box center [208, 172] width 152 height 16
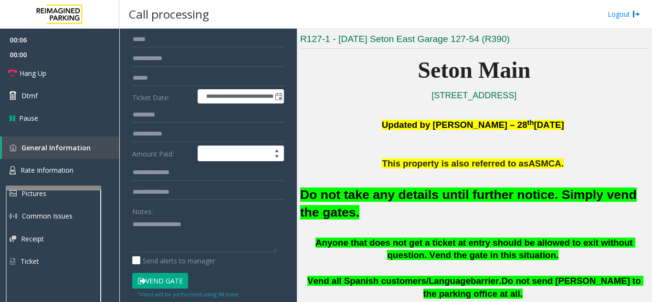
scroll to position [95, 0]
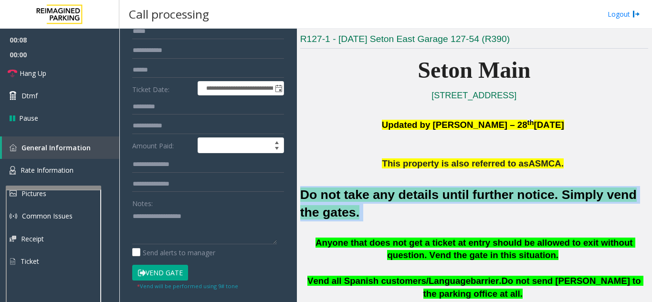
drag, startPoint x: 343, startPoint y: 218, endPoint x: 301, endPoint y: 197, distance: 46.8
click at [301, 197] on h2 "Do not take any details until further notice. Simply vend the gates." at bounding box center [474, 203] width 348 height 35
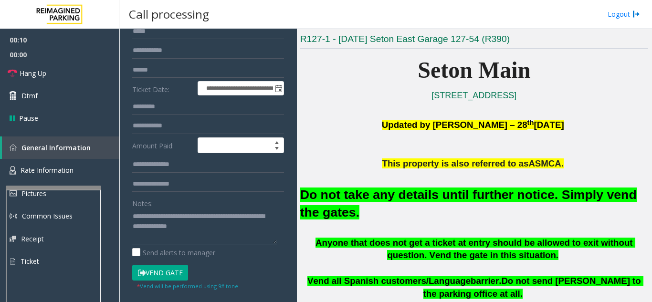
type textarea "**********"
click at [155, 272] on button "Vend Gate" at bounding box center [160, 273] width 56 height 16
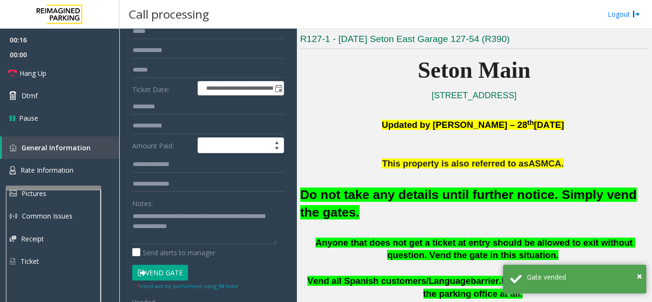
click at [320, 120] on p "Updated by Pranav Babbar – 28 th August 2024" at bounding box center [474, 130] width 348 height 28
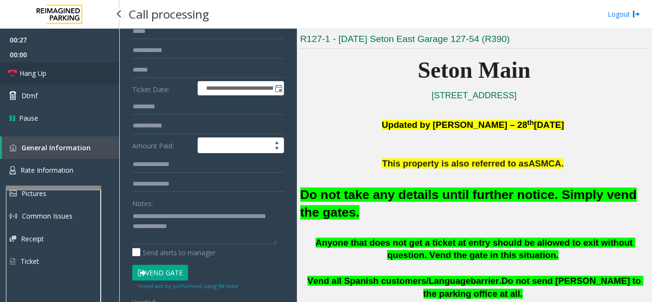
click at [82, 81] on link "Hang Up" at bounding box center [59, 73] width 119 height 22
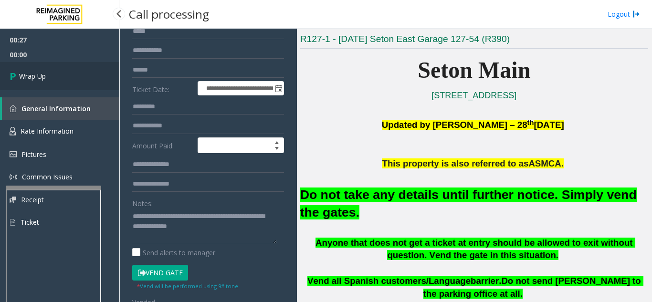
click at [82, 81] on link "Wrap Up" at bounding box center [59, 76] width 119 height 28
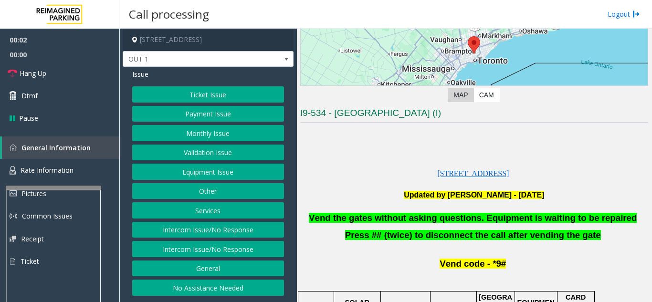
scroll to position [143, 0]
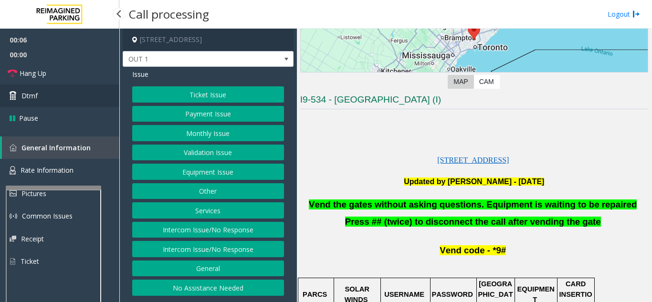
click at [42, 96] on link "Dtmf" at bounding box center [59, 96] width 119 height 22
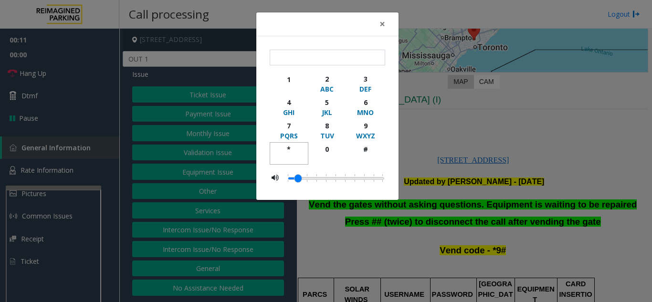
click at [293, 153] on div "*" at bounding box center [289, 149] width 26 height 10
type input "*"
click at [433, 127] on div "× * 1 2 ABC 3 DEF 4 GHI 5 JKL 6 MNO 7 PQRS 8 TUV 9 WXYZ * 0 #" at bounding box center [326, 151] width 652 height 302
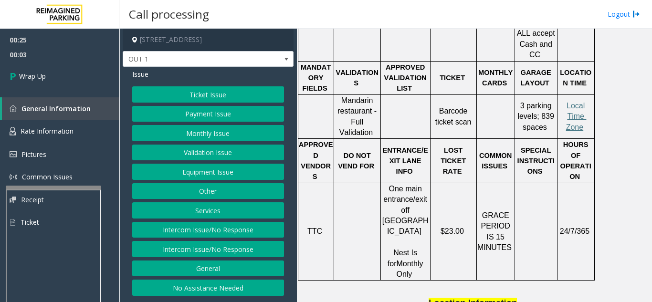
scroll to position [476, 0]
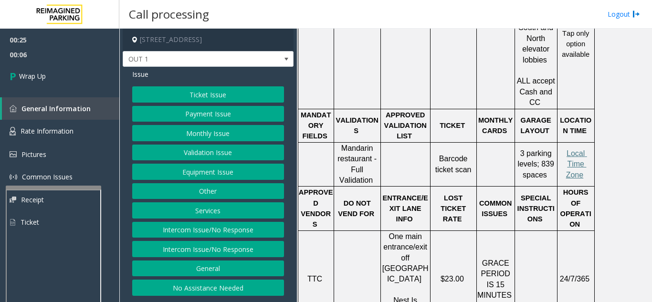
click at [231, 176] on button "Equipment Issue" at bounding box center [208, 172] width 152 height 16
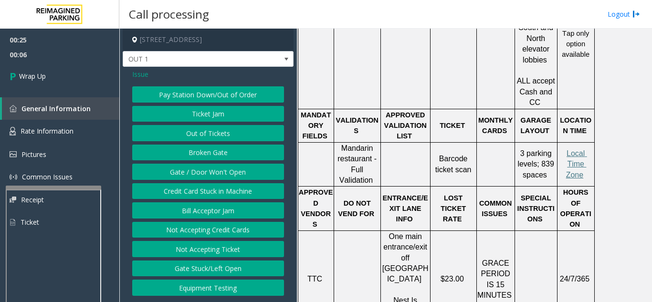
click at [231, 176] on button "Gate / Door Won't Open" at bounding box center [208, 172] width 152 height 16
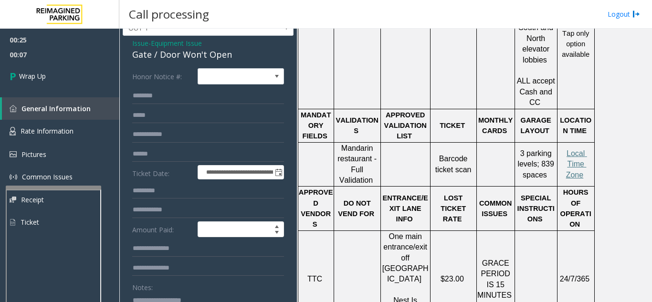
scroll to position [48, 0]
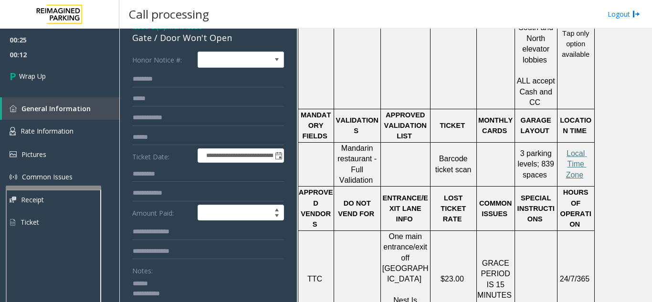
click at [173, 284] on textarea at bounding box center [204, 294] width 145 height 36
drag, startPoint x: 158, startPoint y: 39, endPoint x: 230, endPoint y: 38, distance: 72.1
click at [230, 38] on div "Gate / Door Won't Open" at bounding box center [208, 38] width 152 height 13
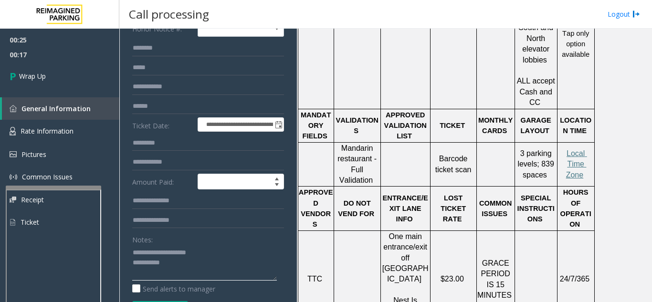
scroll to position [95, 0]
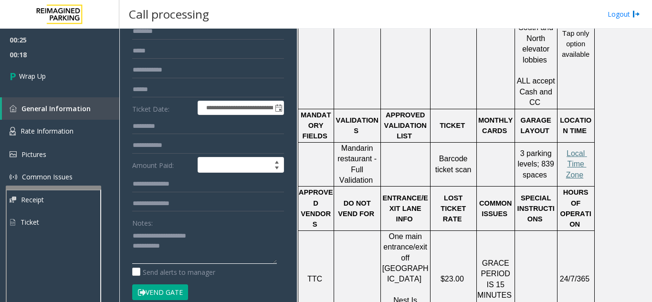
click at [192, 252] on textarea at bounding box center [204, 246] width 145 height 36
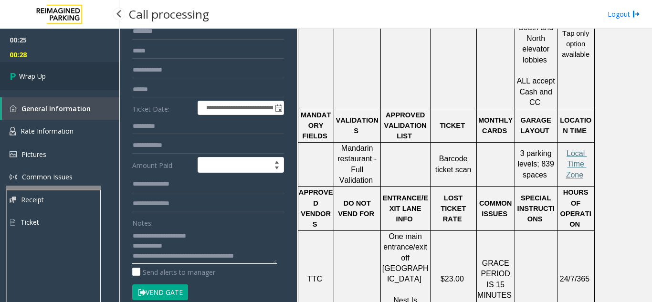
type textarea "**********"
click at [34, 76] on span "Wrap Up" at bounding box center [32, 76] width 27 height 10
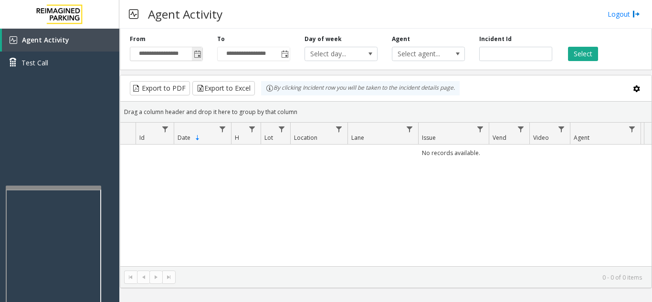
click at [198, 57] on span "Toggle popup" at bounding box center [198, 55] width 8 height 8
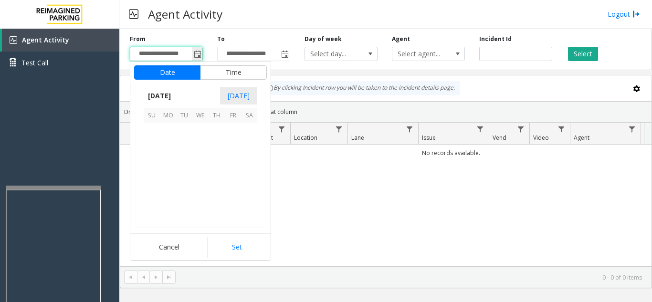
scroll to position [171348, 0]
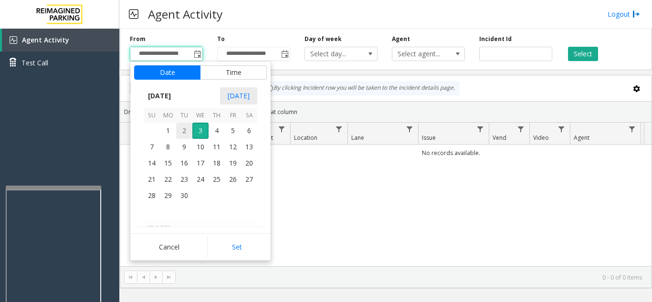
click at [185, 134] on span "2" at bounding box center [184, 131] width 16 height 16
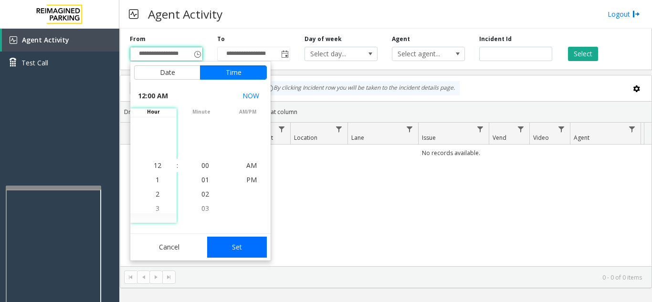
click at [245, 244] on button "Set" at bounding box center [237, 247] width 60 height 21
type input "**********"
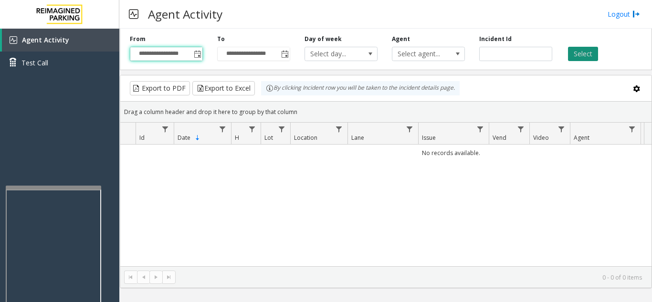
click at [582, 53] on button "Select" at bounding box center [583, 54] width 30 height 14
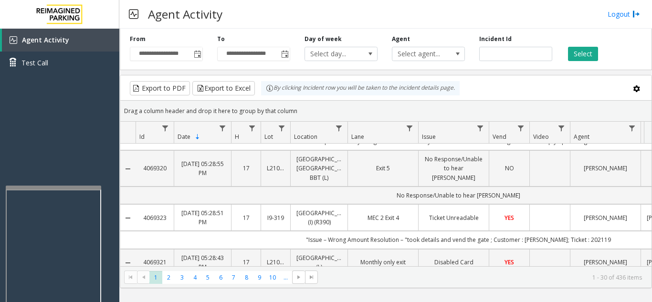
scroll to position [334, 0]
drag, startPoint x: 172, startPoint y: 163, endPoint x: 117, endPoint y: 164, distance: 54.9
click at [117, 164] on app-root "**********" at bounding box center [326, 151] width 652 height 302
click at [188, 194] on td "No Response/Unable to hear [PERSON_NAME]" at bounding box center [459, 195] width 646 height 18
drag, startPoint x: 169, startPoint y: 168, endPoint x: 143, endPoint y: 165, distance: 26.9
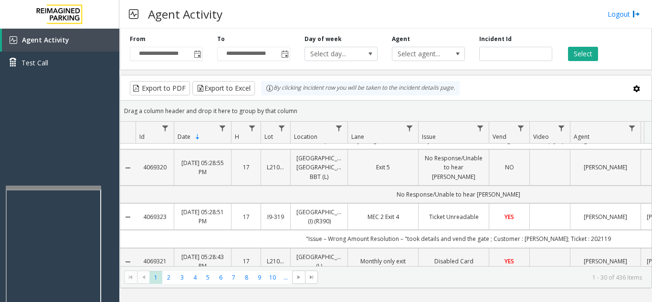
click at [143, 165] on td "4069320" at bounding box center [155, 167] width 38 height 36
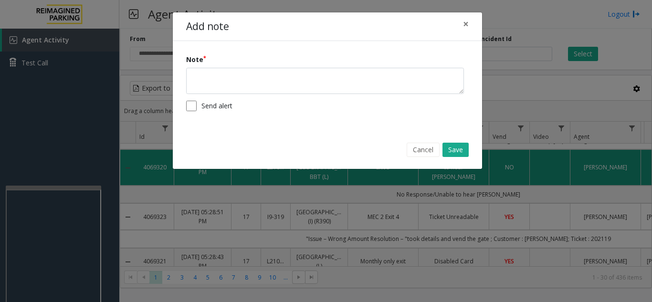
copy link "4069320"
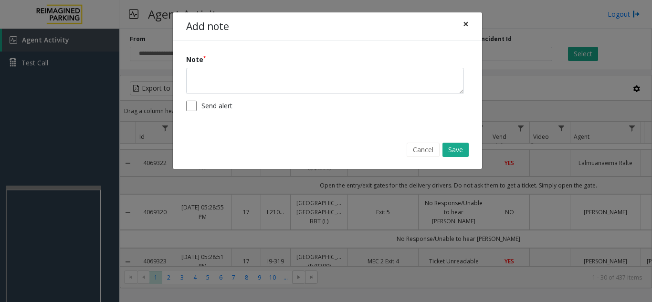
click at [463, 25] on span "×" at bounding box center [466, 23] width 6 height 13
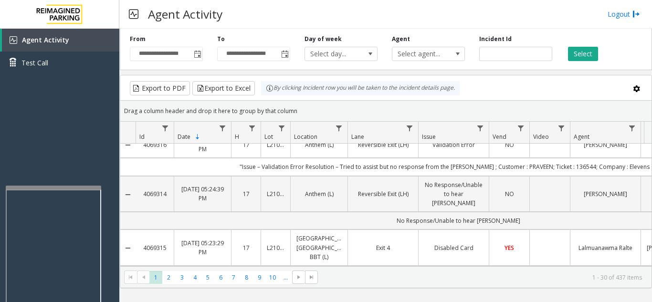
scroll to position [716, 0]
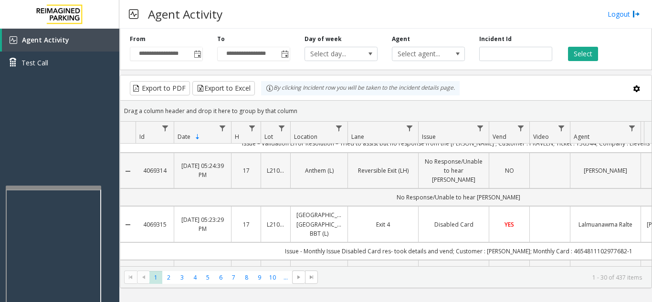
drag, startPoint x: 169, startPoint y: 174, endPoint x: 139, endPoint y: 173, distance: 30.1
click at [139, 173] on td "4069314" at bounding box center [155, 171] width 38 height 36
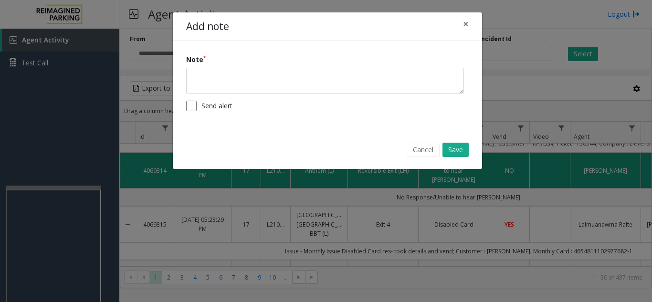
copy link "4069314"
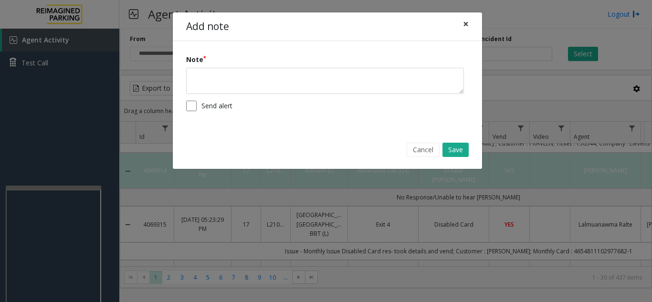
click at [466, 25] on span "×" at bounding box center [466, 23] width 6 height 13
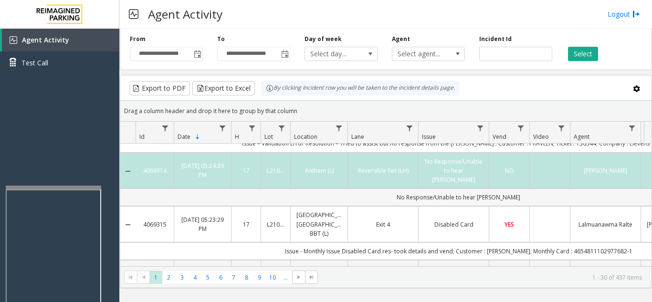
click at [361, 201] on td "No Response/Unable to hear [PERSON_NAME]" at bounding box center [459, 198] width 646 height 18
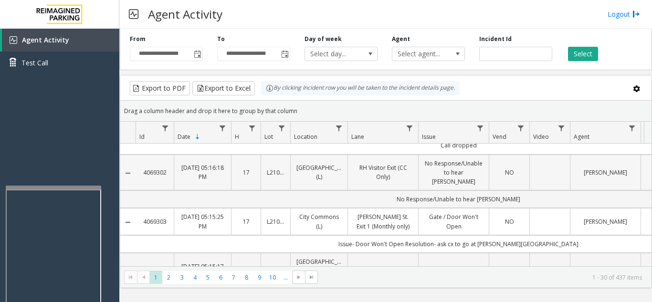
scroll to position [1371, 0]
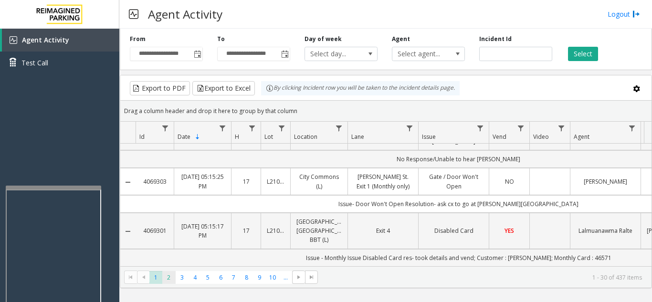
click at [169, 281] on span "2" at bounding box center [168, 277] width 13 height 13
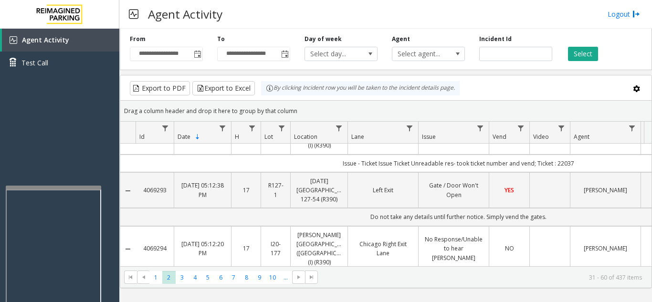
scroll to position [239, 0]
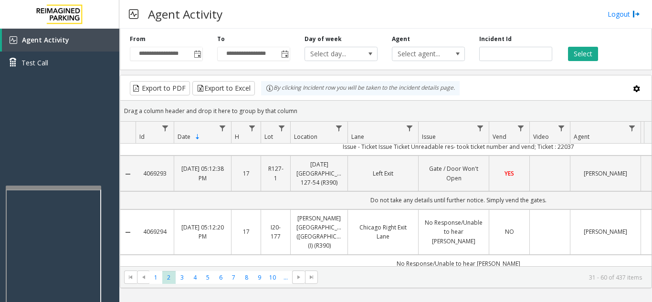
drag, startPoint x: 172, startPoint y: 215, endPoint x: 137, endPoint y: 214, distance: 35.3
click at [137, 214] on td "4069294" at bounding box center [155, 232] width 38 height 45
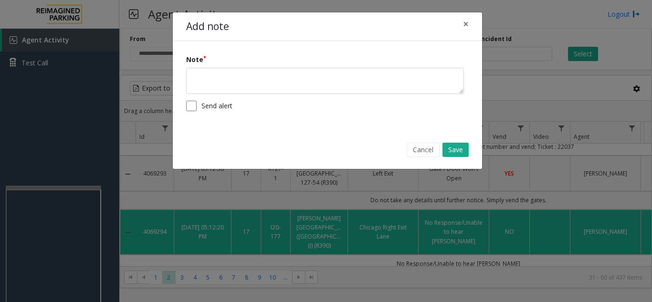
copy link "4069294"
click at [464, 24] on span "×" at bounding box center [466, 23] width 6 height 13
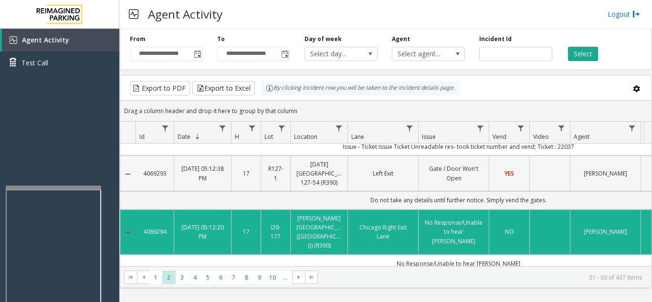
click at [535, 160] on td "Data table" at bounding box center [549, 174] width 41 height 36
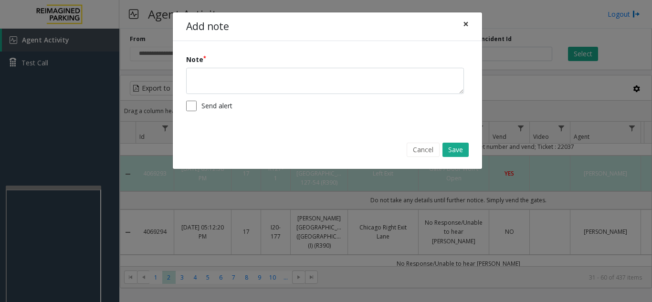
click at [464, 23] on span "×" at bounding box center [466, 23] width 6 height 13
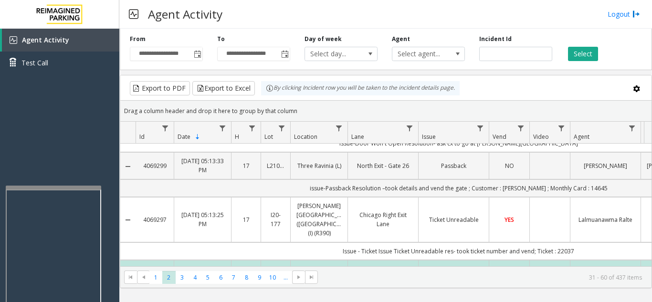
scroll to position [0, 0]
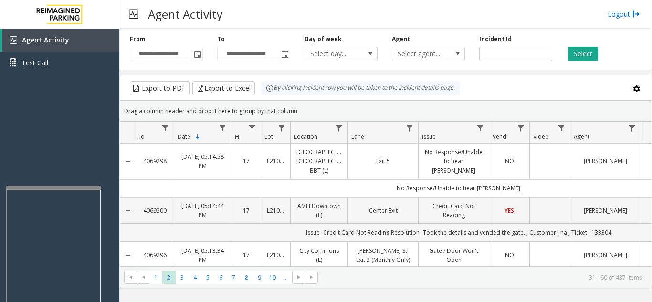
click at [535, 189] on td "No Response/Unable to hear [PERSON_NAME]" at bounding box center [459, 189] width 646 height 18
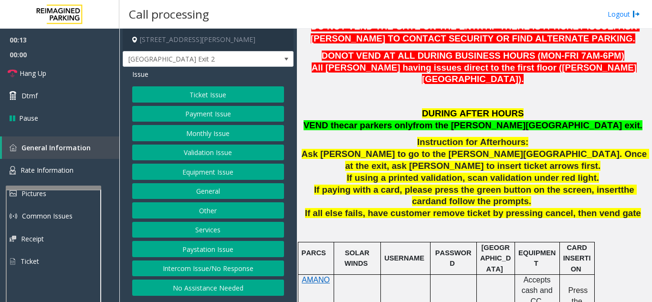
scroll to position [286, 0]
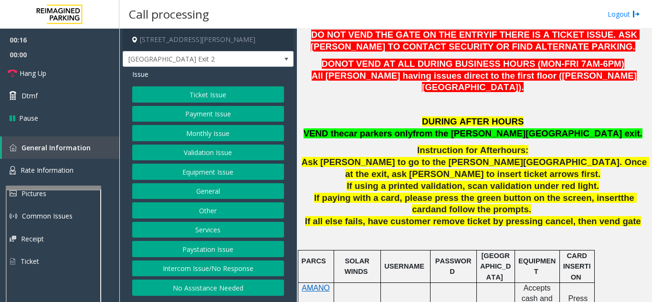
click at [239, 174] on button "Equipment Issue" at bounding box center [208, 172] width 152 height 16
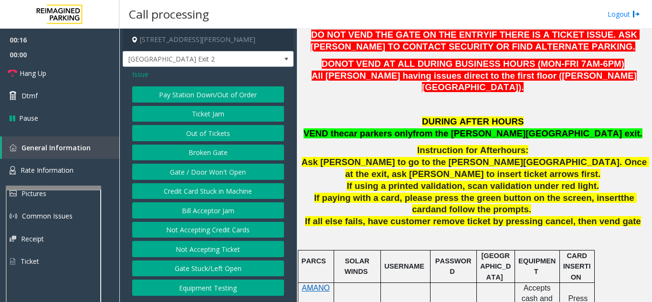
click at [239, 174] on button "Gate / Door Won't Open" at bounding box center [208, 172] width 152 height 16
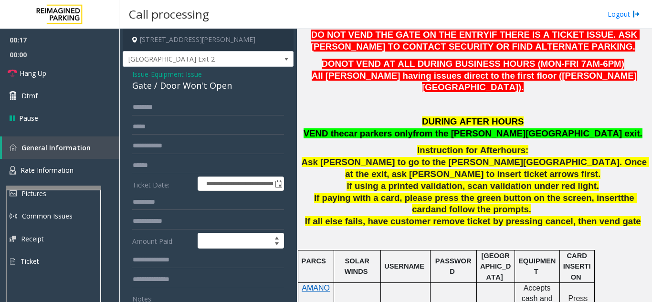
scroll to position [48, 0]
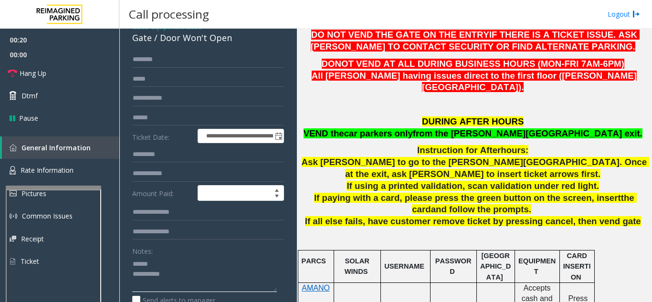
click at [163, 265] on textarea at bounding box center [204, 274] width 145 height 36
drag, startPoint x: 159, startPoint y: 39, endPoint x: 235, endPoint y: 42, distance: 76.0
click at [235, 42] on div "Gate / Door Won't Open" at bounding box center [208, 38] width 152 height 13
click at [199, 274] on textarea at bounding box center [204, 274] width 145 height 36
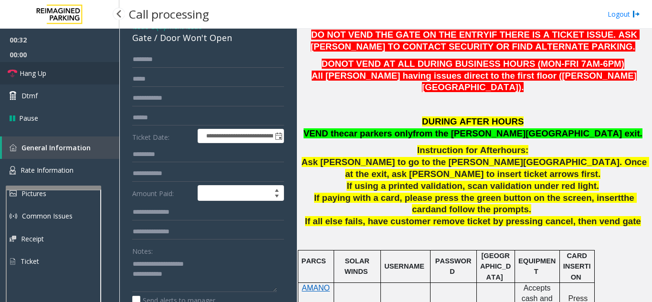
click at [70, 80] on link "Hang Up" at bounding box center [59, 73] width 119 height 22
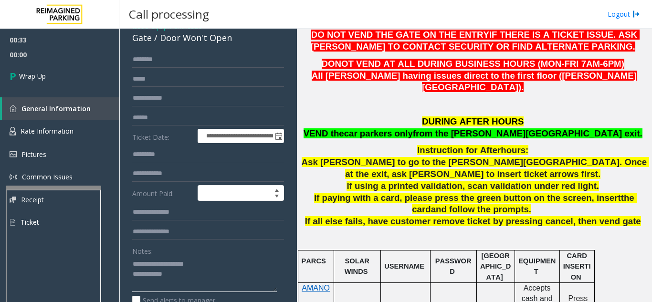
click at [230, 282] on textarea at bounding box center [204, 274] width 145 height 36
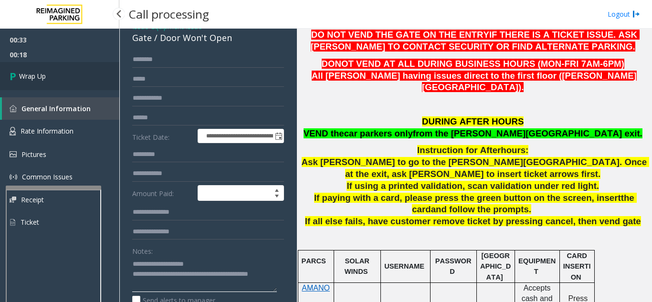
type textarea "**********"
click at [70, 82] on link "Wrap Up" at bounding box center [59, 76] width 119 height 28
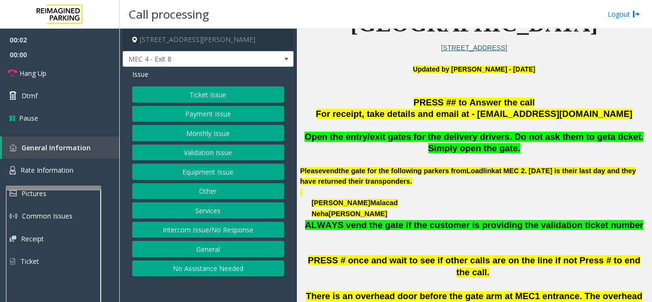
scroll to position [239, 0]
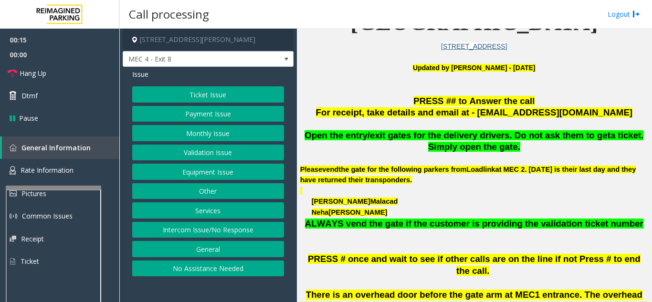
click at [186, 236] on button "Intercom Issue/No Response" at bounding box center [208, 230] width 152 height 16
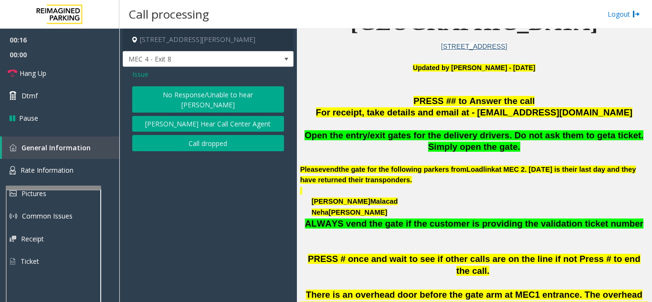
click at [169, 98] on button "No Response/Unable to hear [PERSON_NAME]" at bounding box center [208, 99] width 152 height 26
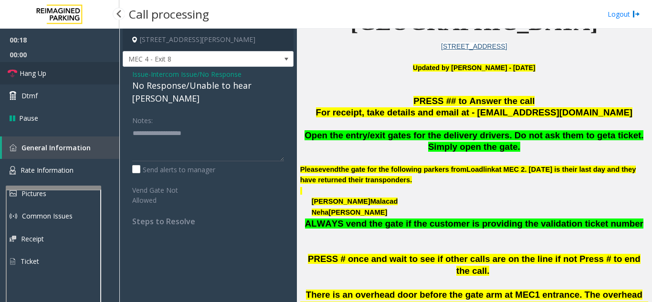
click at [58, 67] on link "Hang Up" at bounding box center [59, 73] width 119 height 22
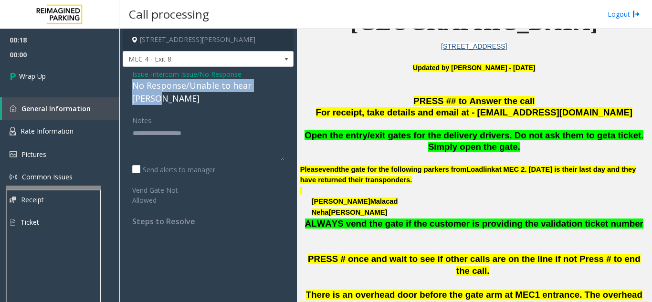
drag, startPoint x: 126, startPoint y: 86, endPoint x: 284, endPoint y: 83, distance: 158.1
click at [284, 83] on div "Issue - Intercom Issue/No Response No Response/Unable to hear [PERSON_NAME] Not…" at bounding box center [208, 151] width 171 height 169
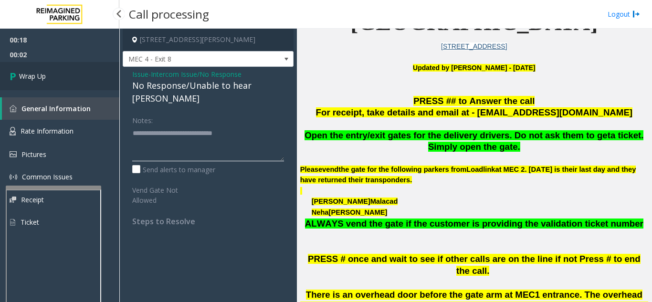
type textarea "**********"
click at [90, 83] on link "Wrap Up" at bounding box center [59, 76] width 119 height 28
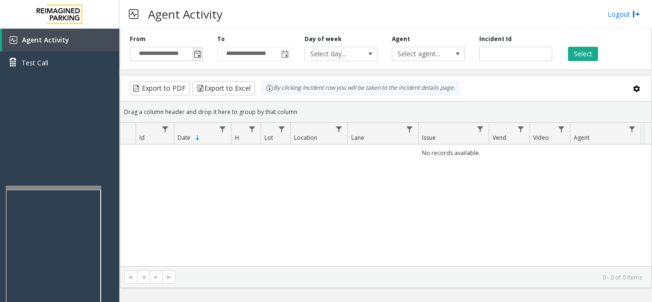
click at [201, 54] on span "Toggle popup" at bounding box center [198, 55] width 8 height 8
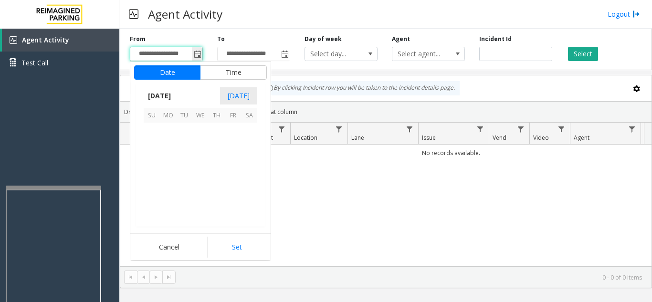
scroll to position [171348, 0]
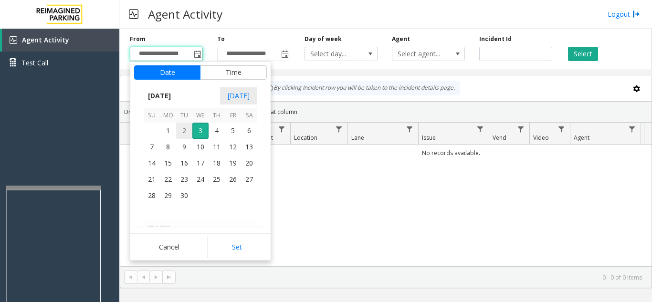
click at [188, 128] on span "2" at bounding box center [184, 131] width 16 height 16
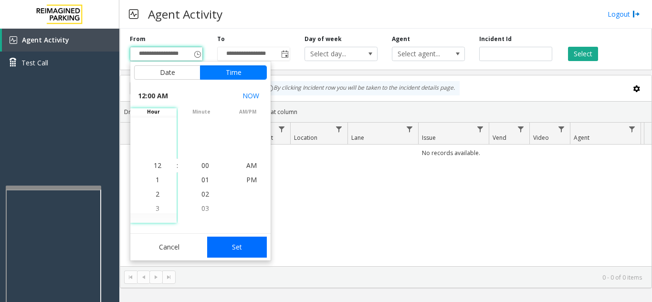
click at [242, 245] on button "Set" at bounding box center [237, 247] width 60 height 21
type input "**********"
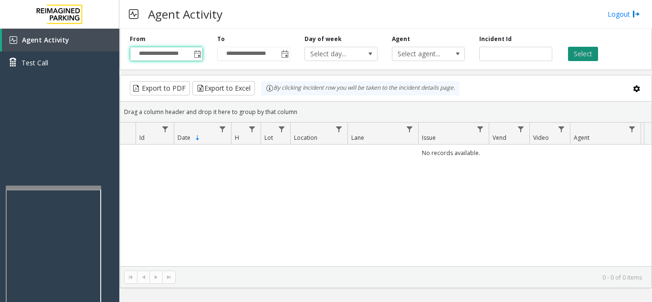
click at [580, 52] on button "Select" at bounding box center [583, 54] width 30 height 14
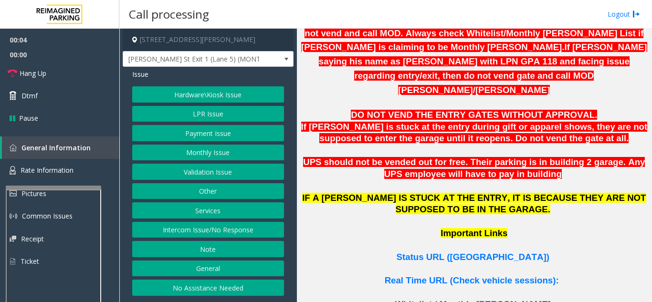
scroll to position [621, 0]
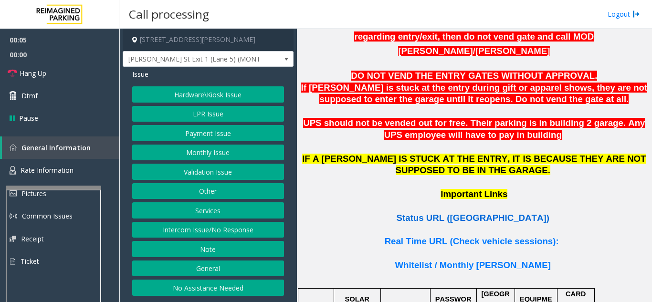
click at [474, 213] on span "Status URL ([GEOGRAPHIC_DATA])" at bounding box center [473, 218] width 153 height 10
click at [187, 119] on button "LPR Issue" at bounding box center [208, 114] width 152 height 16
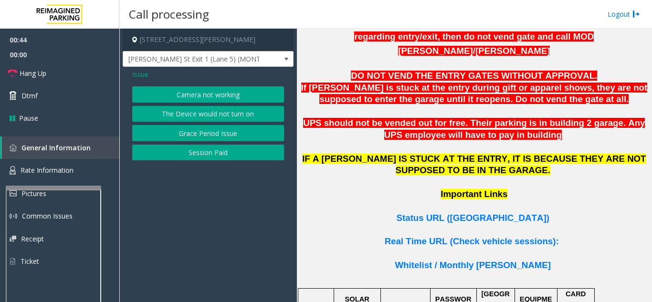
click at [198, 101] on button "Camera not working" at bounding box center [208, 94] width 152 height 16
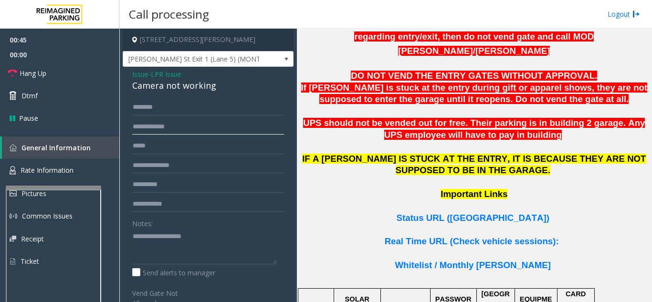
click at [185, 132] on input "text" at bounding box center [208, 127] width 152 height 16
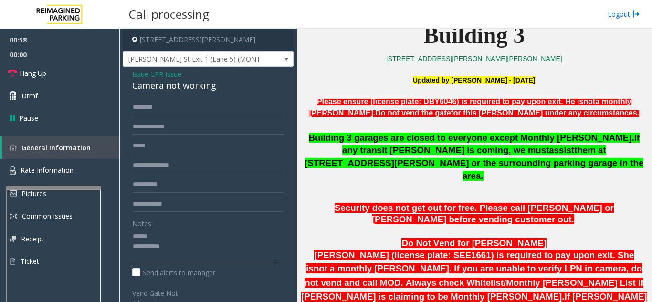
scroll to position [334, 0]
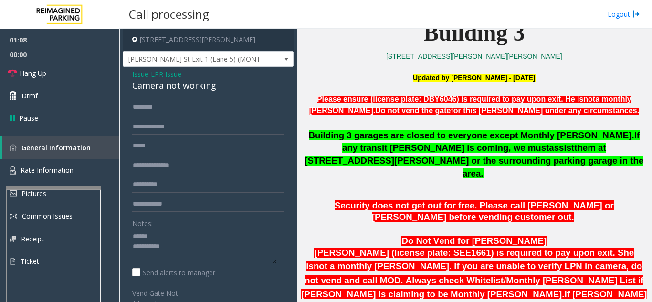
click at [200, 235] on textarea at bounding box center [204, 247] width 145 height 36
drag, startPoint x: 122, startPoint y: 87, endPoint x: 229, endPoint y: 88, distance: 106.5
click at [229, 88] on app-call-processing-form "230 Harris Street Northeast, Atlanta, GA Baker St Exit 1 (Lane 5) (MONTHLY ONLY…" at bounding box center [208, 166] width 178 height 274
click at [216, 245] on textarea at bounding box center [204, 247] width 145 height 36
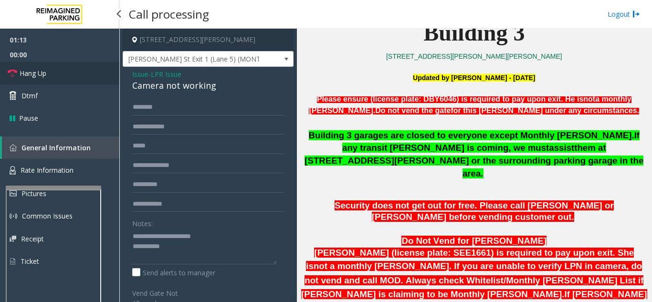
click at [51, 74] on link "Hang Up" at bounding box center [59, 73] width 119 height 22
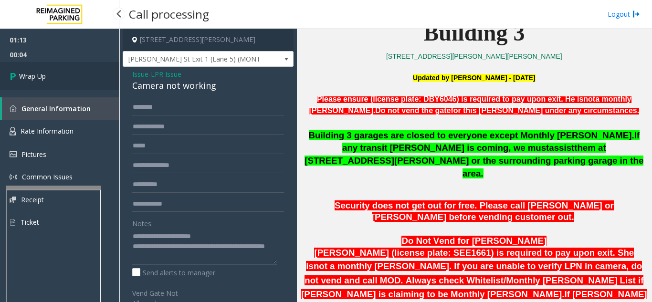
type textarea "**********"
click at [19, 84] on icon at bounding box center [15, 76] width 10 height 16
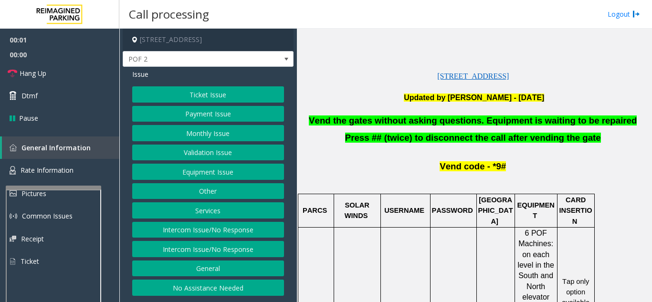
scroll to position [239, 0]
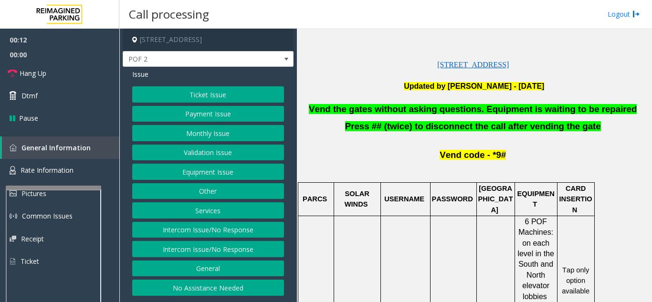
click at [216, 97] on button "Ticket Issue" at bounding box center [208, 94] width 152 height 16
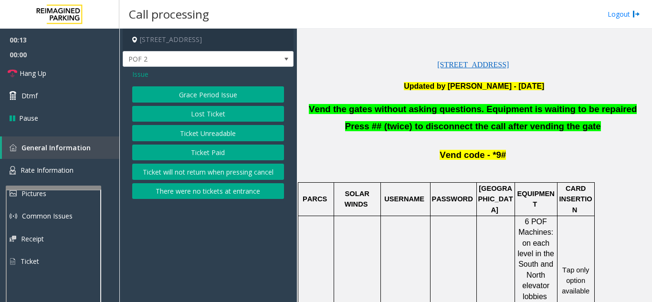
click at [194, 138] on button "Ticket Unreadable" at bounding box center [208, 133] width 152 height 16
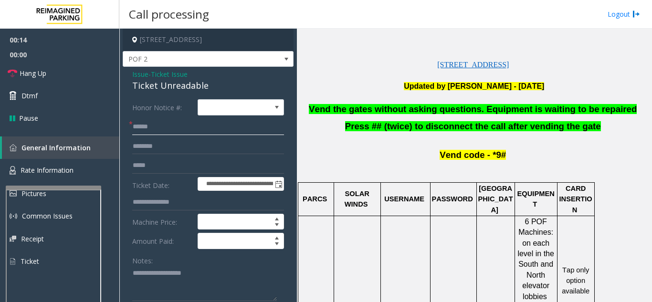
click at [190, 123] on input "text" at bounding box center [208, 127] width 152 height 16
type input "**"
click at [171, 268] on textarea at bounding box center [204, 284] width 145 height 36
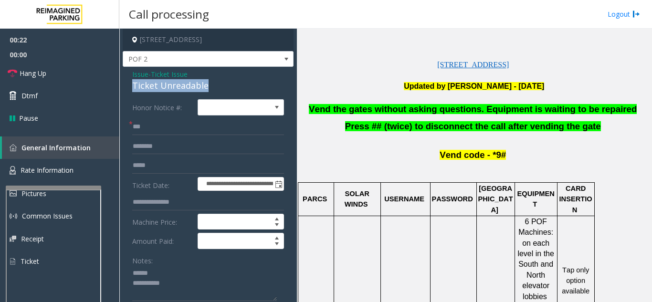
drag, startPoint x: 128, startPoint y: 85, endPoint x: 206, endPoint y: 87, distance: 77.4
click at [206, 87] on div "**********" at bounding box center [208, 299] width 171 height 465
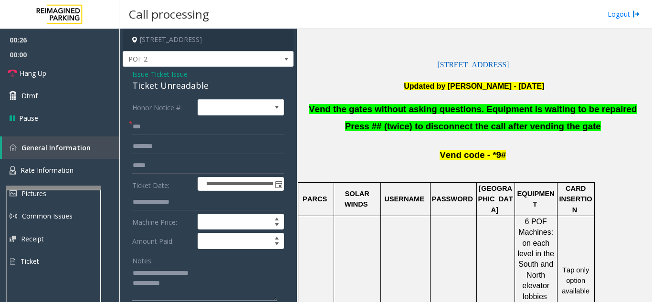
click at [180, 284] on textarea at bounding box center [204, 284] width 145 height 36
type textarea "**********"
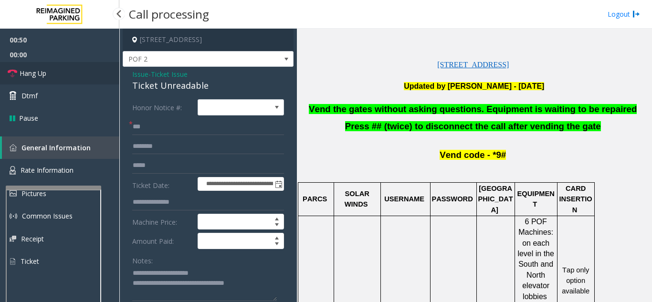
click at [53, 76] on link "Hang Up" at bounding box center [59, 73] width 119 height 22
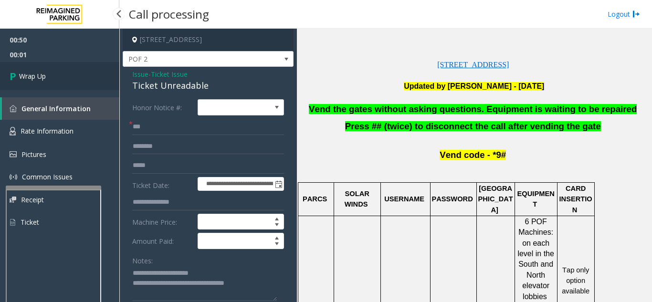
click at [53, 76] on link "Wrap Up" at bounding box center [59, 76] width 119 height 28
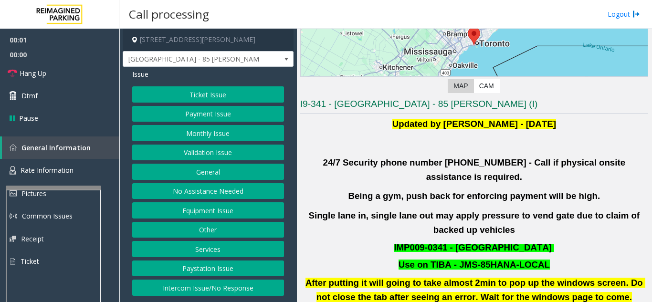
scroll to position [191, 0]
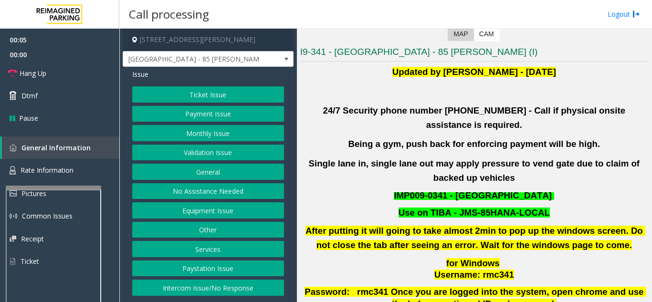
click at [216, 150] on button "Validation Issue" at bounding box center [208, 153] width 152 height 16
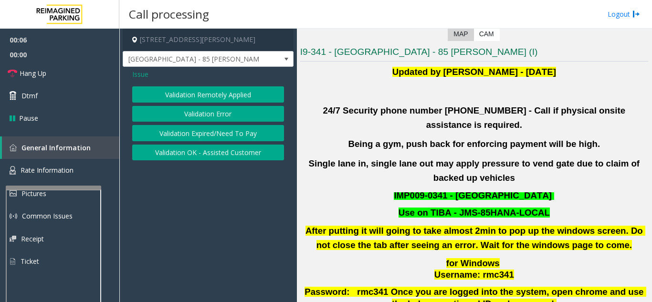
click at [214, 110] on button "Validation Error" at bounding box center [208, 114] width 152 height 16
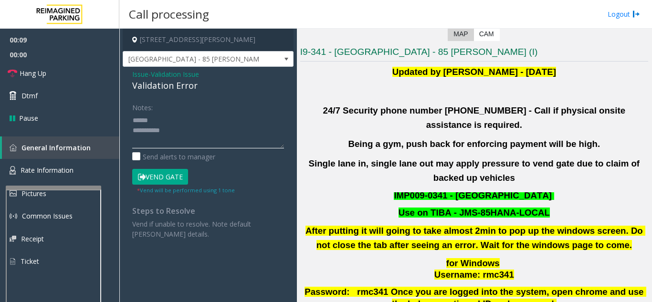
click at [177, 114] on textarea at bounding box center [208, 131] width 152 height 36
drag, startPoint x: 147, startPoint y: 84, endPoint x: 182, endPoint y: 82, distance: 35.4
click at [206, 83] on div "Issue - Validation Issue Validation Error Notes: Send alerts to manager Vend Ga…" at bounding box center [208, 158] width 171 height 182
click at [215, 129] on textarea at bounding box center [208, 131] width 152 height 36
click at [225, 121] on textarea at bounding box center [208, 131] width 152 height 36
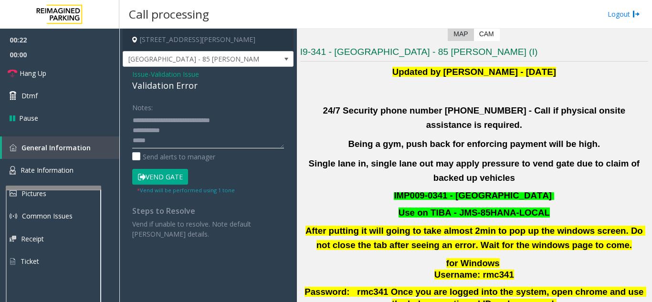
click at [174, 139] on textarea at bounding box center [208, 131] width 152 height 36
click at [208, 121] on textarea at bounding box center [208, 131] width 152 height 36
click at [201, 139] on textarea at bounding box center [208, 131] width 152 height 36
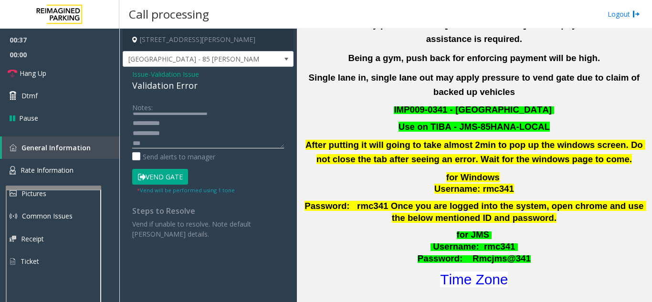
scroll to position [382, 0]
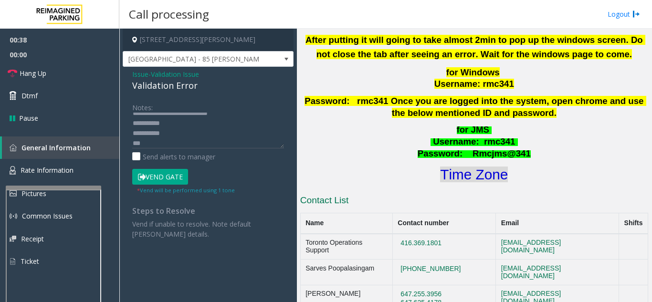
click at [493, 167] on font "Time Zone" at bounding box center [474, 175] width 68 height 16
click at [179, 144] on textarea at bounding box center [208, 131] width 152 height 36
click at [164, 178] on button "Vend Gate" at bounding box center [160, 177] width 56 height 16
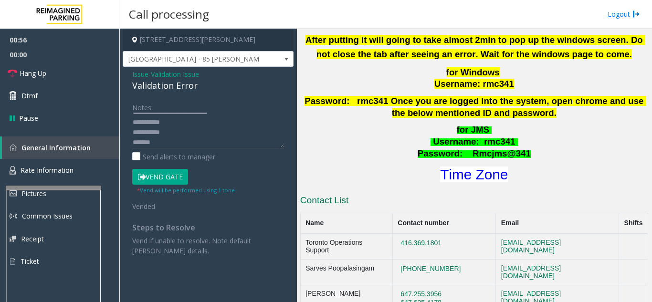
scroll to position [0, 0]
click at [87, 74] on link "Hang Up" at bounding box center [59, 73] width 119 height 22
click at [207, 127] on textarea at bounding box center [208, 131] width 152 height 36
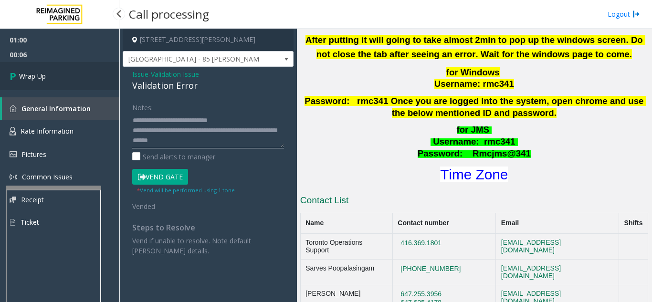
type textarea "**********"
click at [66, 73] on link "Wrap Up" at bounding box center [59, 76] width 119 height 28
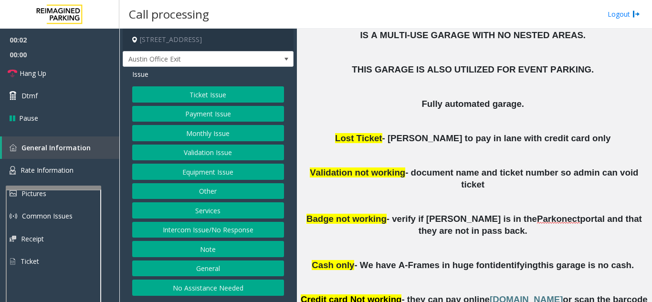
scroll to position [430, 0]
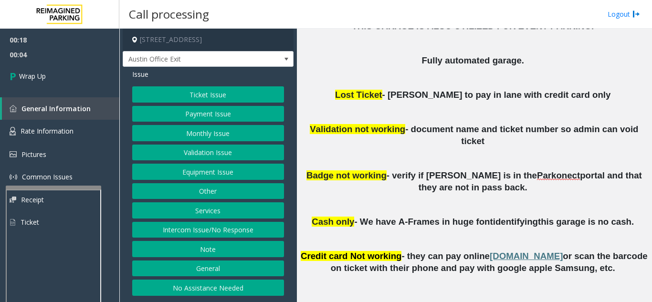
click at [204, 180] on div "Ticket Issue Payment Issue Monthly Issue Validation Issue Equipment Issue Other…" at bounding box center [208, 191] width 152 height 210
click at [205, 177] on button "Equipment Issue" at bounding box center [208, 172] width 152 height 16
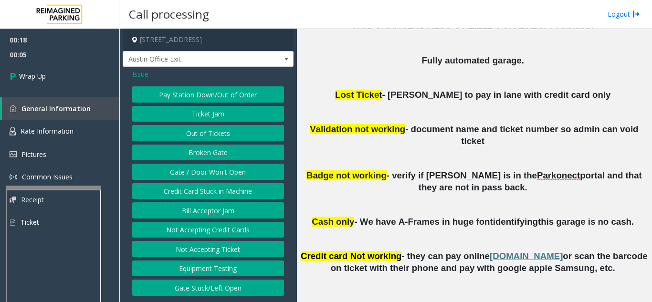
click at [205, 177] on button "Gate / Door Won't Open" at bounding box center [208, 172] width 152 height 16
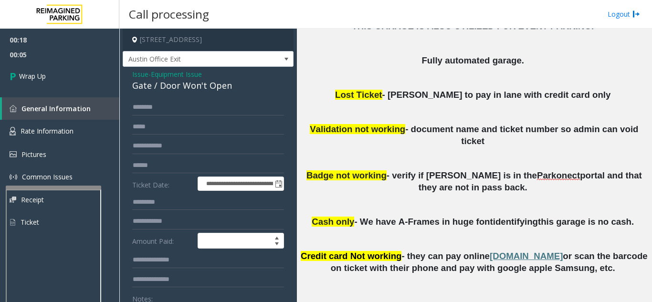
scroll to position [48, 0]
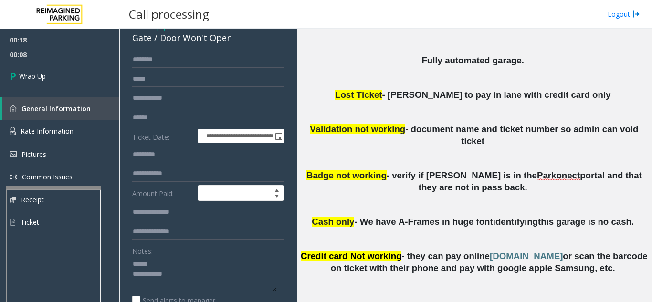
drag, startPoint x: 163, startPoint y: 261, endPoint x: 167, endPoint y: 199, distance: 61.7
click at [163, 260] on textarea at bounding box center [204, 274] width 145 height 36
click at [180, 264] on textarea at bounding box center [204, 274] width 145 height 36
drag, startPoint x: 158, startPoint y: 40, endPoint x: 237, endPoint y: 42, distance: 79.3
click at [237, 42] on div "Gate / Door Won't Open" at bounding box center [208, 38] width 152 height 13
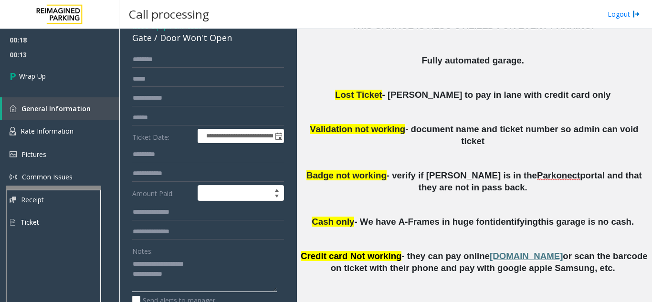
click at [216, 275] on textarea at bounding box center [204, 274] width 145 height 36
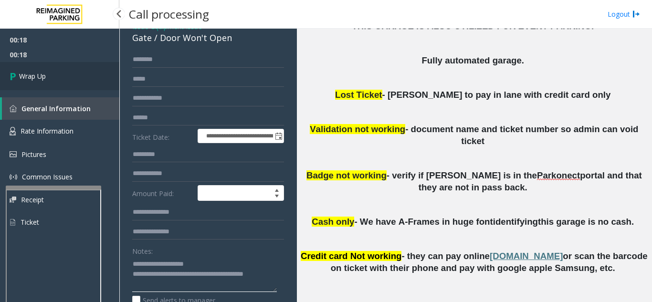
type textarea "**********"
click at [25, 71] on link "Wrap Up" at bounding box center [59, 76] width 119 height 28
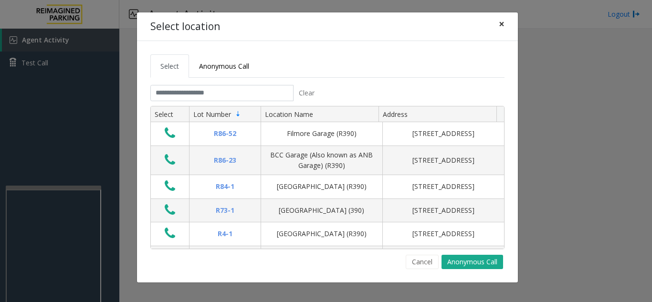
click at [506, 23] on button "×" at bounding box center [501, 23] width 19 height 23
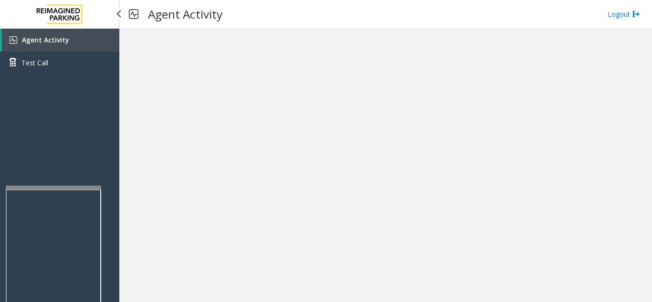
click at [85, 42] on link "Agent Activity" at bounding box center [60, 40] width 117 height 23
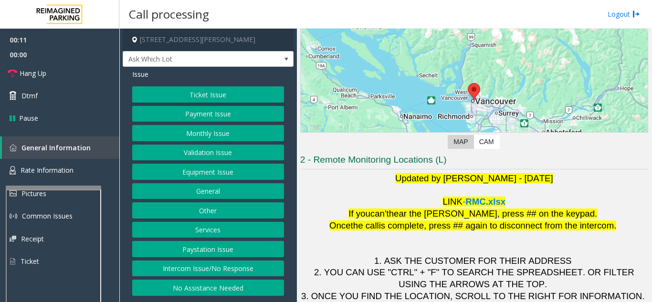
scroll to position [95, 0]
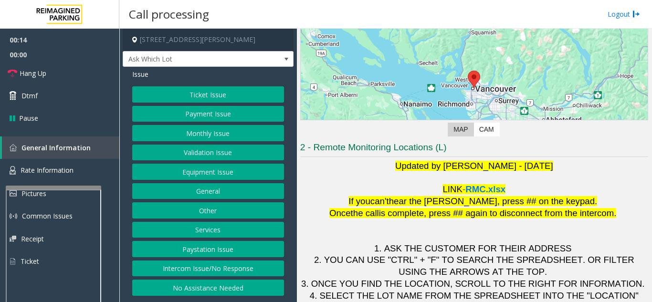
click at [237, 98] on button "Ticket Issue" at bounding box center [208, 94] width 152 height 16
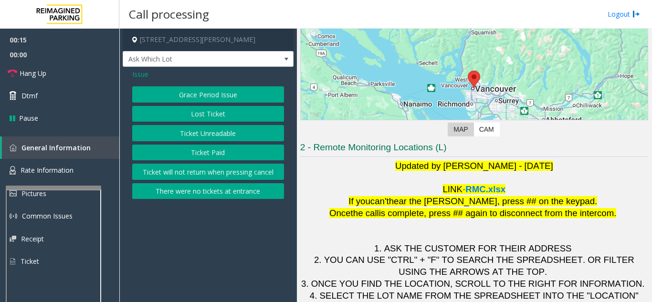
click at [220, 135] on button "Ticket Unreadable" at bounding box center [208, 133] width 152 height 16
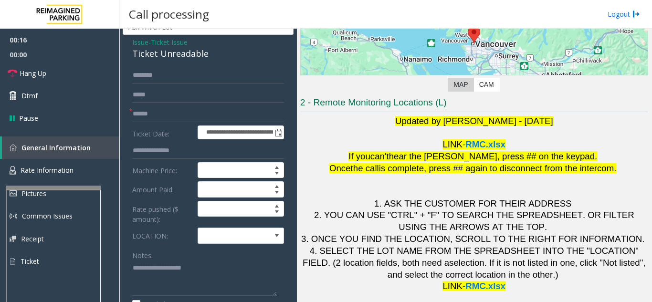
scroll to position [48, 0]
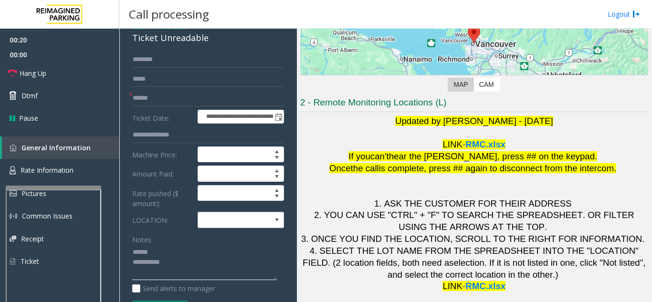
click at [170, 247] on textarea at bounding box center [204, 263] width 145 height 36
drag, startPoint x: 134, startPoint y: 40, endPoint x: 218, endPoint y: 46, distance: 84.2
click at [218, 46] on div "**********" at bounding box center [208, 265] width 171 height 492
click at [241, 246] on textarea at bounding box center [204, 263] width 145 height 36
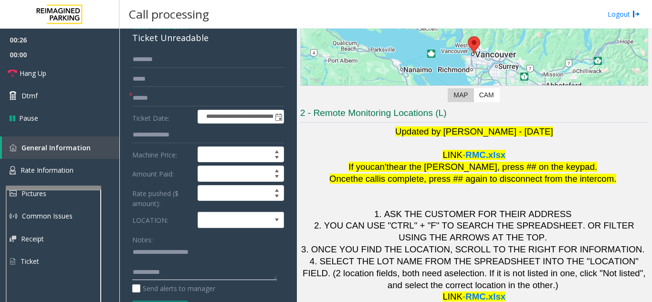
scroll to position [140, 0]
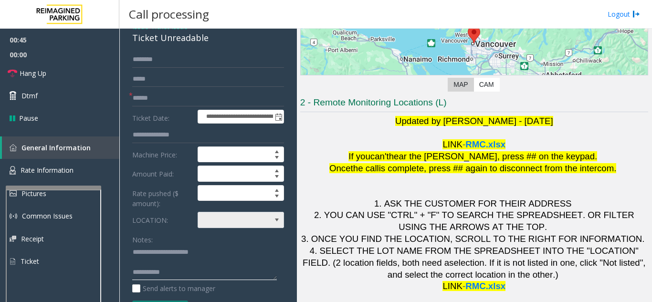
type textarea "**********"
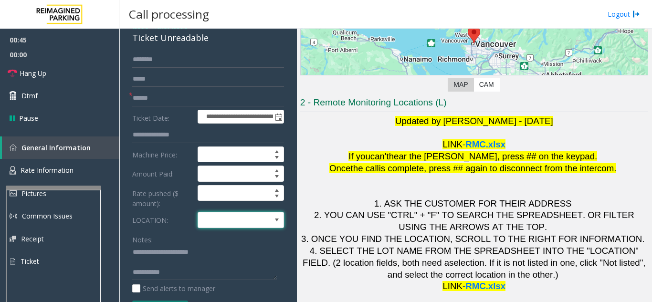
click at [249, 220] on span at bounding box center [232, 219] width 68 height 15
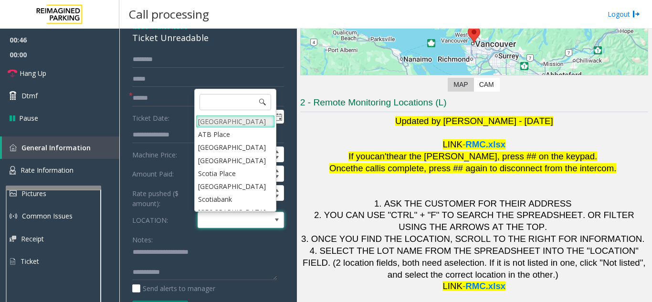
click at [236, 119] on Village "Mount Royal Village" at bounding box center [235, 121] width 79 height 13
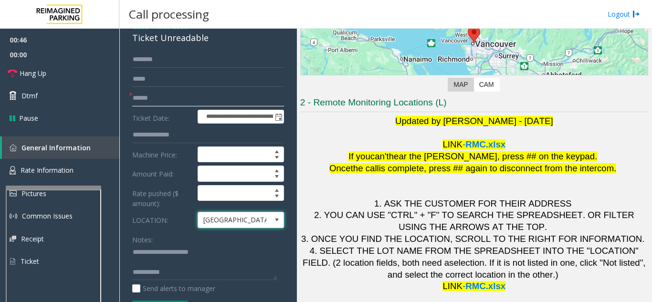
click at [231, 98] on input "text" at bounding box center [208, 98] width 152 height 16
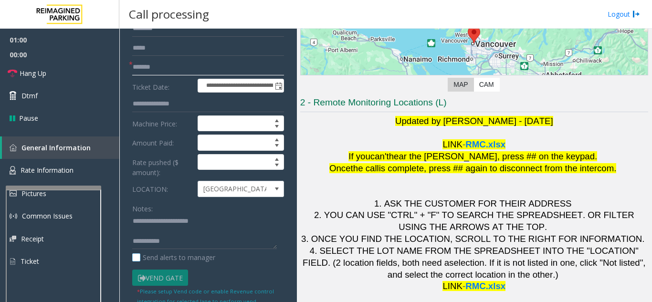
scroll to position [95, 0]
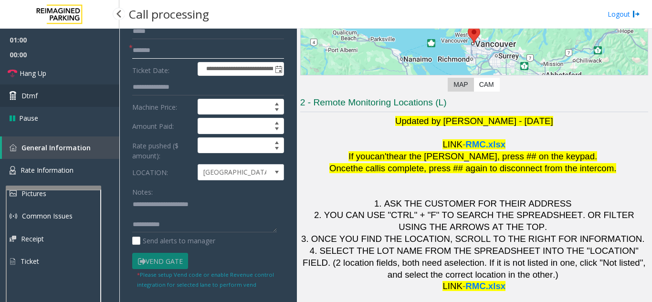
type input "*******"
click at [28, 96] on span "Dtmf" at bounding box center [29, 96] width 16 height 10
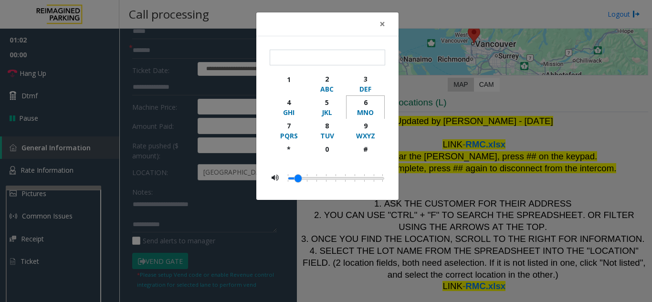
drag, startPoint x: 371, startPoint y: 103, endPoint x: 361, endPoint y: 96, distance: 12.3
click at [370, 104] on div "6" at bounding box center [365, 102] width 26 height 10
type input "*"
click at [385, 30] on button "×" at bounding box center [382, 23] width 19 height 23
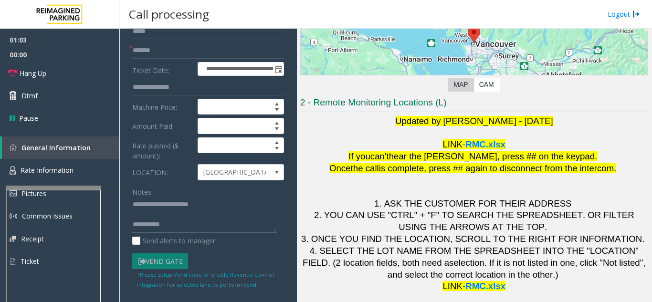
click at [213, 232] on textarea at bounding box center [204, 215] width 145 height 36
type textarea "**********"
click at [237, 196] on div "Notes:" at bounding box center [208, 208] width 152 height 49
click at [49, 77] on link "Hang Up" at bounding box center [59, 73] width 119 height 22
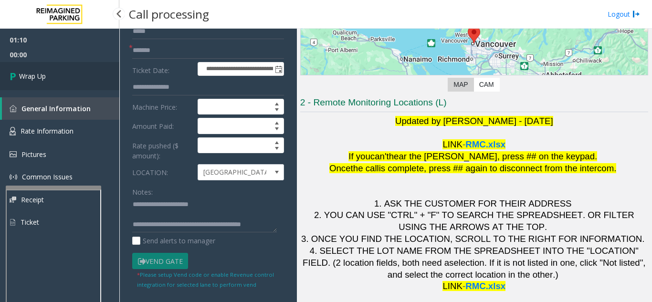
click at [49, 77] on link "Wrap Up" at bounding box center [59, 76] width 119 height 28
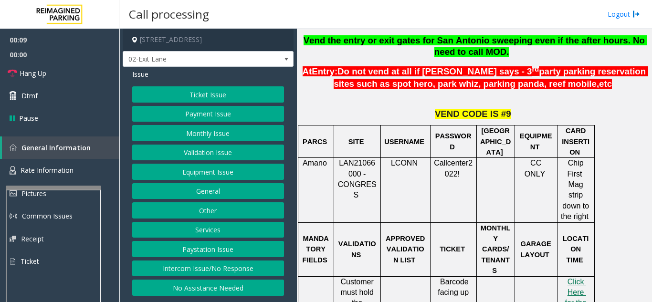
scroll to position [382, 0]
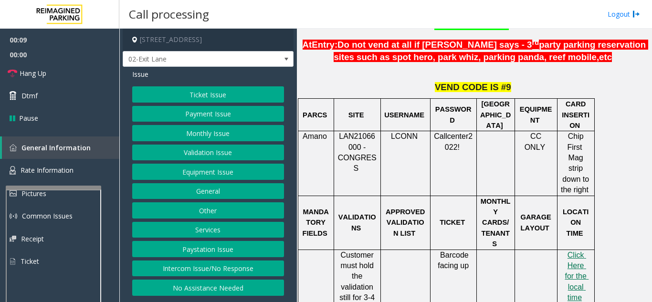
click at [222, 95] on button "Ticket Issue" at bounding box center [208, 94] width 152 height 16
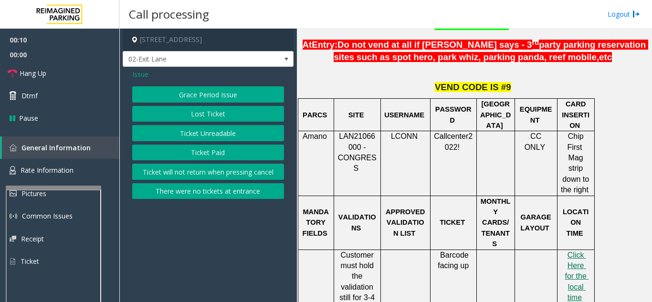
click at [215, 136] on button "Ticket Unreadable" at bounding box center [208, 133] width 152 height 16
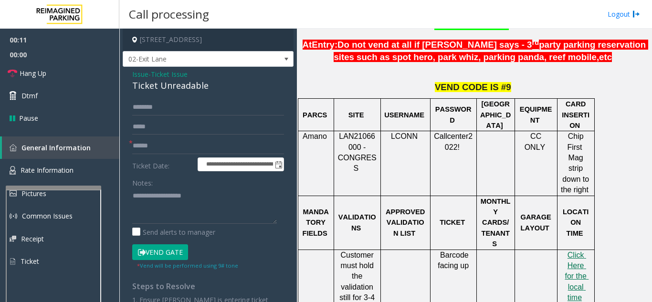
scroll to position [430, 0]
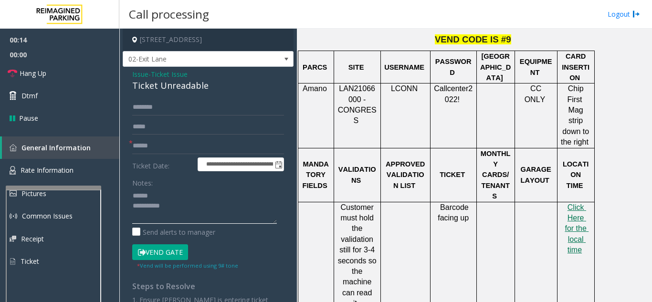
click at [183, 195] on textarea at bounding box center [204, 206] width 145 height 36
click at [182, 195] on textarea at bounding box center [204, 206] width 145 height 36
drag, startPoint x: 128, startPoint y: 84, endPoint x: 215, endPoint y: 89, distance: 87.5
click at [215, 89] on div "**********" at bounding box center [208, 210] width 171 height 287
type textarea "**********"
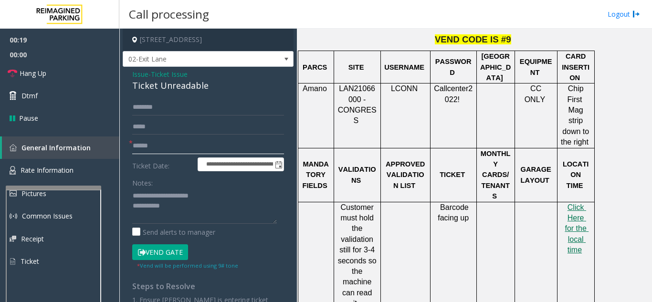
click at [209, 148] on input "text" at bounding box center [208, 146] width 152 height 16
type input "******"
click at [174, 254] on button "Vend Gate" at bounding box center [160, 252] width 56 height 16
click at [196, 211] on textarea at bounding box center [204, 206] width 145 height 36
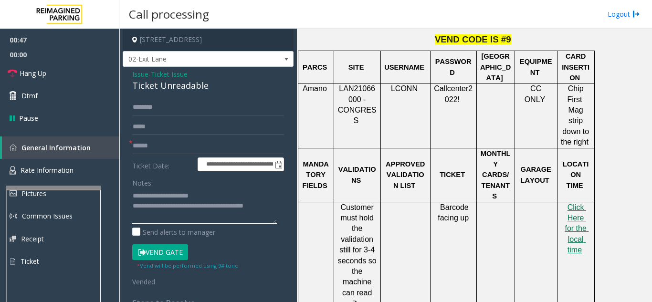
type textarea "**********"
click at [239, 183] on div "Notes:" at bounding box center [208, 199] width 152 height 49
click at [100, 84] on link "Hang Up" at bounding box center [59, 73] width 119 height 22
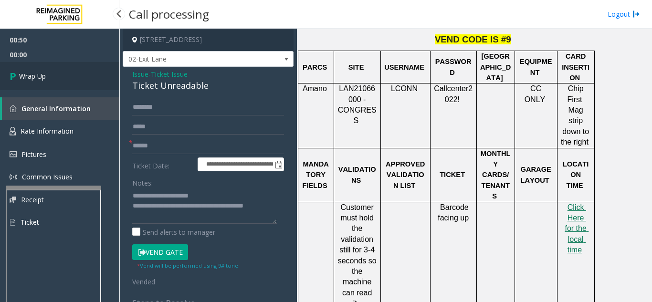
click at [100, 84] on link "Wrap Up" at bounding box center [59, 76] width 119 height 28
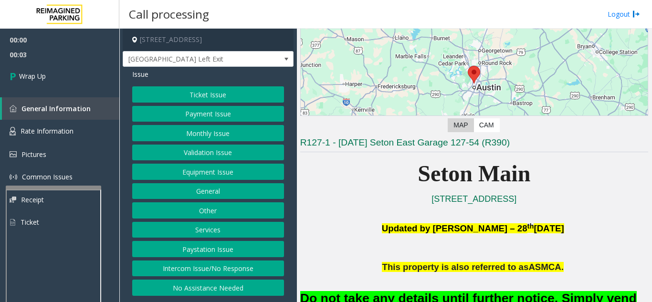
scroll to position [95, 0]
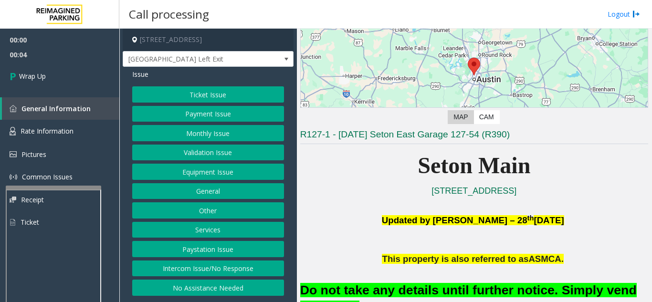
click at [256, 269] on button "Intercom Issue/No Response" at bounding box center [208, 269] width 152 height 16
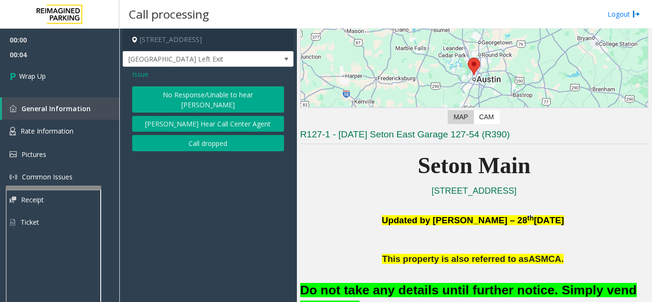
click at [224, 135] on button "Call dropped" at bounding box center [208, 143] width 152 height 16
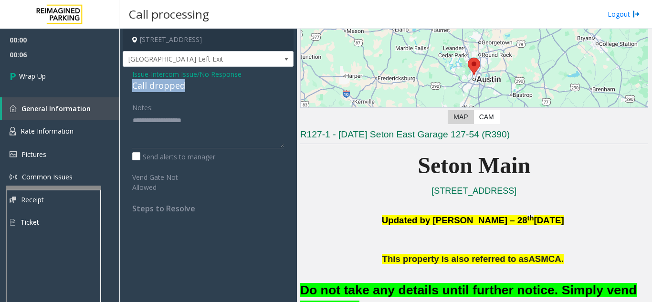
drag, startPoint x: 128, startPoint y: 86, endPoint x: 206, endPoint y: 86, distance: 77.8
click at [206, 86] on div "Issue - Intercom Issue/No Response Call dropped Notes: Send alerts to manager V…" at bounding box center [208, 145] width 171 height 156
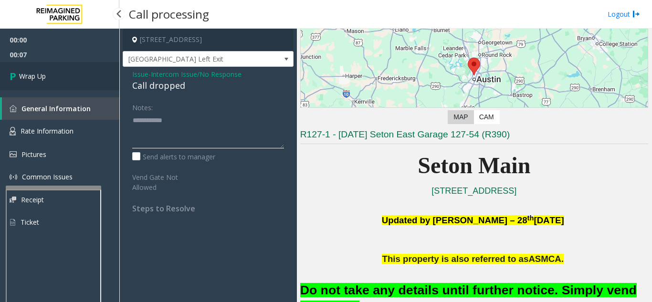
type textarea "**********"
click at [73, 87] on link "Wrap Up" at bounding box center [59, 76] width 119 height 28
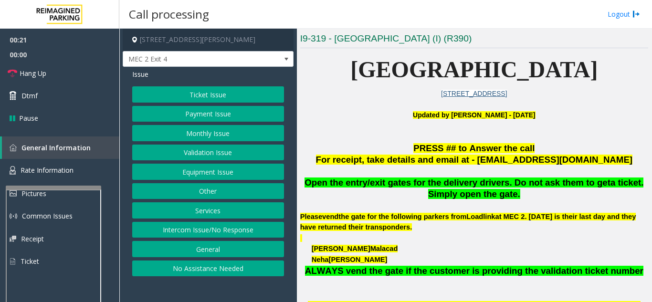
scroll to position [191, 0]
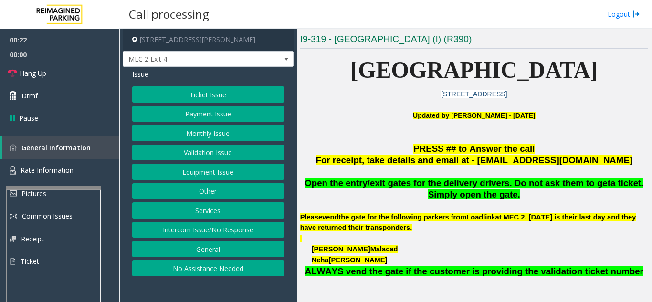
click at [237, 178] on button "Equipment Issue" at bounding box center [208, 172] width 152 height 16
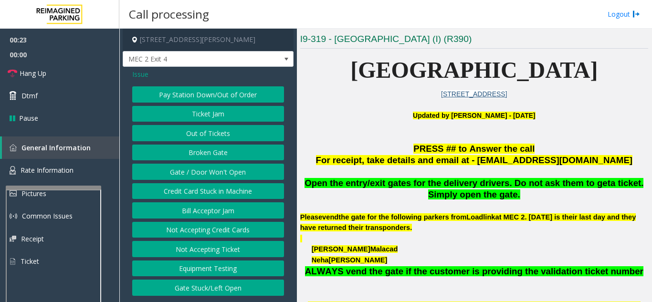
click at [237, 178] on button "Gate / Door Won't Open" at bounding box center [208, 172] width 152 height 16
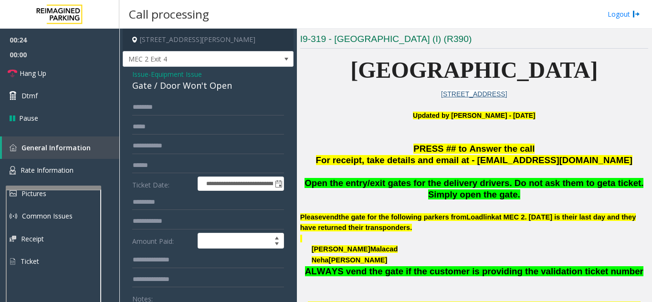
scroll to position [48, 0]
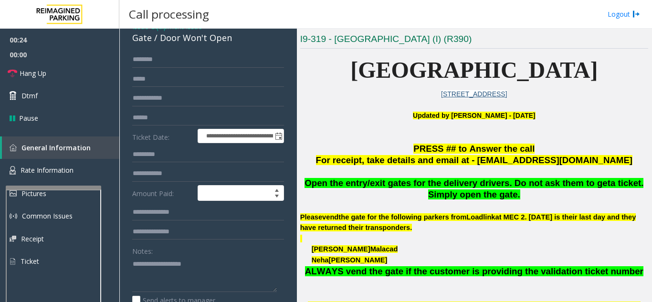
click at [201, 51] on div "**********" at bounding box center [208, 266] width 171 height 494
click at [202, 66] on input "text" at bounding box center [208, 60] width 152 height 16
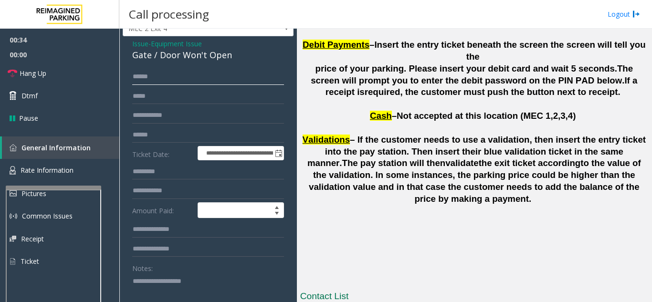
scroll to position [0, 0]
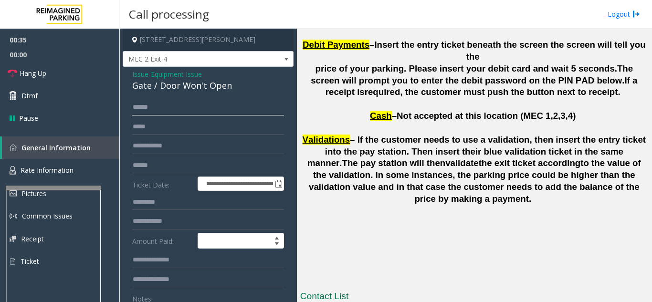
type input "******"
click at [139, 78] on span "Issue" at bounding box center [140, 74] width 16 height 10
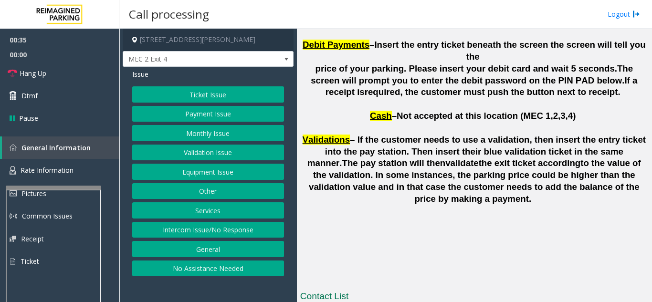
click at [191, 93] on button "Ticket Issue" at bounding box center [208, 94] width 152 height 16
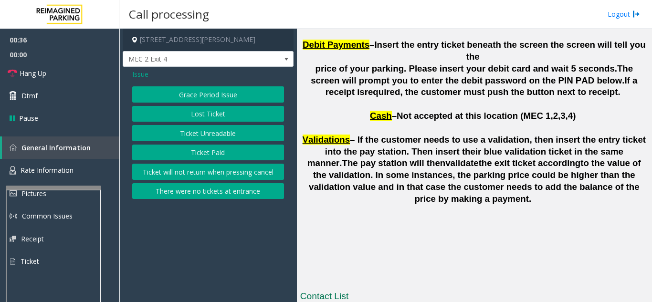
click at [197, 134] on button "Ticket Unreadable" at bounding box center [208, 133] width 152 height 16
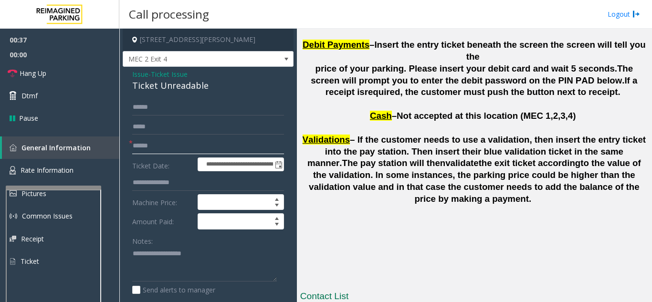
click at [190, 139] on input "text" at bounding box center [208, 146] width 152 height 16
type input "**"
type textarea "**********"
click at [191, 145] on input "**" at bounding box center [208, 146] width 152 height 16
type input "*"
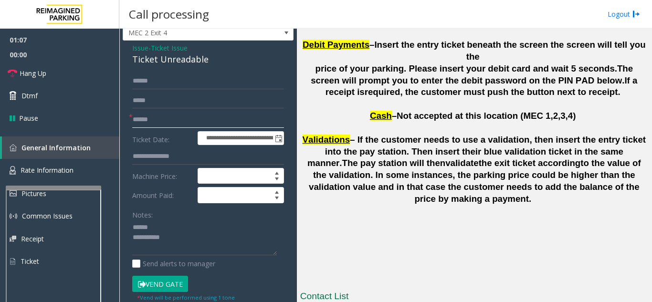
scroll to position [48, 0]
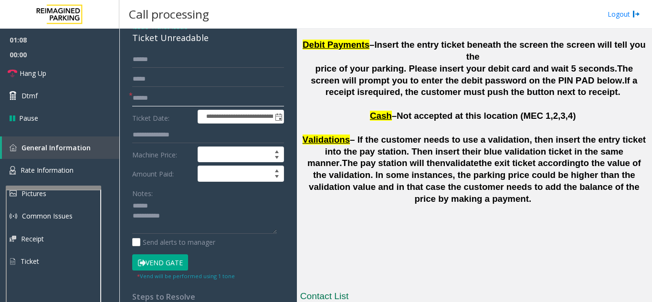
type input "******"
click at [160, 270] on button "Vend Gate" at bounding box center [160, 262] width 56 height 16
click at [165, 264] on button "Vend Gate" at bounding box center [160, 262] width 56 height 16
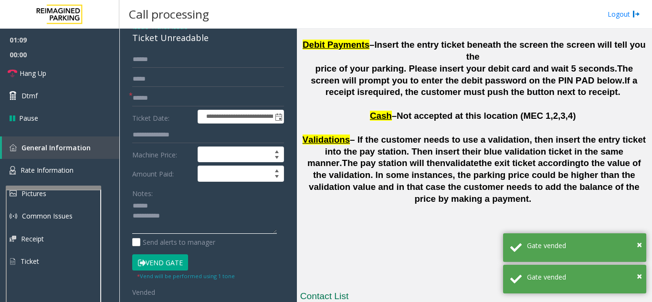
click at [172, 206] on textarea at bounding box center [204, 217] width 145 height 36
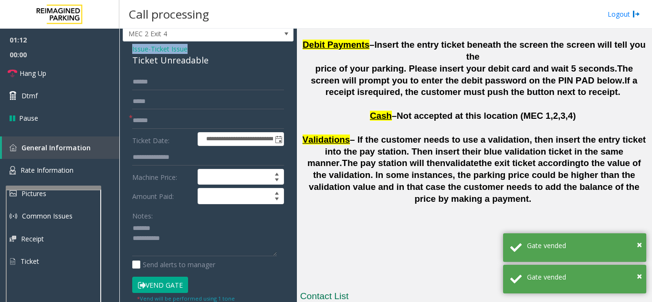
scroll to position [24, 0]
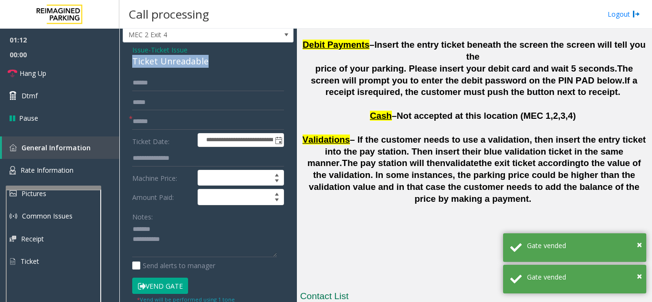
drag, startPoint x: 131, startPoint y: 42, endPoint x: 189, endPoint y: 65, distance: 62.3
click at [219, 58] on div "**********" at bounding box center [208, 283] width 171 height 483
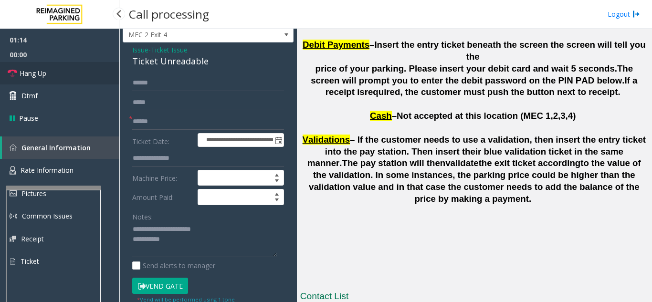
click at [74, 76] on link "Hang Up" at bounding box center [59, 73] width 119 height 22
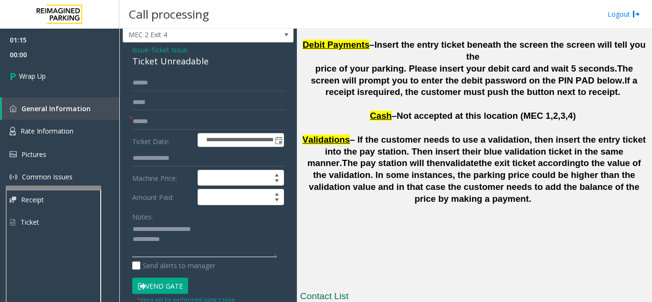
click at [202, 243] on textarea at bounding box center [204, 240] width 145 height 36
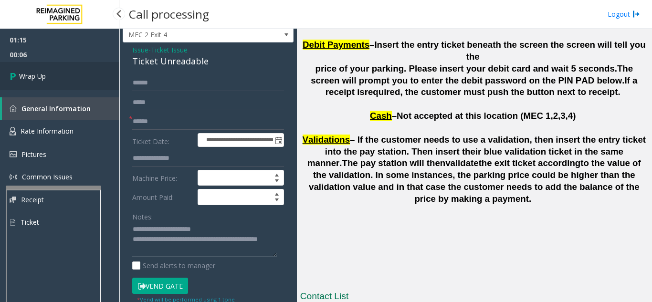
type textarea "**********"
click at [36, 77] on span "Wrap Up" at bounding box center [32, 76] width 27 height 10
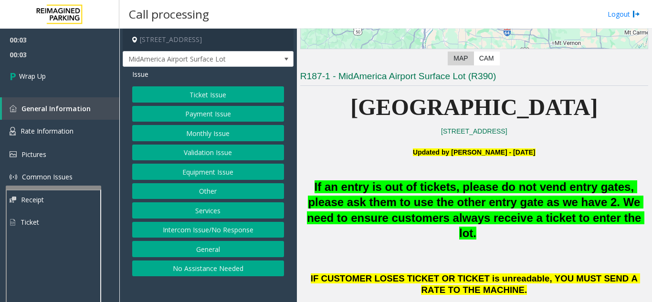
scroll to position [191, 0]
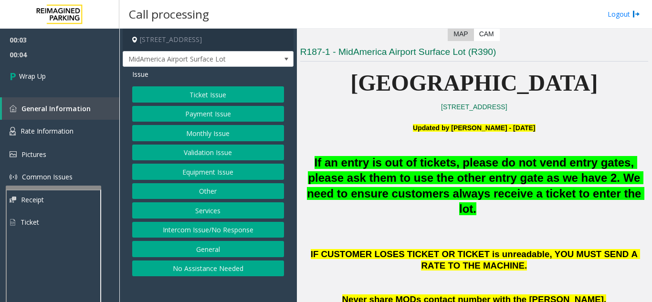
click at [264, 233] on button "Intercom Issue/No Response" at bounding box center [208, 230] width 152 height 16
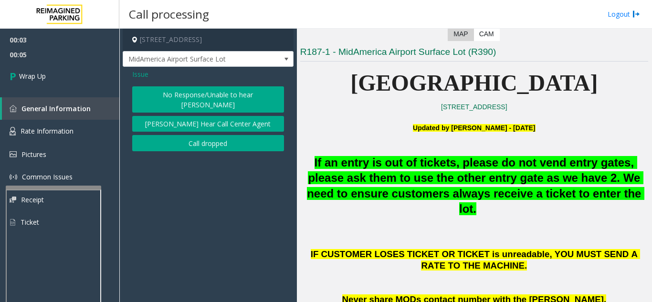
click at [233, 100] on button "No Response/Unable to hear [PERSON_NAME]" at bounding box center [208, 99] width 152 height 26
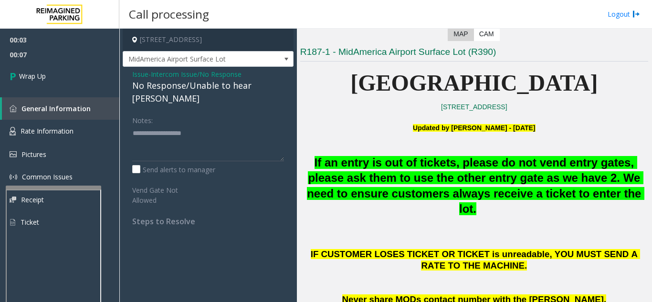
click at [142, 75] on span "Issue" at bounding box center [140, 74] width 16 height 10
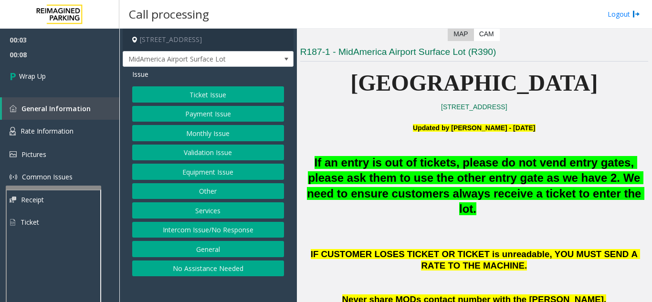
click at [227, 235] on button "Intercom Issue/No Response" at bounding box center [208, 230] width 152 height 16
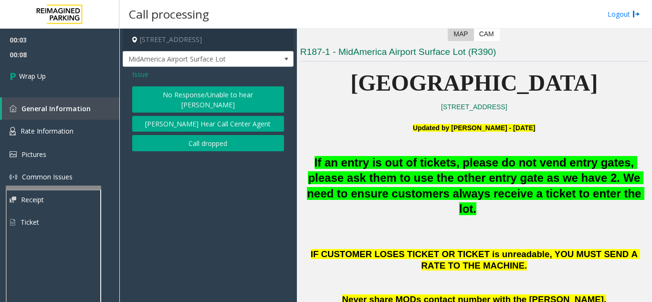
click at [201, 137] on button "Call dropped" at bounding box center [208, 143] width 152 height 16
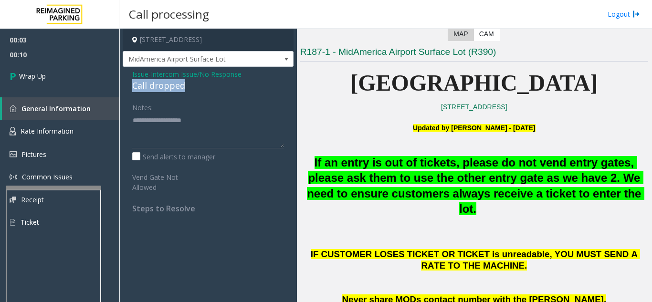
drag, startPoint x: 127, startPoint y: 86, endPoint x: 188, endPoint y: 85, distance: 61.1
click at [188, 85] on div "Issue - Intercom Issue/No Response Call dropped Notes: Send alerts to manager V…" at bounding box center [208, 145] width 171 height 156
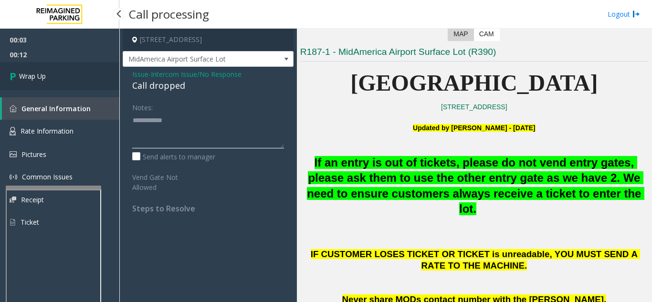
type textarea "**********"
click at [71, 80] on link "Wrap Up" at bounding box center [59, 76] width 119 height 28
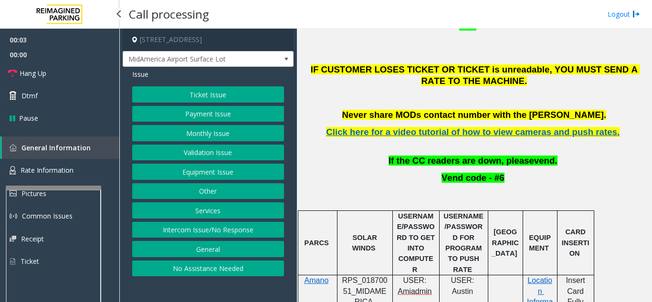
scroll to position [382, 0]
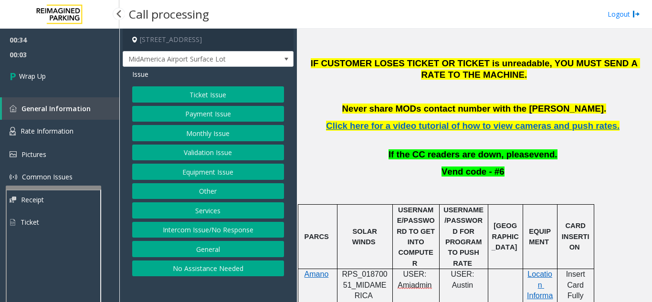
click at [234, 226] on button "Intercom Issue/No Response" at bounding box center [208, 230] width 152 height 16
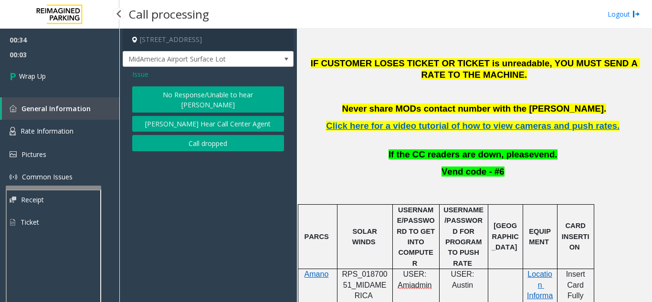
click at [201, 116] on button "[PERSON_NAME] Hear Call Center Agent" at bounding box center [208, 124] width 152 height 16
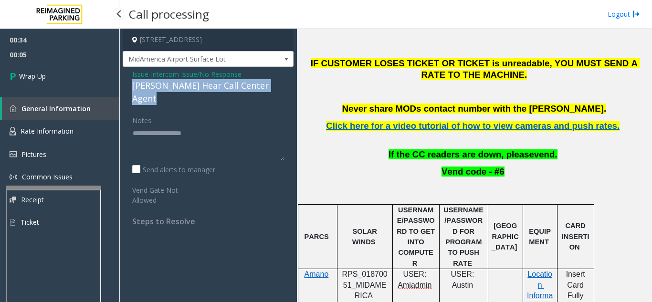
drag, startPoint x: 129, startPoint y: 86, endPoint x: 293, endPoint y: 85, distance: 164.2
click at [293, 85] on div "Issue - Intercom Issue/No Response Parker Cannot Hear Call Center Agent Notes: …" at bounding box center [208, 151] width 171 height 169
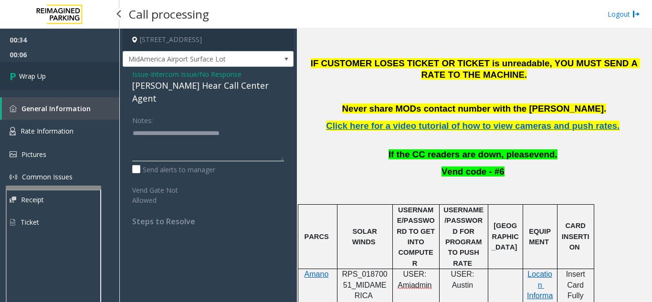
type textarea "**********"
click at [53, 82] on link "Wrap Up" at bounding box center [59, 76] width 119 height 28
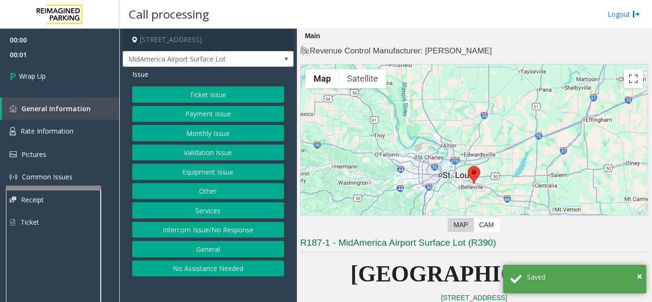
click at [192, 226] on button "Intercom Issue/No Response" at bounding box center [208, 230] width 152 height 16
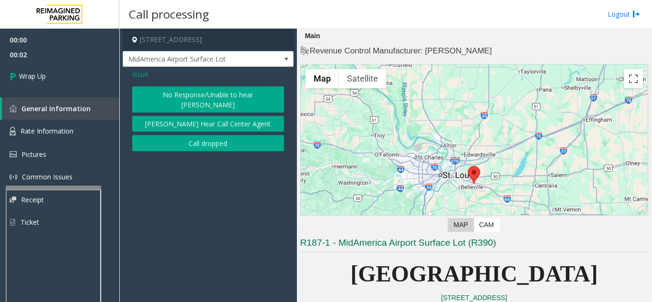
click at [192, 141] on div "Issue No Response/Unable to hear parker Parker Cannot Hear Call Center Agent Ca…" at bounding box center [208, 111] width 171 height 89
click at [194, 135] on button "Call dropped" at bounding box center [208, 143] width 152 height 16
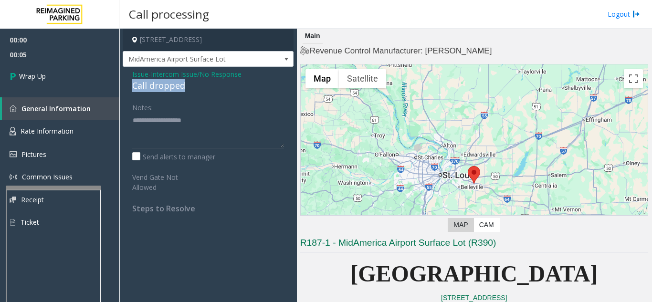
drag, startPoint x: 123, startPoint y: 85, endPoint x: 190, endPoint y: 86, distance: 66.8
click at [190, 86] on div "Issue - Intercom Issue/No Response Call dropped Notes: Send alerts to manager V…" at bounding box center [208, 145] width 171 height 156
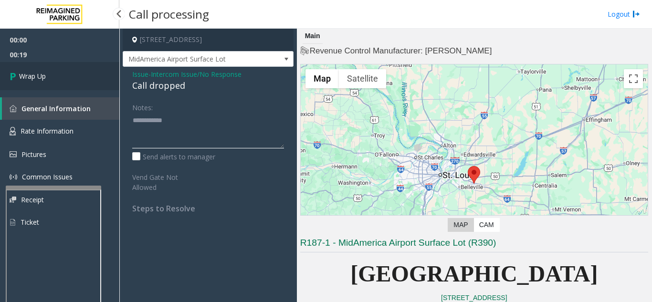
type textarea "**********"
click at [91, 80] on link "Wrap Up" at bounding box center [59, 76] width 119 height 28
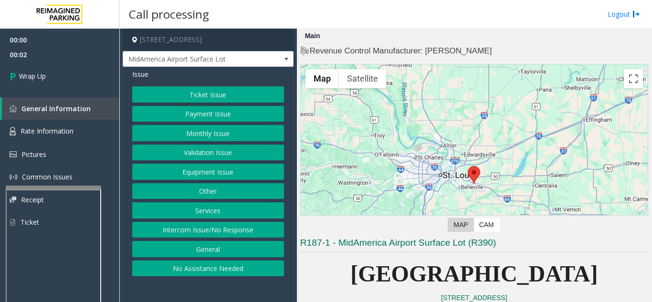
click at [226, 229] on button "Intercom Issue/No Response" at bounding box center [208, 230] width 152 height 16
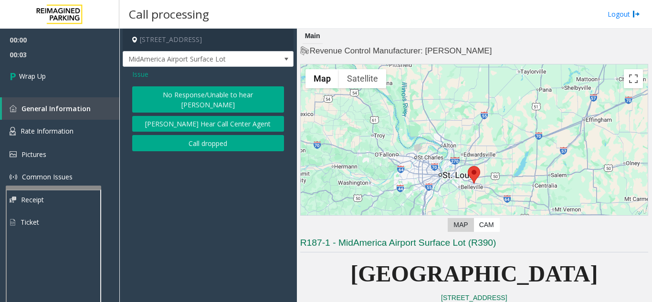
click at [180, 135] on button "Call dropped" at bounding box center [208, 143] width 152 height 16
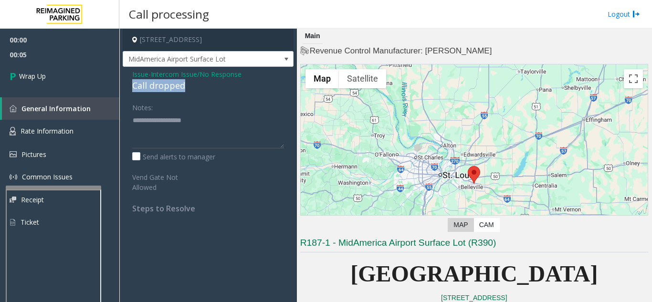
drag, startPoint x: 132, startPoint y: 86, endPoint x: 180, endPoint y: 86, distance: 47.3
click at [197, 86] on div "Call dropped" at bounding box center [208, 85] width 152 height 13
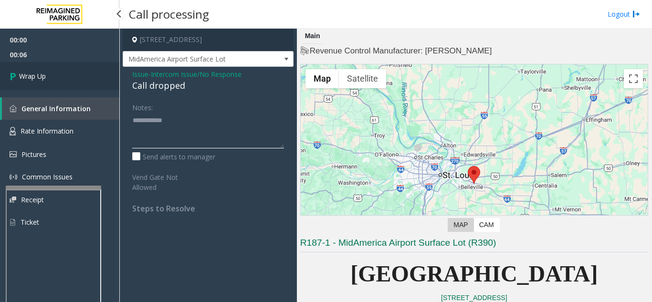
type textarea "**********"
click at [53, 87] on link "Wrap Up" at bounding box center [59, 76] width 119 height 28
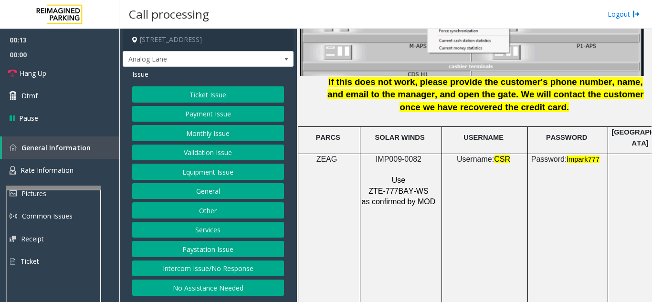
scroll to position [1289, 0]
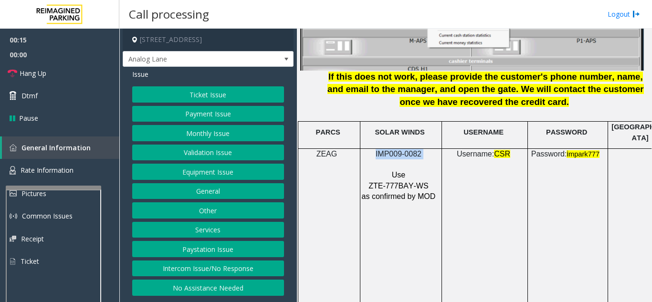
drag, startPoint x: 427, startPoint y: 147, endPoint x: 376, endPoint y: 147, distance: 51.1
click at [376, 149] on p "IMP009-0082" at bounding box center [399, 154] width 77 height 11
copy p "IMP009-0082"
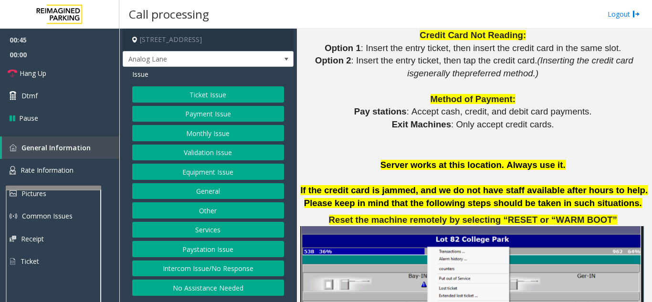
scroll to position [955, 0]
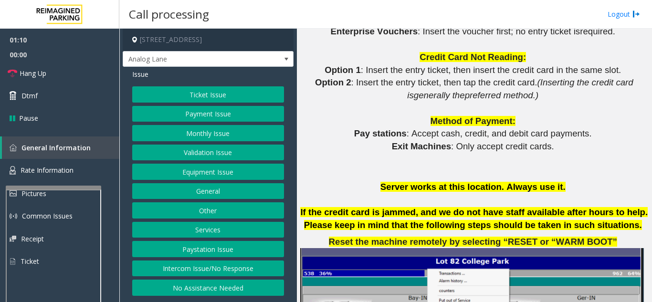
click at [208, 172] on button "Equipment Issue" at bounding box center [208, 172] width 152 height 16
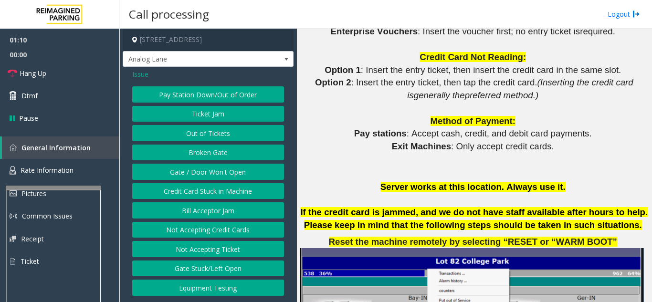
click at [208, 172] on button "Gate / Door Won't Open" at bounding box center [208, 172] width 152 height 16
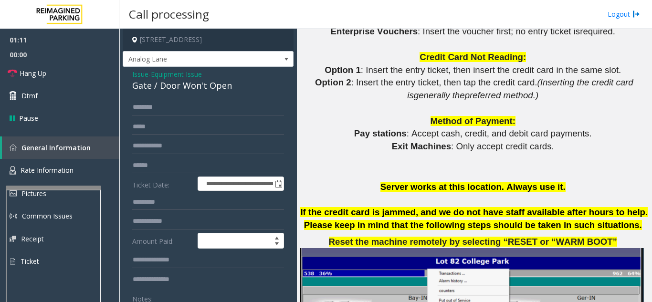
scroll to position [48, 0]
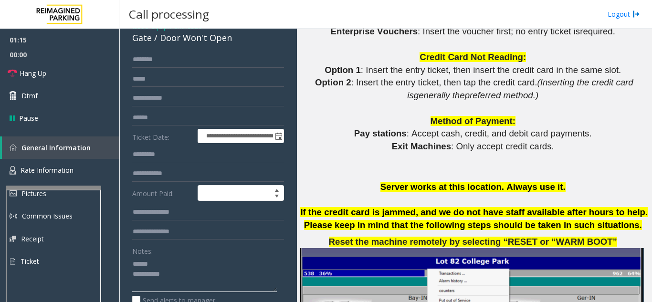
click at [166, 265] on textarea at bounding box center [204, 274] width 145 height 36
click at [188, 259] on textarea at bounding box center [204, 274] width 145 height 36
drag, startPoint x: 160, startPoint y: 40, endPoint x: 245, endPoint y: 48, distance: 84.8
click at [245, 48] on div "**********" at bounding box center [208, 266] width 171 height 494
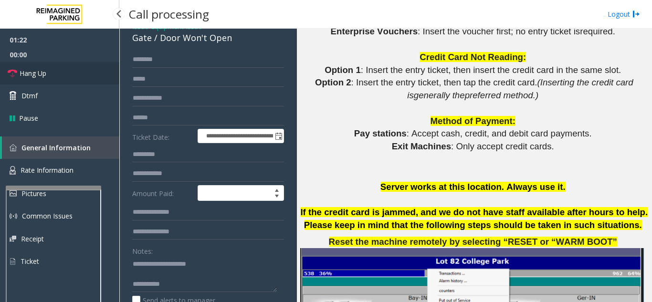
click at [69, 70] on link "Hang Up" at bounding box center [59, 73] width 119 height 22
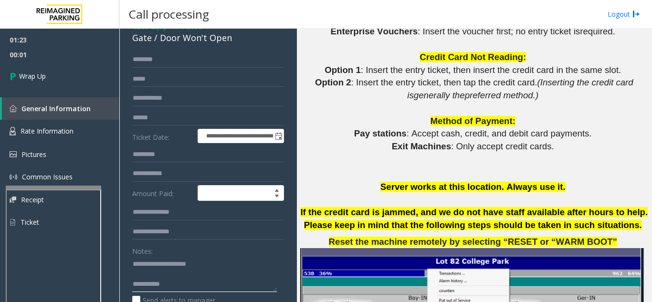
click at [203, 284] on textarea at bounding box center [204, 274] width 145 height 36
click at [222, 260] on textarea at bounding box center [204, 274] width 145 height 36
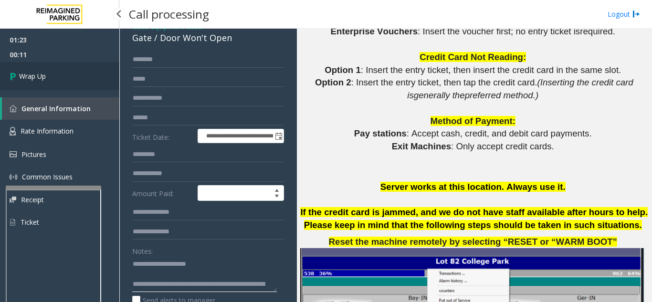
type textarea "**********"
click at [63, 80] on link "Wrap Up" at bounding box center [59, 76] width 119 height 28
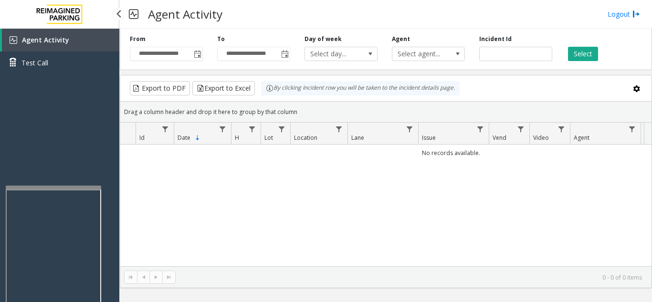
click at [338, 93] on div "By clicking Incident row you will be taken to the incident details page." at bounding box center [360, 88] width 199 height 14
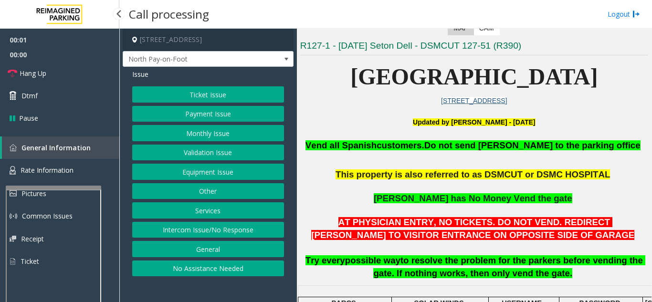
scroll to position [191, 0]
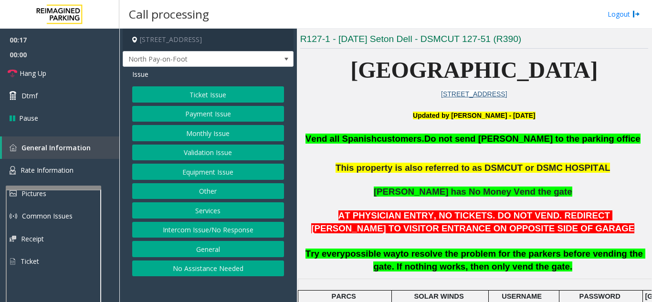
click at [201, 169] on button "Equipment Issue" at bounding box center [208, 172] width 152 height 16
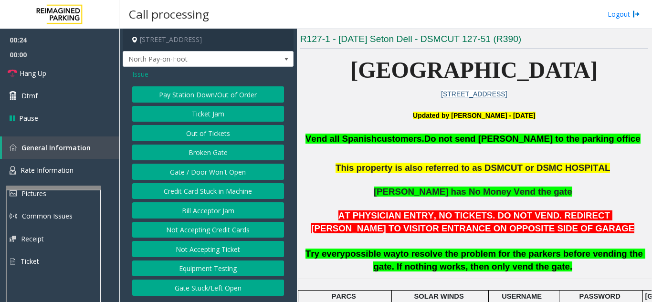
click at [221, 177] on button "Gate / Door Won't Open" at bounding box center [208, 172] width 152 height 16
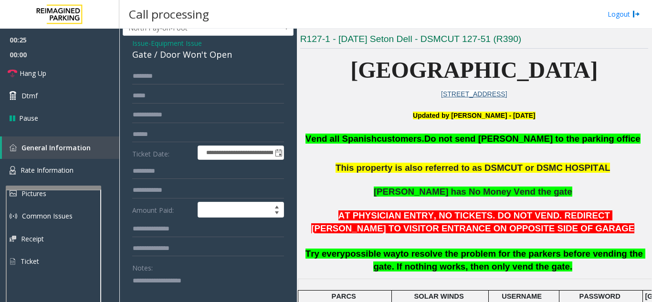
scroll to position [48, 0]
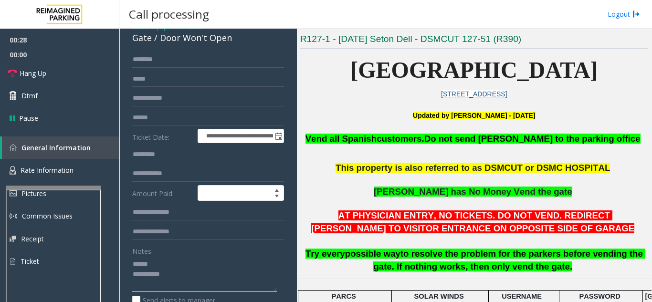
click at [173, 262] on textarea at bounding box center [204, 274] width 145 height 36
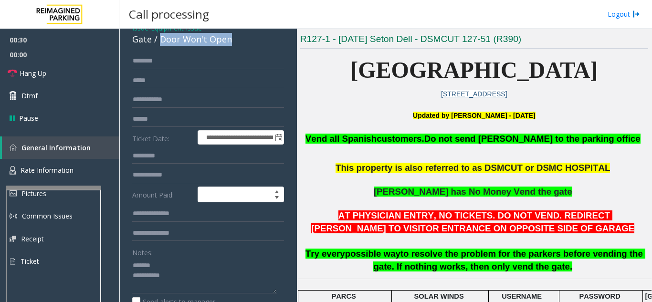
drag, startPoint x: 159, startPoint y: 37, endPoint x: 249, endPoint y: 42, distance: 90.9
click at [249, 42] on div "Gate / Door Won't Open" at bounding box center [208, 39] width 152 height 13
click at [209, 279] on textarea at bounding box center [204, 276] width 145 height 36
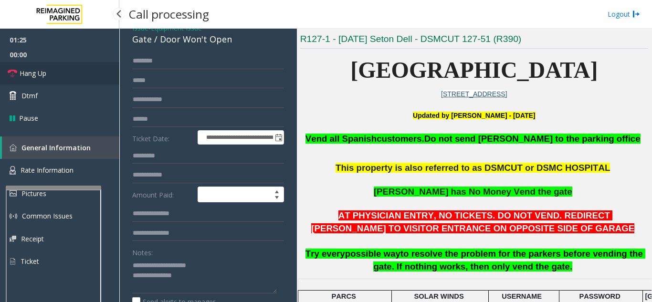
click at [62, 80] on link "Hang Up" at bounding box center [59, 73] width 119 height 22
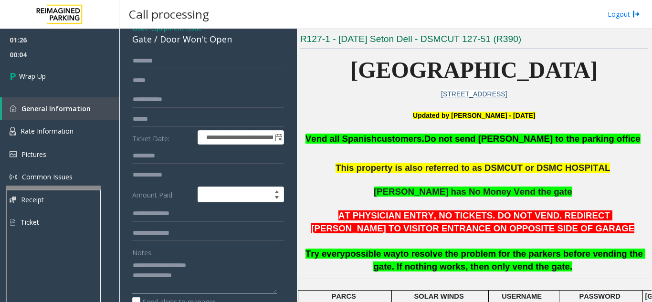
click at [210, 280] on textarea at bounding box center [204, 276] width 145 height 36
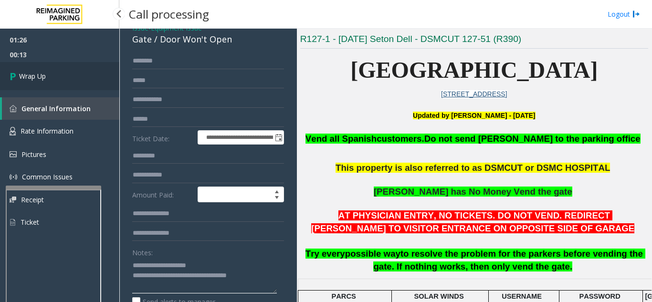
type textarea "**********"
click at [24, 78] on span "Wrap Up" at bounding box center [32, 76] width 27 height 10
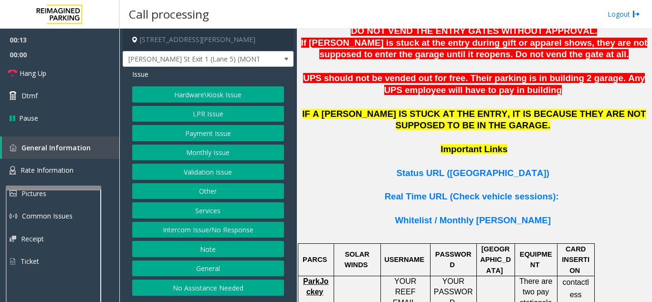
scroll to position [668, 0]
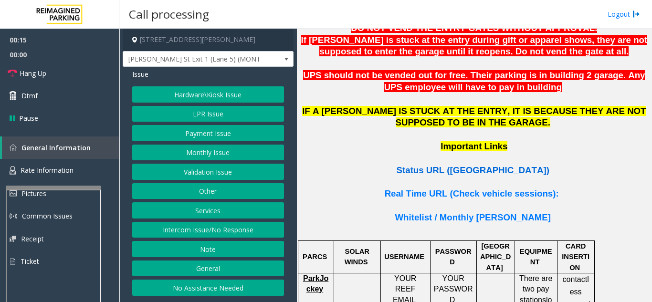
click at [482, 165] on span "Status URL ([GEOGRAPHIC_DATA])" at bounding box center [473, 170] width 153 height 10
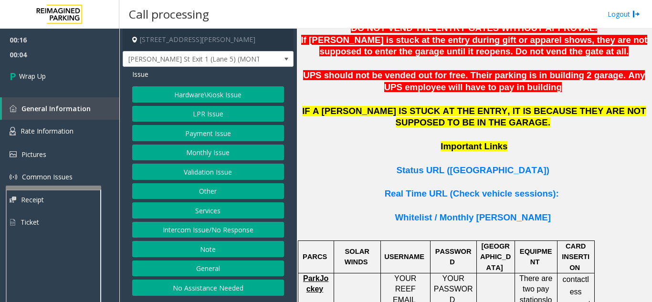
click at [209, 114] on button "LPR Issue" at bounding box center [208, 114] width 152 height 16
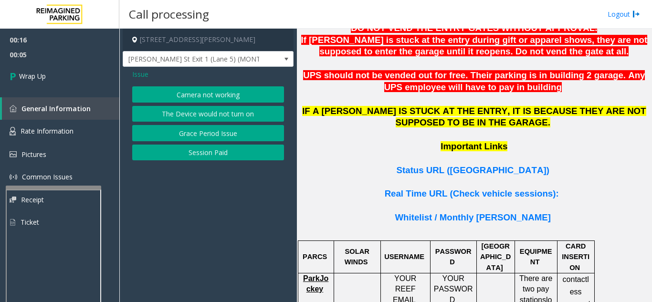
click at [210, 92] on button "Camera not working" at bounding box center [208, 94] width 152 height 16
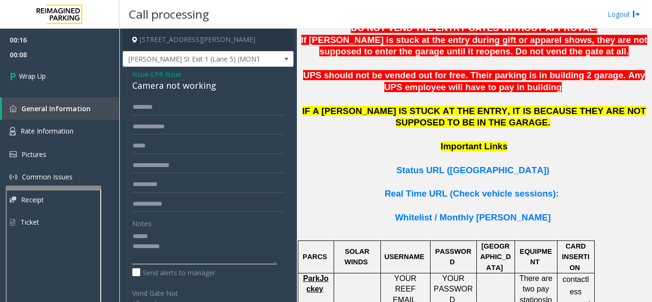
click at [167, 236] on textarea at bounding box center [204, 247] width 145 height 36
drag, startPoint x: 132, startPoint y: 86, endPoint x: 218, endPoint y: 85, distance: 86.0
click at [218, 85] on div "Camera not working" at bounding box center [208, 85] width 152 height 13
click at [220, 246] on textarea at bounding box center [204, 247] width 145 height 36
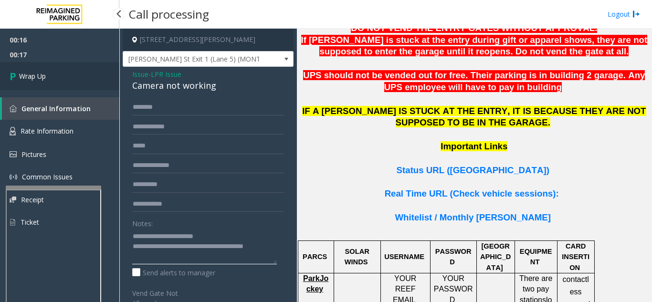
type textarea "**********"
click at [37, 70] on link "Wrap Up" at bounding box center [59, 76] width 119 height 28
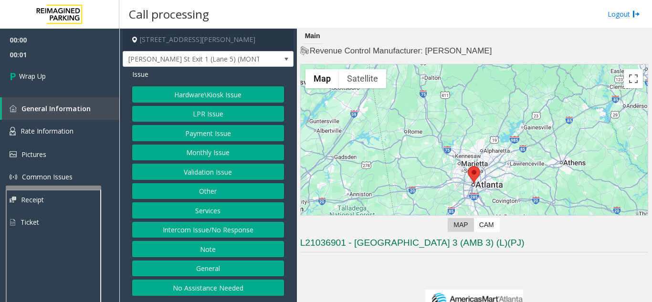
click at [252, 237] on button "Intercom Issue/No Response" at bounding box center [208, 230] width 152 height 16
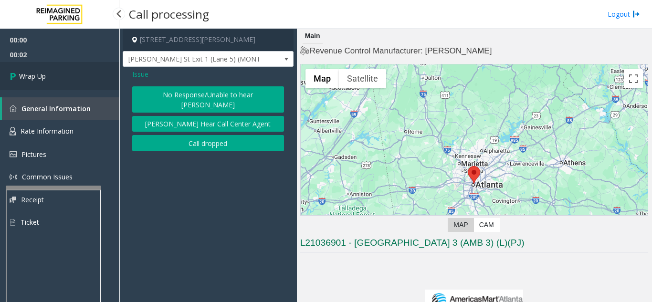
click at [63, 75] on link "Wrap Up" at bounding box center [59, 76] width 119 height 28
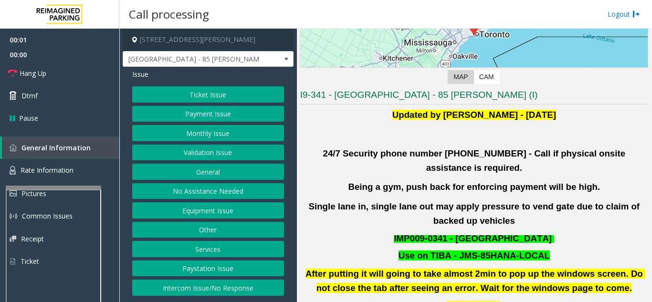
scroll to position [191, 0]
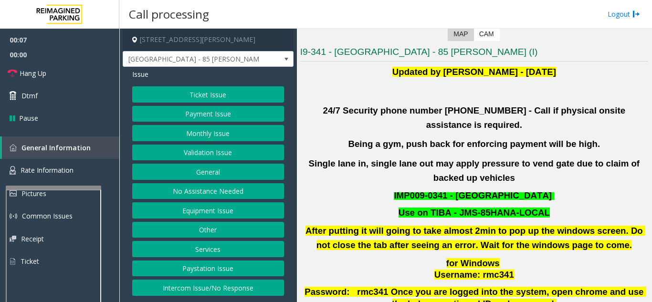
click at [217, 155] on button "Validation Issue" at bounding box center [208, 153] width 152 height 16
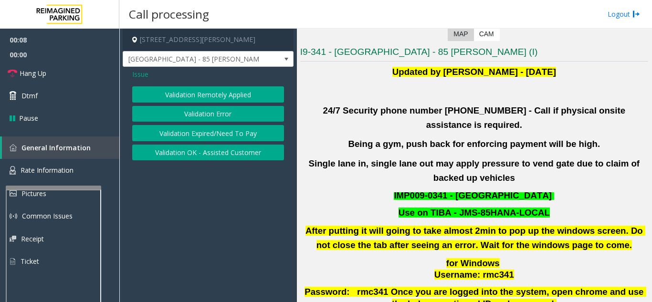
click at [211, 113] on button "Validation Error" at bounding box center [208, 114] width 152 height 16
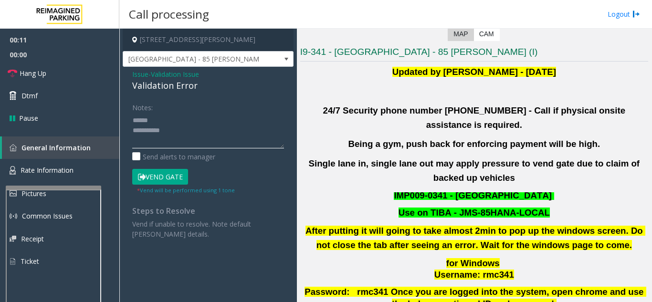
click at [192, 127] on textarea at bounding box center [208, 131] width 152 height 36
drag, startPoint x: 207, startPoint y: 147, endPoint x: 213, endPoint y: 155, distance: 10.6
click at [211, 152] on div "Notes: Send alerts to manager" at bounding box center [208, 130] width 152 height 63
click at [176, 180] on button "Vend Gate" at bounding box center [160, 177] width 56 height 16
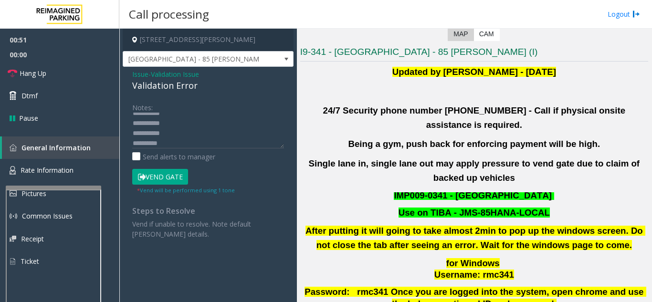
scroll to position [0, 0]
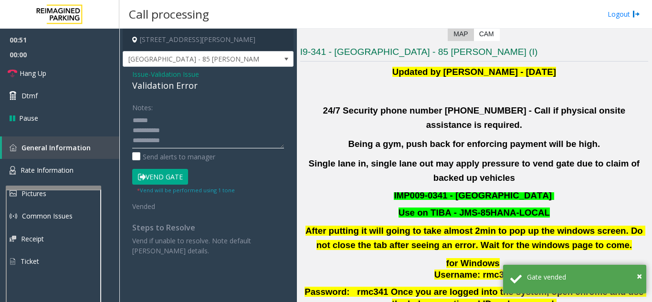
click at [190, 123] on textarea at bounding box center [208, 131] width 152 height 36
drag, startPoint x: 122, startPoint y: 85, endPoint x: 205, endPoint y: 87, distance: 83.1
click at [205, 87] on app-call-processing-form "85 Hanna Avenue, Toronto, ON Liberty Village - 85 Hanna Issue - Validation Issu…" at bounding box center [208, 166] width 178 height 274
click at [240, 119] on textarea at bounding box center [208, 131] width 152 height 36
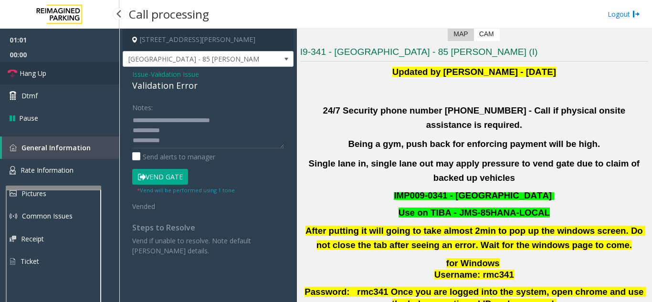
click at [104, 78] on link "Hang Up" at bounding box center [59, 73] width 119 height 22
click at [214, 132] on textarea at bounding box center [208, 131] width 152 height 36
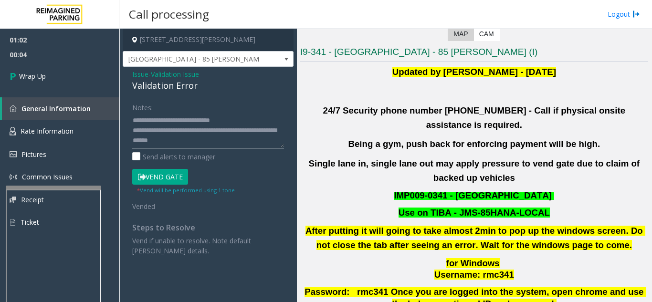
type textarea "**********"
click at [205, 93] on div "Issue - Validation Issue Validation Error Notes: Send alerts to manager Vend Ga…" at bounding box center [208, 166] width 171 height 199
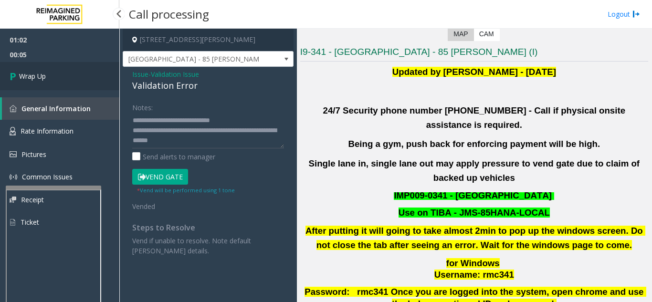
click at [65, 80] on link "Wrap Up" at bounding box center [59, 76] width 119 height 28
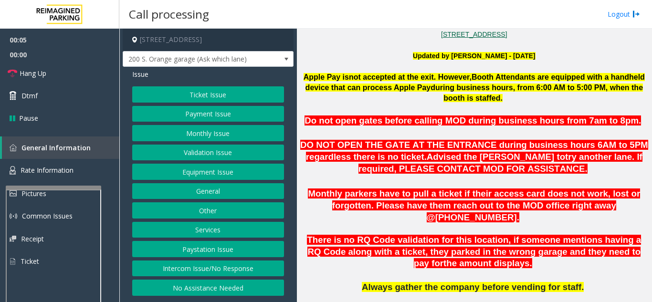
scroll to position [286, 0]
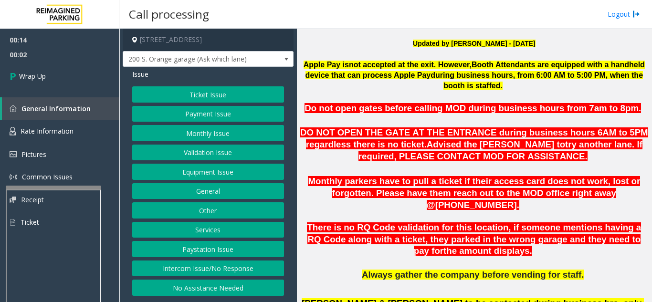
click at [225, 268] on button "Intercom Issue/No Response" at bounding box center [208, 269] width 152 height 16
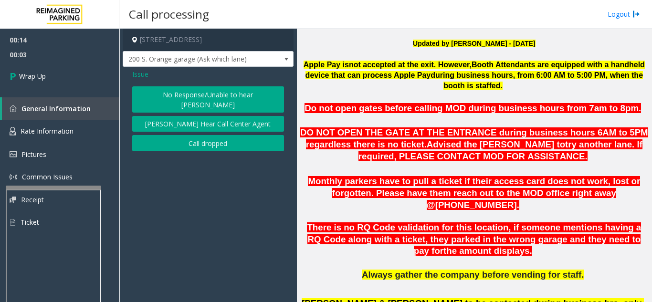
click at [194, 137] on button "Call dropped" at bounding box center [208, 143] width 152 height 16
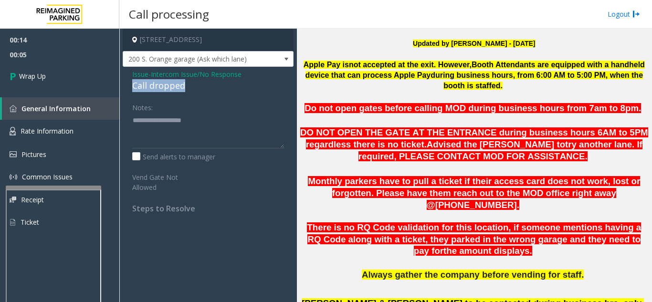
drag, startPoint x: 129, startPoint y: 86, endPoint x: 188, endPoint y: 86, distance: 58.2
click at [188, 86] on div "Issue - Intercom Issue/No Response Call dropped Notes: Send alerts to manager V…" at bounding box center [208, 145] width 171 height 156
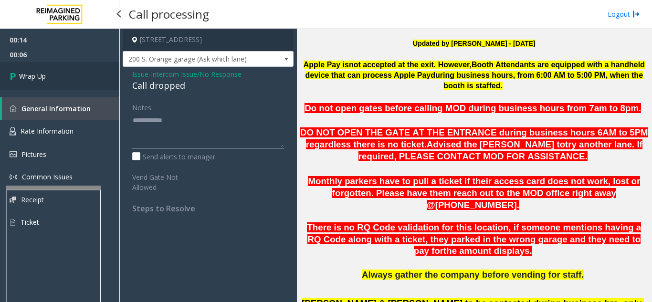
type textarea "**********"
click at [66, 87] on link "Wrap Up" at bounding box center [59, 76] width 119 height 28
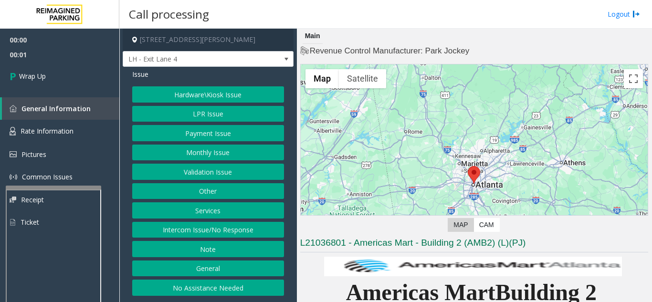
click at [243, 235] on button "Intercom Issue/No Response" at bounding box center [208, 230] width 152 height 16
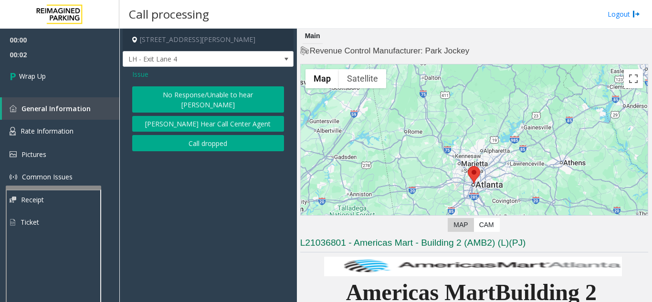
click at [214, 136] on button "Call dropped" at bounding box center [208, 143] width 152 height 16
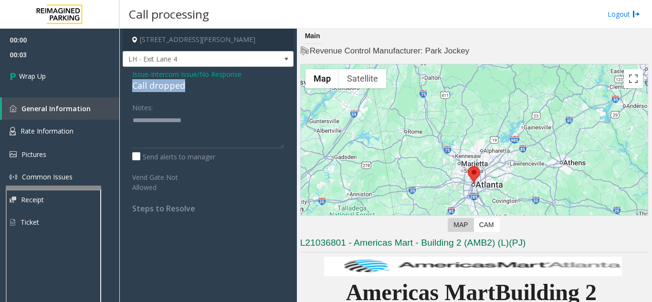
drag, startPoint x: 132, startPoint y: 85, endPoint x: 183, endPoint y: 85, distance: 51.1
click at [183, 85] on div "Issue - Intercom Issue/No Response Call dropped Notes: Send alerts to manager V…" at bounding box center [208, 145] width 171 height 156
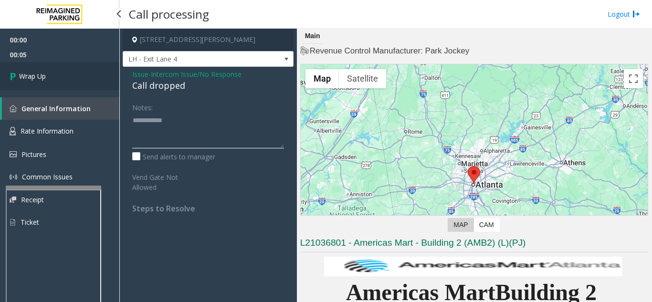
type textarea "**********"
click at [53, 84] on link "Wrap Up" at bounding box center [59, 76] width 119 height 28
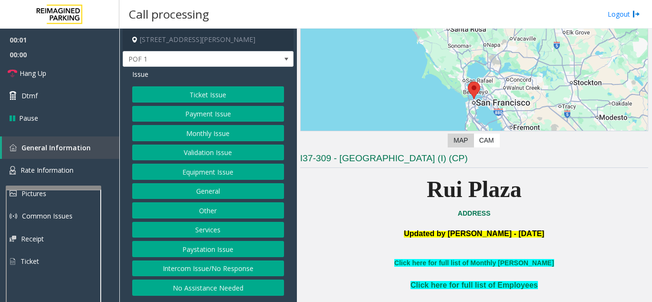
scroll to position [95, 0]
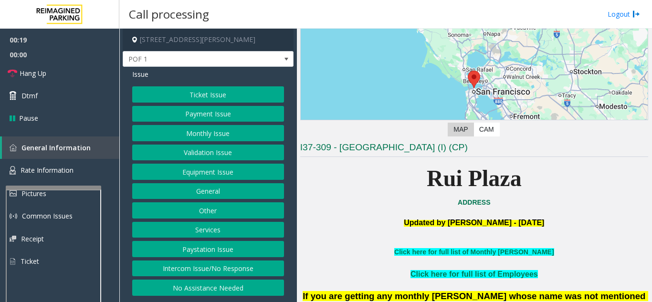
click at [223, 170] on button "Equipment Issue" at bounding box center [208, 172] width 152 height 16
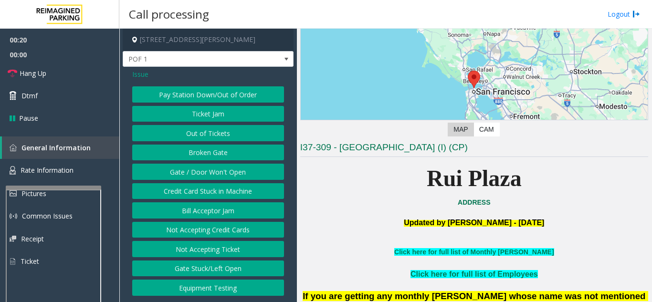
click at [223, 170] on button "Gate / Door Won't Open" at bounding box center [208, 172] width 152 height 16
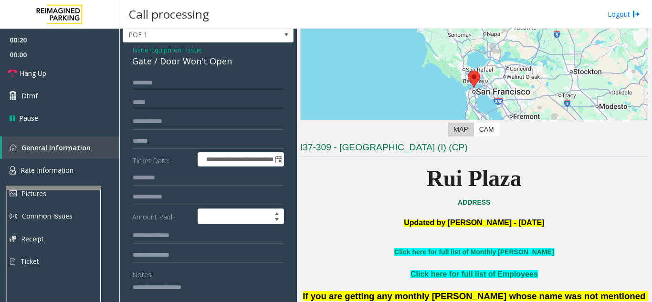
scroll to position [48, 0]
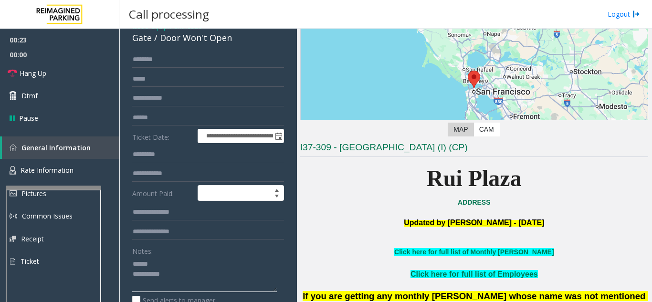
click at [163, 268] on textarea at bounding box center [204, 274] width 145 height 36
drag, startPoint x: 156, startPoint y: 41, endPoint x: 233, endPoint y: 42, distance: 76.9
click at [233, 42] on div "Gate / Door Won't Open" at bounding box center [208, 38] width 152 height 13
click at [208, 275] on textarea at bounding box center [204, 274] width 145 height 36
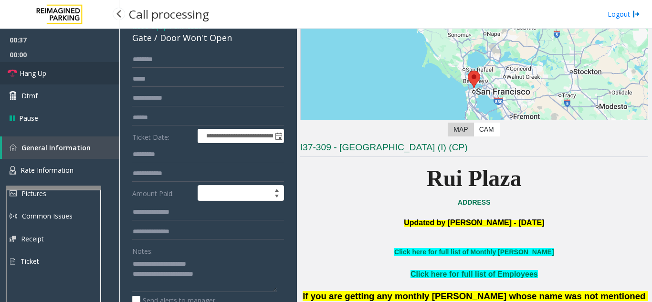
click at [36, 74] on span "Hang Up" at bounding box center [33, 73] width 27 height 10
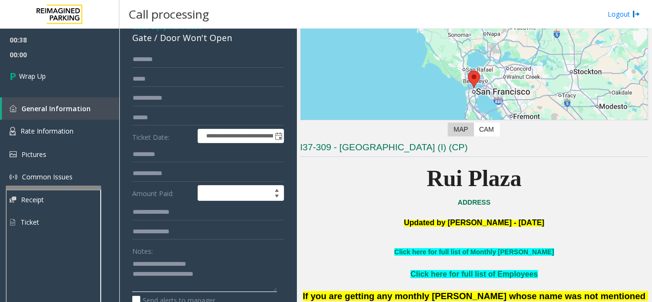
click at [239, 280] on textarea at bounding box center [204, 274] width 145 height 36
type textarea "**********"
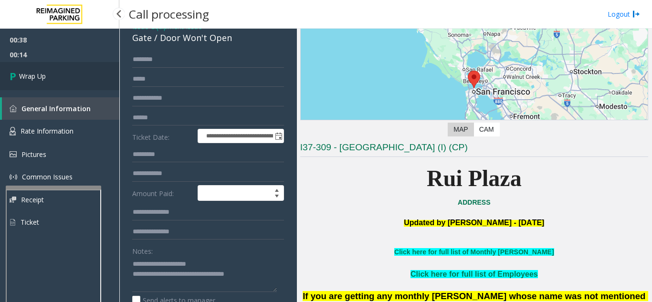
click at [60, 81] on link "Wrap Up" at bounding box center [59, 76] width 119 height 28
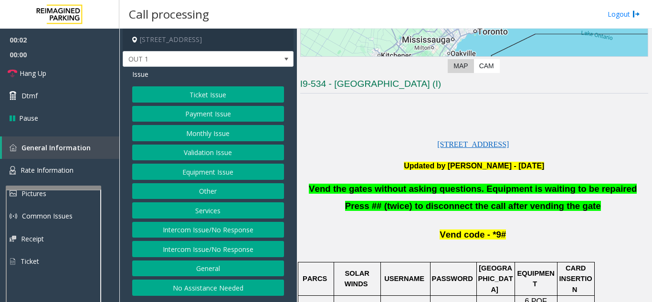
scroll to position [191, 0]
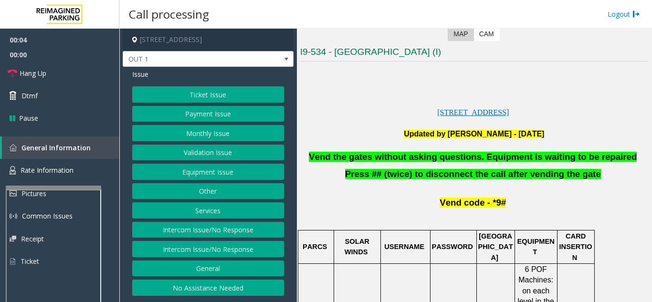
click at [237, 92] on button "Ticket Issue" at bounding box center [208, 94] width 152 height 16
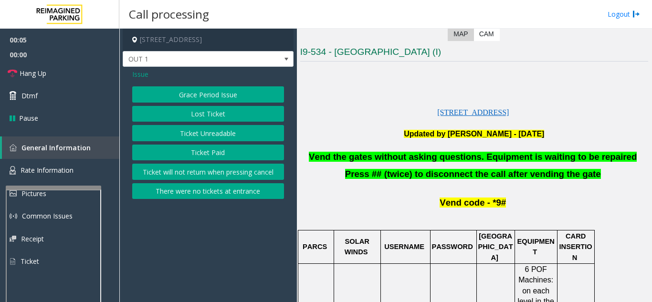
click at [217, 141] on div "Grace Period Issue Lost Ticket Ticket Unreadable Ticket Paid Ticket will not re…" at bounding box center [208, 142] width 152 height 113
click at [218, 132] on button "Ticket Unreadable" at bounding box center [208, 133] width 152 height 16
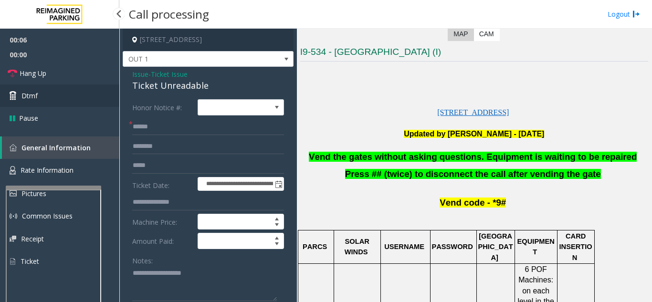
click at [89, 101] on link "Dtmf" at bounding box center [59, 96] width 119 height 22
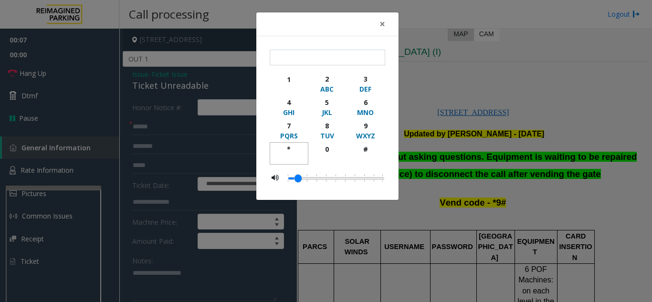
drag, startPoint x: 290, startPoint y: 146, endPoint x: 345, endPoint y: 139, distance: 55.3
click at [292, 147] on div "*" at bounding box center [289, 149] width 26 height 10
click at [373, 126] on div "9" at bounding box center [365, 126] width 26 height 10
click at [371, 150] on div "#" at bounding box center [365, 149] width 26 height 10
type input "***"
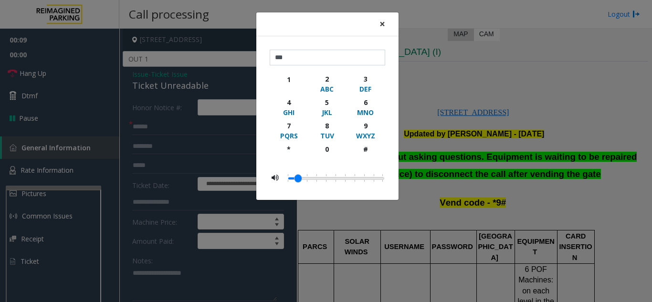
click at [386, 26] on button "×" at bounding box center [382, 23] width 19 height 23
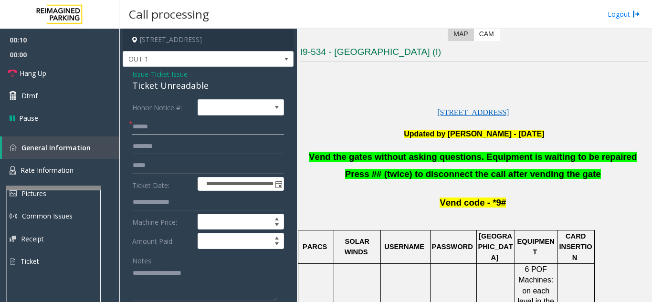
click at [192, 130] on input "text" at bounding box center [208, 127] width 152 height 16
type input "**"
click at [78, 79] on link "Hang Up" at bounding box center [59, 73] width 119 height 22
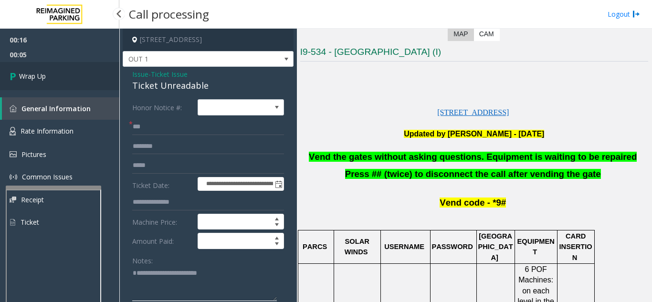
type textarea "**********"
click at [71, 76] on link "Wrap Up" at bounding box center [59, 76] width 119 height 28
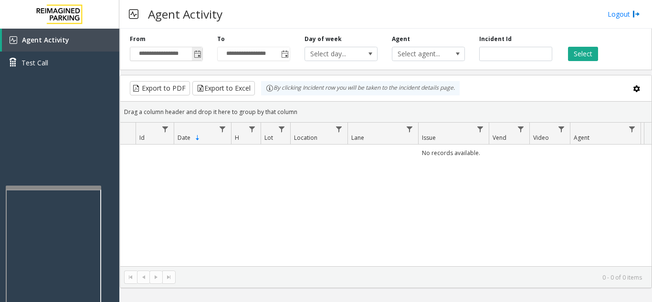
click at [201, 53] on span "Toggle popup" at bounding box center [198, 55] width 8 height 8
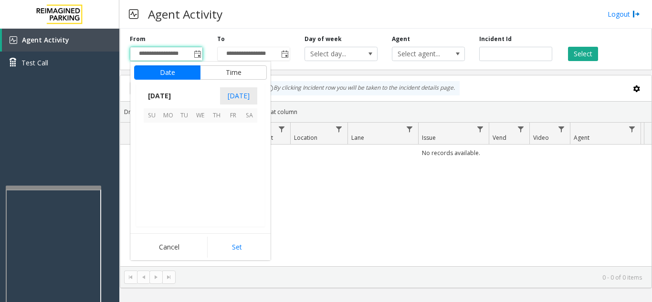
scroll to position [171348, 0]
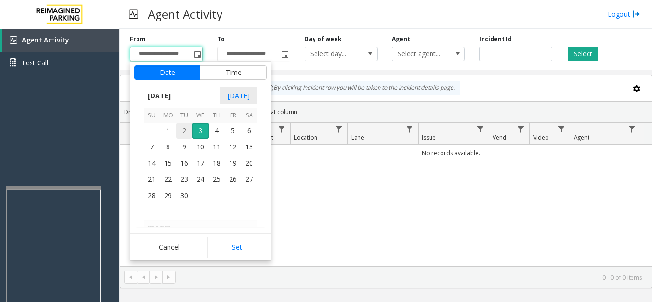
click at [188, 131] on span "2" at bounding box center [184, 131] width 16 height 16
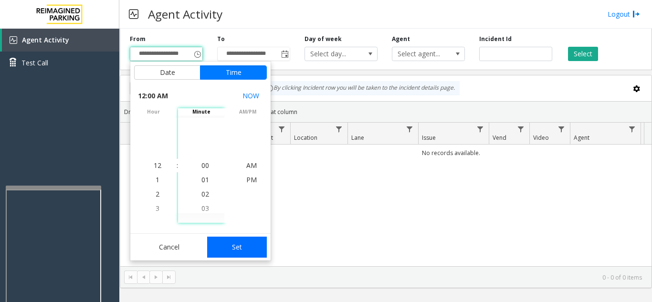
click at [228, 248] on button "Set" at bounding box center [237, 247] width 60 height 21
type input "**********"
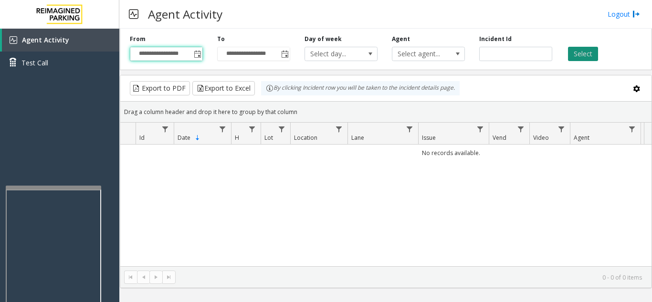
click at [583, 52] on button "Select" at bounding box center [583, 54] width 30 height 14
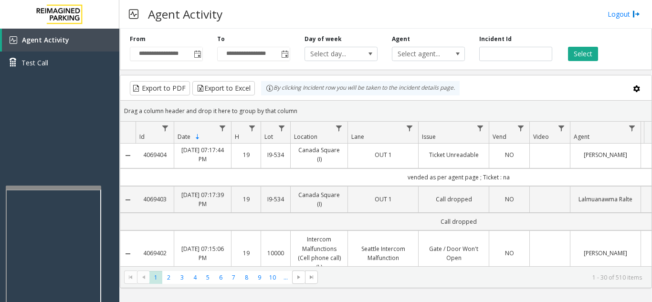
scroll to position [0, 0]
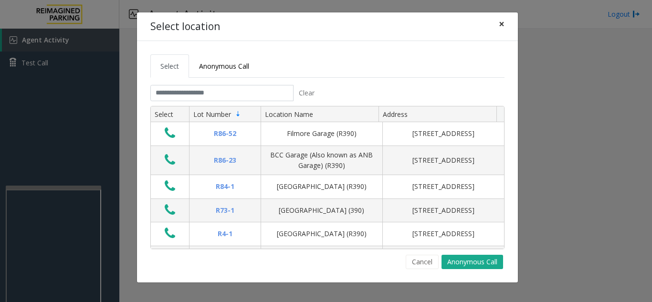
click at [500, 21] on span "×" at bounding box center [502, 23] width 6 height 13
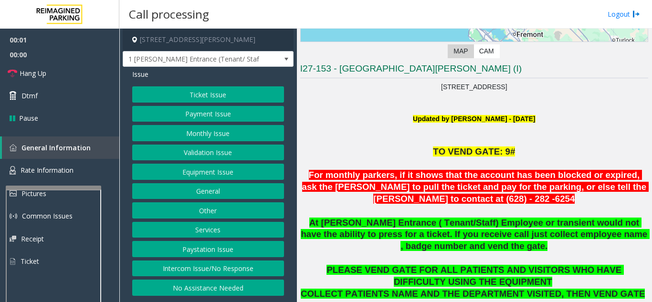
scroll to position [191, 0]
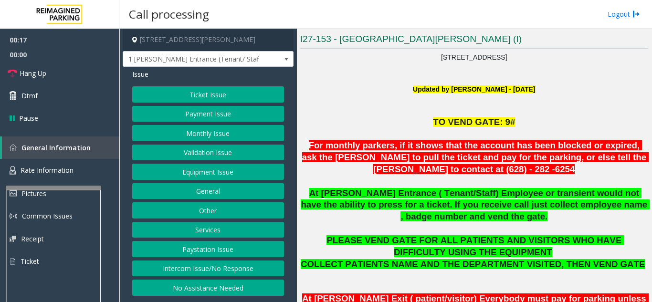
click at [181, 129] on button "Monthly Issue" at bounding box center [208, 133] width 152 height 16
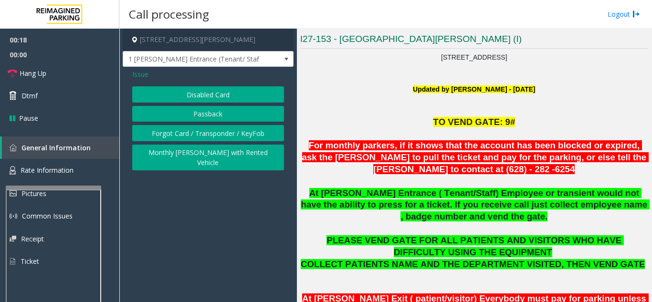
click at [198, 95] on button "Disabled Card" at bounding box center [208, 94] width 152 height 16
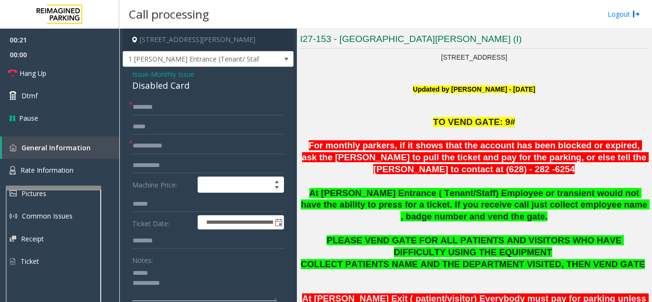
click at [172, 273] on textarea at bounding box center [204, 283] width 145 height 36
click at [181, 150] on input "text" at bounding box center [208, 146] width 152 height 16
drag, startPoint x: 130, startPoint y: 87, endPoint x: 195, endPoint y: 84, distance: 65.0
type textarea "**********"
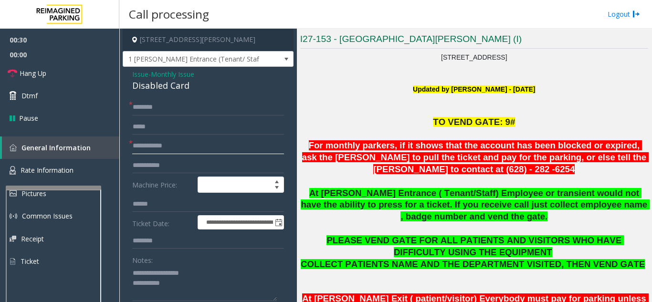
click at [165, 150] on input "text" at bounding box center [208, 146] width 152 height 16
click at [164, 105] on input "text" at bounding box center [208, 107] width 152 height 16
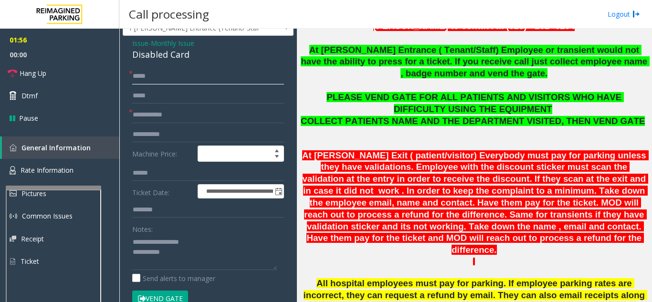
scroll to position [48, 0]
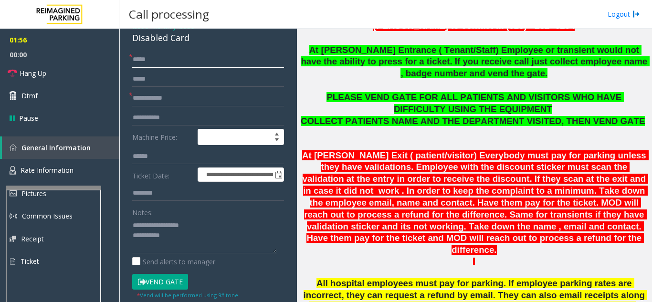
type input "****"
click at [172, 276] on button "Vend Gate" at bounding box center [160, 282] width 56 height 16
click at [54, 69] on link "Hang Up" at bounding box center [59, 73] width 119 height 22
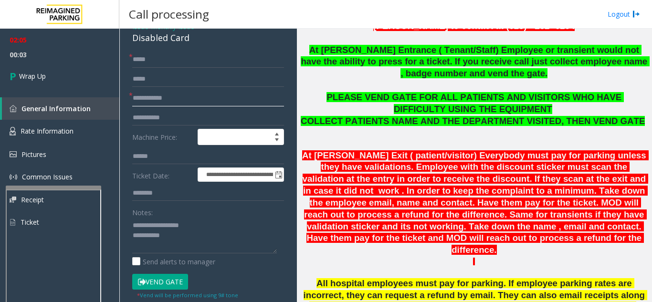
click at [184, 95] on input "text" at bounding box center [208, 98] width 152 height 16
type input "**"
click at [245, 240] on textarea at bounding box center [204, 236] width 145 height 36
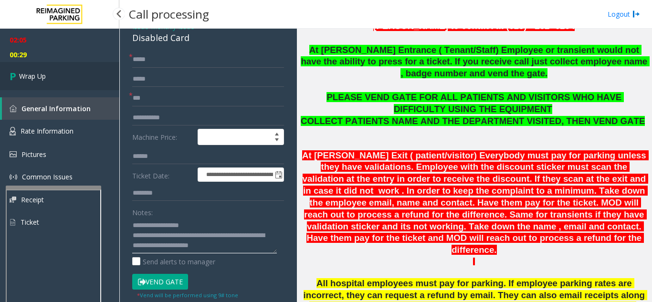
type textarea "**********"
click at [31, 83] on link "Wrap Up" at bounding box center [59, 76] width 119 height 28
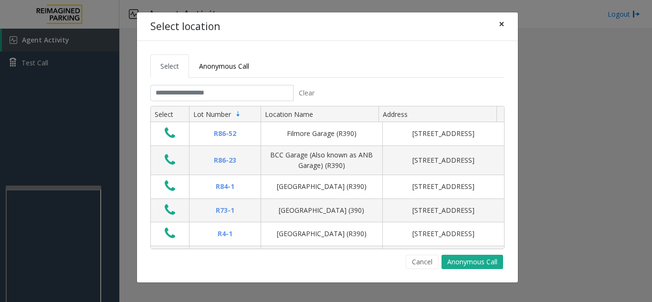
click at [504, 21] on span "×" at bounding box center [502, 23] width 6 height 13
click at [499, 22] on span "×" at bounding box center [502, 23] width 6 height 13
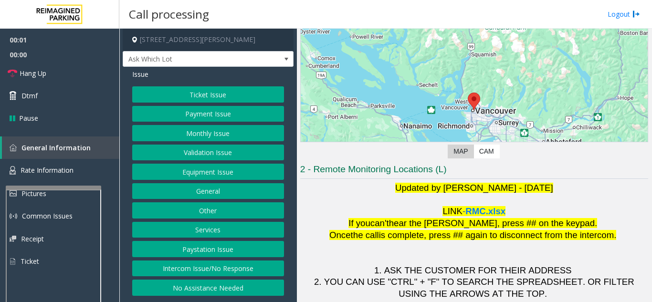
scroll to position [140, 0]
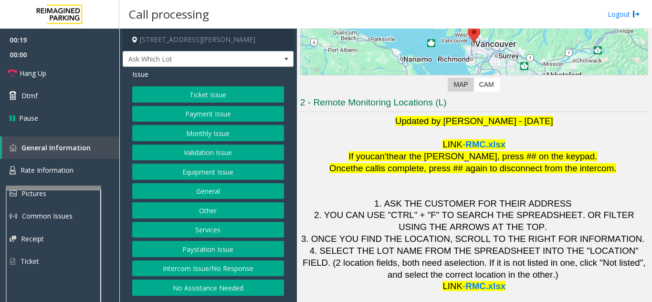
click at [201, 172] on button "Equipment Issue" at bounding box center [208, 172] width 152 height 16
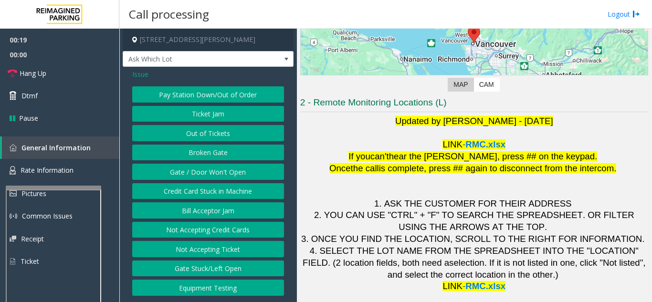
click at [201, 172] on button "Gate / Door Won't Open" at bounding box center [208, 172] width 152 height 16
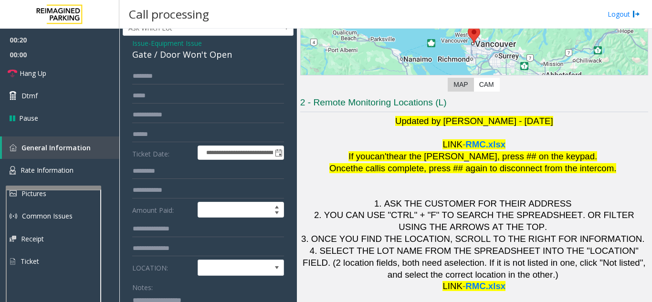
scroll to position [48, 0]
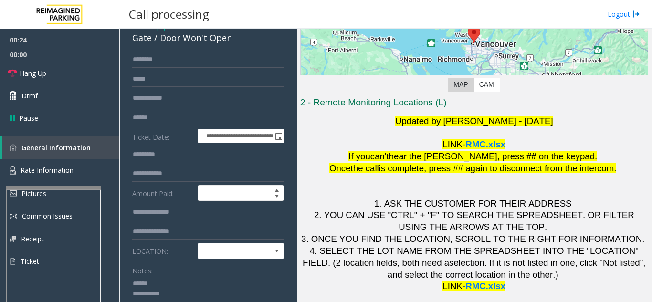
click at [165, 279] on textarea at bounding box center [204, 294] width 145 height 36
drag, startPoint x: 159, startPoint y: 41, endPoint x: 236, endPoint y: 41, distance: 77.3
click at [236, 41] on div "Gate / Door Won't Open" at bounding box center [208, 38] width 152 height 13
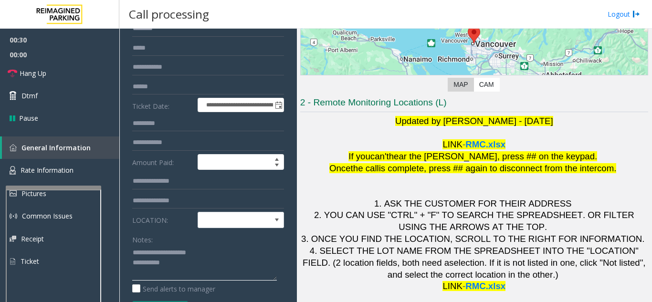
scroll to position [95, 0]
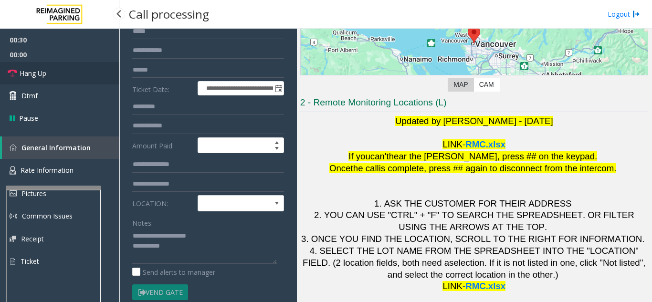
click at [78, 78] on link "Hang Up" at bounding box center [59, 73] width 119 height 22
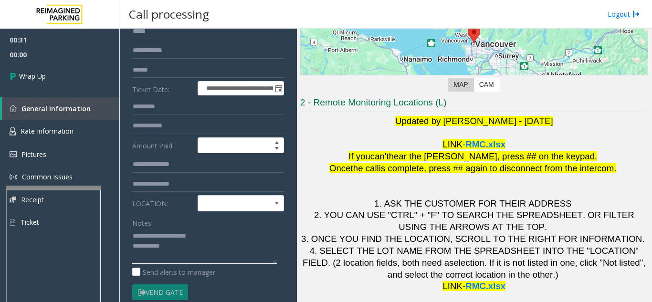
click at [194, 252] on textarea at bounding box center [204, 246] width 145 height 36
type textarea "**********"
click at [187, 217] on div "Notes:" at bounding box center [208, 239] width 152 height 49
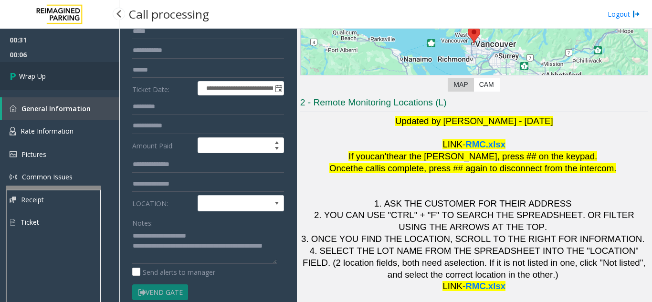
click at [80, 84] on link "Wrap Up" at bounding box center [59, 76] width 119 height 28
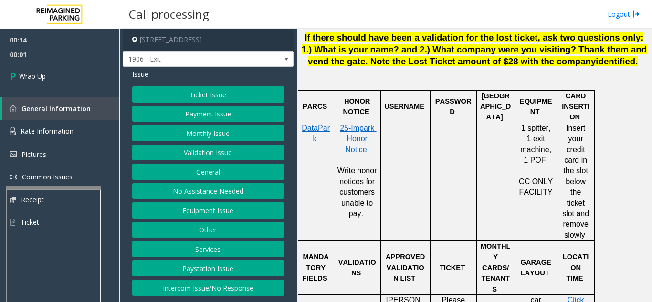
scroll to position [573, 0]
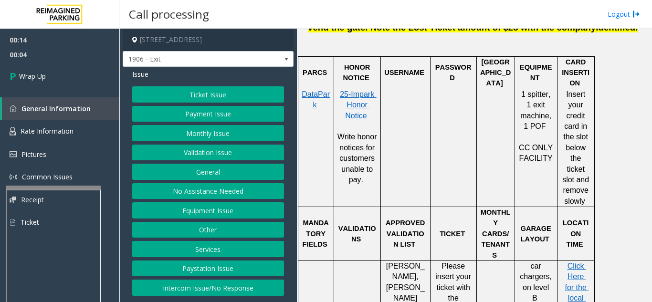
click at [196, 214] on button "Equipment Issue" at bounding box center [208, 210] width 152 height 16
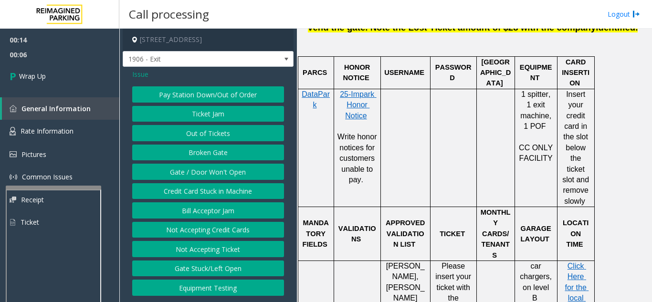
click at [212, 175] on button "Gate / Door Won't Open" at bounding box center [208, 172] width 152 height 16
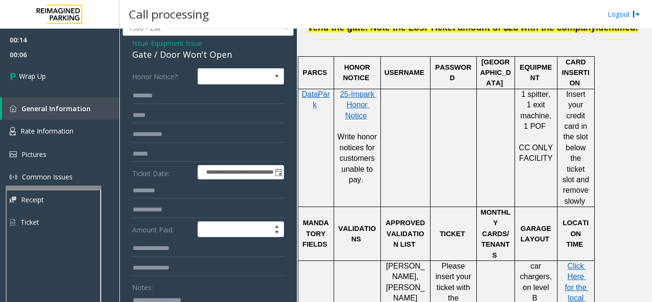
scroll to position [48, 0]
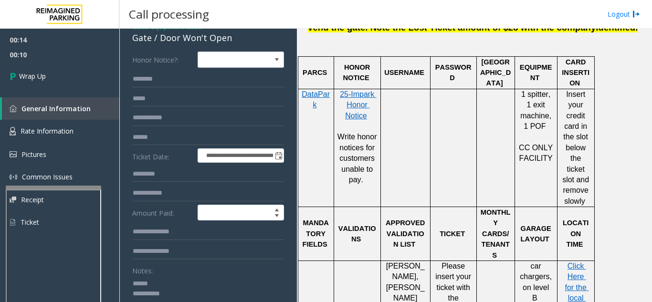
click at [160, 279] on textarea at bounding box center [204, 294] width 145 height 36
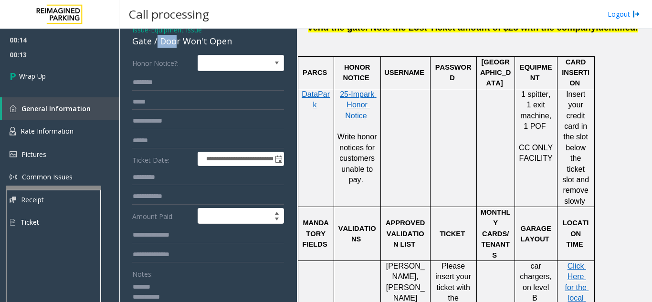
scroll to position [43, 0]
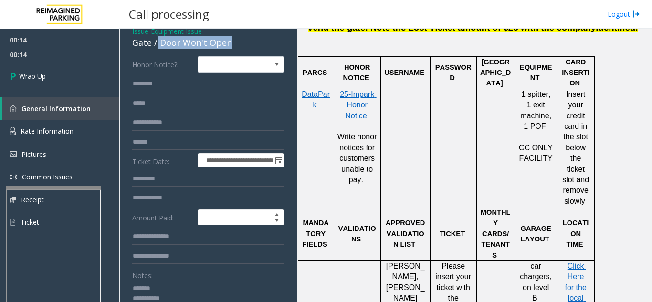
drag, startPoint x: 158, startPoint y: 38, endPoint x: 228, endPoint y: 45, distance: 71.1
click at [238, 46] on div "Gate / Door Won't Open" at bounding box center [208, 42] width 152 height 13
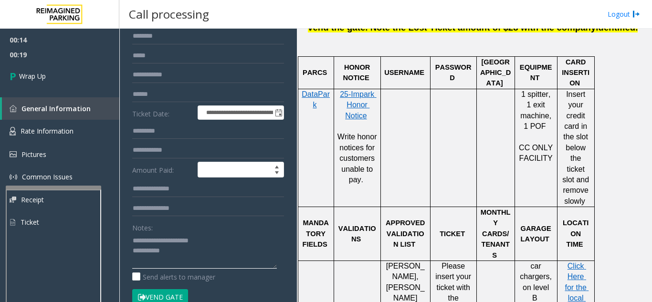
scroll to position [138, 0]
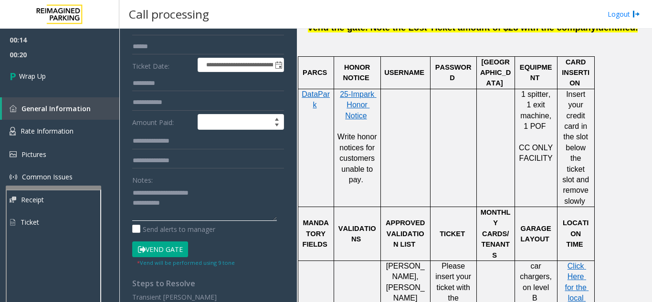
click at [189, 203] on textarea at bounding box center [204, 203] width 145 height 36
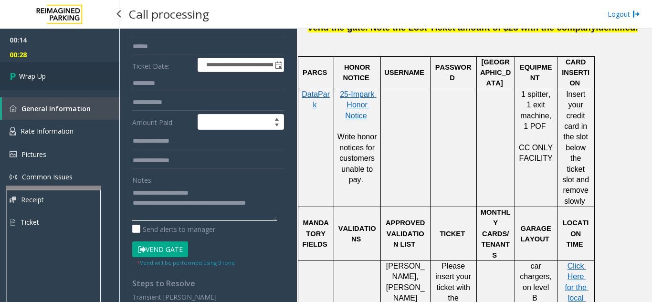
type textarea "**********"
click at [67, 79] on link "Wrap Up" at bounding box center [59, 76] width 119 height 28
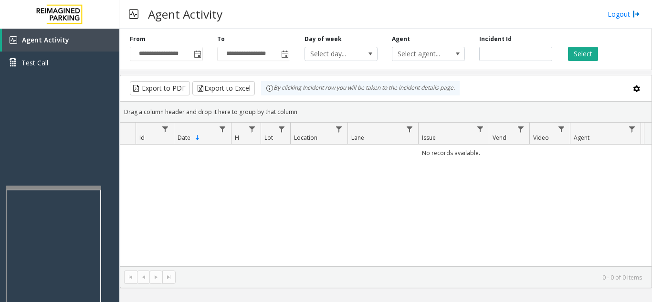
click at [619, 20] on div "Agent Activity Logout" at bounding box center [385, 14] width 533 height 29
click at [619, 19] on link "Logout" at bounding box center [624, 14] width 32 height 10
